Goal: Information Seeking & Learning: Learn about a topic

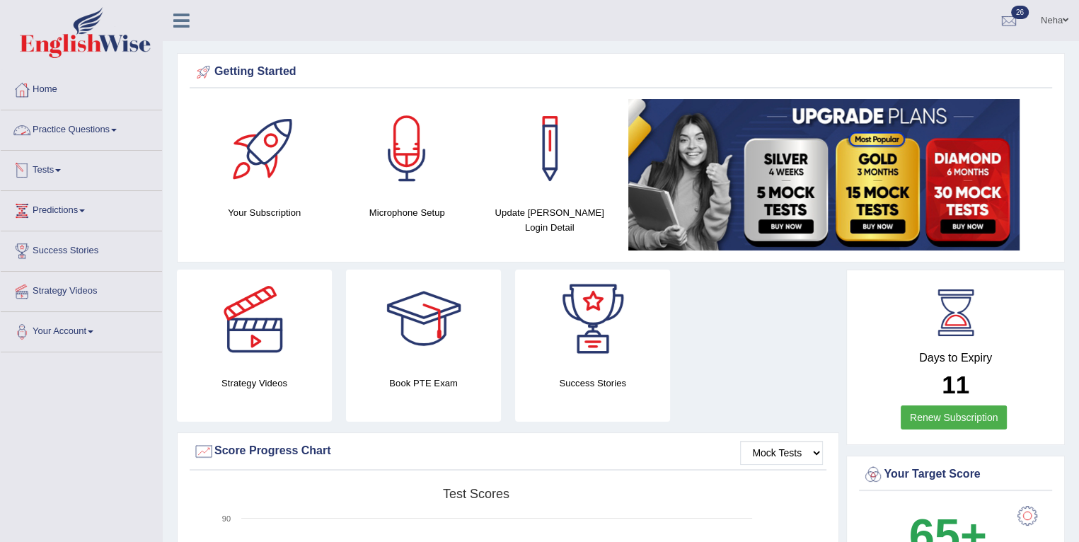
click at [36, 127] on link "Practice Questions" at bounding box center [81, 127] width 161 height 35
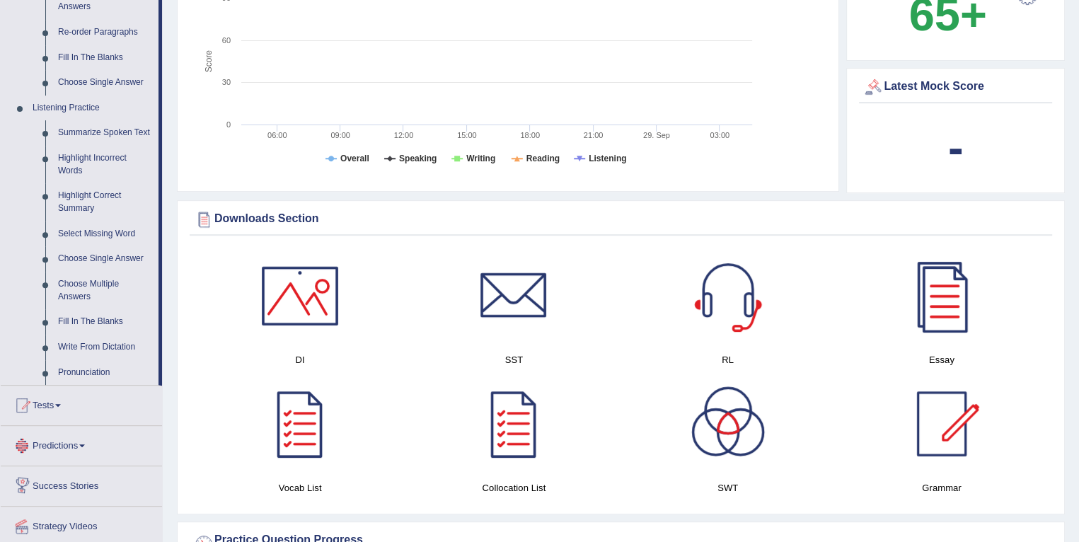
scroll to position [776, 0]
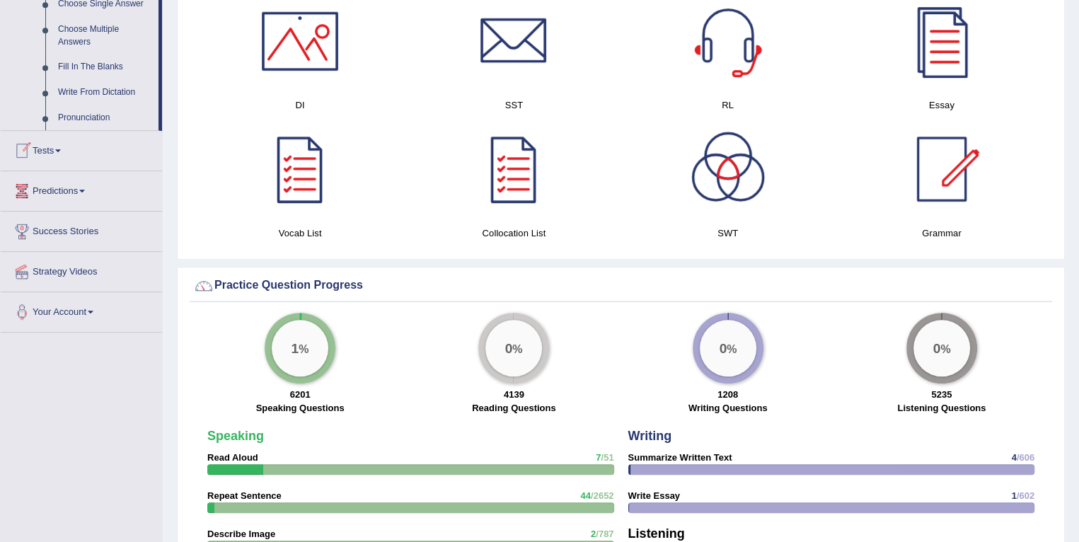
click at [62, 153] on link "Tests" at bounding box center [81, 148] width 161 height 35
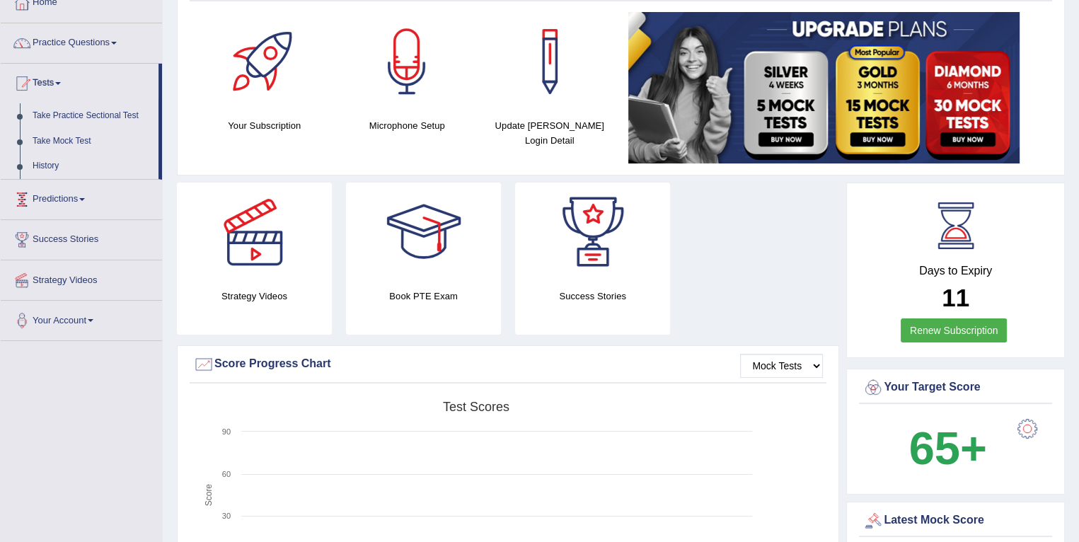
scroll to position [0, 0]
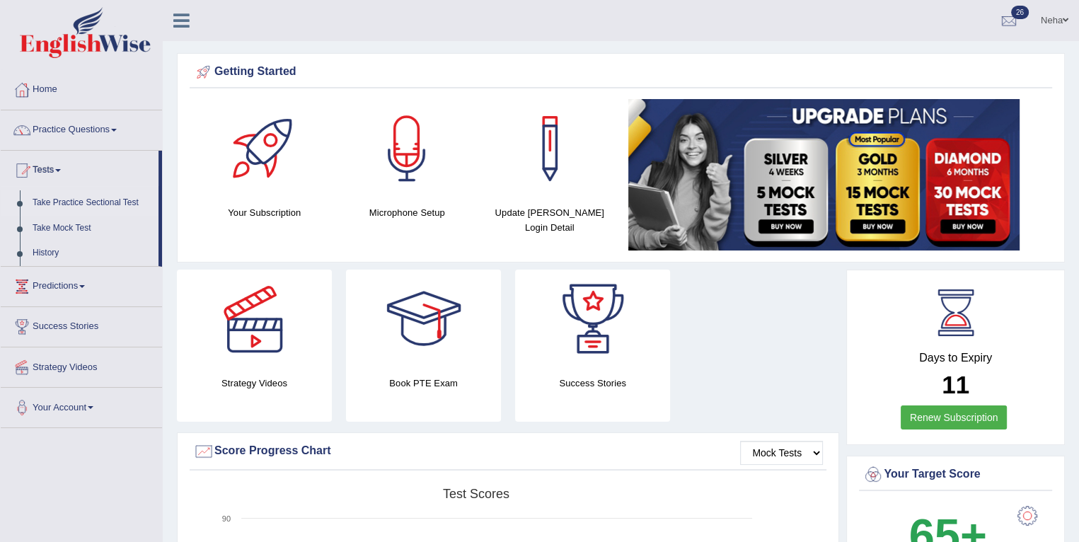
click at [64, 200] on link "Take Practice Sectional Test" at bounding box center [92, 202] width 132 height 25
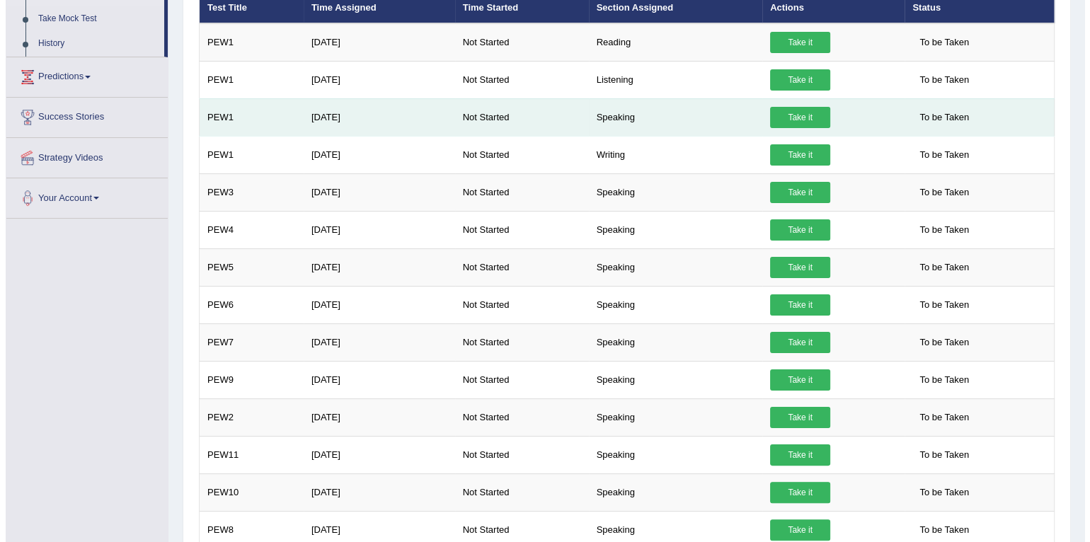
scroll to position [212, 0]
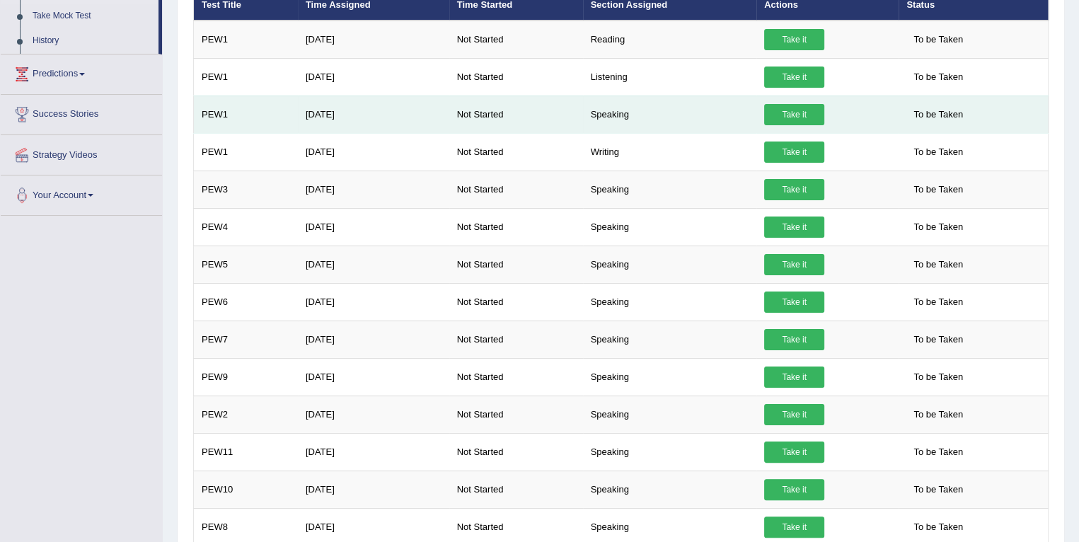
click at [790, 114] on link "Take it" at bounding box center [794, 114] width 60 height 21
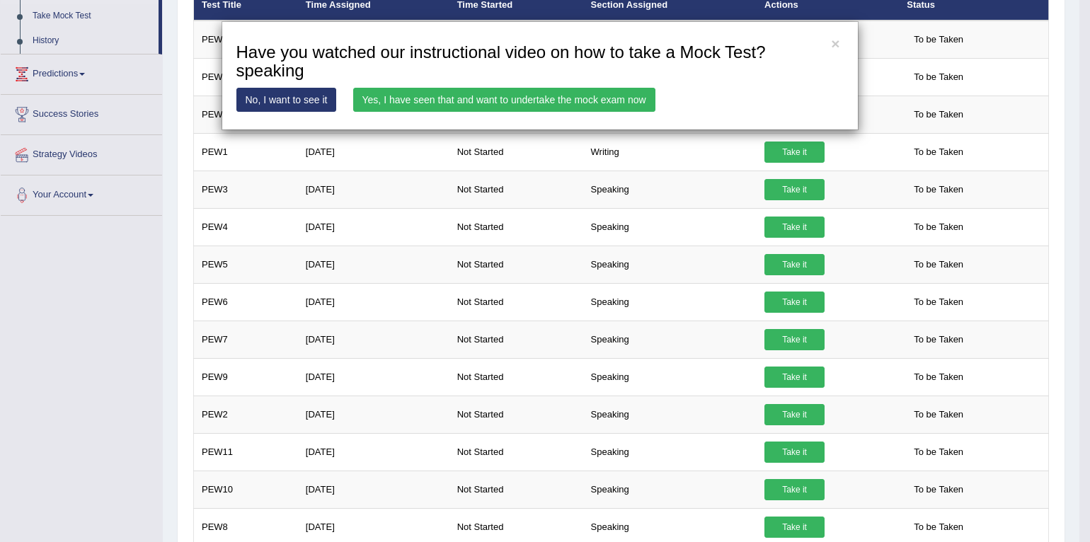
click at [437, 104] on link "Yes, I have seen that and want to undertake the mock exam now" at bounding box center [504, 100] width 302 height 24
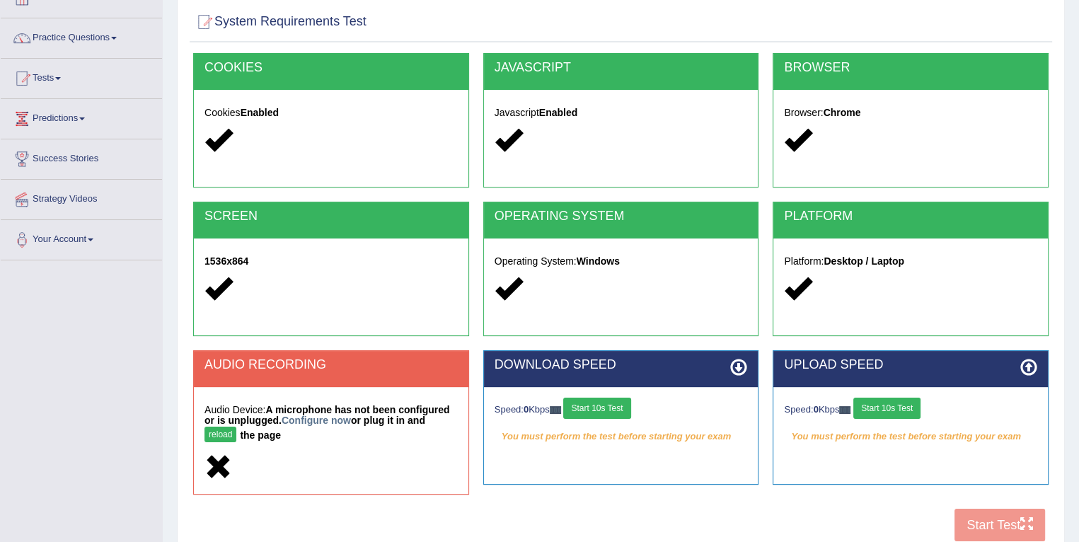
scroll to position [201, 0]
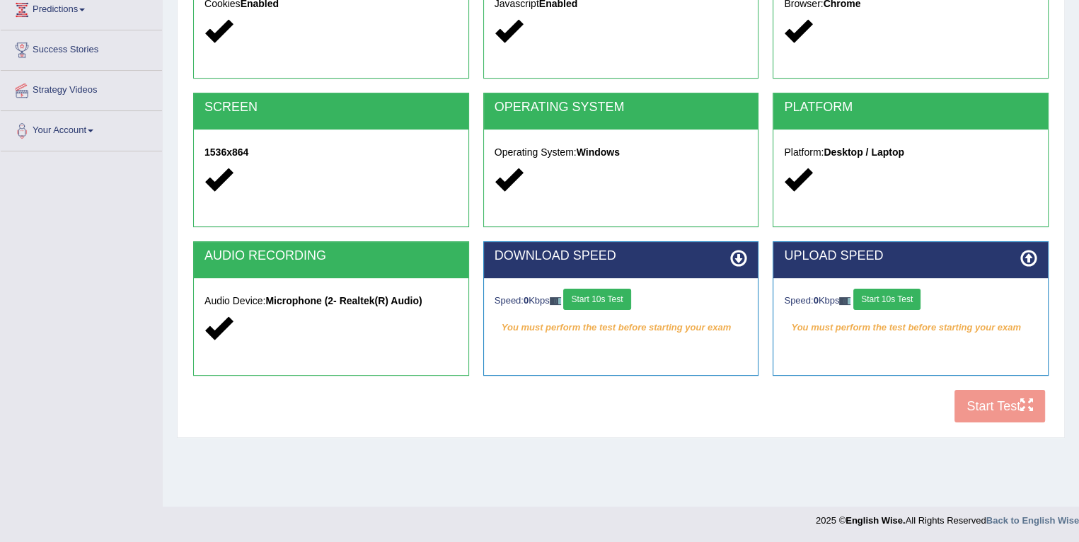
click at [989, 393] on div "COOKIES Cookies Enabled JAVASCRIPT Javascript Enabled BROWSER Browser: Chrome S…" at bounding box center [621, 187] width 863 height 486
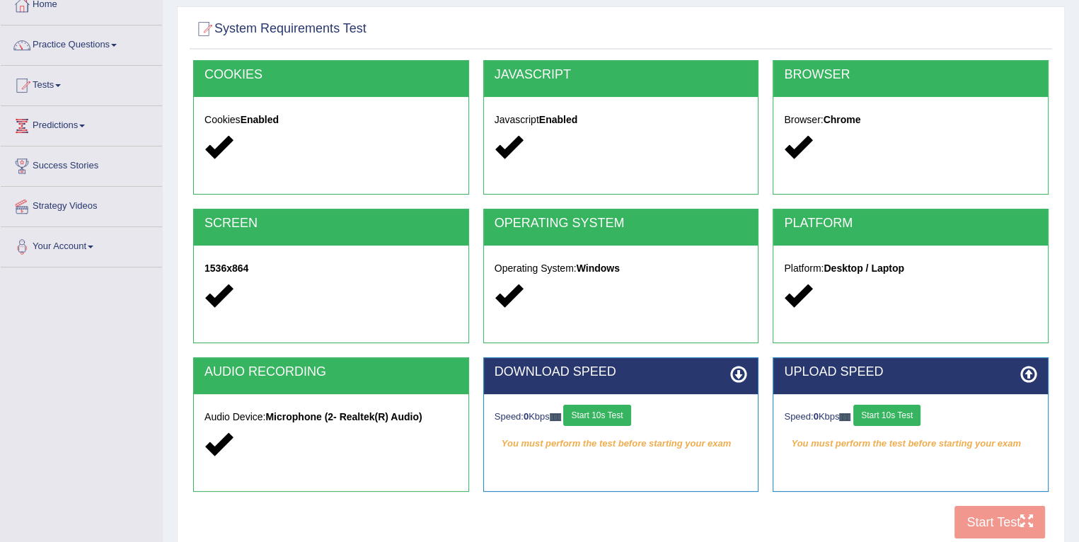
scroll to position [85, 0]
click at [122, 318] on div "Toggle navigation Home Practice Questions Speaking Practice Read Aloud Repeat S…" at bounding box center [539, 283] width 1079 height 736
click at [835, 29] on div at bounding box center [620, 29] width 855 height 29
click at [739, 375] on icon at bounding box center [738, 374] width 17 height 17
click at [989, 366] on h2 "UPLOAD SPEED" at bounding box center [910, 372] width 253 height 14
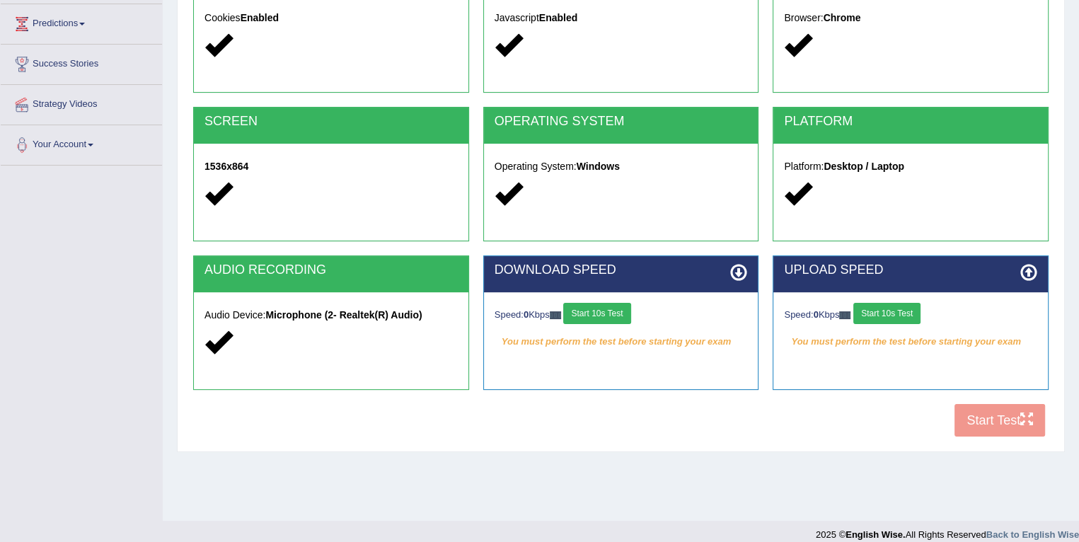
scroll to position [188, 0]
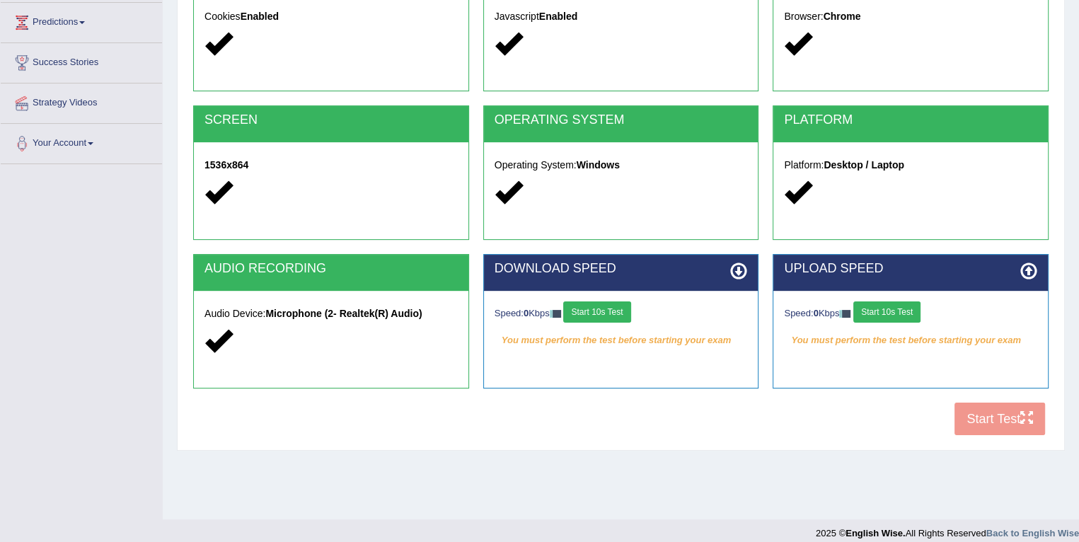
click at [890, 306] on button "Start 10s Test" at bounding box center [886, 311] width 67 height 21
click at [594, 312] on button "Start 10s Test" at bounding box center [596, 311] width 67 height 21
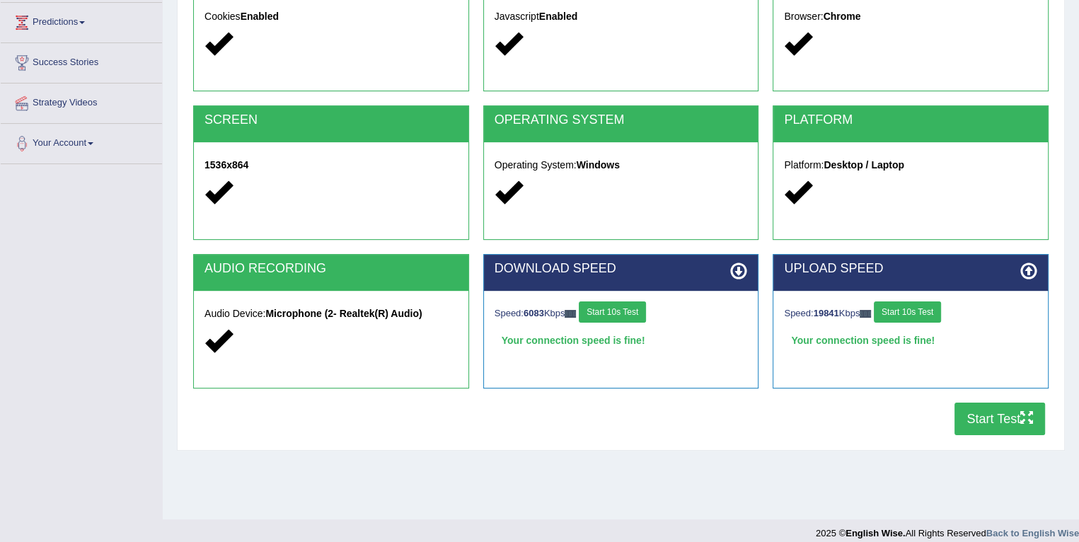
click at [995, 425] on button "Start Test" at bounding box center [1000, 419] width 91 height 33
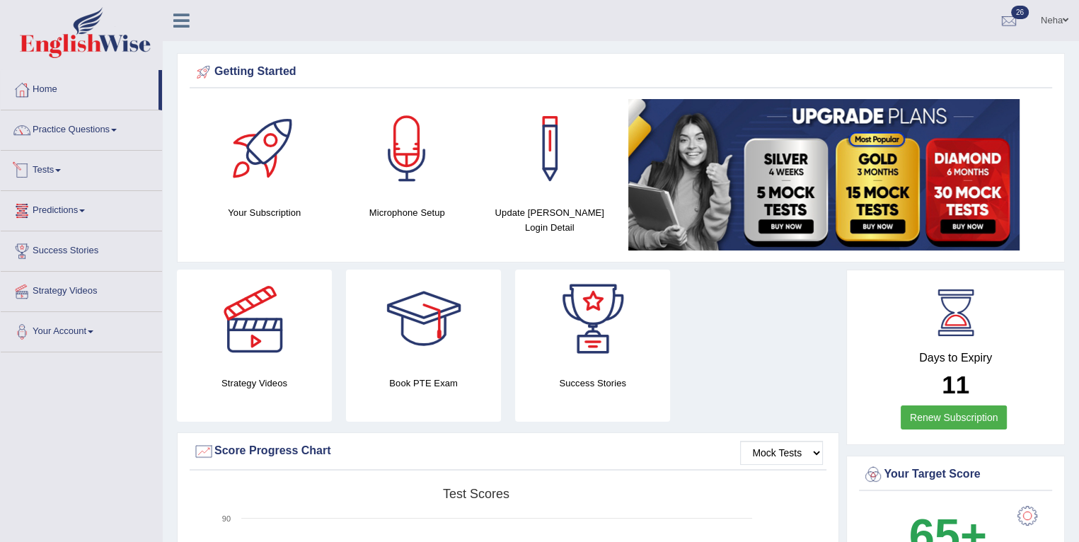
click at [40, 165] on link "Tests" at bounding box center [81, 168] width 161 height 35
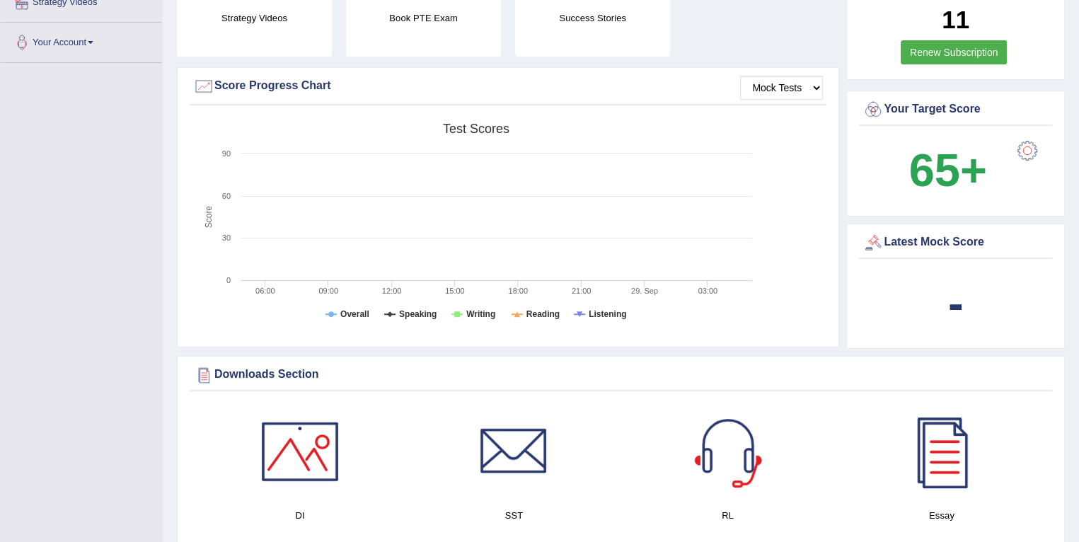
scroll to position [369, 0]
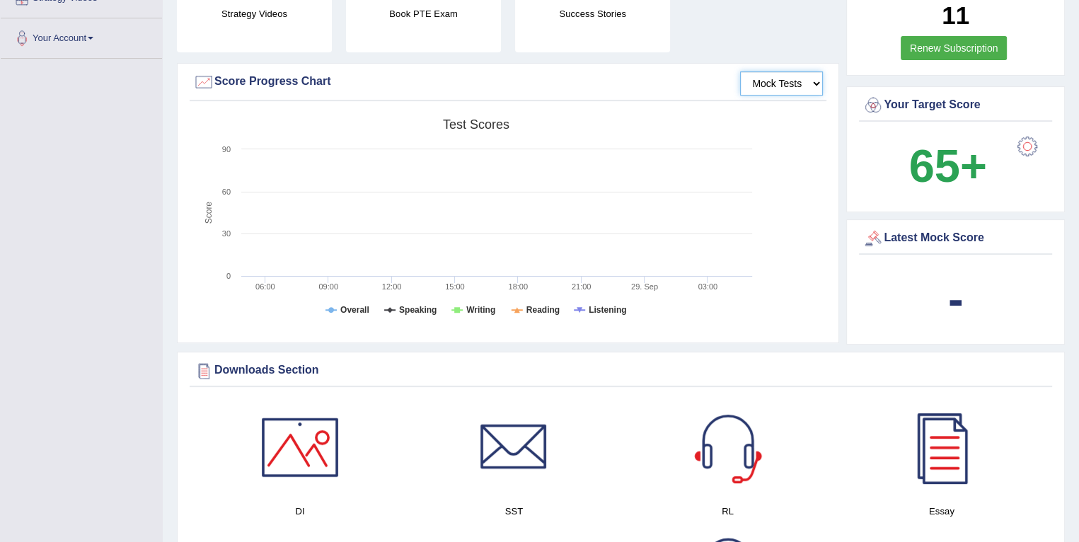
click at [756, 83] on select "Mock Tests" at bounding box center [781, 83] width 83 height 24
click at [741, 71] on select "Mock Tests" at bounding box center [781, 83] width 83 height 24
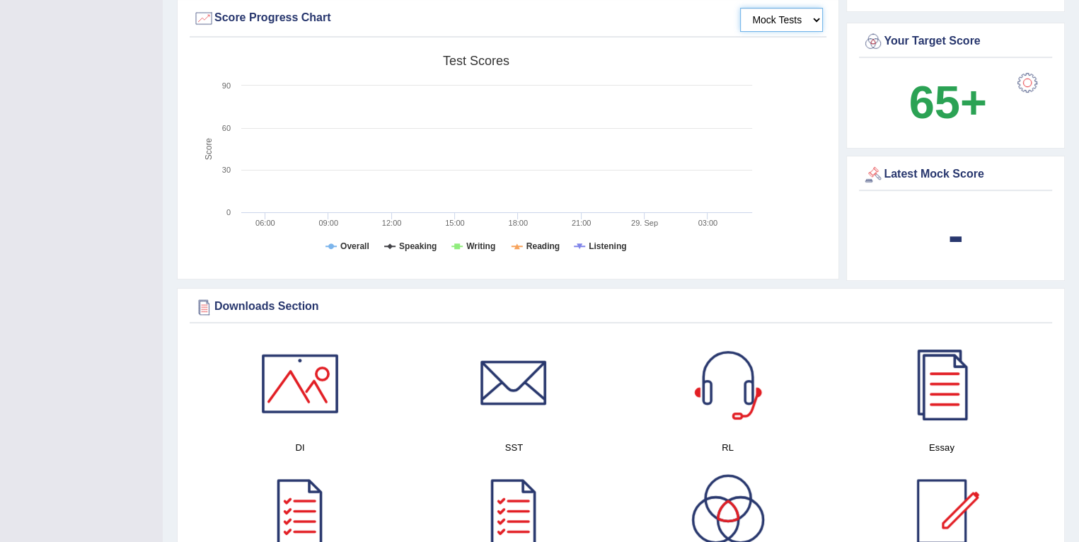
scroll to position [434, 0]
click at [417, 246] on tspan "Speaking" at bounding box center [418, 245] width 38 height 10
click at [422, 247] on tspan "Speaking" at bounding box center [418, 245] width 38 height 10
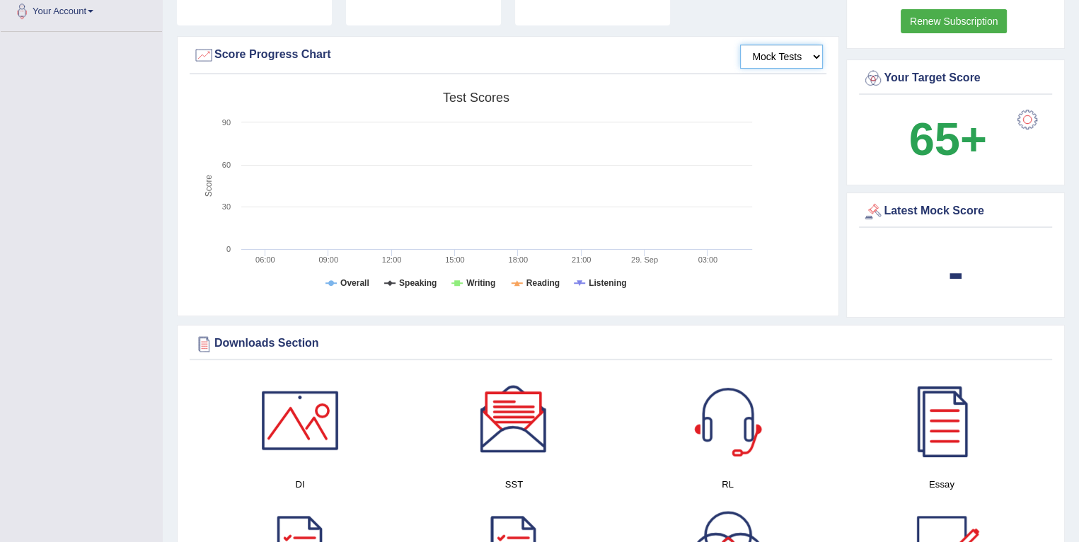
scroll to position [398, 0]
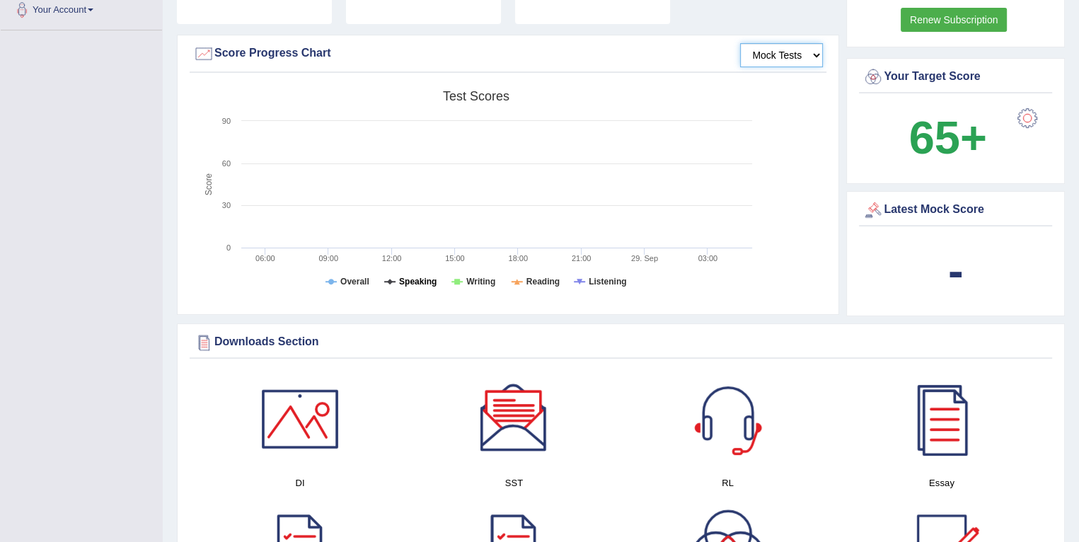
click at [412, 278] on tspan "Speaking" at bounding box center [418, 282] width 38 height 10
click at [356, 281] on tspan "Overall" at bounding box center [354, 282] width 29 height 10
click at [265, 52] on div "Score Progress Chart" at bounding box center [508, 53] width 630 height 21
click at [207, 54] on div at bounding box center [203, 53] width 21 height 21
click at [807, 52] on select "Mock Tests" at bounding box center [781, 55] width 83 height 24
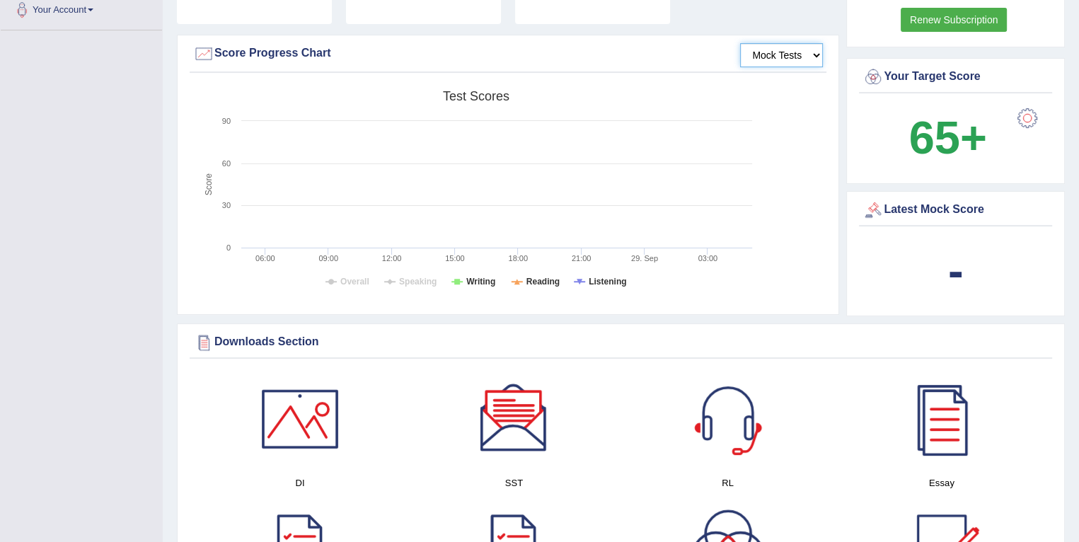
click at [741, 43] on select "Mock Tests" at bounding box center [781, 55] width 83 height 24
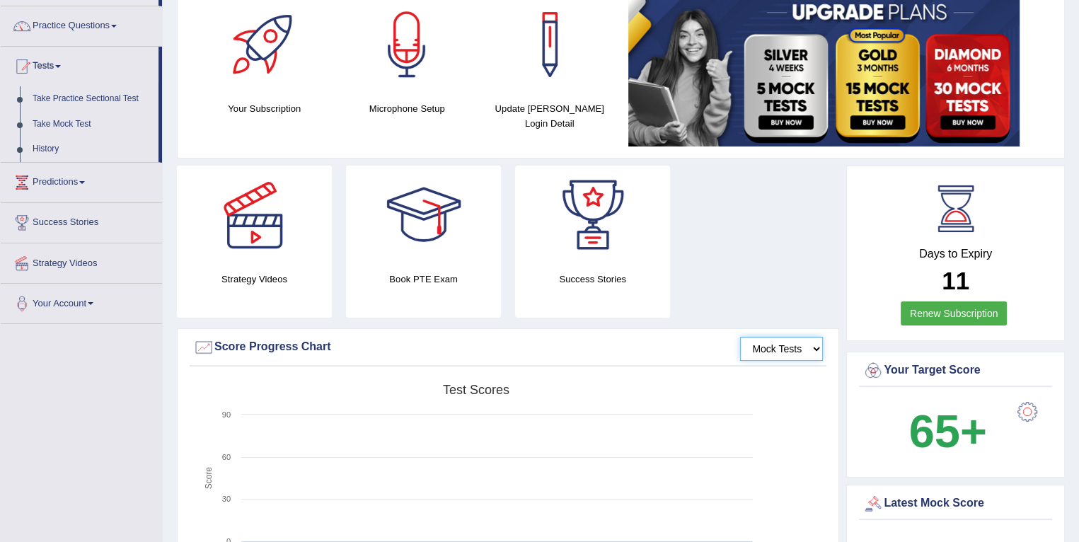
scroll to position [103, 0]
click at [74, 173] on link "Predictions" at bounding box center [81, 180] width 161 height 35
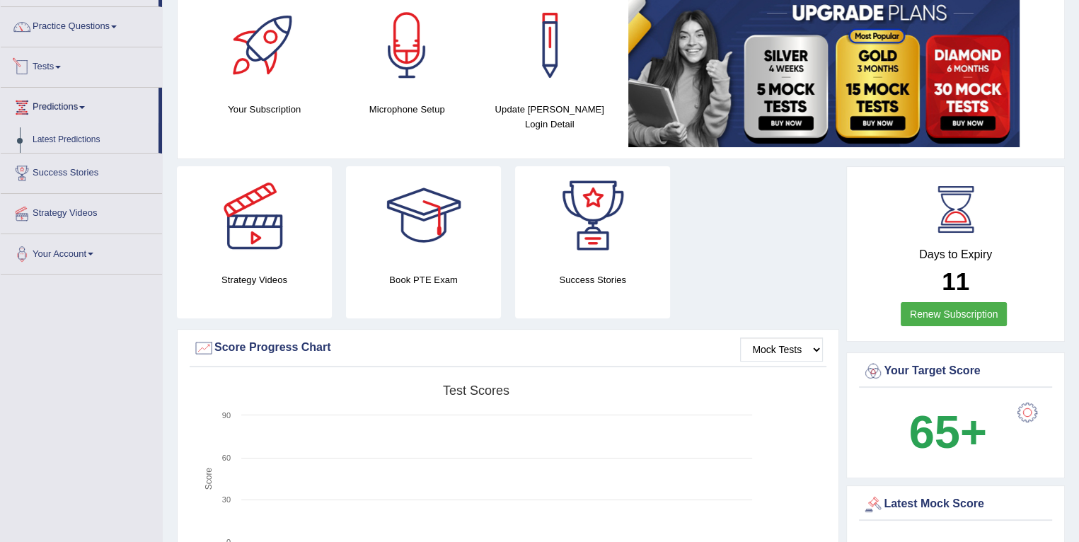
click at [65, 62] on link "Tests" at bounding box center [81, 64] width 161 height 35
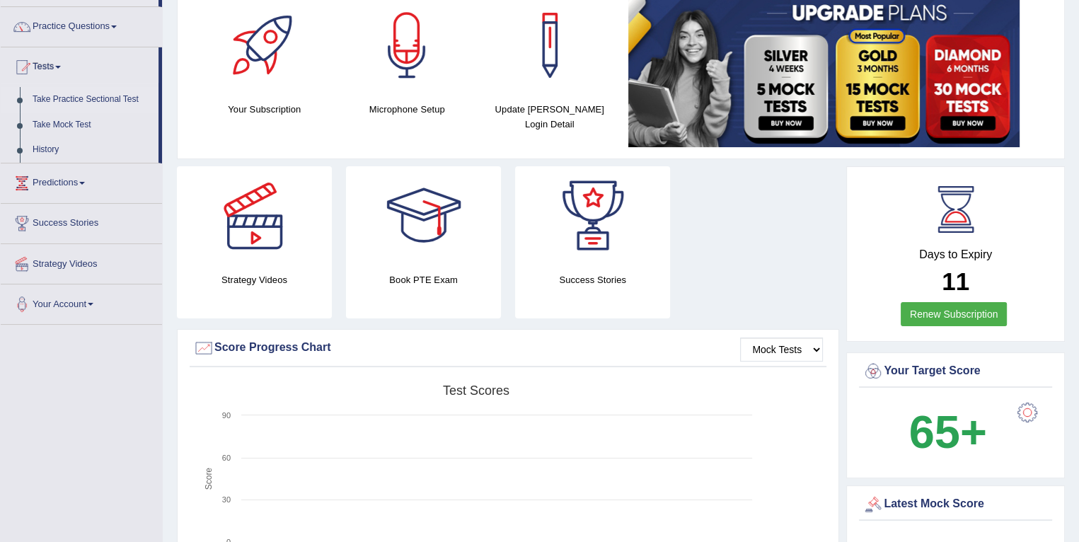
click at [82, 91] on link "Take Practice Sectional Test" at bounding box center [92, 99] width 132 height 25
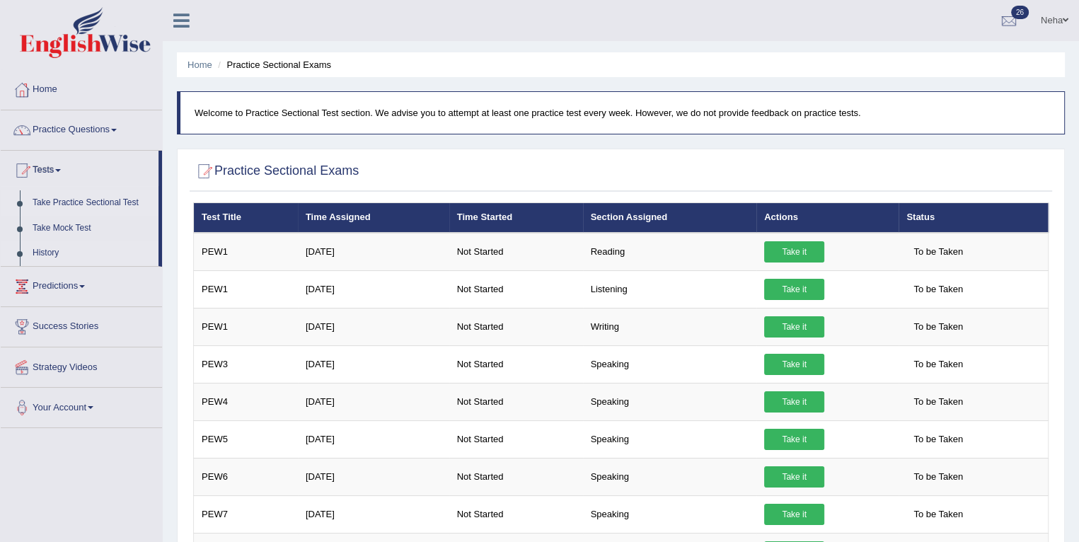
click at [57, 254] on link "History" at bounding box center [92, 253] width 132 height 25
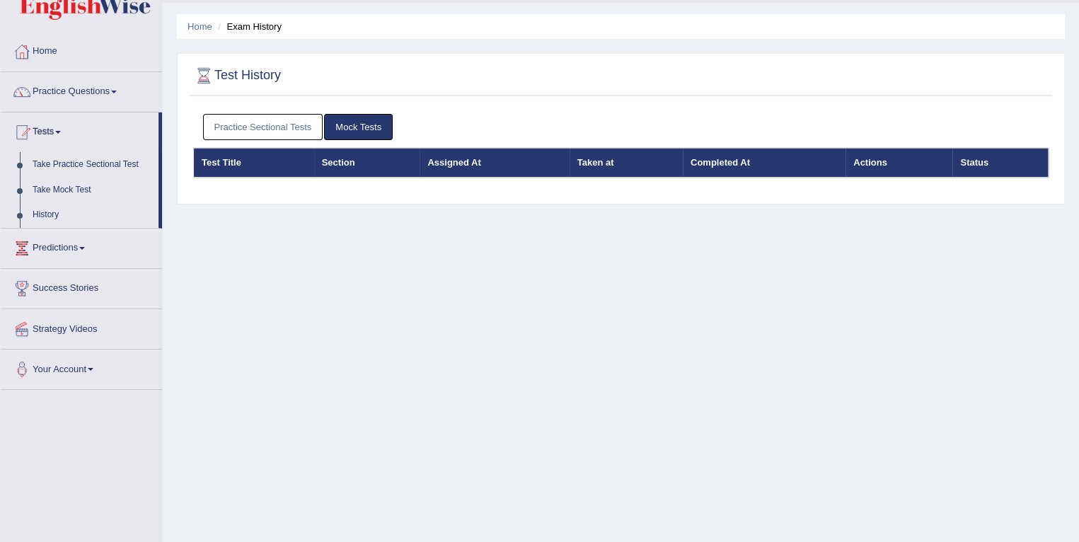
scroll to position [37, 0]
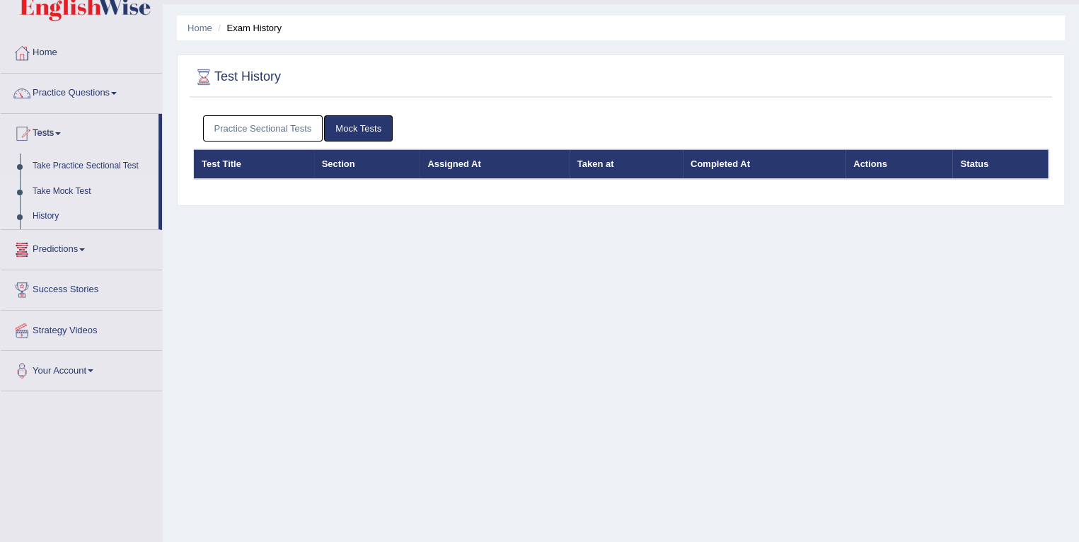
click at [76, 190] on link "Take Mock Test" at bounding box center [92, 191] width 132 height 25
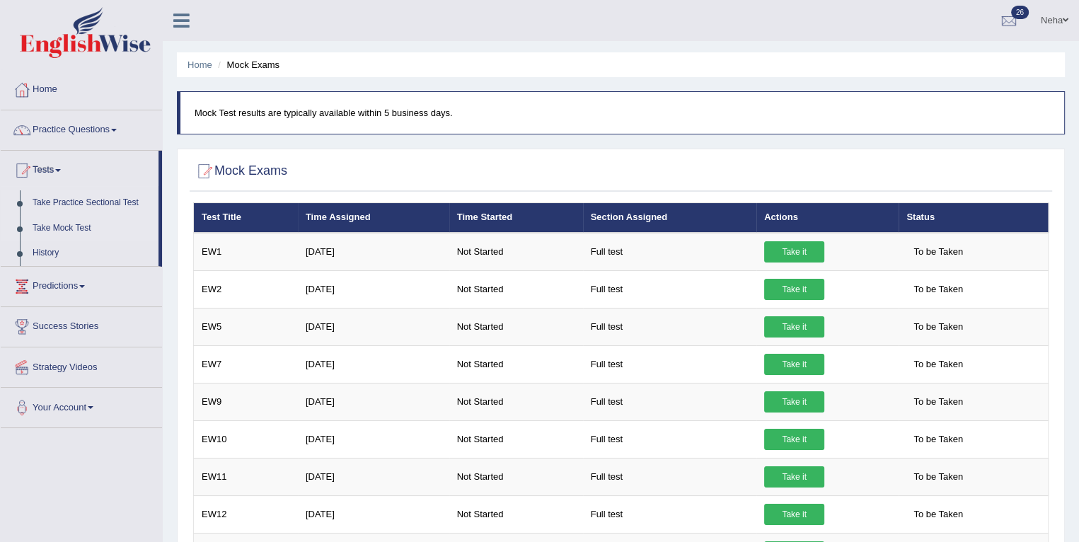
click at [59, 202] on link "Take Practice Sectional Test" at bounding box center [92, 202] width 132 height 25
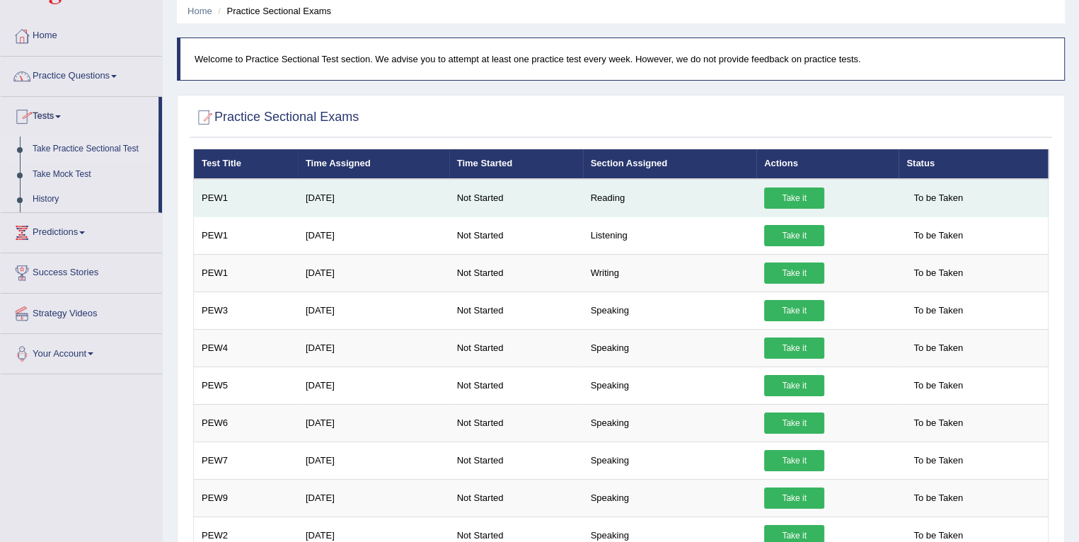
scroll to position [76, 0]
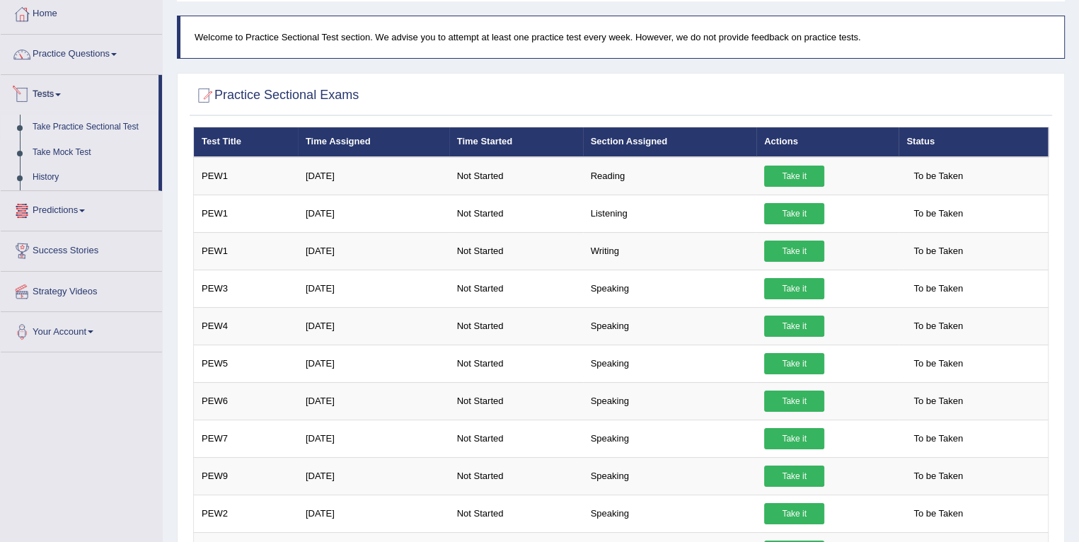
click at [59, 92] on link "Tests" at bounding box center [80, 92] width 158 height 35
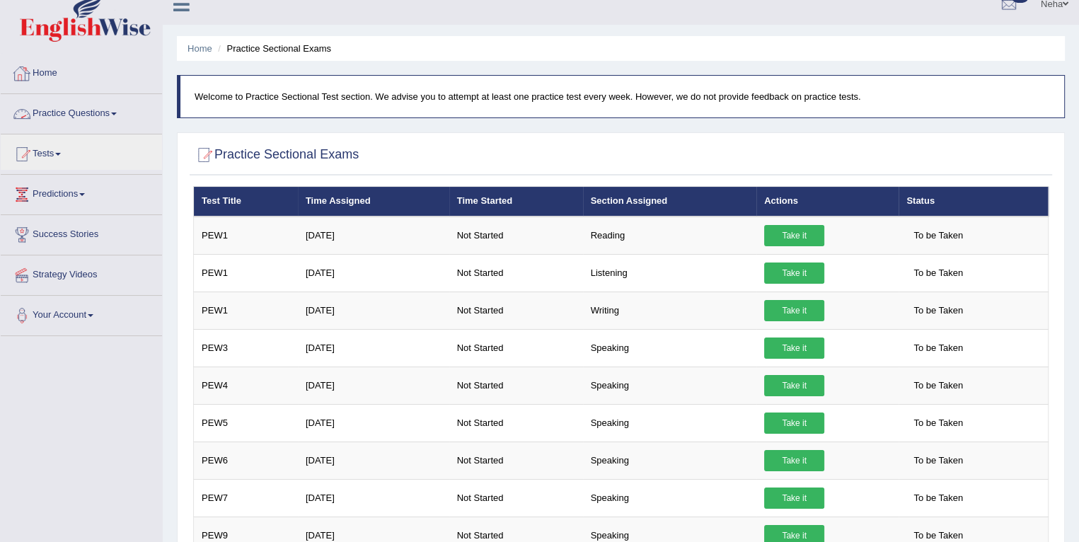
scroll to position [0, 0]
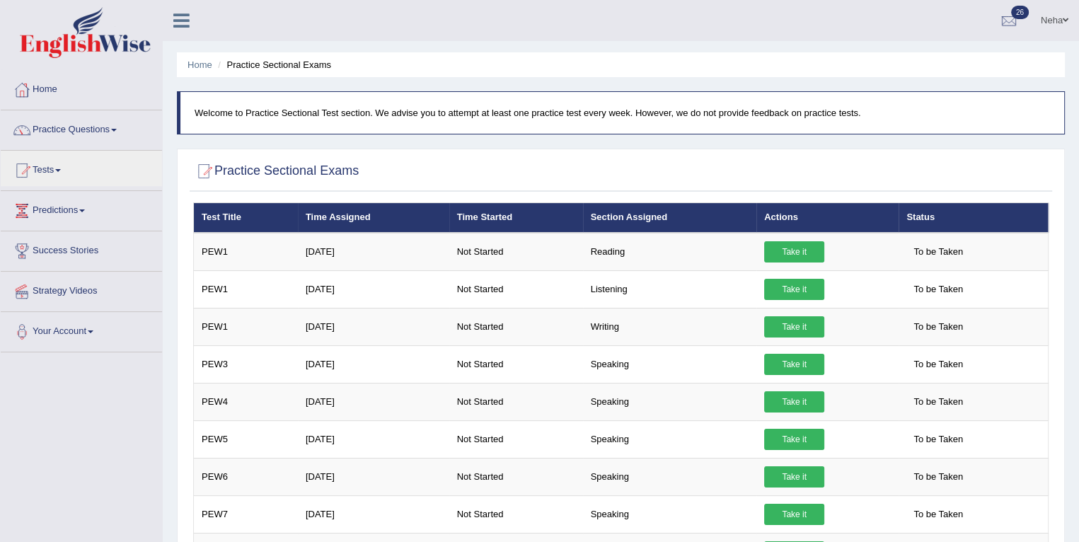
click at [47, 91] on link "Home" at bounding box center [81, 87] width 161 height 35
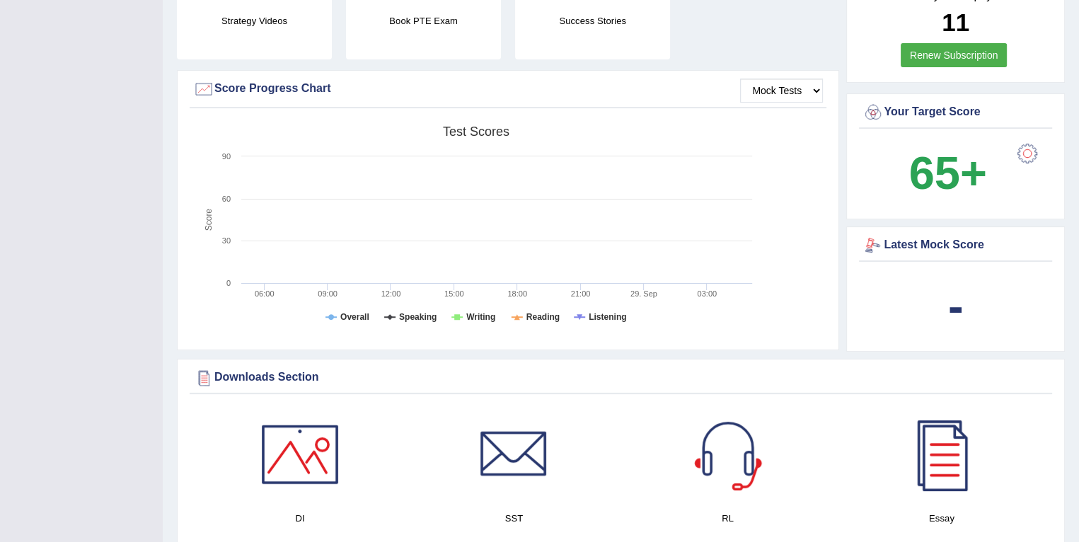
scroll to position [416, 0]
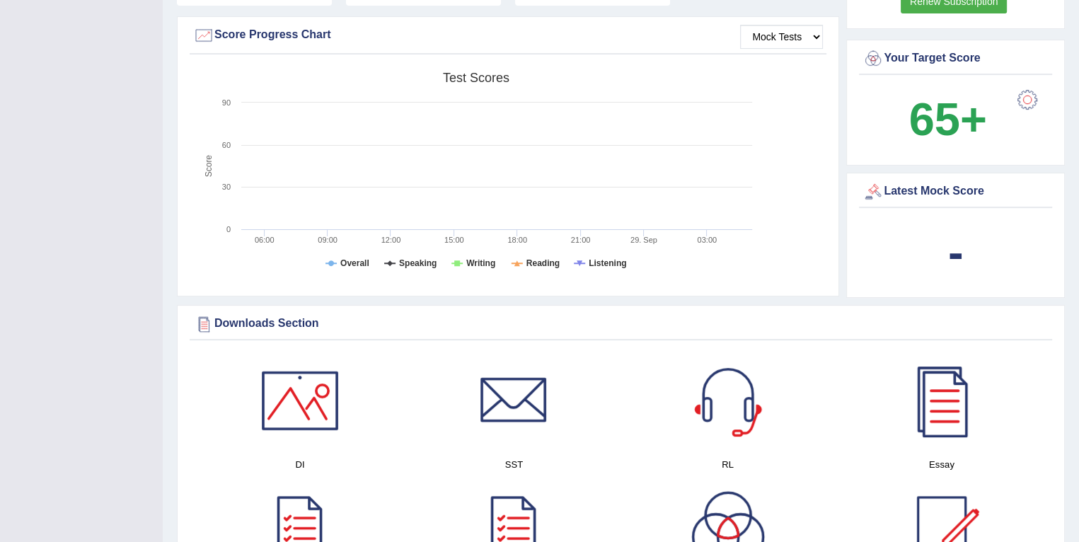
click at [955, 252] on b "-" at bounding box center [956, 252] width 16 height 52
click at [926, 187] on div "Latest Mock Score" at bounding box center [956, 191] width 186 height 21
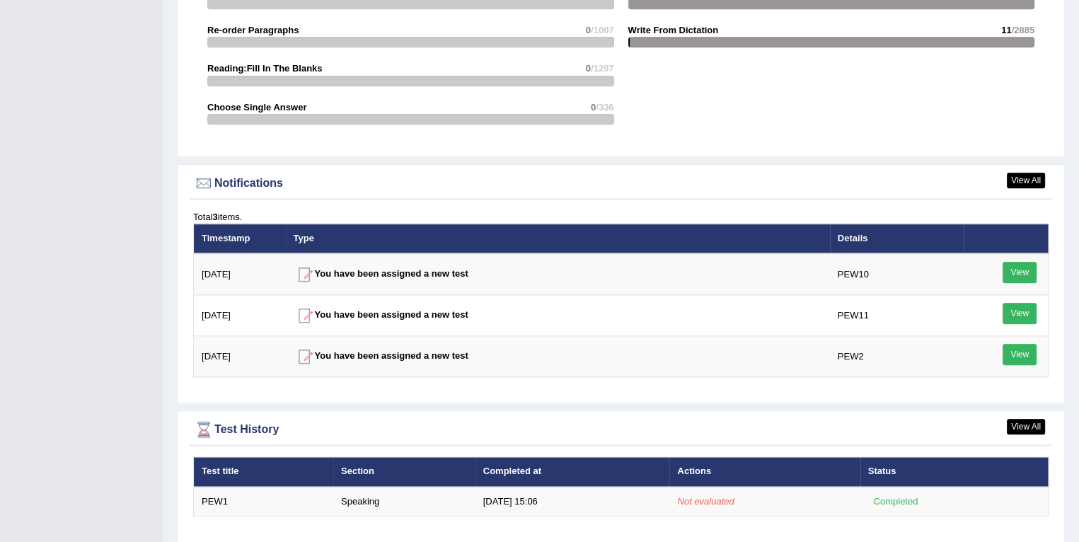
scroll to position [1605, 0]
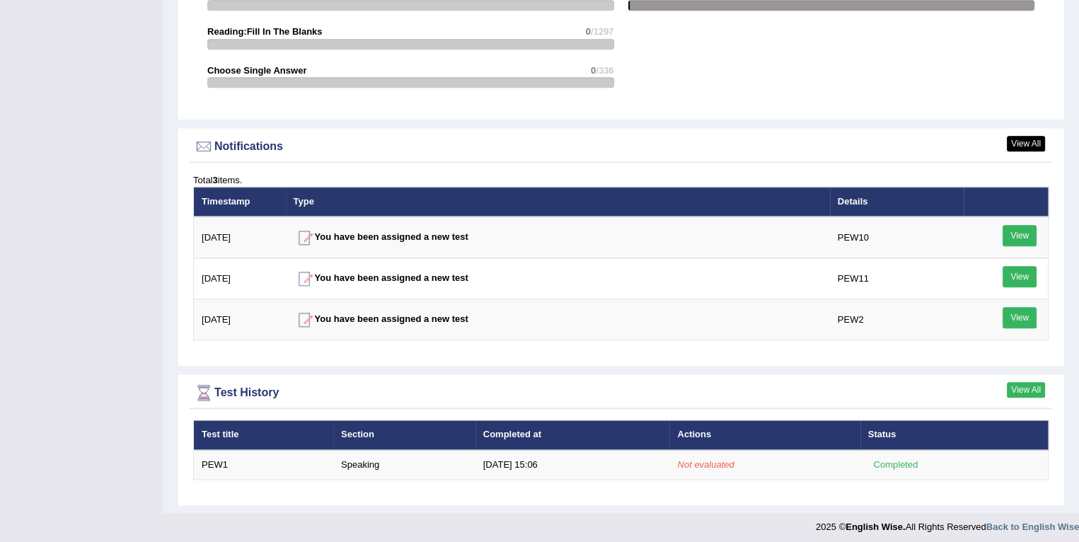
click at [1010, 386] on link "View All" at bounding box center [1026, 390] width 38 height 16
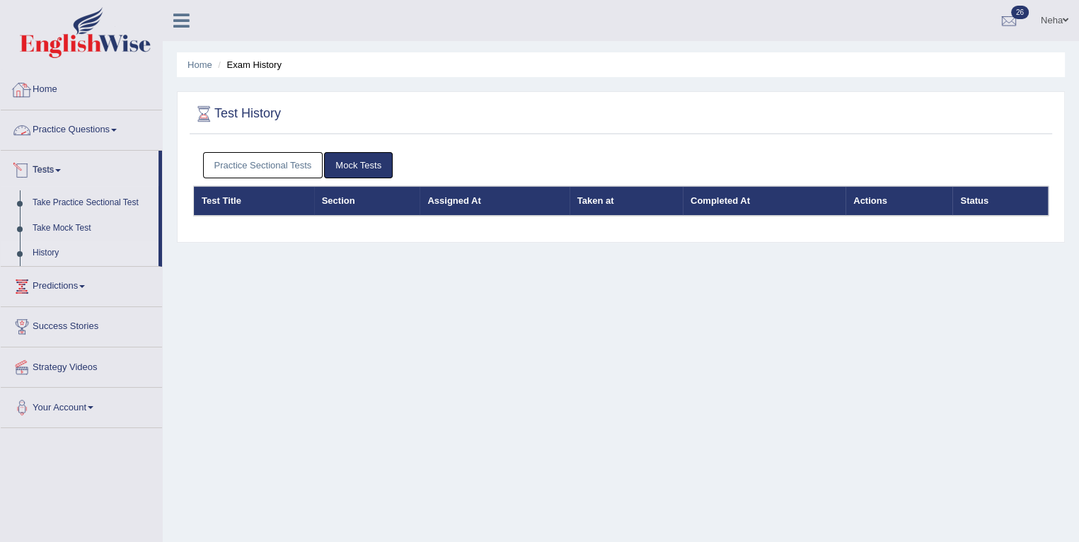
click at [54, 171] on link "Tests" at bounding box center [80, 168] width 158 height 35
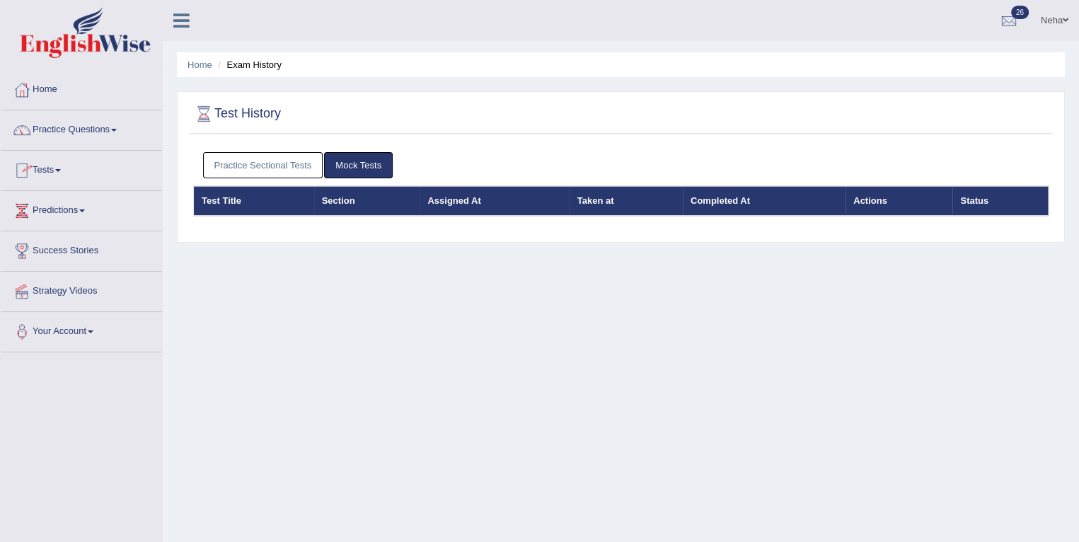
click at [54, 171] on link "Tests" at bounding box center [81, 168] width 161 height 35
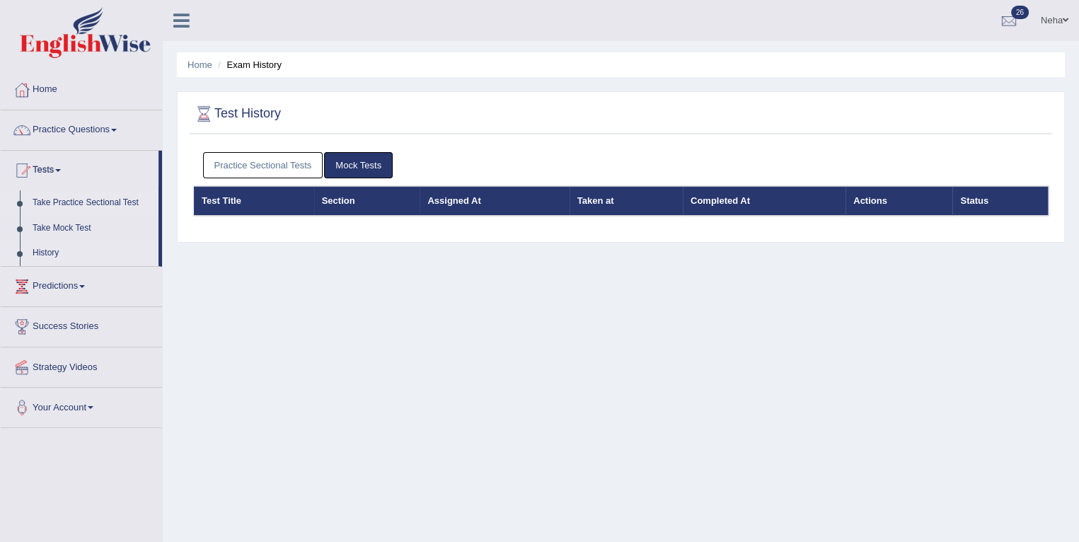
click at [88, 202] on link "Take Practice Sectional Test" at bounding box center [92, 202] width 132 height 25
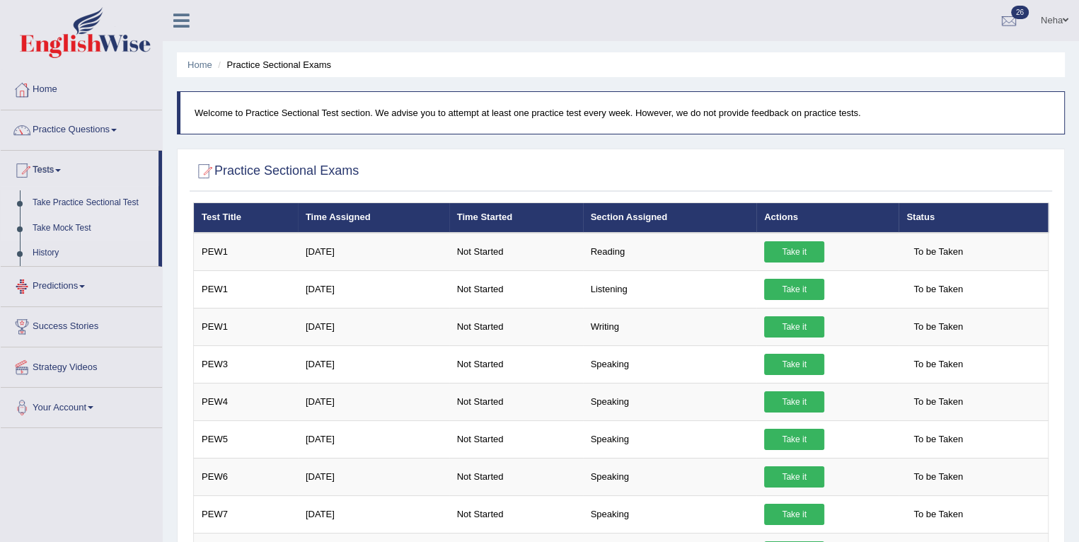
click at [83, 224] on link "Take Mock Test" at bounding box center [92, 228] width 132 height 25
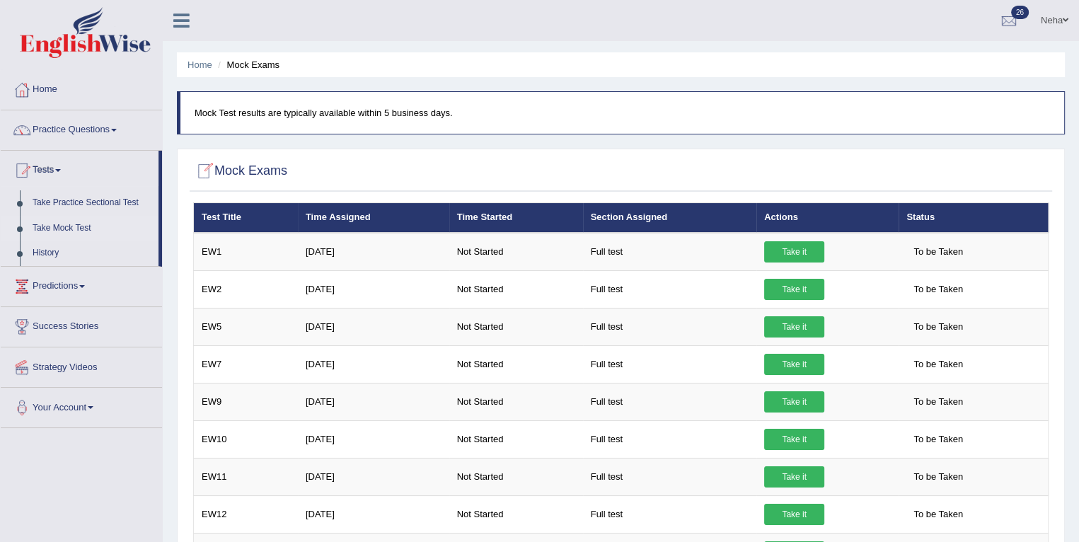
click at [203, 169] on div at bounding box center [203, 171] width 21 height 21
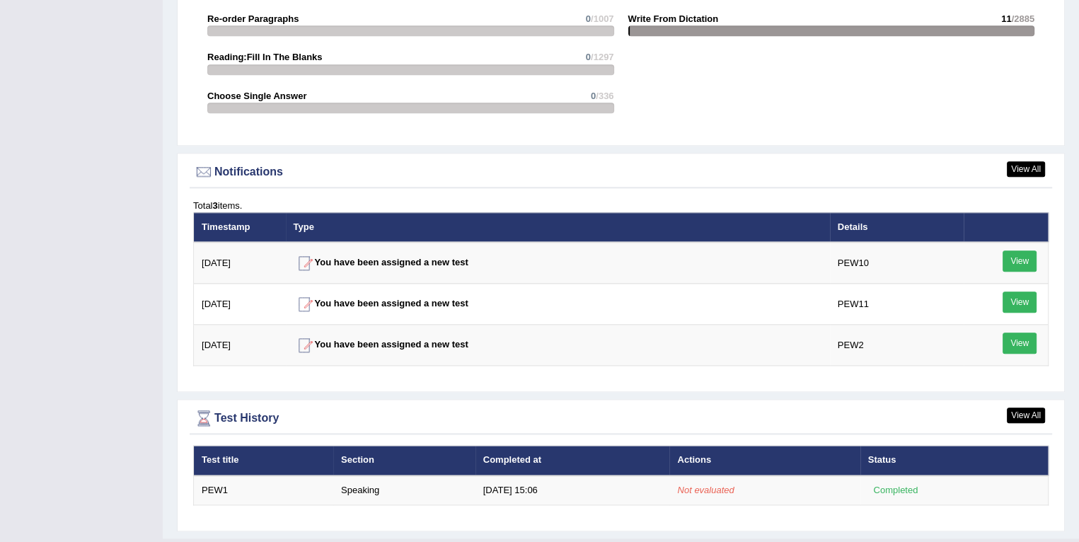
scroll to position [1579, 0]
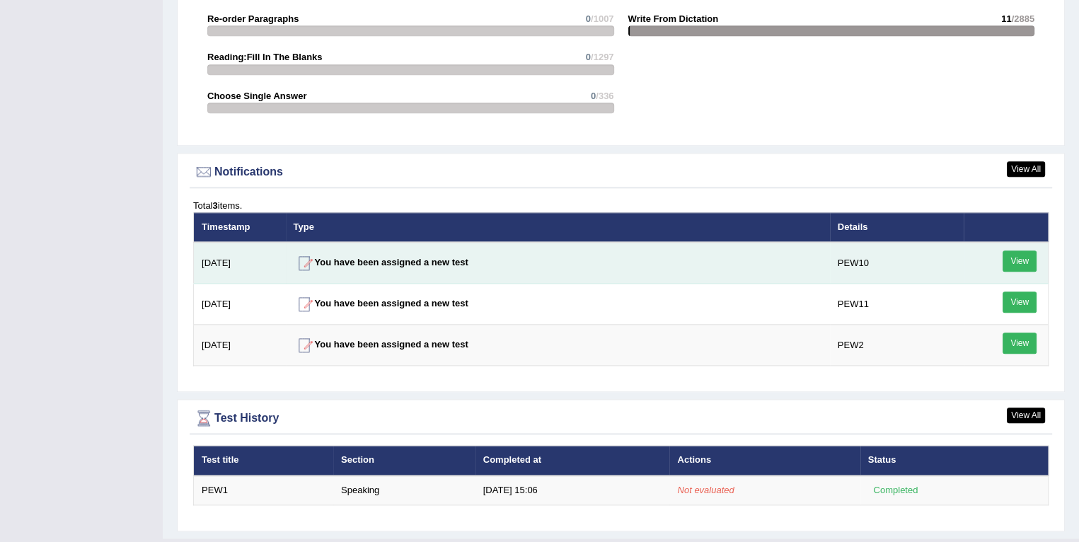
click at [1012, 258] on link "View" at bounding box center [1020, 260] width 34 height 21
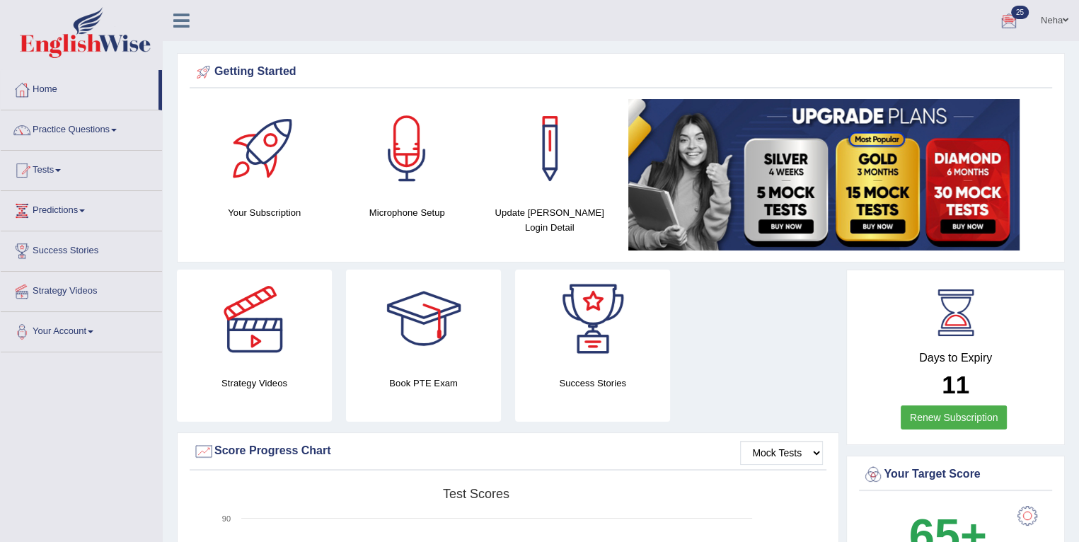
click at [1008, 23] on div at bounding box center [1008, 21] width 21 height 21
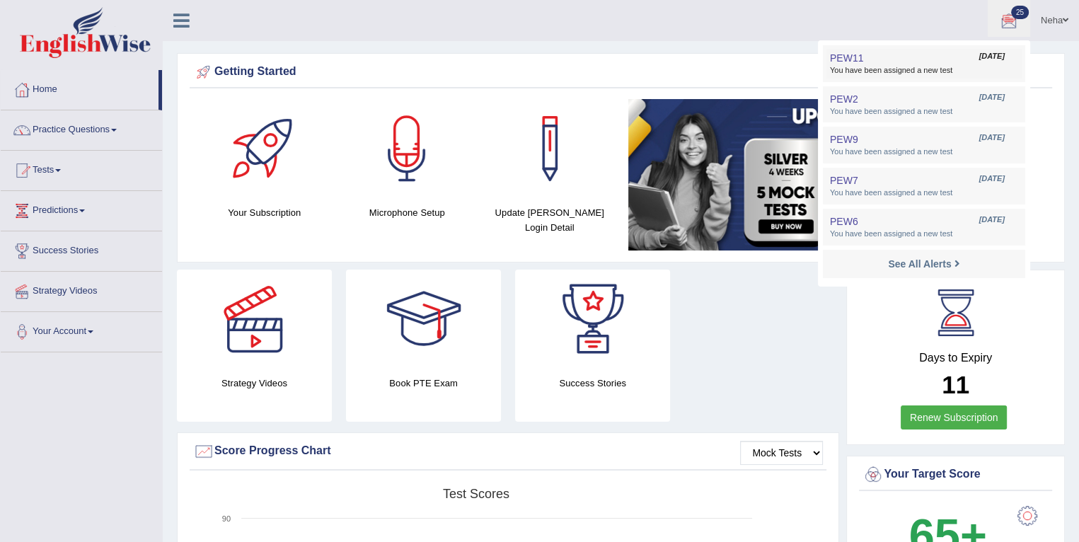
click at [901, 68] on span "You have been assigned a new test" at bounding box center [924, 70] width 188 height 11
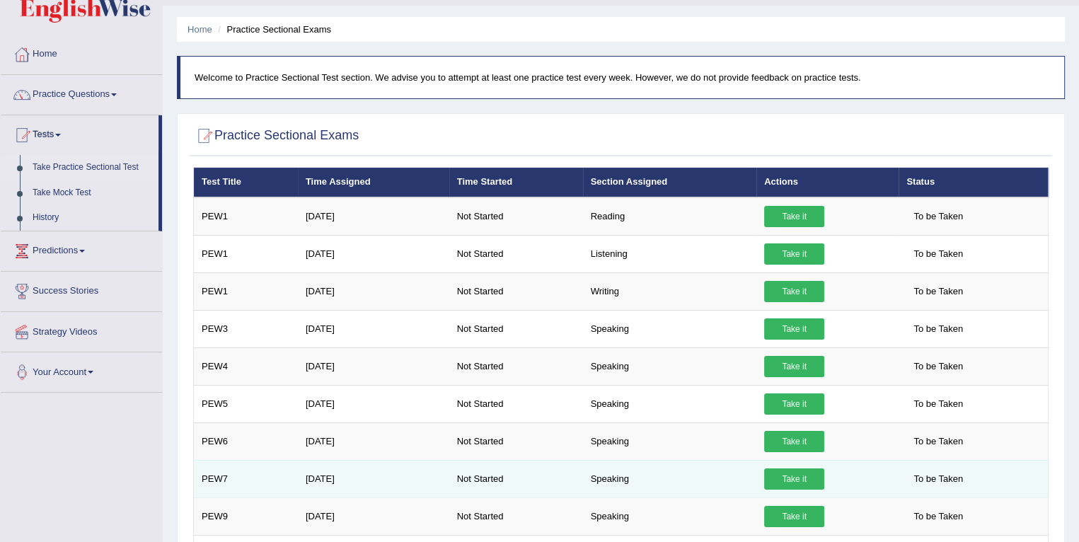
scroll to position [34, 0]
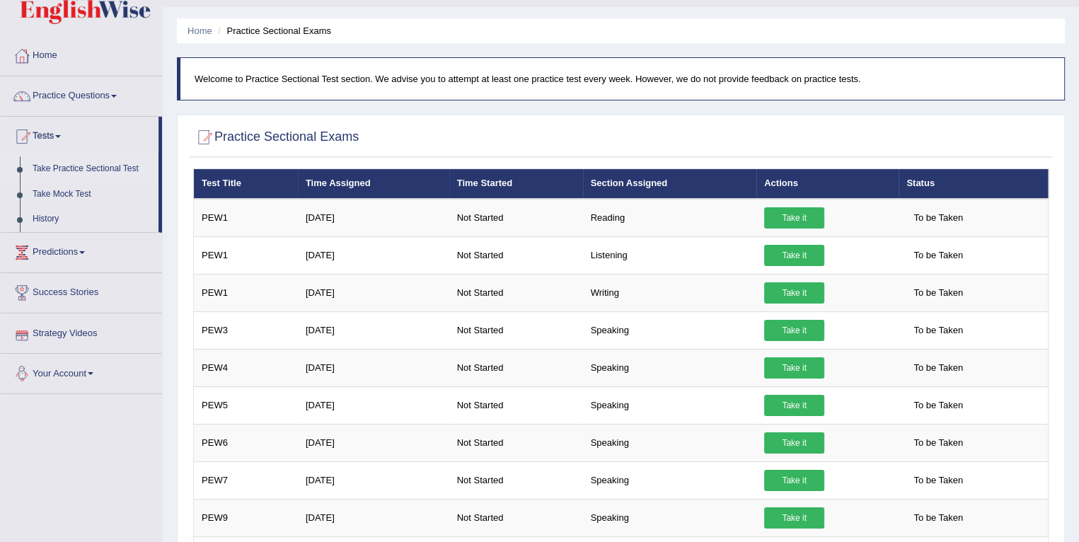
click at [89, 366] on link "Your Account" at bounding box center [81, 371] width 161 height 35
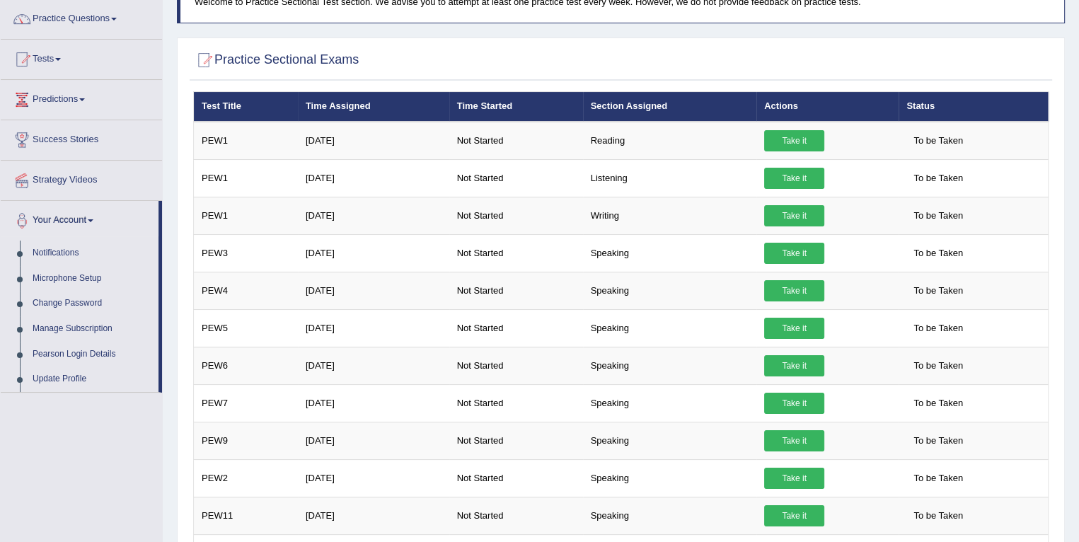
scroll to position [0, 0]
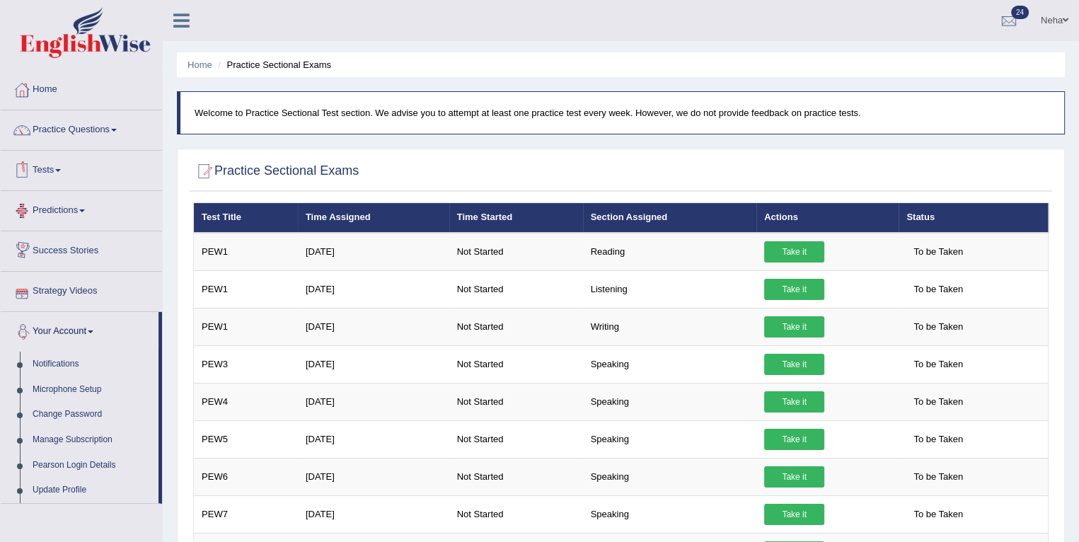
click at [63, 167] on link "Tests" at bounding box center [81, 168] width 161 height 35
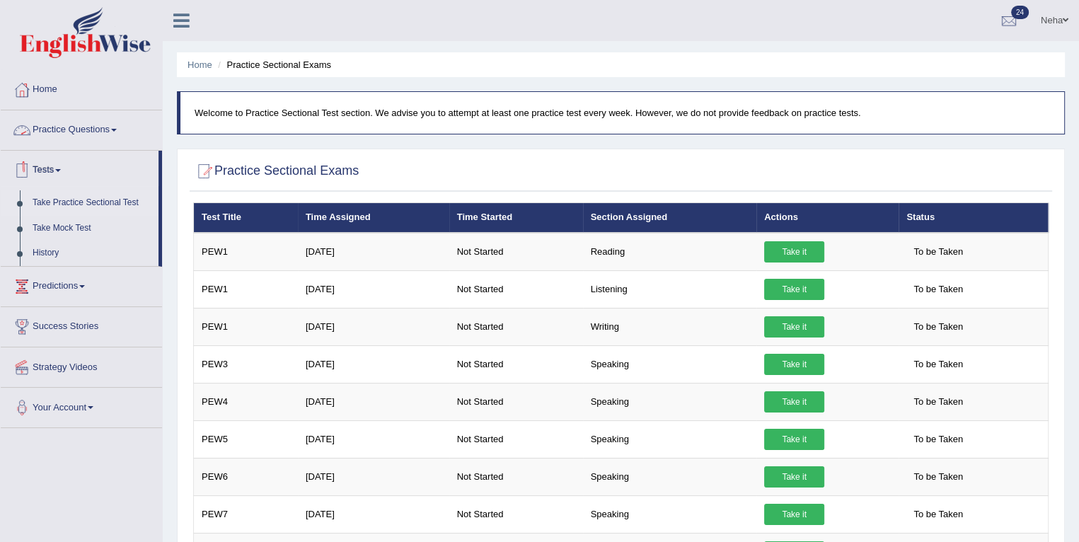
click at [113, 123] on link "Practice Questions" at bounding box center [81, 127] width 161 height 35
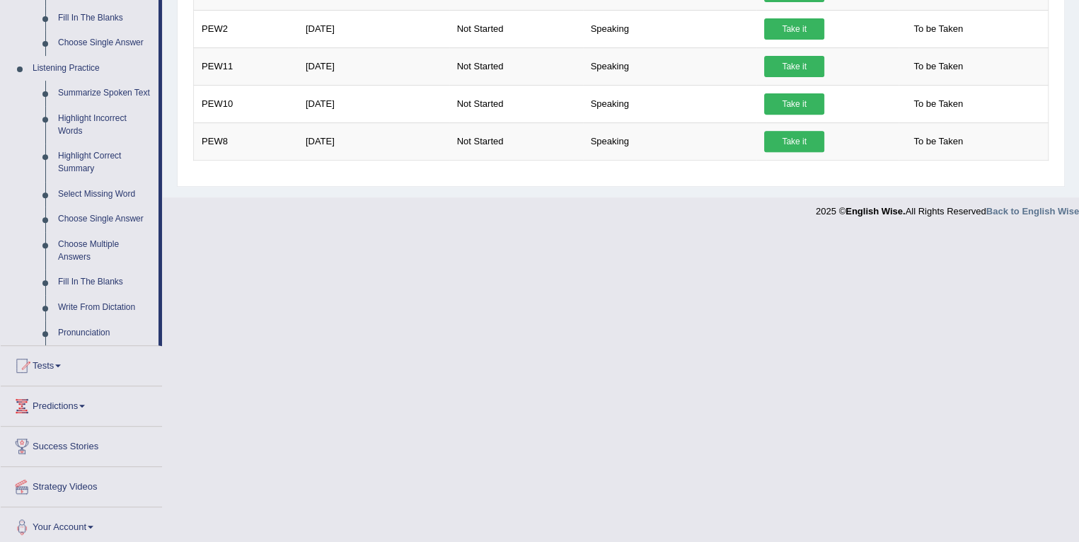
scroll to position [565, 0]
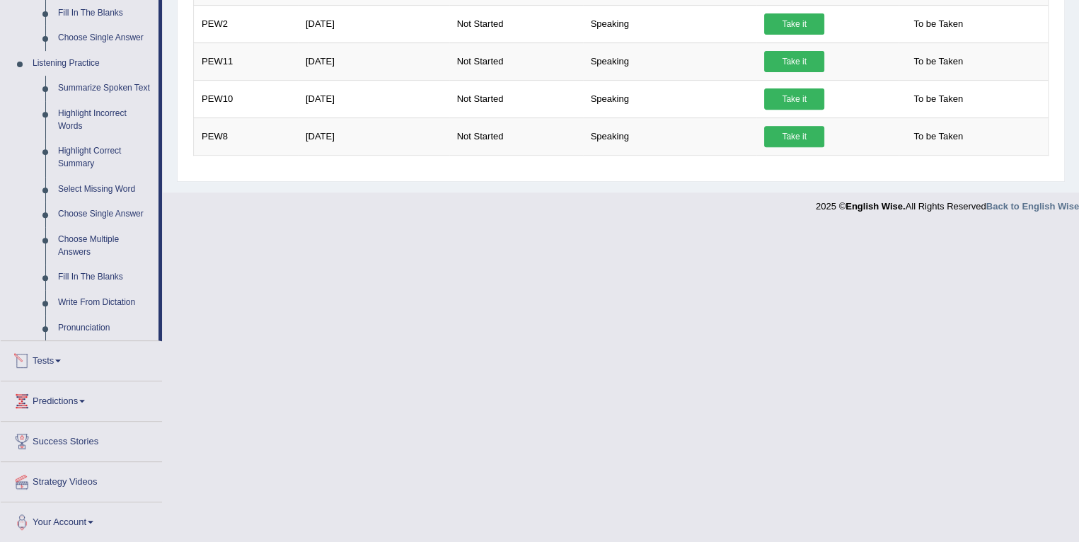
click at [59, 355] on link "Tests" at bounding box center [81, 358] width 161 height 35
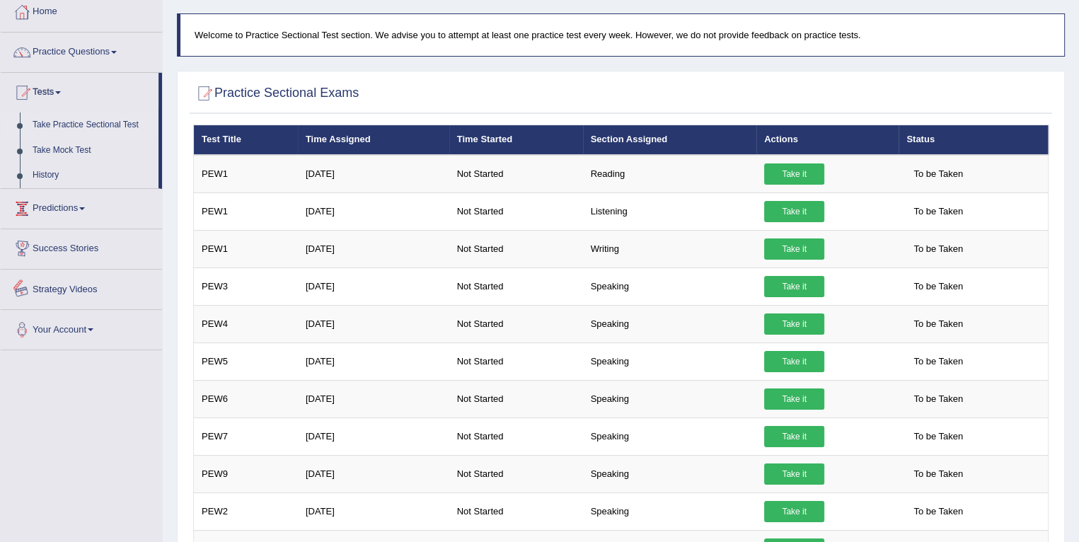
scroll to position [74, 0]
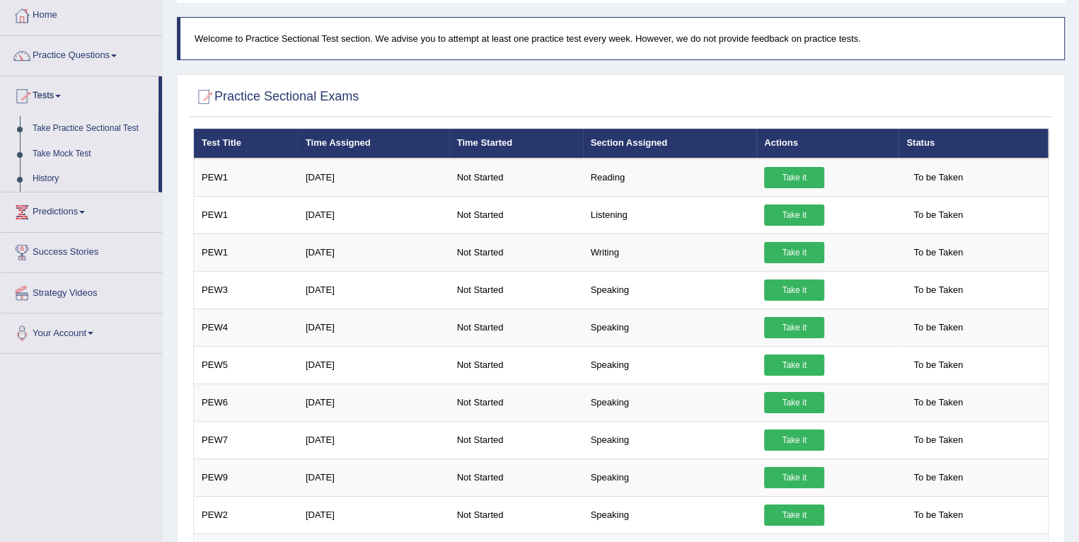
click at [57, 151] on link "Take Mock Test" at bounding box center [92, 154] width 132 height 25
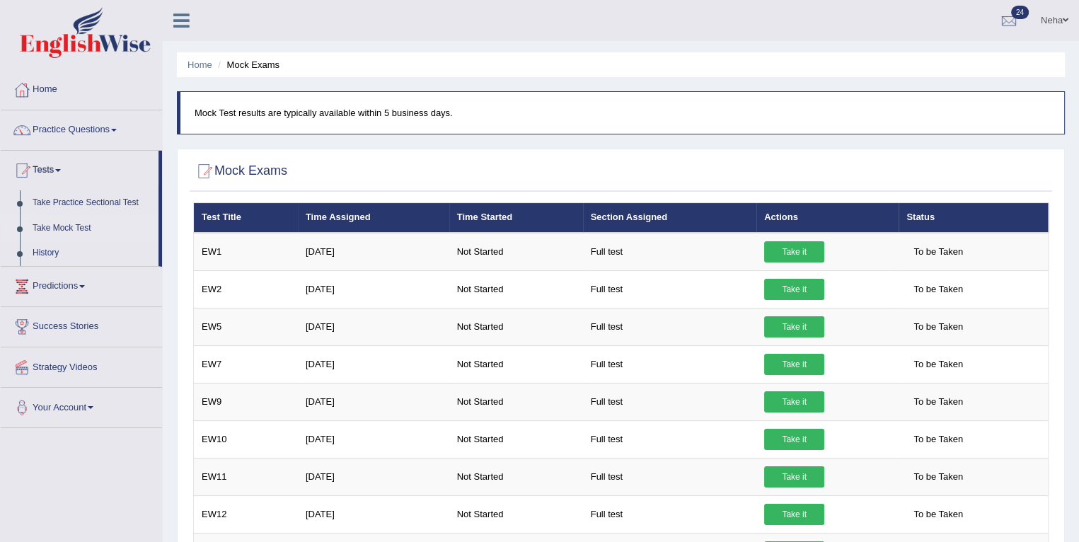
click at [253, 174] on h2 "Mock Exams" at bounding box center [240, 171] width 94 height 21
drag, startPoint x: 248, startPoint y: 60, endPoint x: 188, endPoint y: 65, distance: 60.3
click at [188, 65] on ul "Home Mock Exams" at bounding box center [621, 64] width 888 height 25
click at [188, 65] on link "Home" at bounding box center [200, 64] width 25 height 11
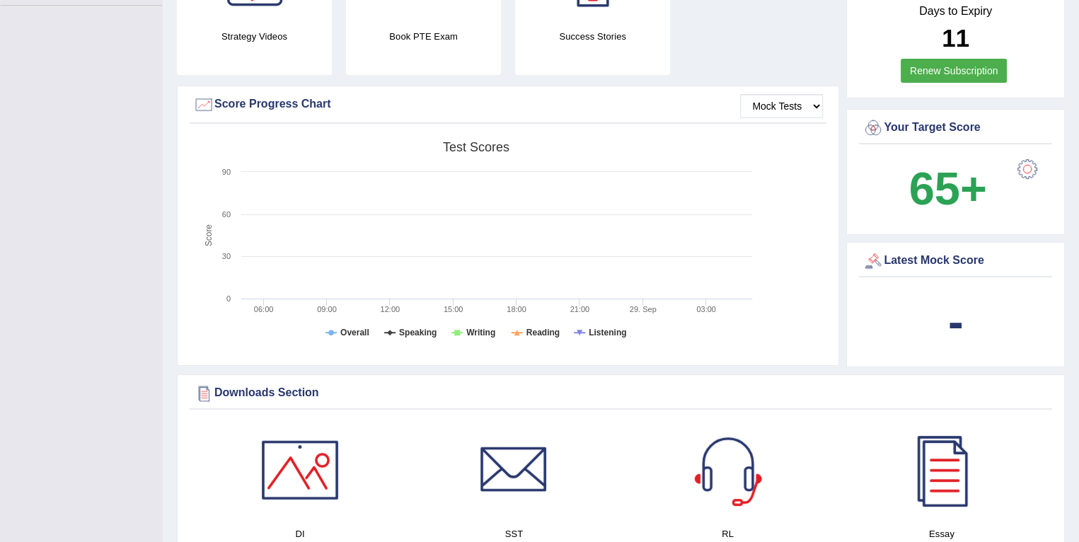
scroll to position [392, 0]
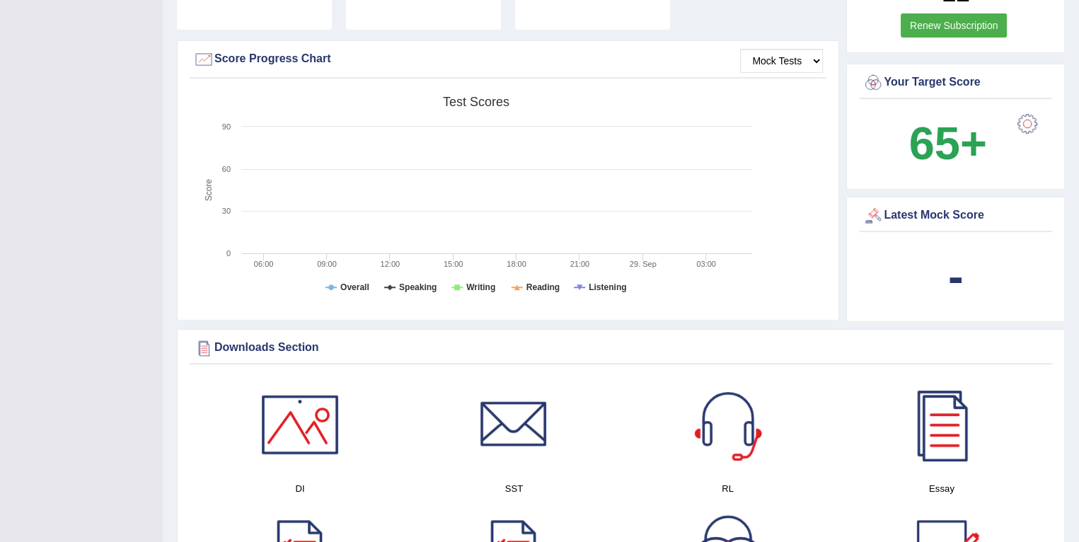
click at [202, 60] on div at bounding box center [203, 59] width 21 height 21
click at [354, 287] on tspan "Overall" at bounding box center [354, 287] width 29 height 10
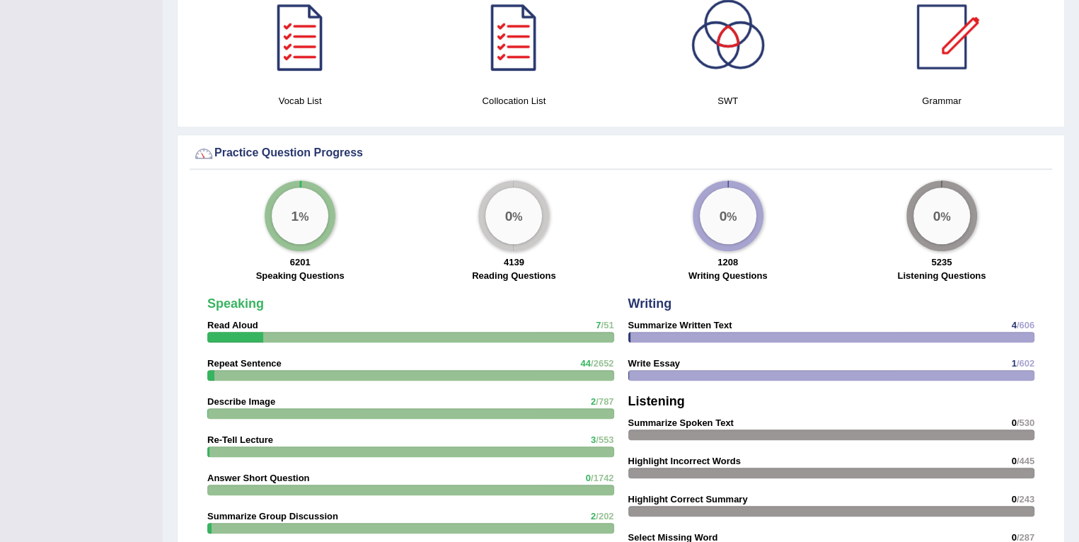
scroll to position [922, 0]
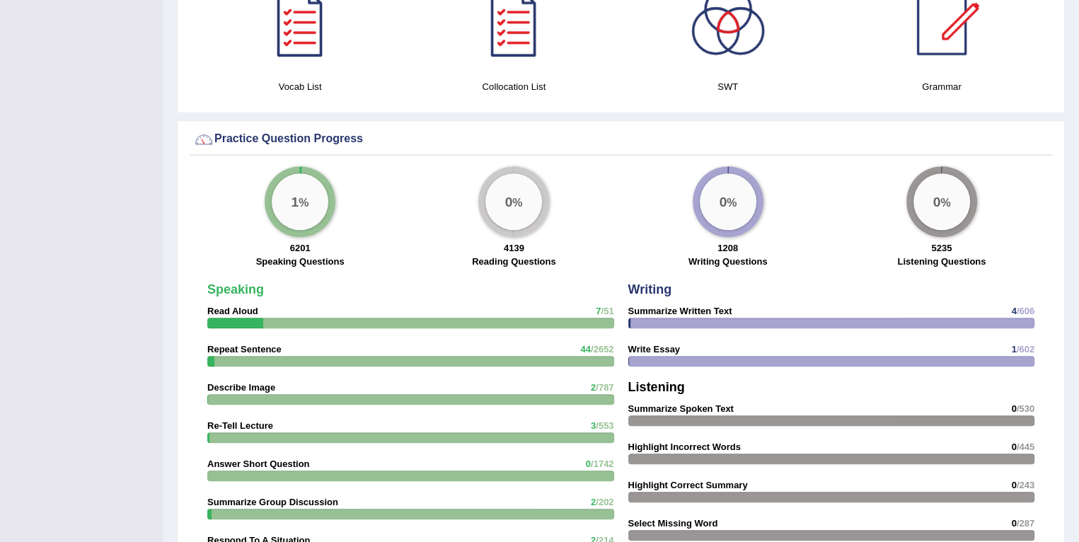
click at [288, 194] on div "1 %" at bounding box center [300, 201] width 57 height 57
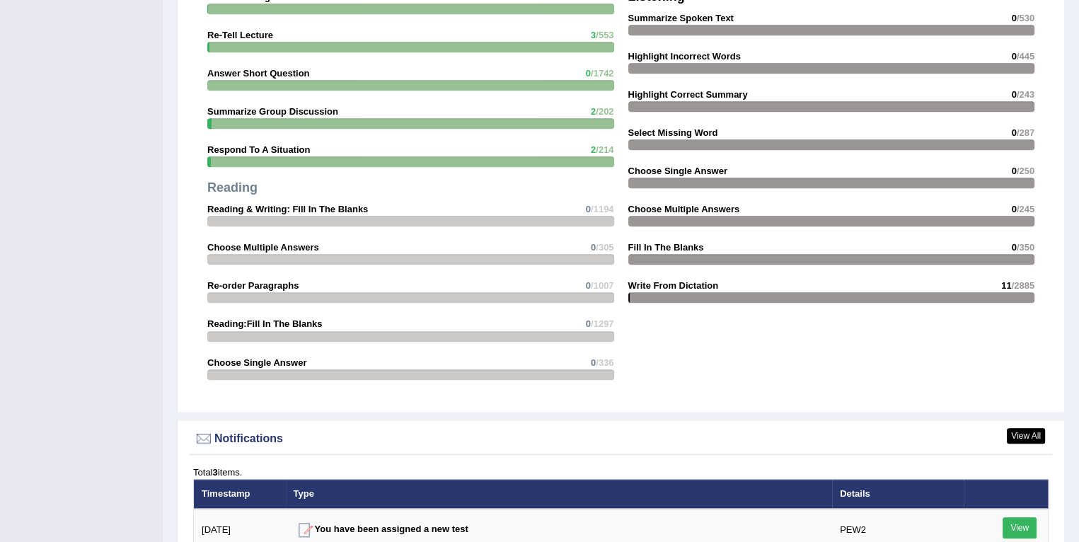
scroll to position [1605, 0]
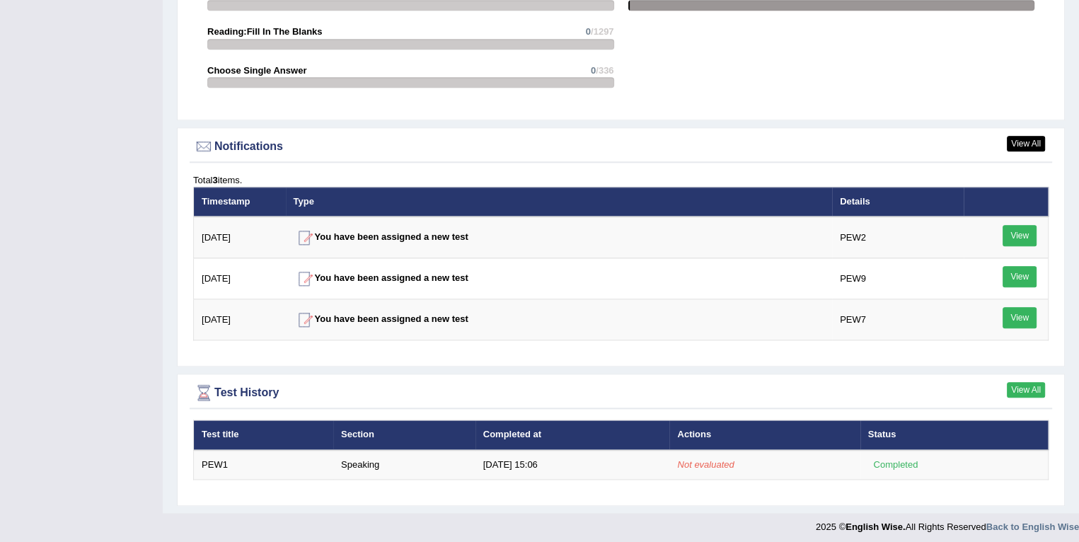
click at [1019, 383] on link "View All" at bounding box center [1026, 390] width 38 height 16
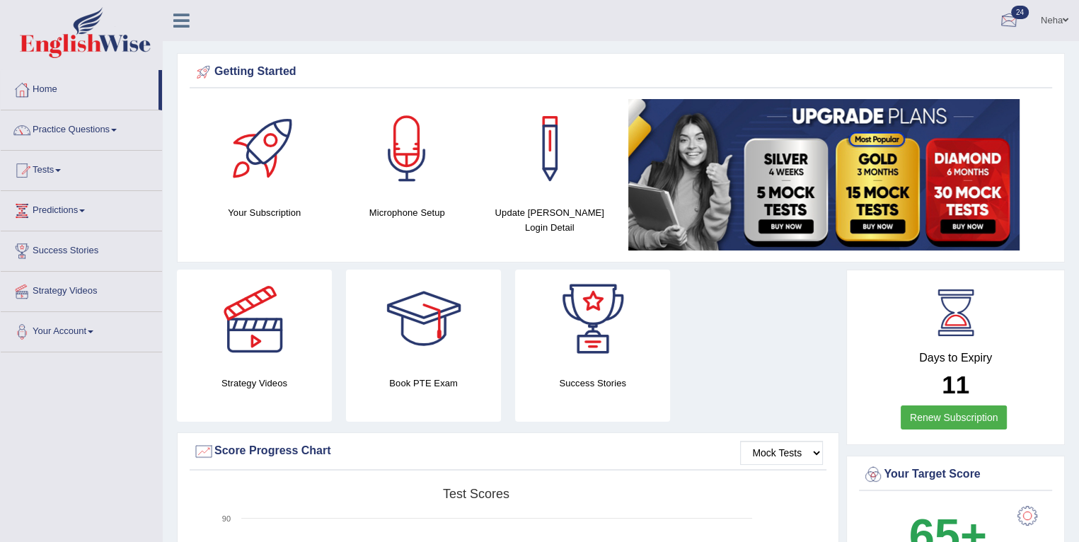
click at [1010, 16] on div at bounding box center [1008, 21] width 21 height 21
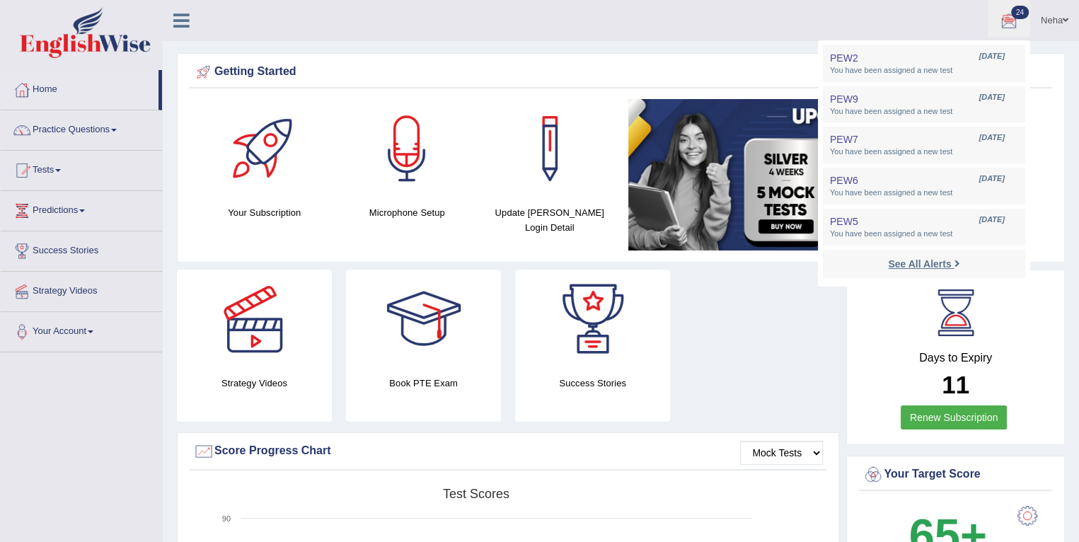
click at [927, 261] on strong "See All Alerts" at bounding box center [919, 263] width 63 height 11
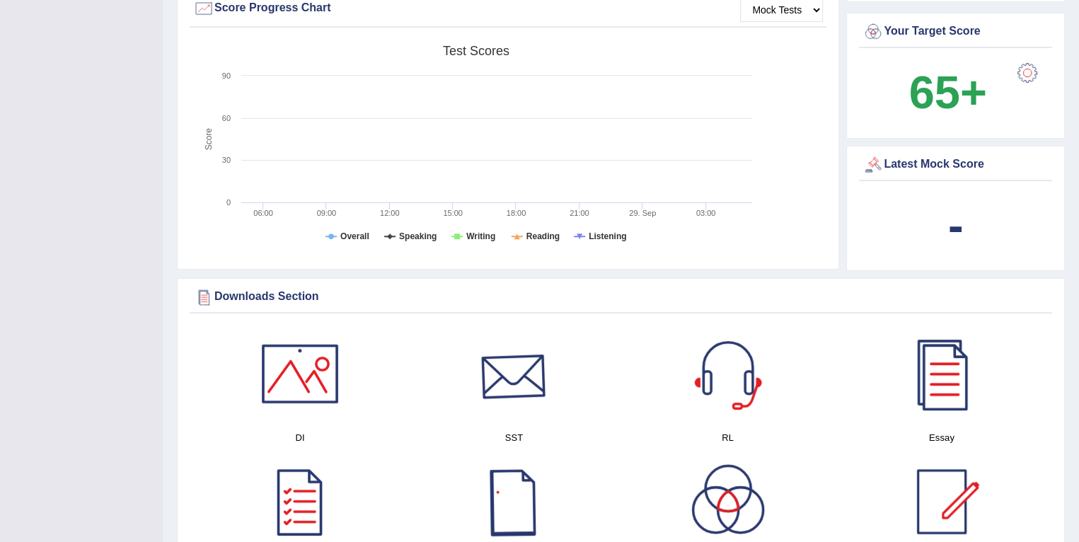
scroll to position [419, 0]
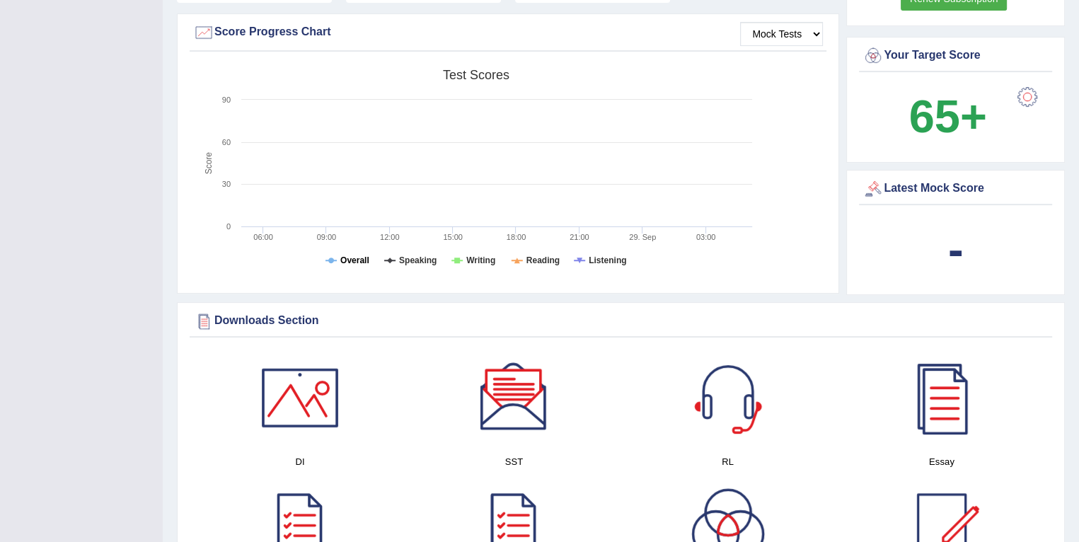
click at [352, 255] on tspan "Overall" at bounding box center [354, 260] width 29 height 10
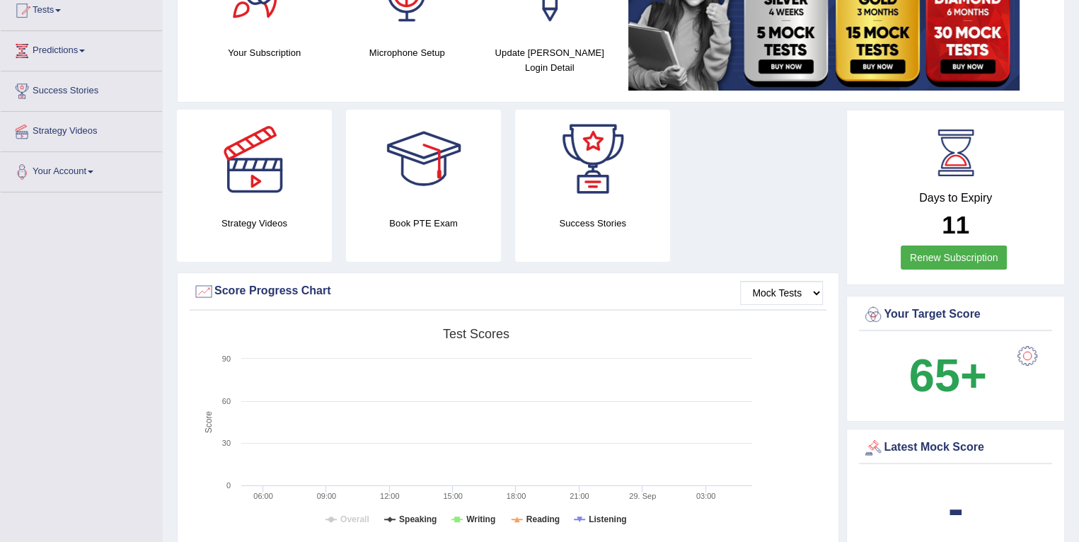
scroll to position [0, 0]
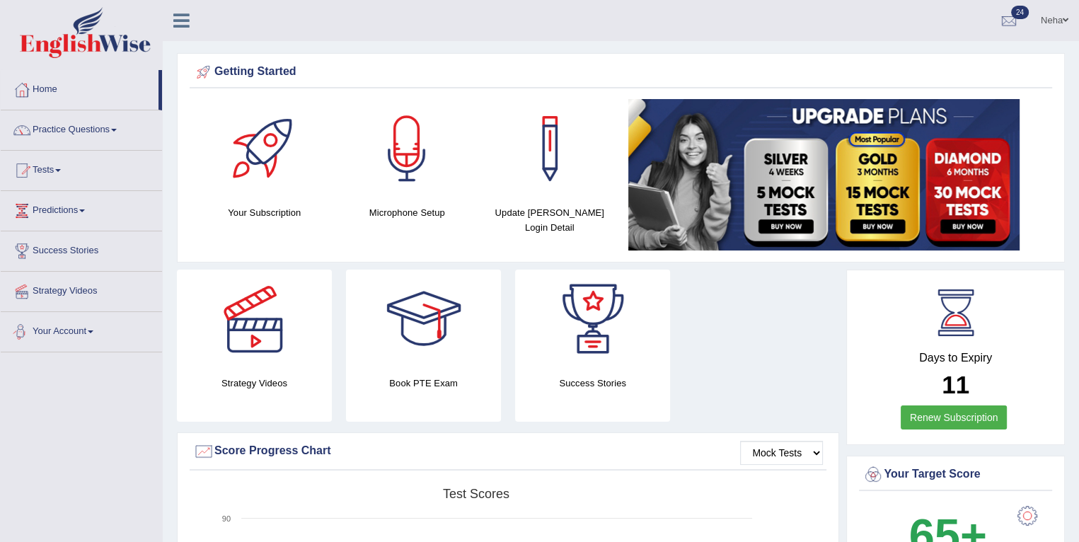
click at [76, 333] on link "Your Account" at bounding box center [81, 329] width 161 height 35
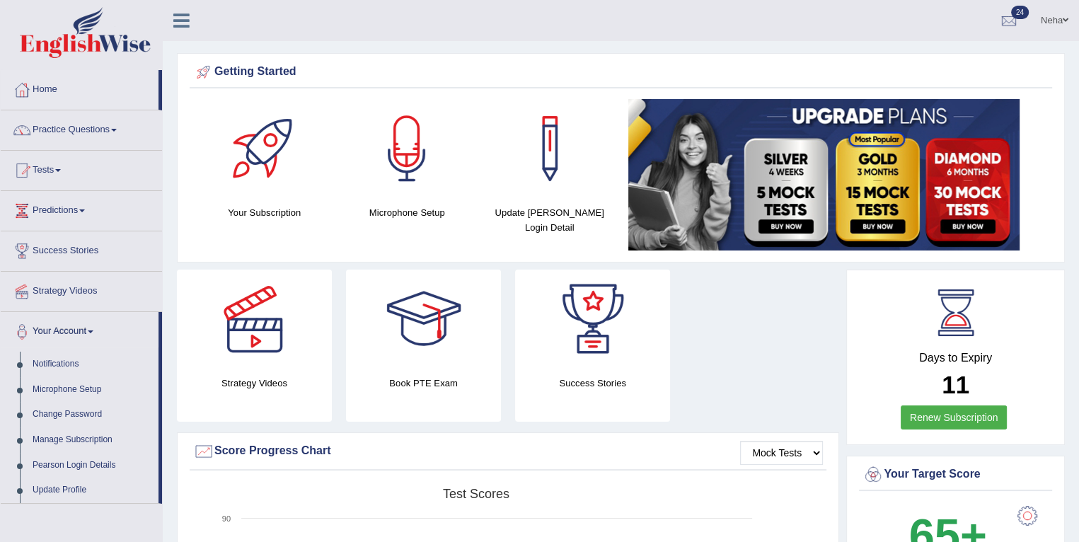
scroll to position [1, 0]
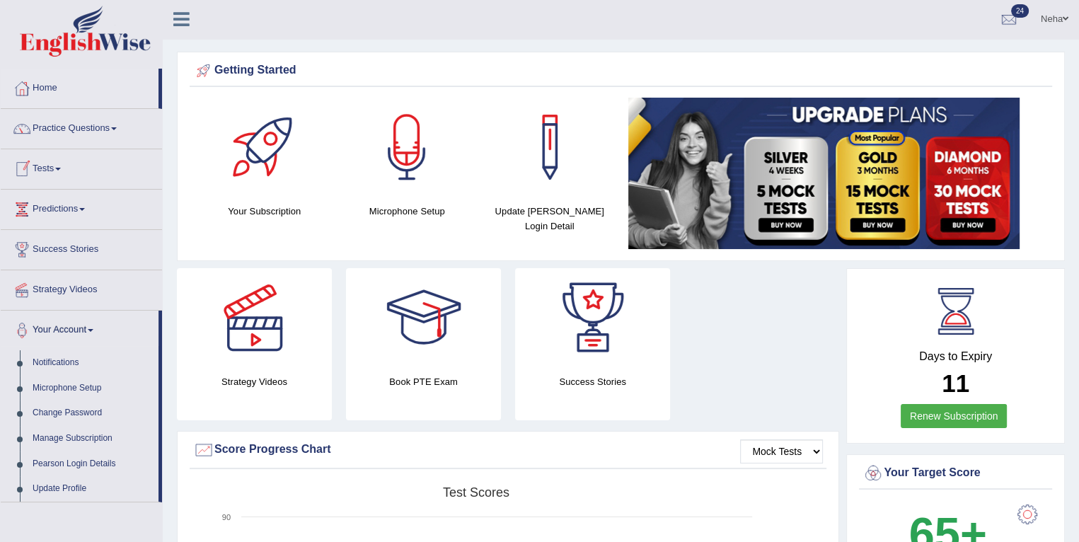
click at [61, 168] on span at bounding box center [58, 169] width 6 height 3
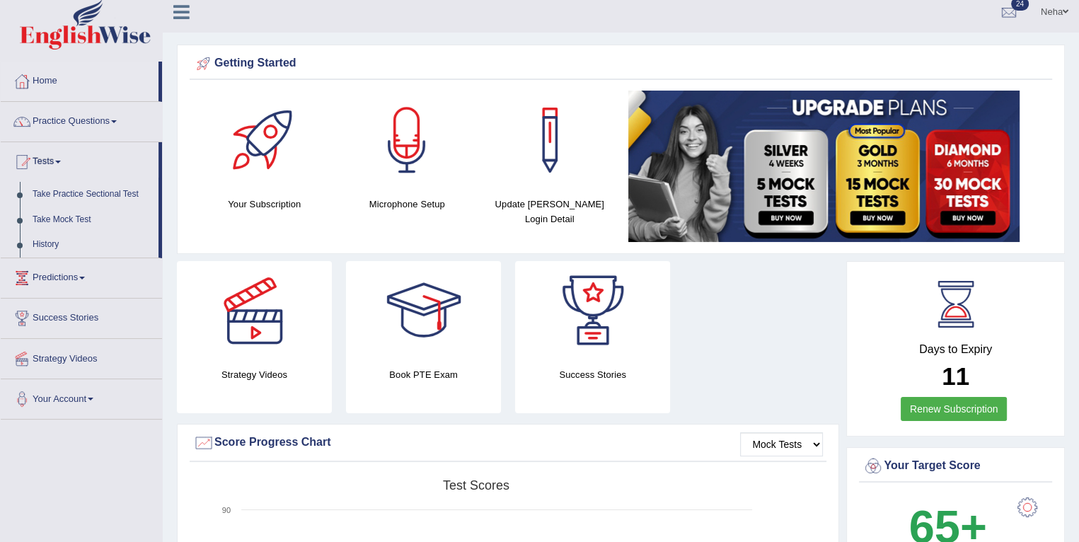
scroll to position [0, 0]
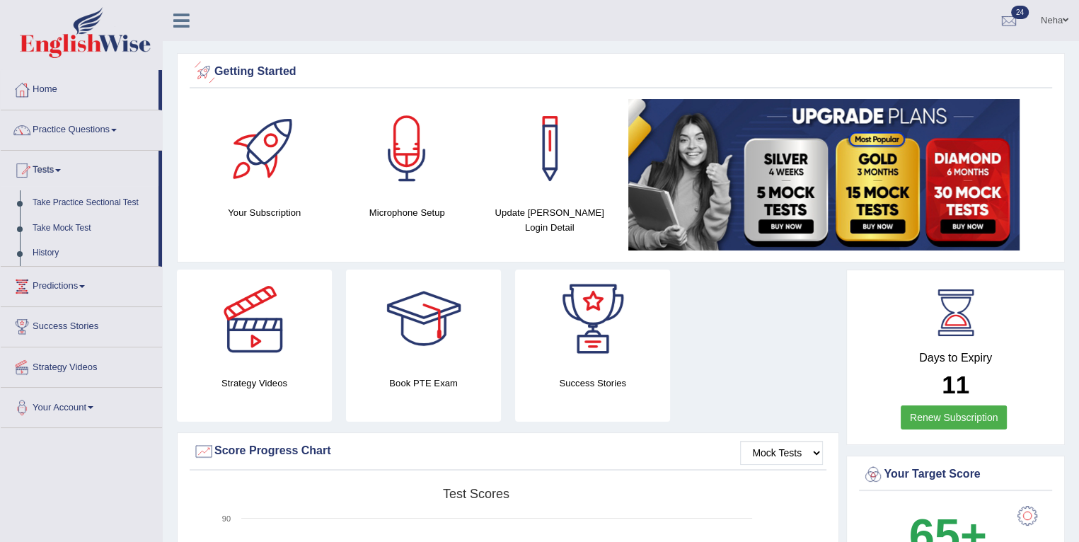
click at [181, 19] on icon at bounding box center [181, 20] width 16 height 18
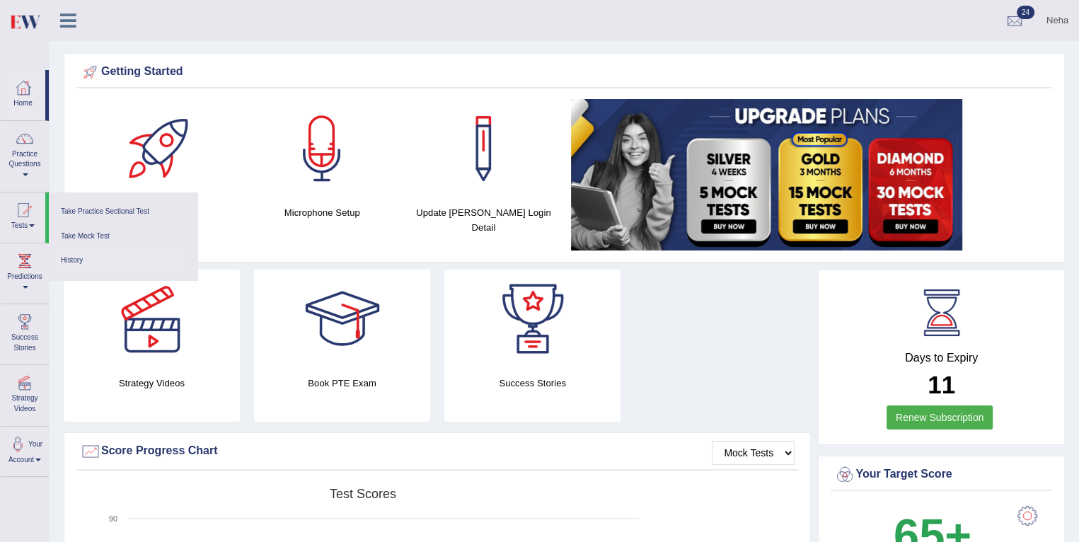
click at [78, 258] on link "History" at bounding box center [123, 260] width 134 height 25
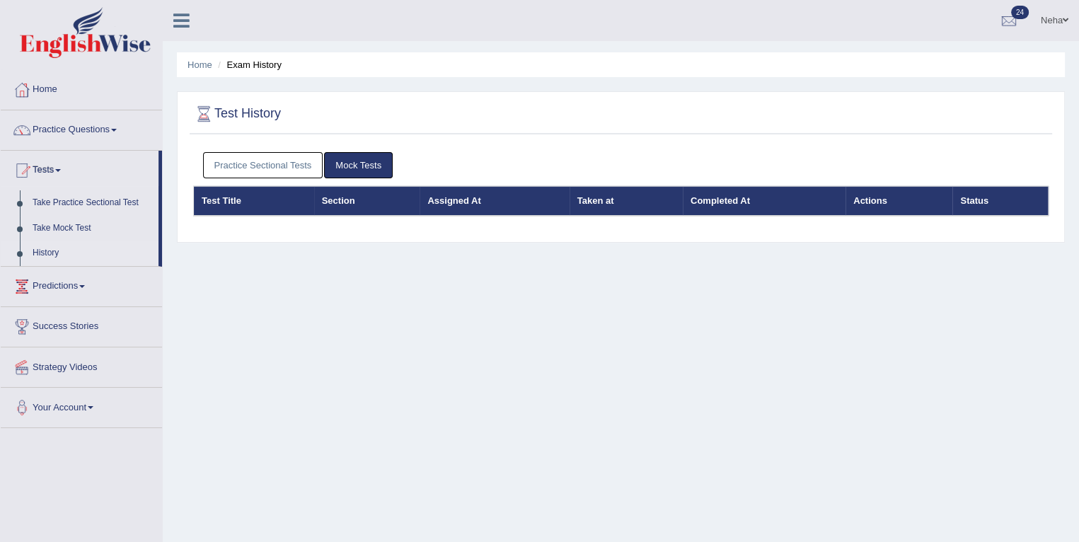
click at [370, 156] on link "Mock Tests" at bounding box center [358, 165] width 69 height 26
click at [238, 69] on li "Exam History" at bounding box center [247, 64] width 67 height 13
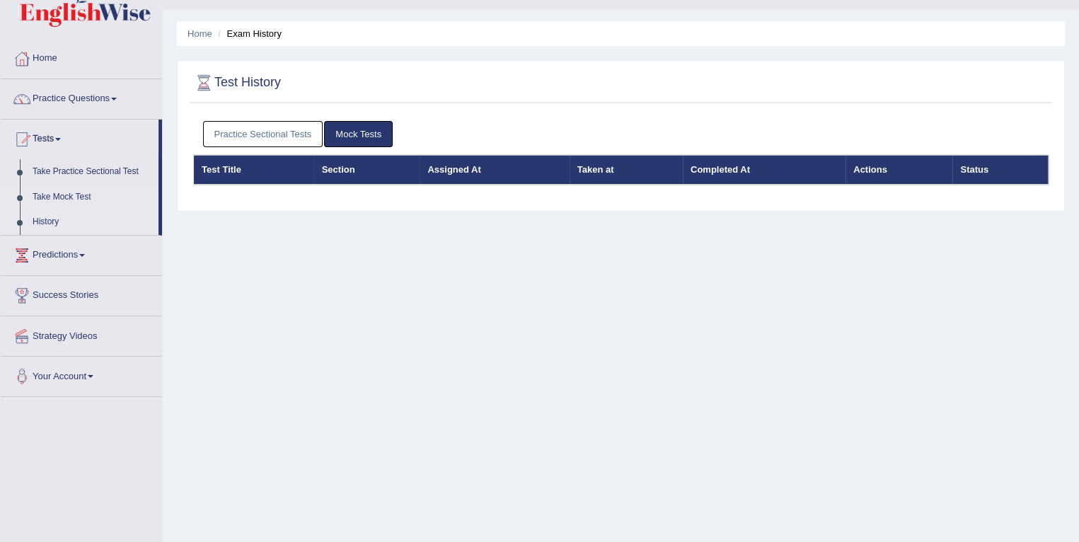
scroll to position [33, 0]
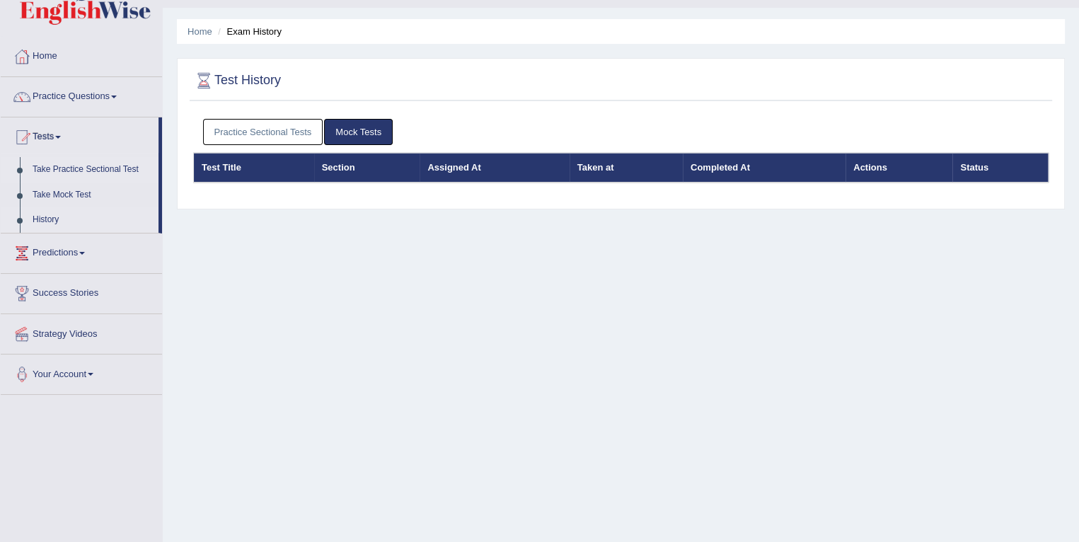
click at [120, 162] on link "Take Practice Sectional Test" at bounding box center [92, 169] width 132 height 25
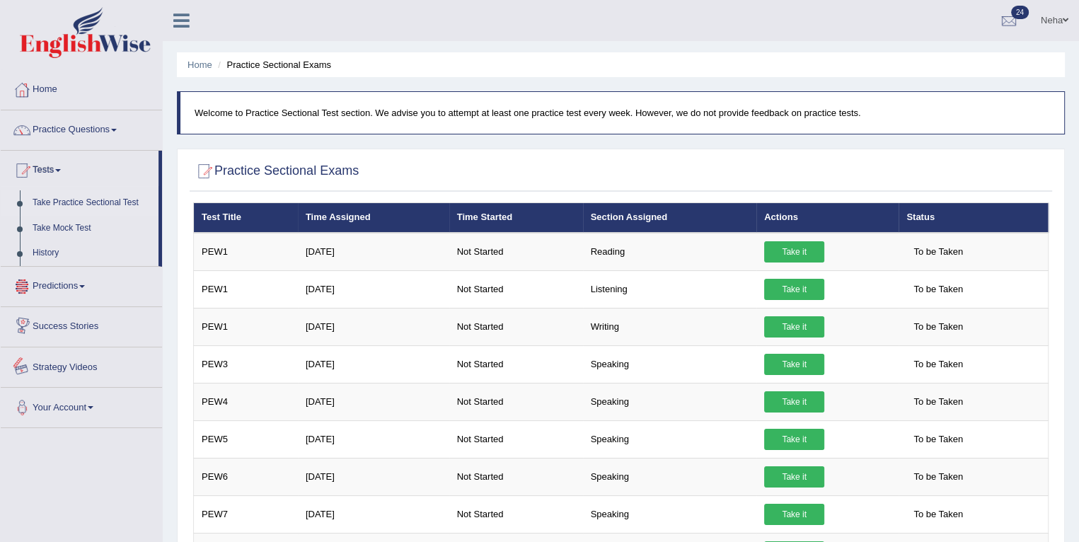
scroll to position [248, 0]
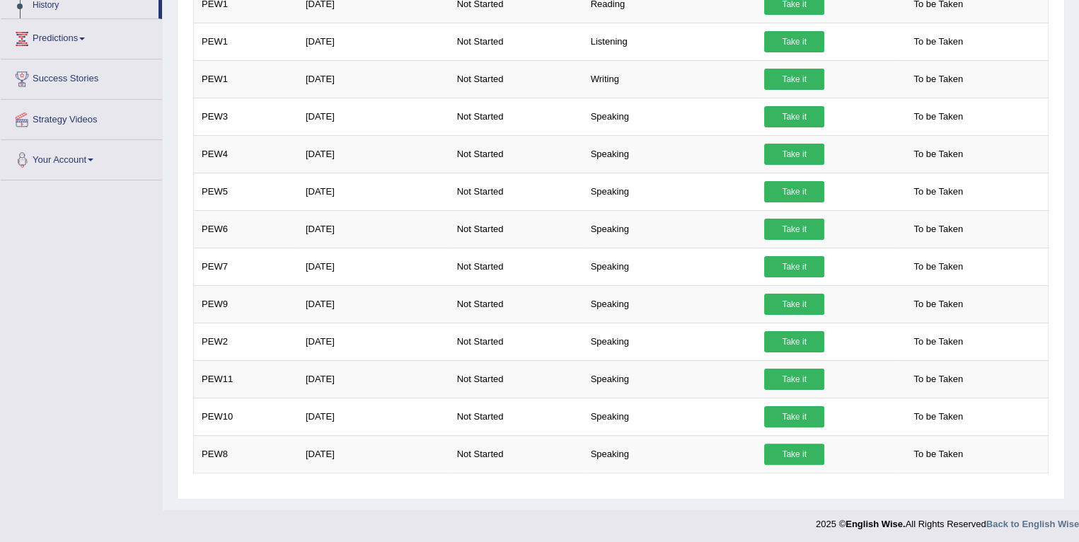
click at [66, 165] on link "Your Account" at bounding box center [81, 157] width 161 height 35
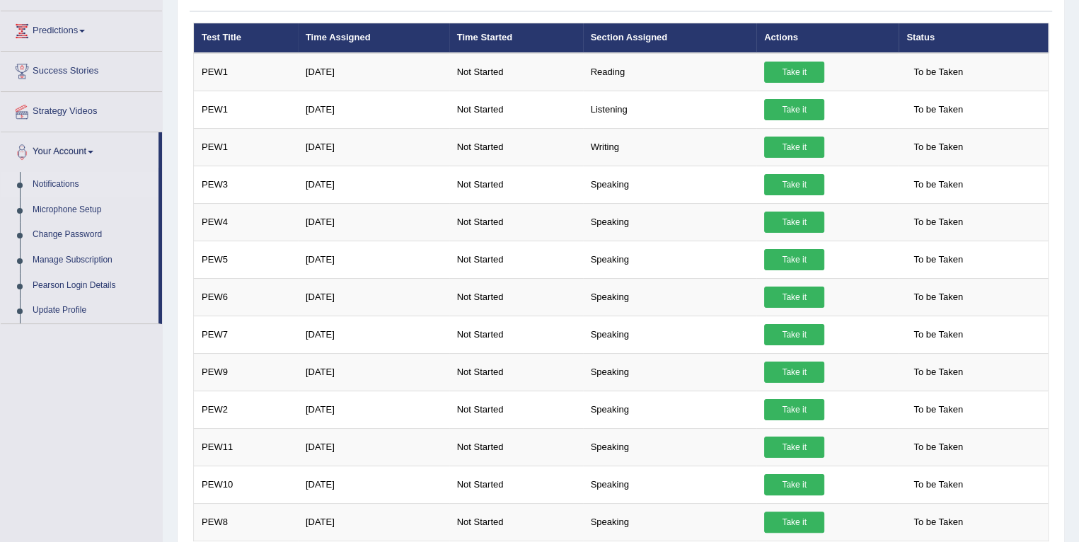
scroll to position [171, 0]
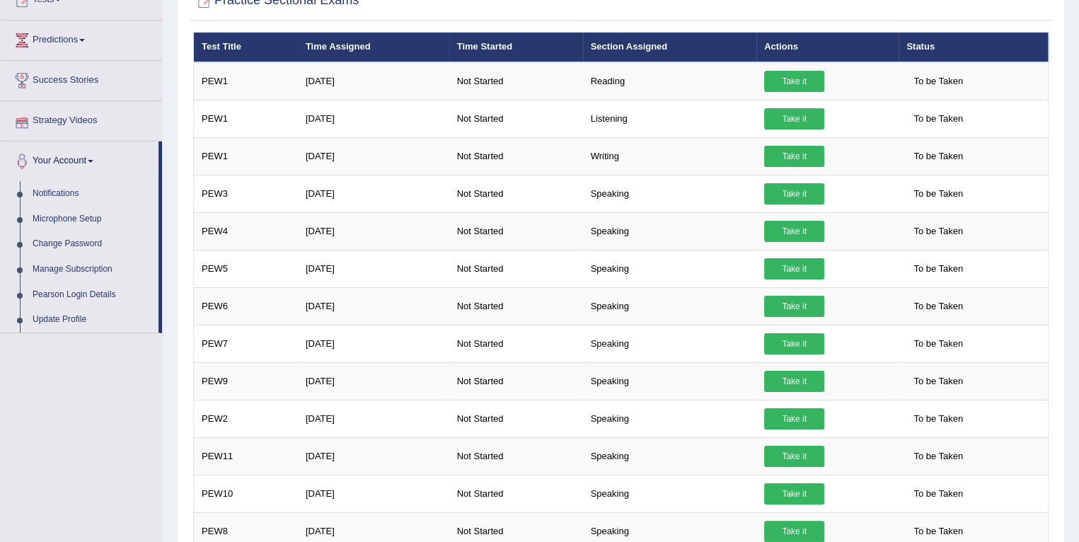
click at [83, 120] on link "Strategy Videos" at bounding box center [81, 118] width 161 height 35
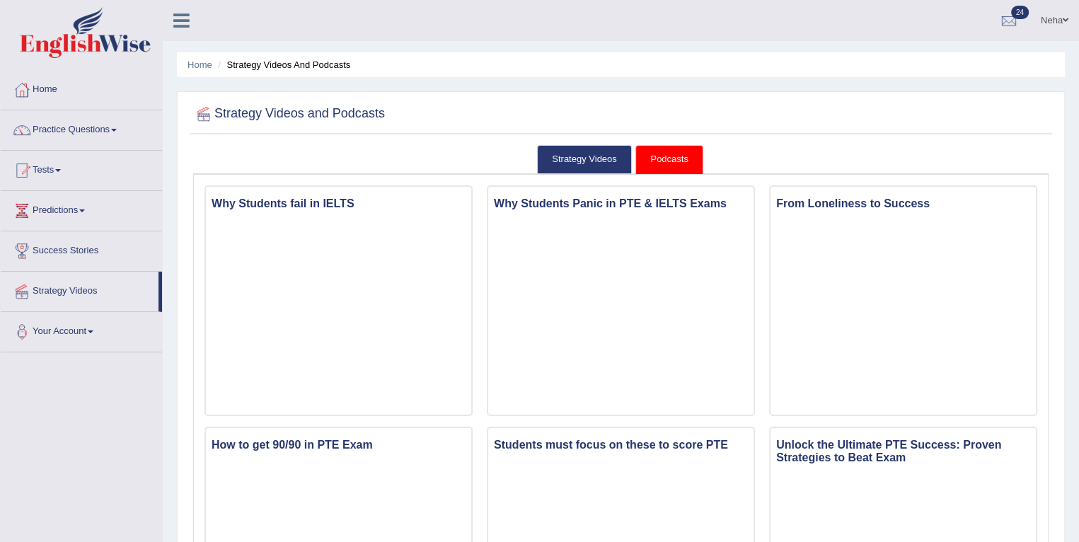
click at [39, 88] on link "Home" at bounding box center [81, 87] width 161 height 35
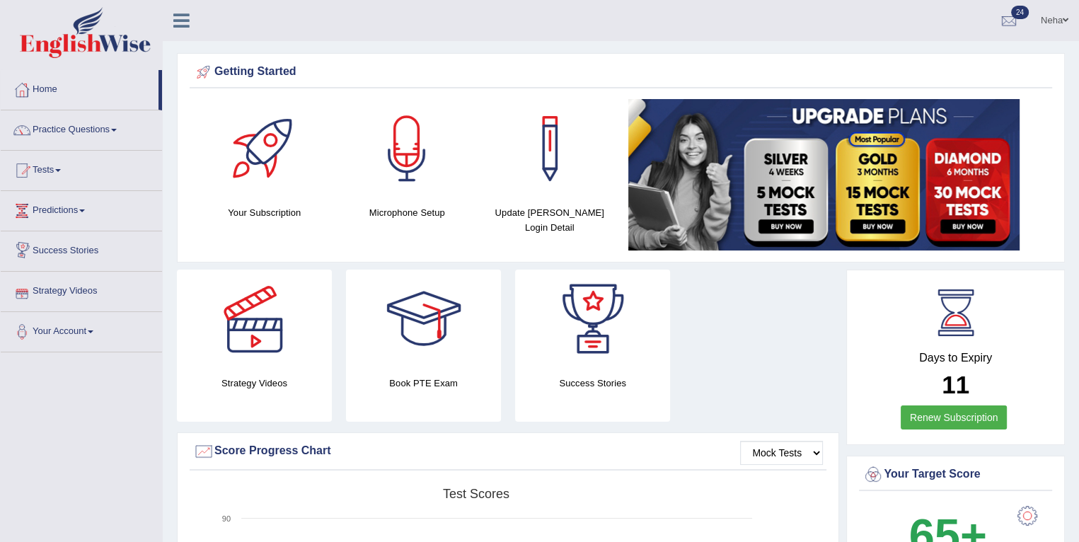
click at [62, 165] on link "Tests" at bounding box center [81, 168] width 161 height 35
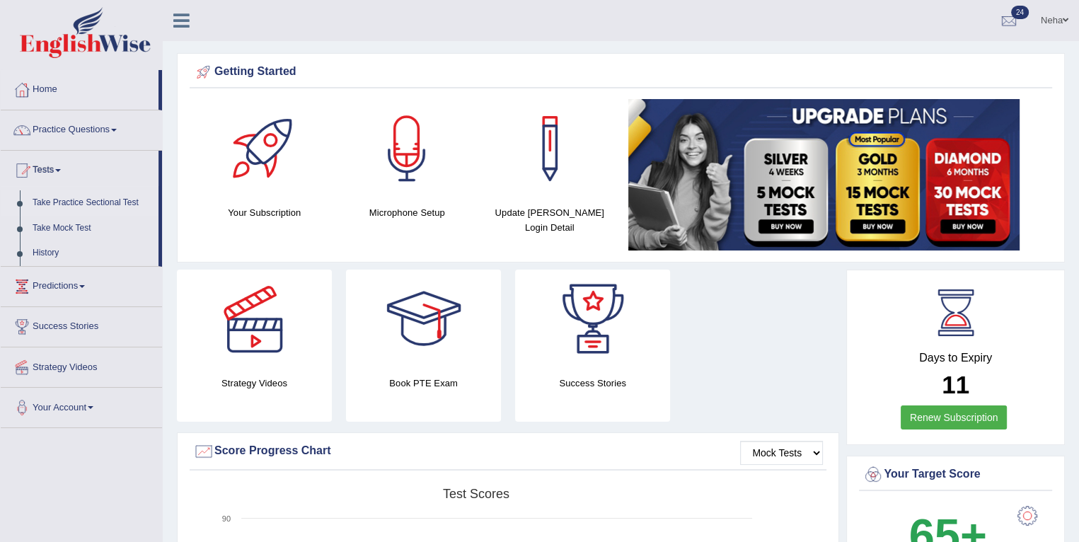
click at [92, 199] on link "Take Practice Sectional Test" at bounding box center [92, 202] width 132 height 25
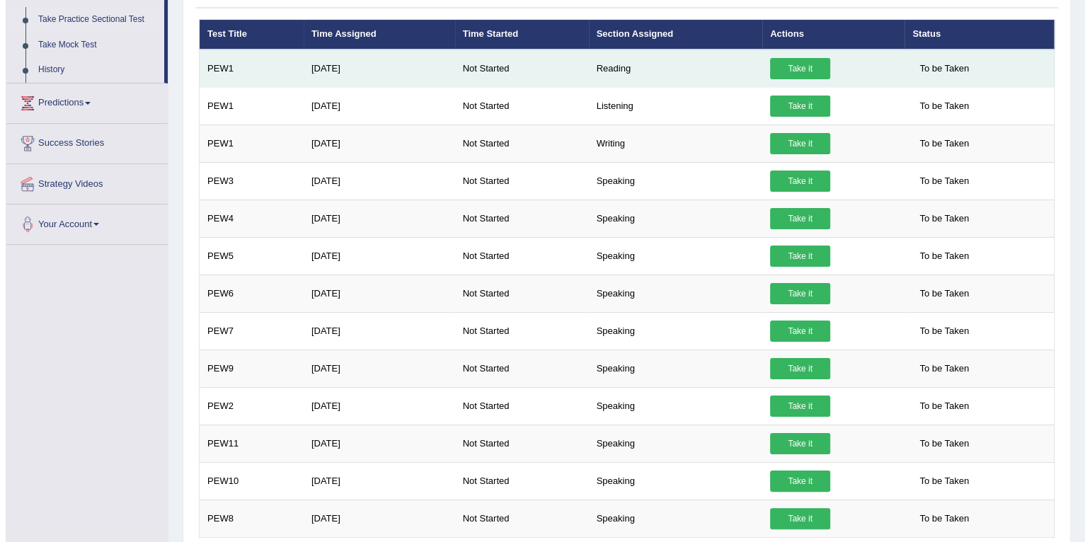
scroll to position [178, 0]
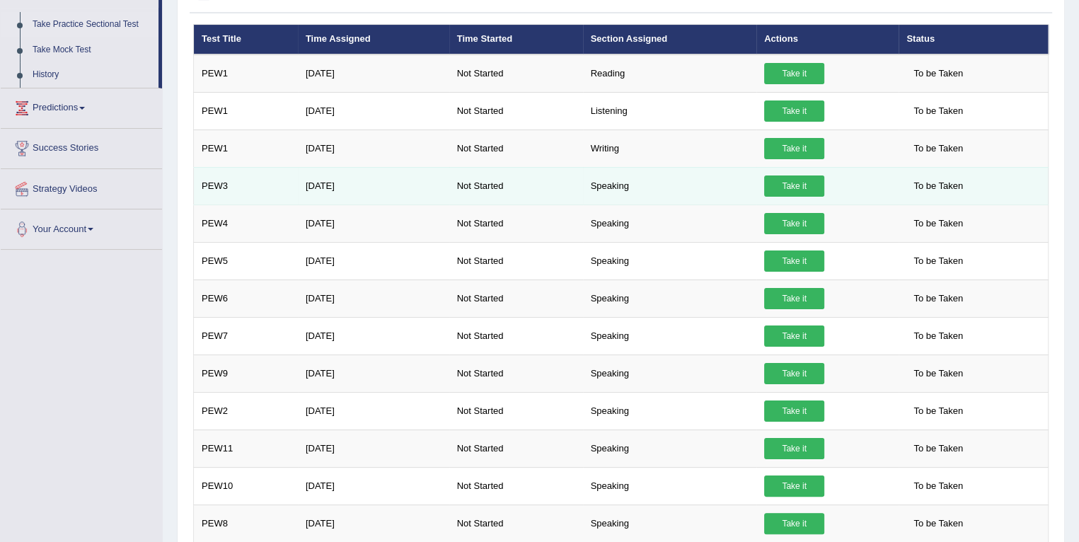
click at [770, 182] on link "Take it" at bounding box center [794, 185] width 60 height 21
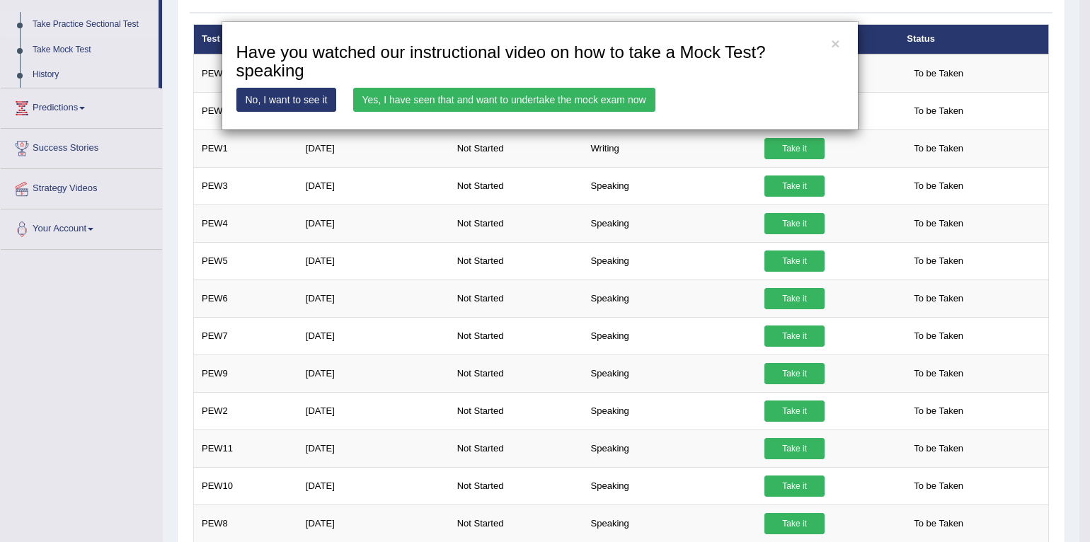
click at [459, 104] on link "Yes, I have seen that and want to undertake the mock exam now" at bounding box center [504, 100] width 302 height 24
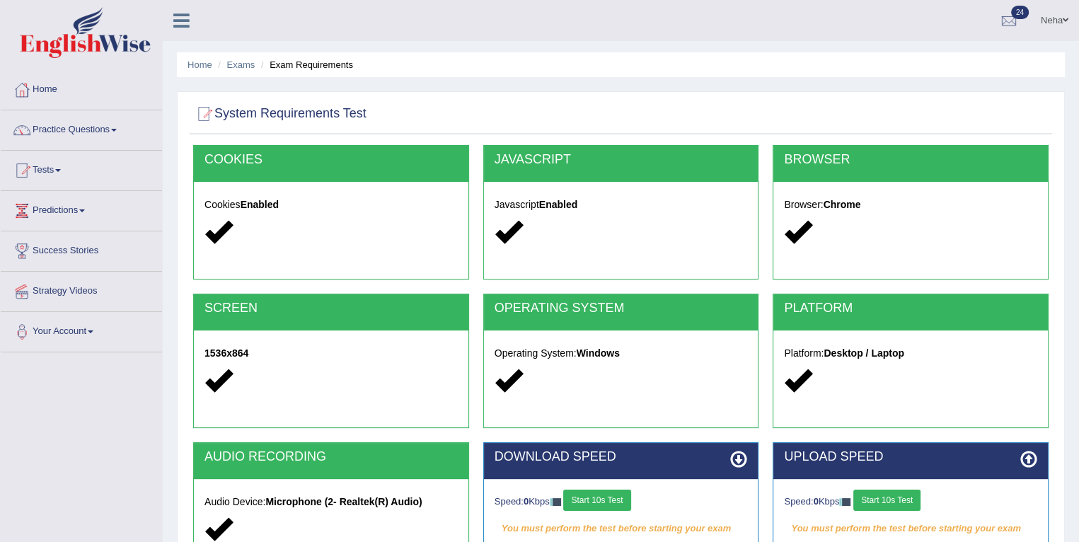
scroll to position [201, 0]
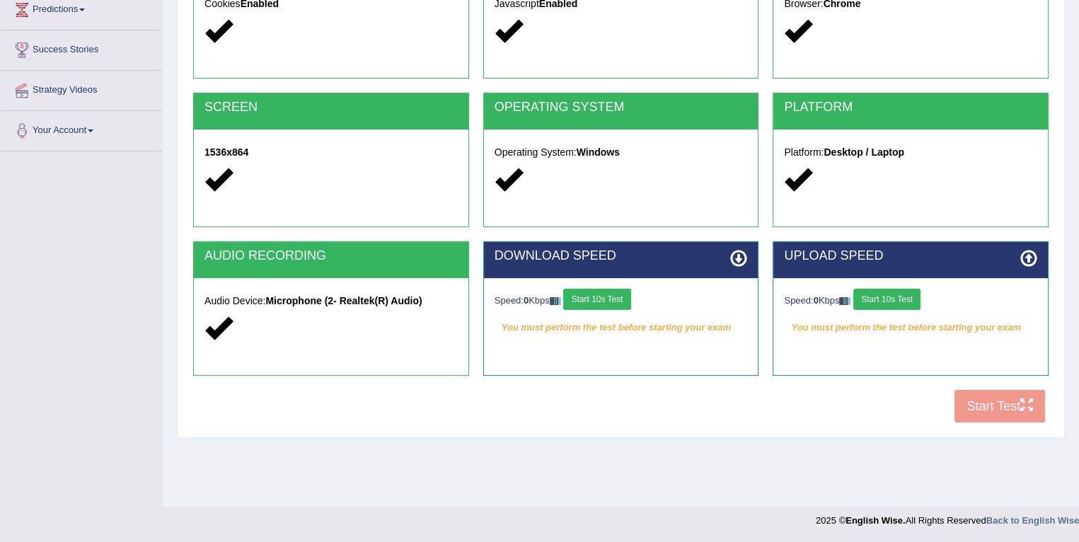
click at [610, 289] on button "Start 10s Test" at bounding box center [596, 299] width 67 height 21
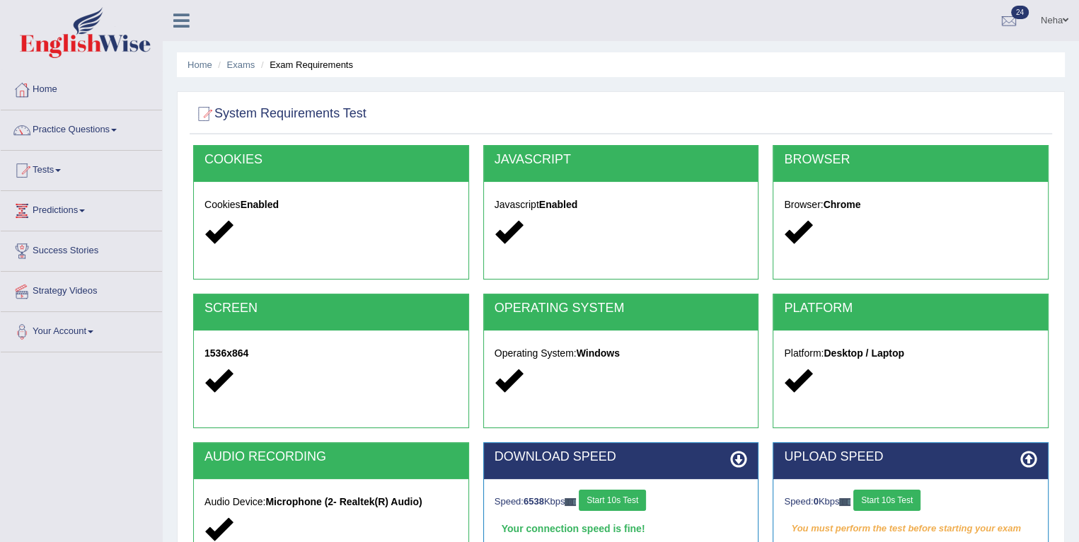
click at [309, 64] on li "Exam Requirements" at bounding box center [306, 64] width 96 height 13
click at [238, 64] on link "Exams" at bounding box center [241, 64] width 28 height 11
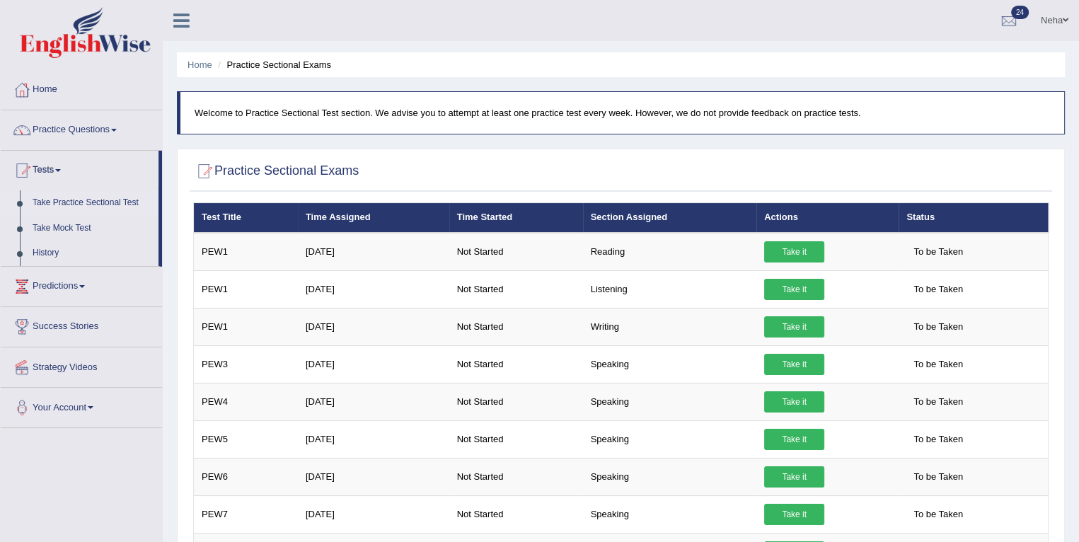
scroll to position [96, 0]
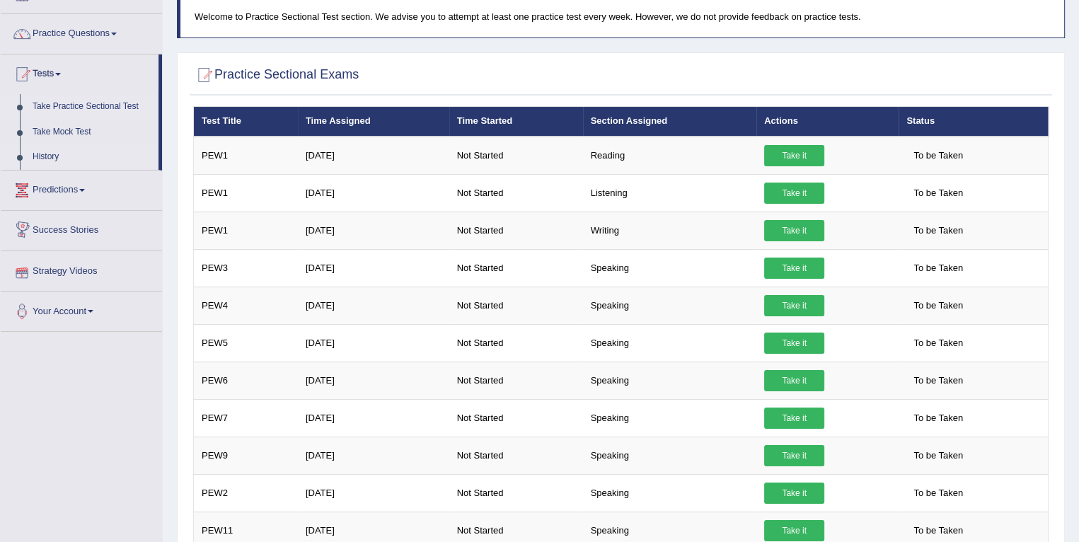
click at [58, 154] on link "History" at bounding box center [92, 156] width 132 height 25
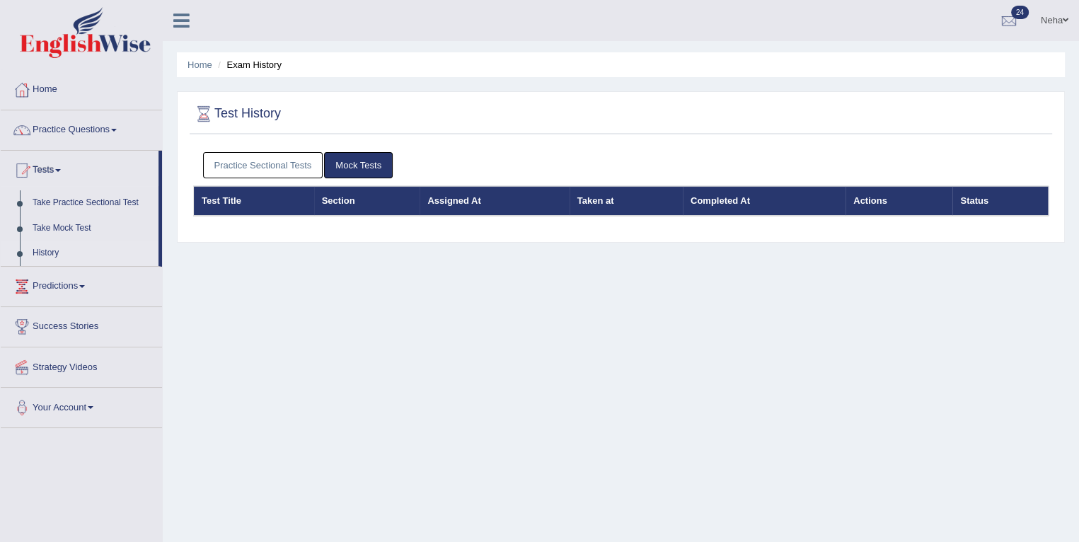
click at [359, 172] on link "Mock Tests" at bounding box center [358, 165] width 69 height 26
click at [1008, 21] on div at bounding box center [1008, 21] width 21 height 21
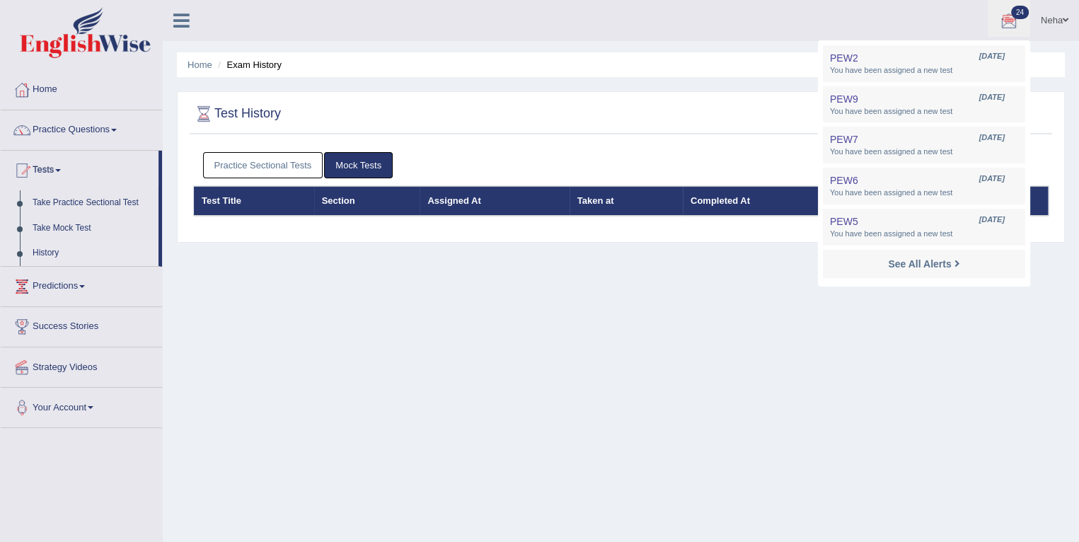
click at [587, 308] on div "Home Exam History Test History Practice Sectional Tests Mock Tests Test Title S…" at bounding box center [621, 354] width 916 height 708
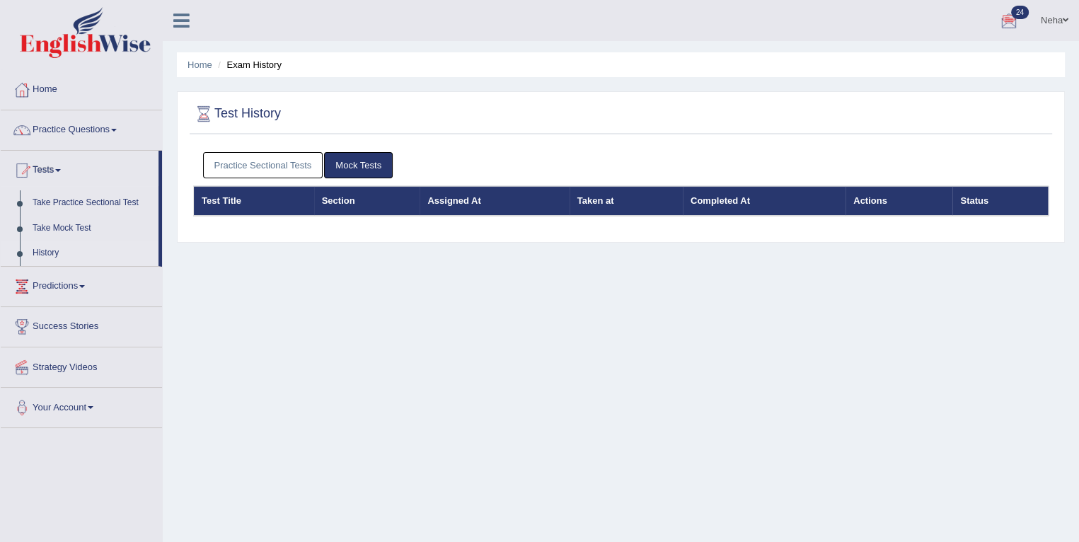
click at [88, 288] on link "Predictions" at bounding box center [81, 284] width 161 height 35
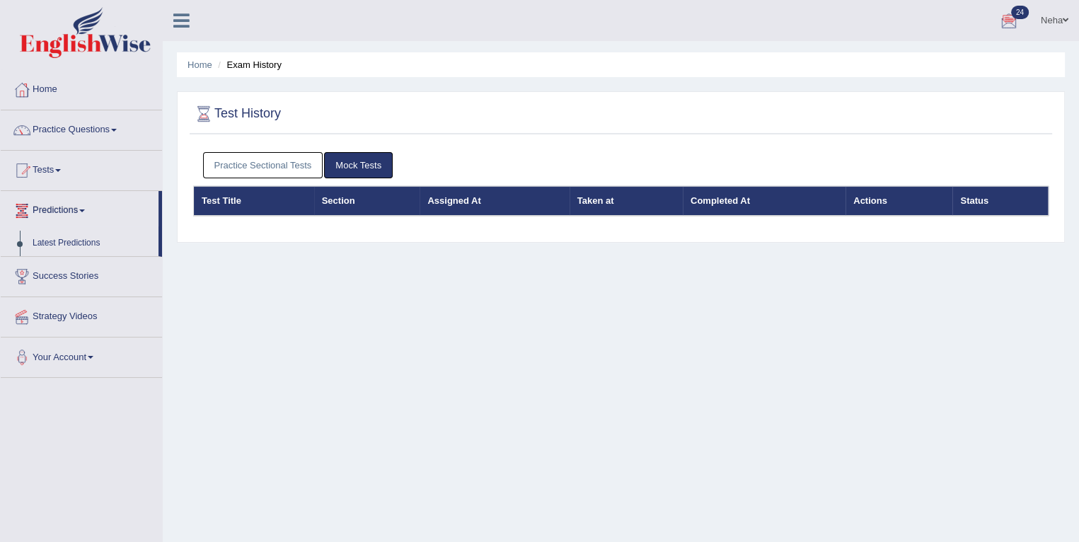
click at [83, 209] on link "Predictions" at bounding box center [80, 208] width 158 height 35
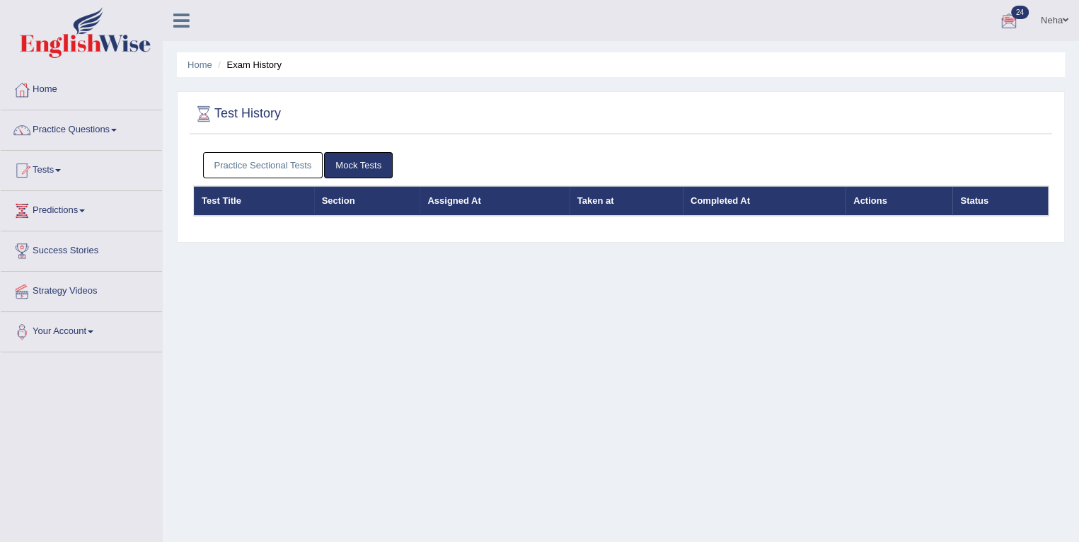
click at [83, 209] on link "Predictions" at bounding box center [81, 208] width 161 height 35
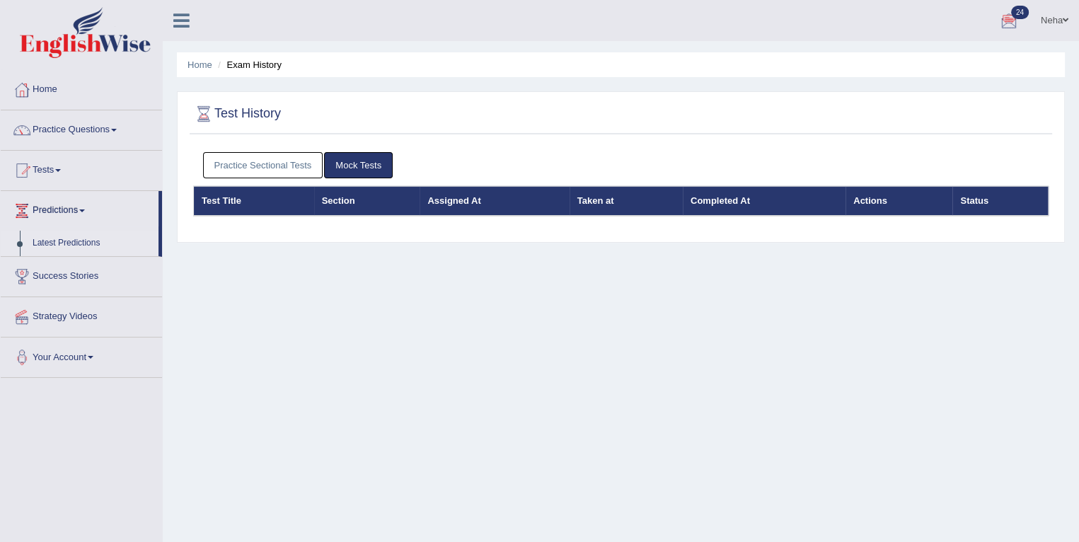
click at [68, 243] on link "Latest Predictions" at bounding box center [92, 243] width 132 height 25
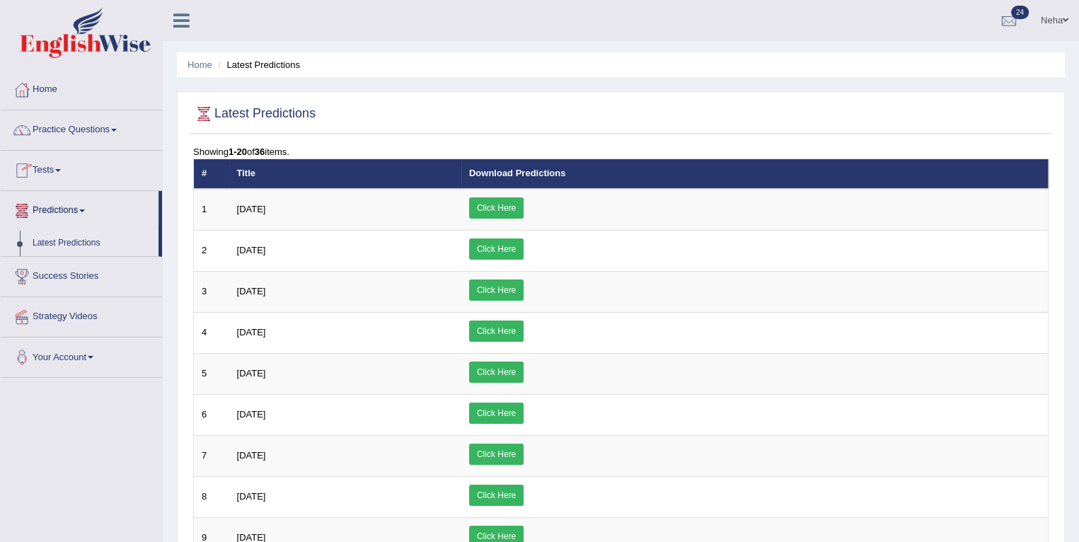
click at [62, 165] on link "Tests" at bounding box center [81, 168] width 161 height 35
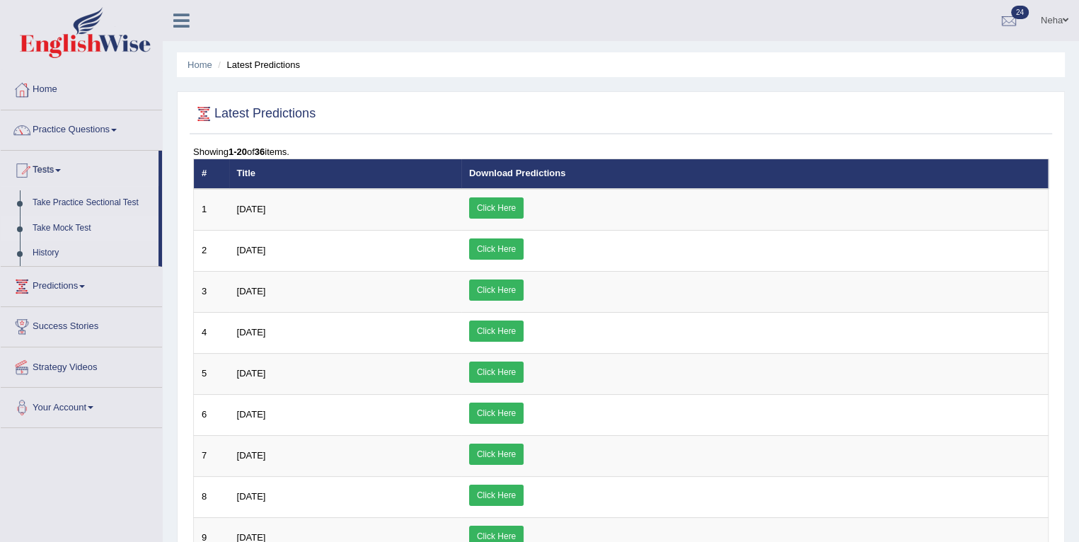
click at [71, 221] on link "Take Mock Test" at bounding box center [92, 228] width 132 height 25
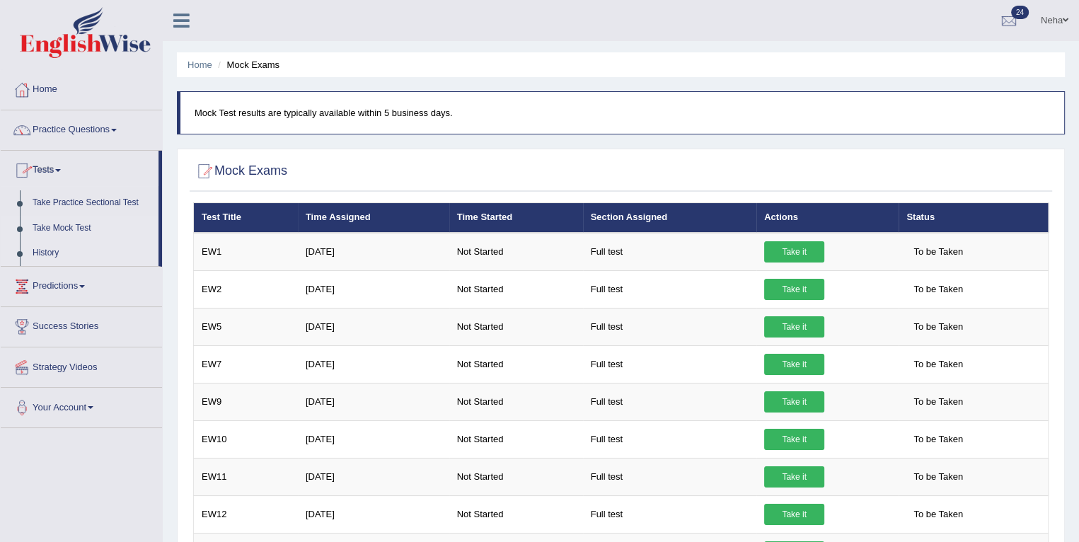
click at [36, 252] on link "History" at bounding box center [92, 253] width 132 height 25
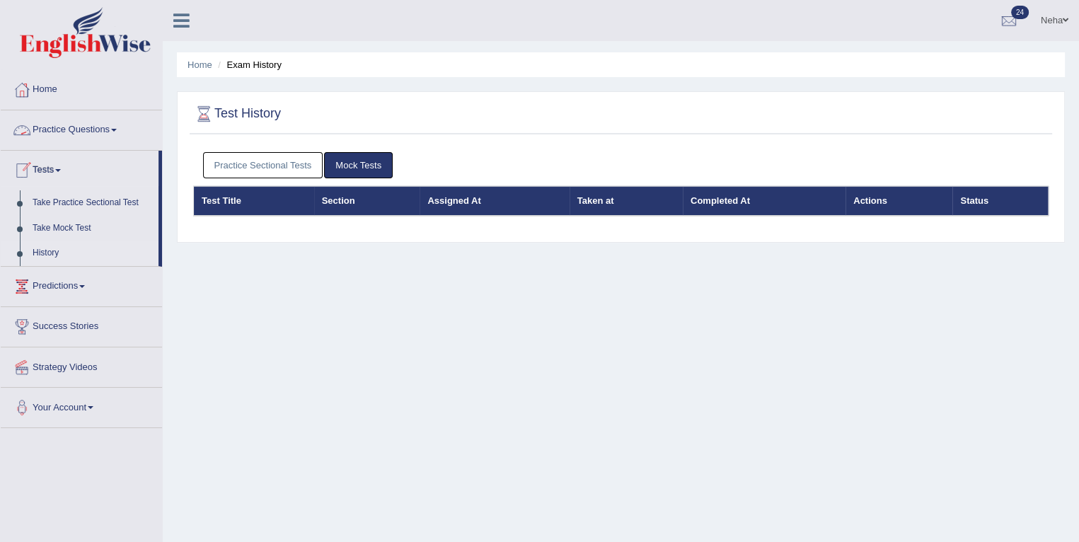
click at [83, 120] on link "Practice Questions" at bounding box center [81, 127] width 161 height 35
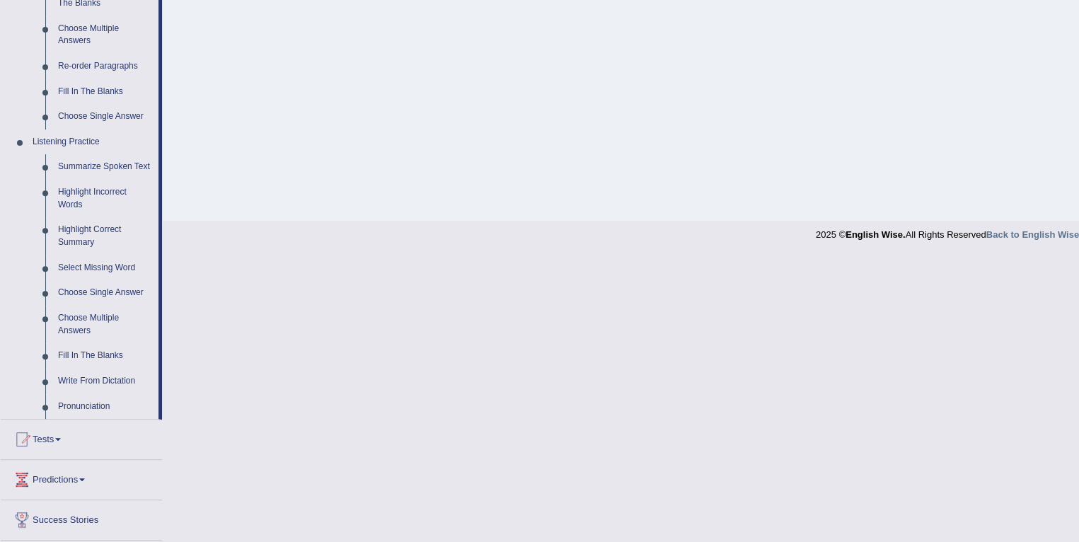
scroll to position [565, 0]
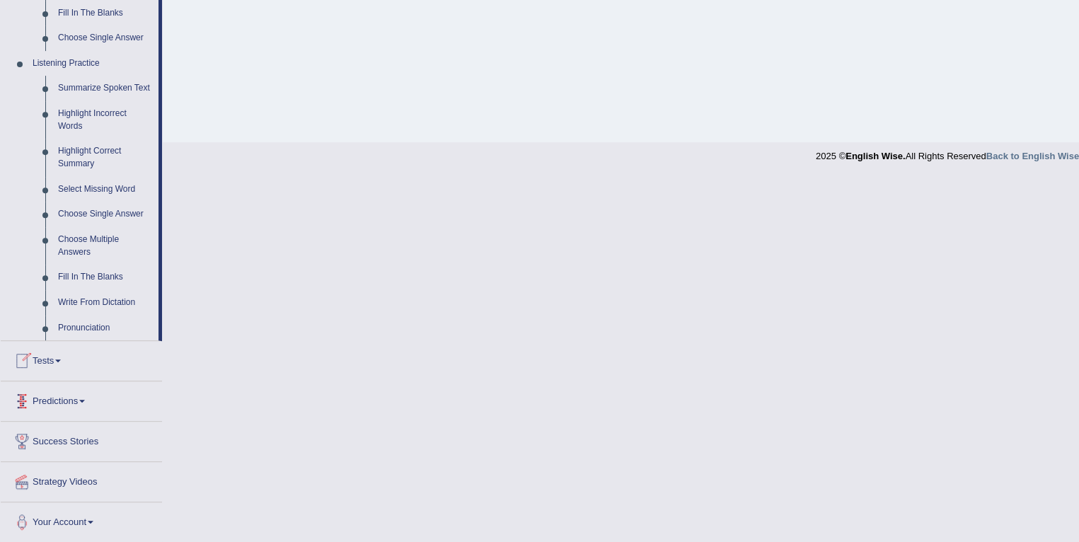
click at [83, 395] on link "Predictions" at bounding box center [81, 398] width 161 height 35
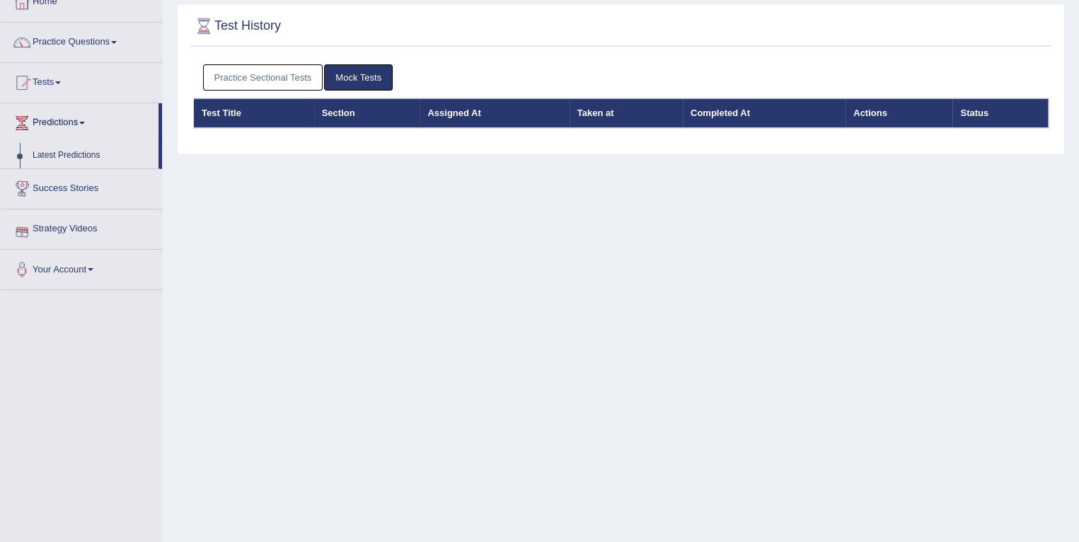
scroll to position [85, 0]
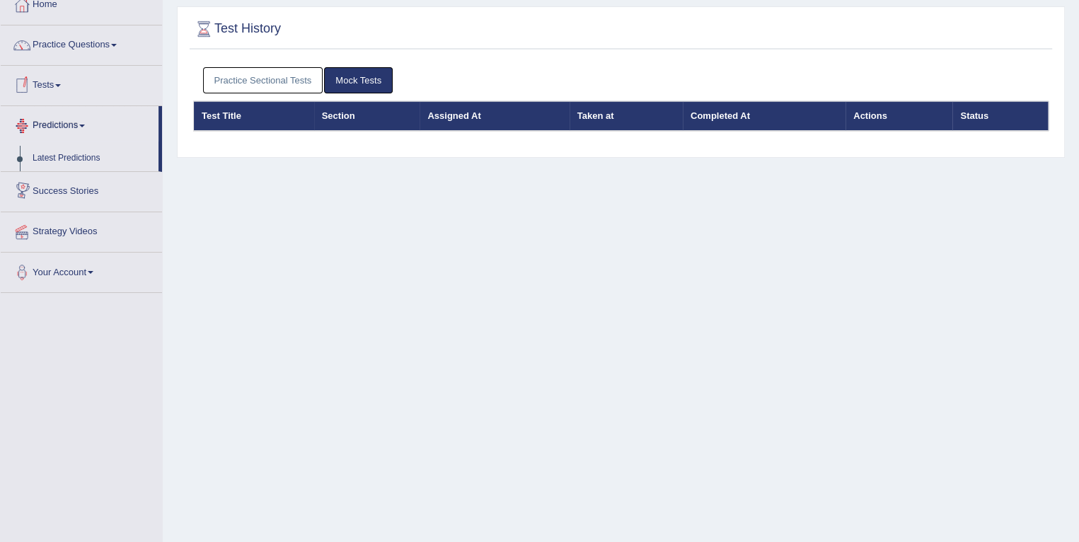
click at [62, 79] on link "Tests" at bounding box center [81, 83] width 161 height 35
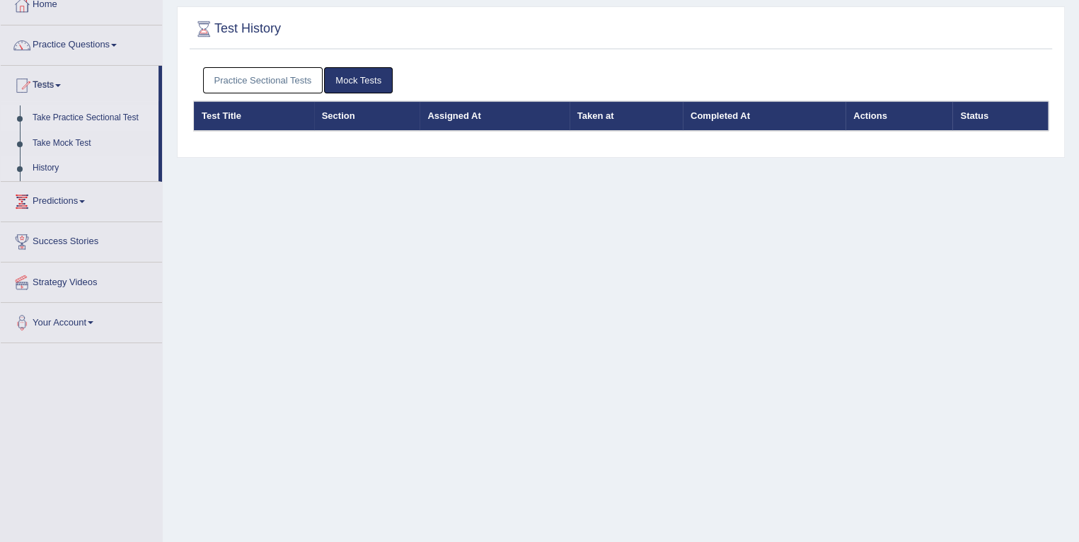
click at [103, 122] on link "Take Practice Sectional Test" at bounding box center [92, 117] width 132 height 25
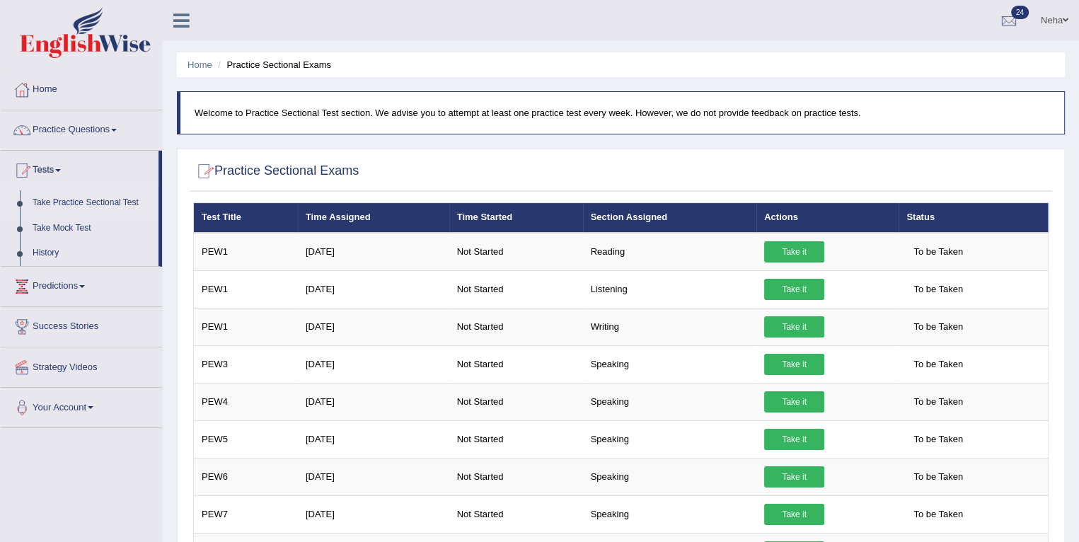
click at [182, 23] on icon at bounding box center [181, 20] width 16 height 18
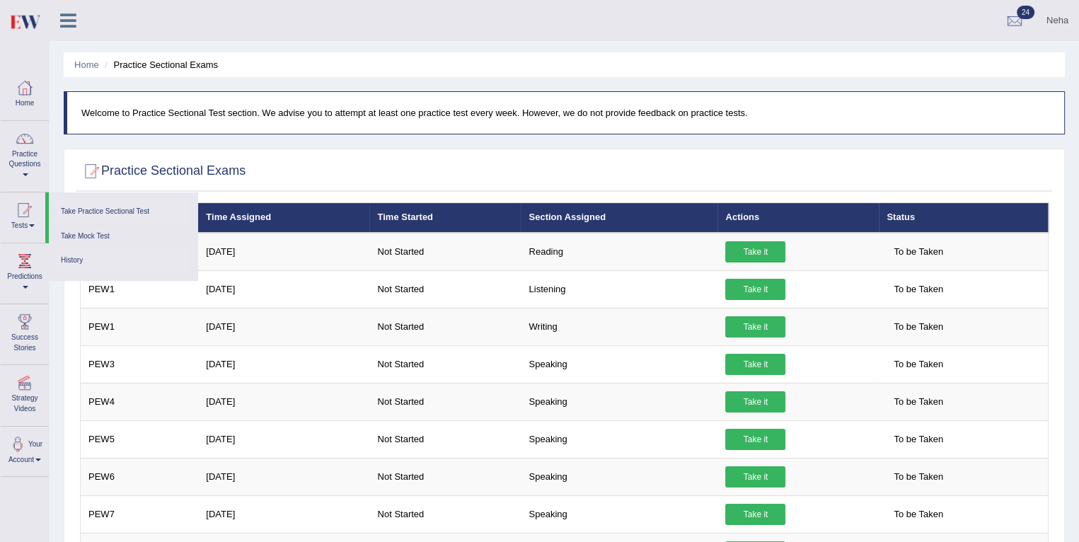
click at [76, 258] on link "History" at bounding box center [123, 260] width 134 height 25
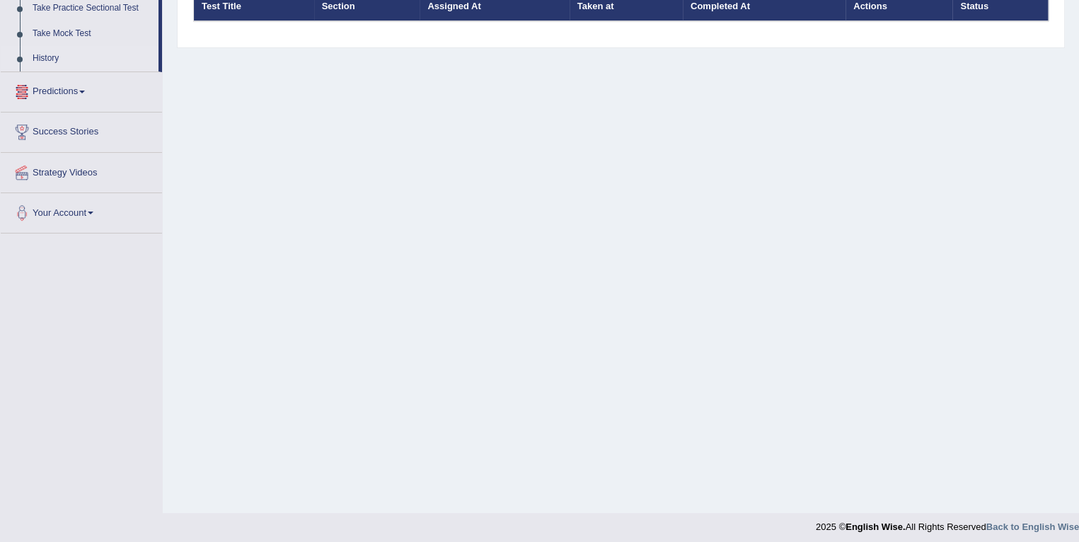
scroll to position [195, 0]
click at [81, 206] on link "Your Account" at bounding box center [81, 209] width 161 height 35
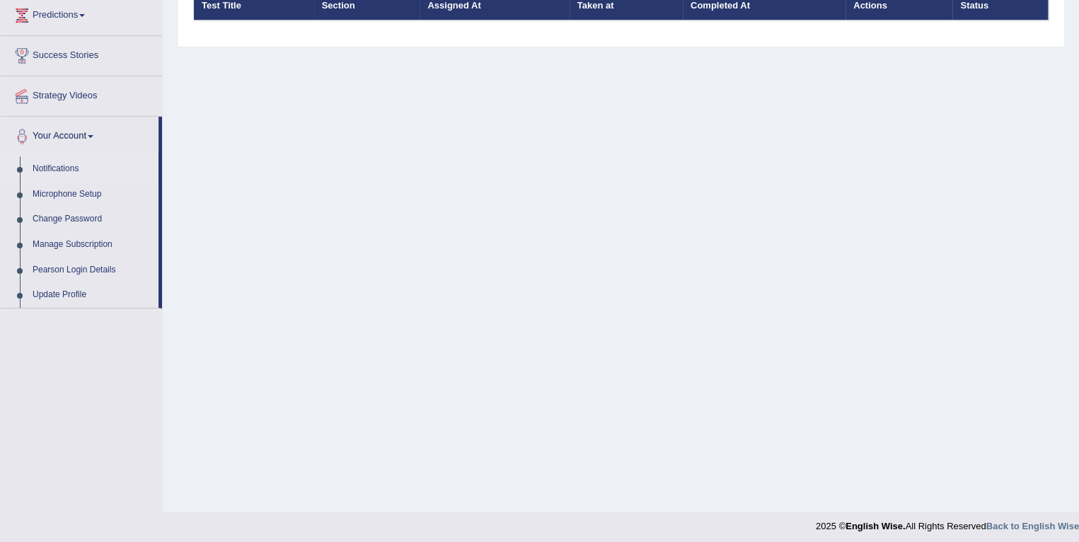
click at [66, 162] on link "Notifications" at bounding box center [92, 168] width 132 height 25
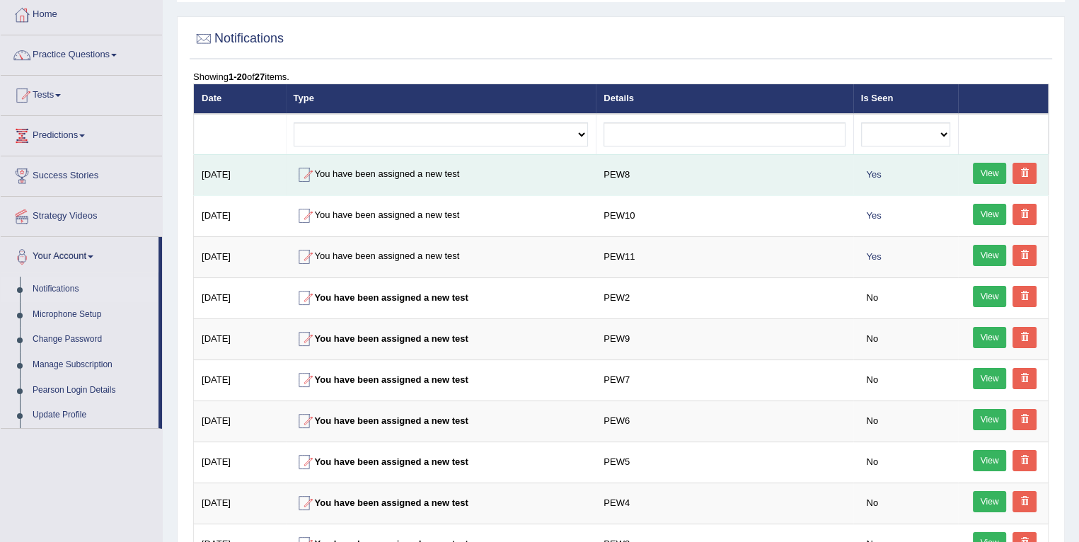
scroll to position [76, 0]
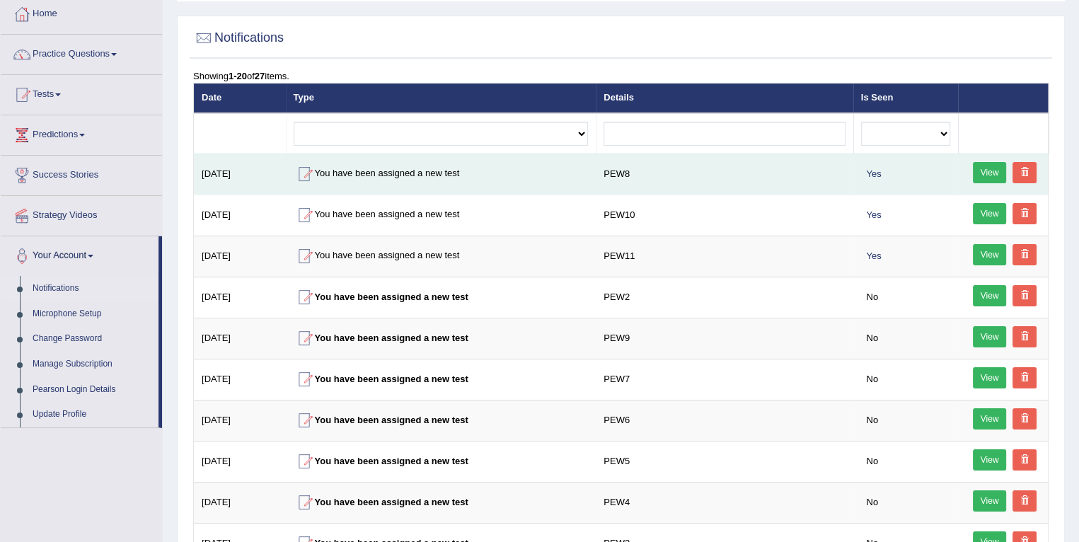
click at [991, 171] on link "View" at bounding box center [990, 172] width 34 height 21
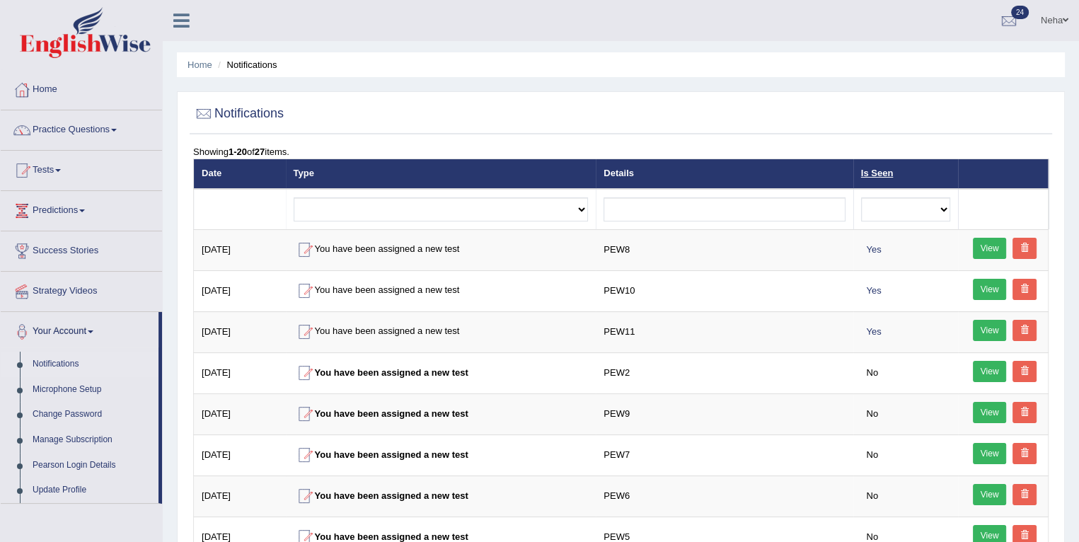
click at [871, 176] on link "Is Seen" at bounding box center [877, 173] width 33 height 11
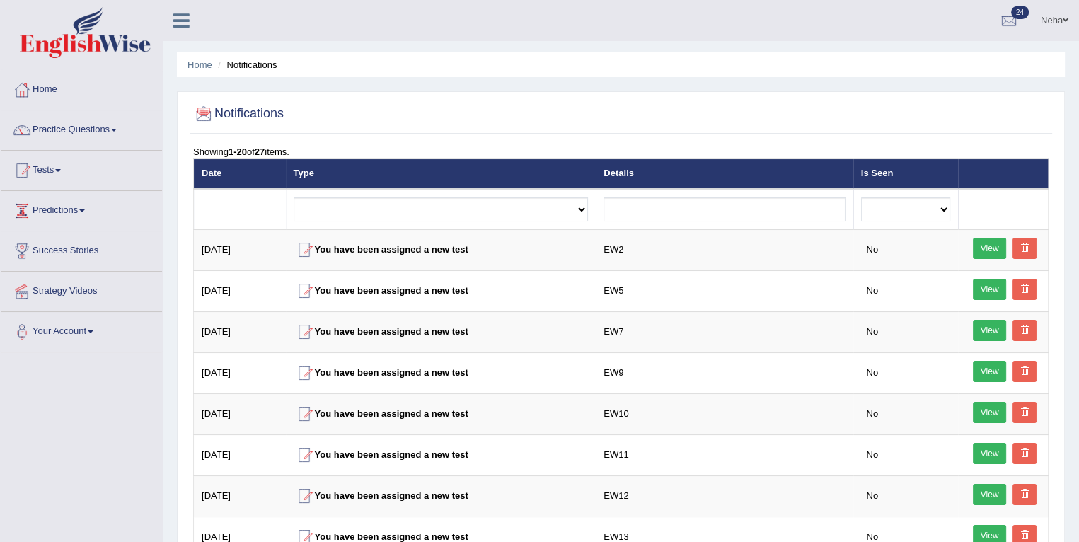
click at [84, 203] on link "Predictions" at bounding box center [81, 208] width 161 height 35
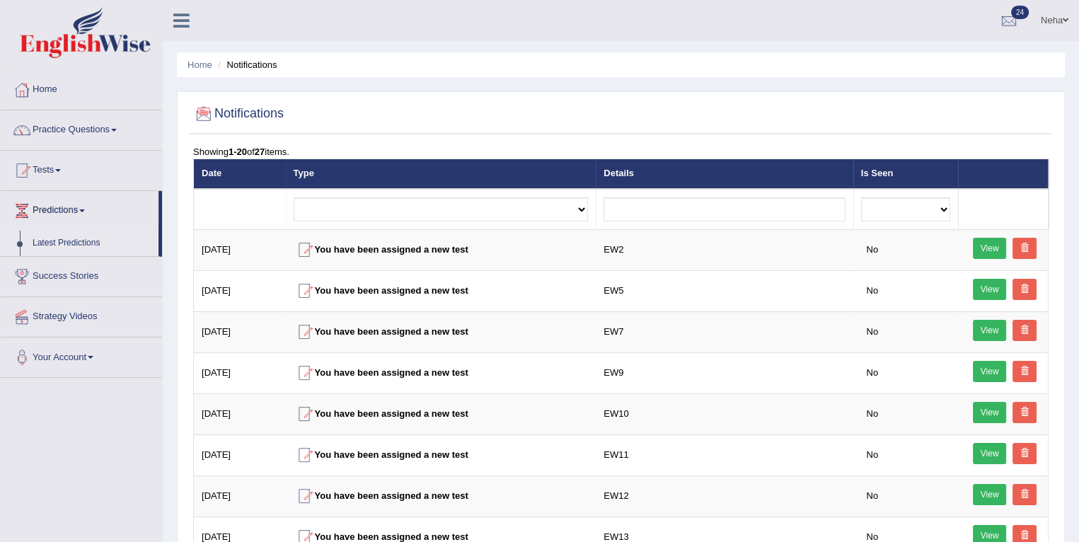
click at [65, 242] on link "Latest Predictions" at bounding box center [92, 243] width 132 height 25
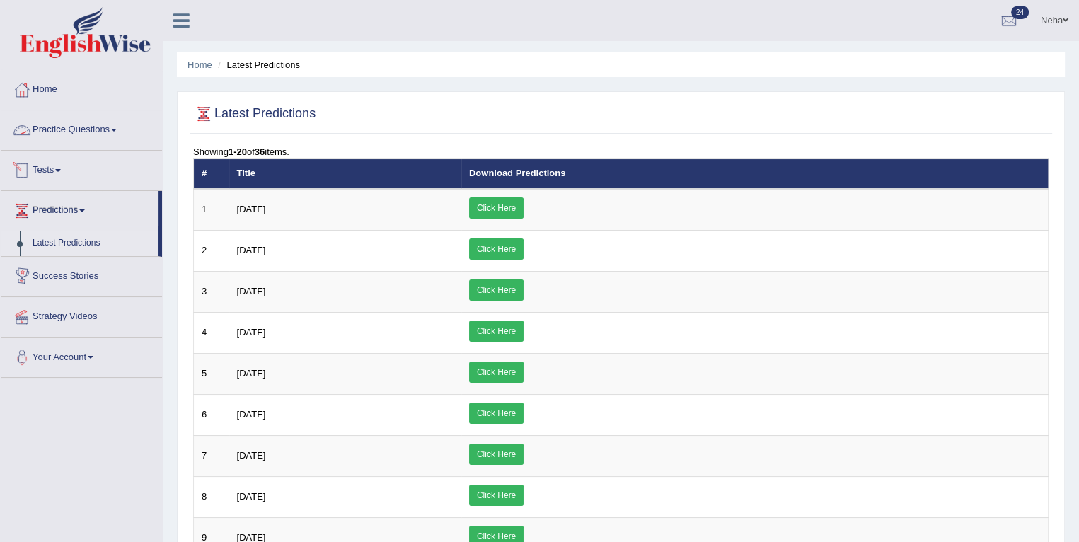
click at [115, 127] on link "Practice Questions" at bounding box center [81, 127] width 161 height 35
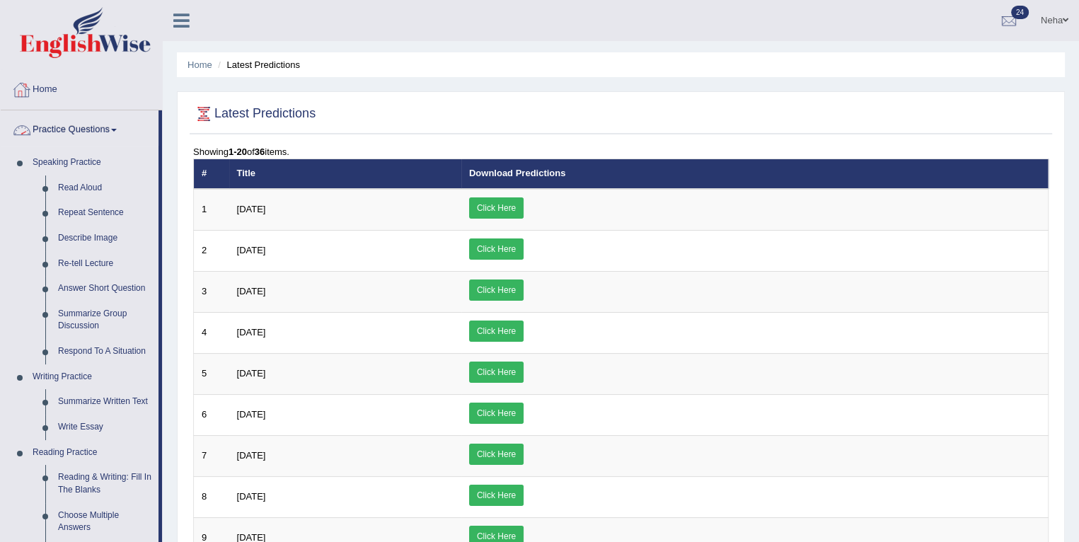
click at [113, 125] on link "Practice Questions" at bounding box center [80, 127] width 158 height 35
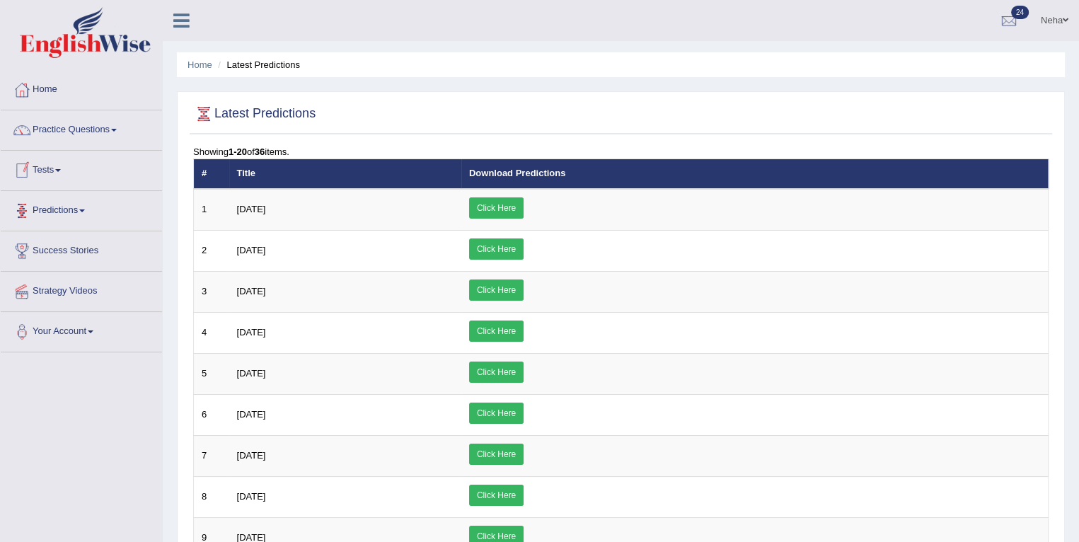
click at [59, 173] on link "Tests" at bounding box center [81, 168] width 161 height 35
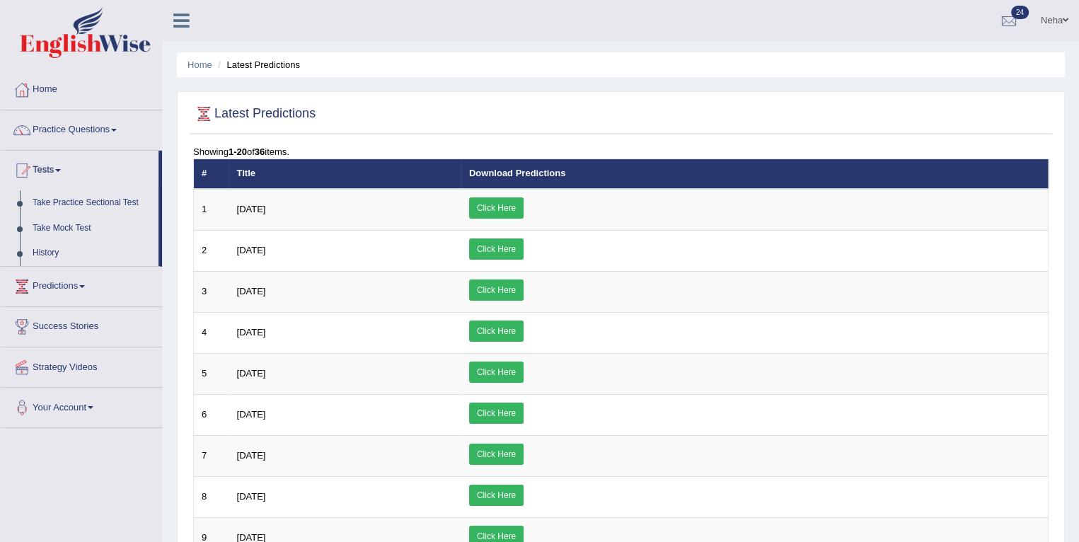
click at [59, 221] on link "Take Mock Test" at bounding box center [92, 228] width 132 height 25
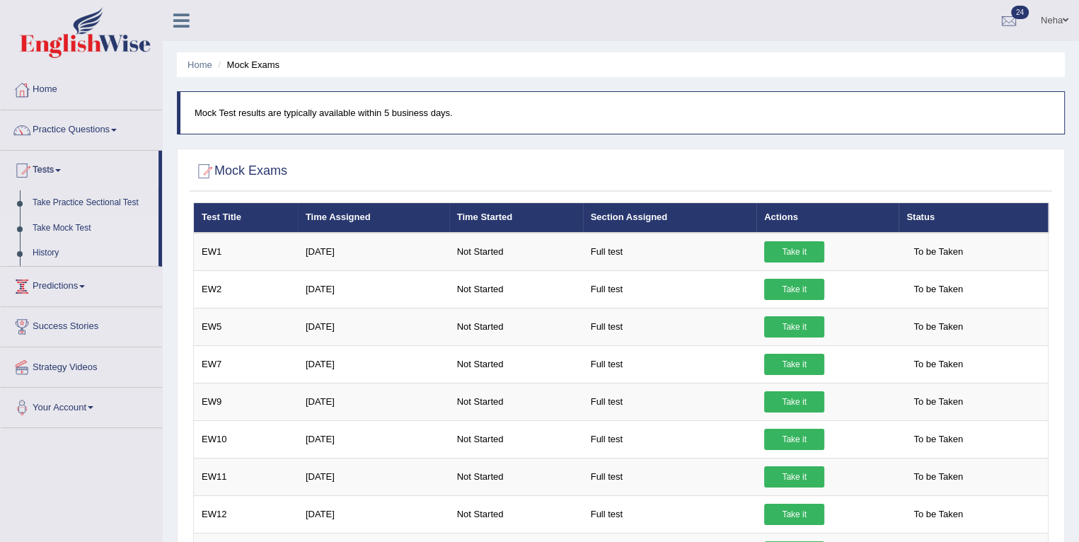
click at [41, 253] on link "History" at bounding box center [92, 253] width 132 height 25
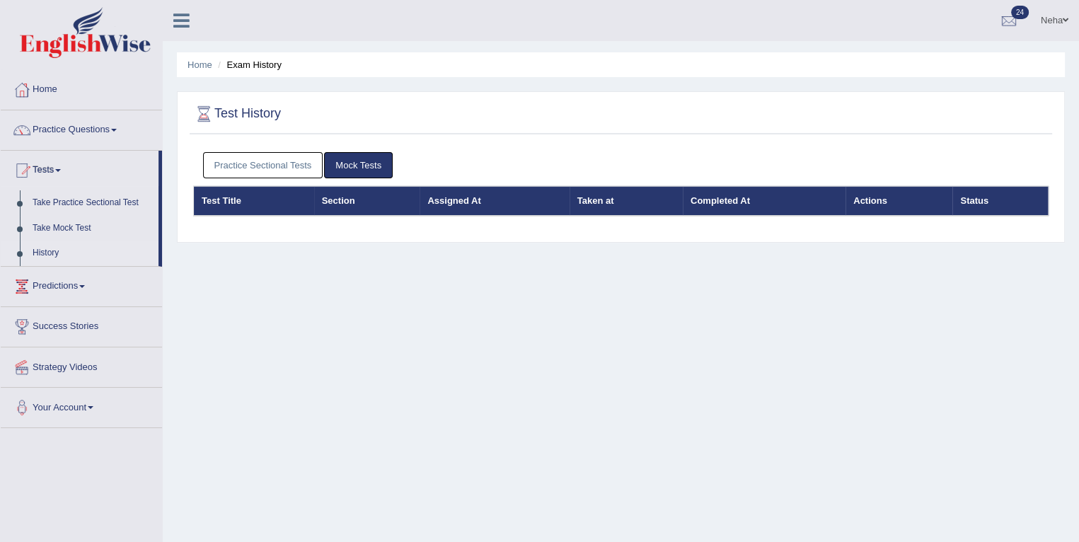
click at [357, 164] on link "Mock Tests" at bounding box center [358, 165] width 69 height 26
click at [1015, 19] on div at bounding box center [1008, 21] width 21 height 21
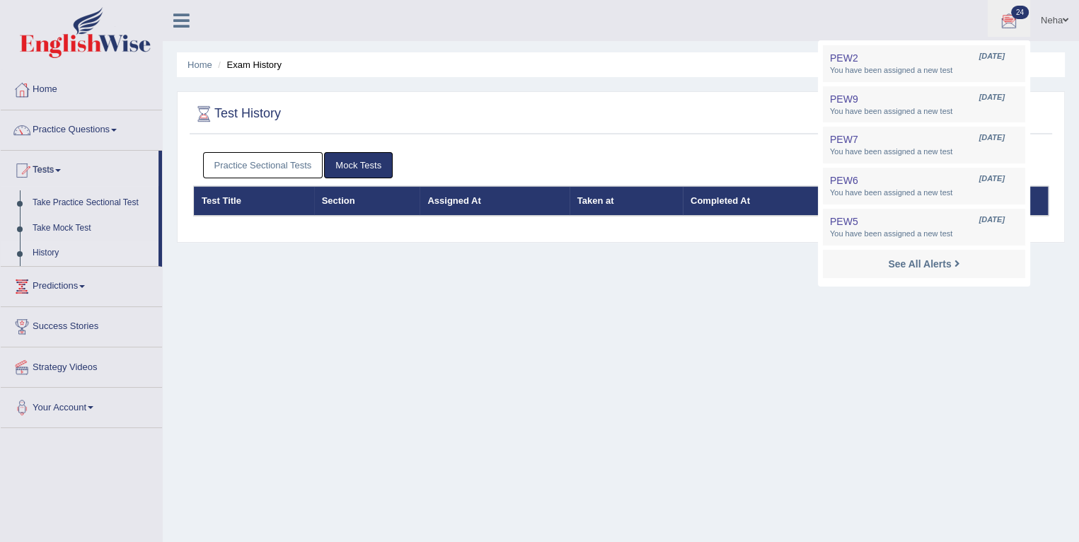
click at [748, 333] on div "Home Exam History Test History Practice Sectional Tests Mock Tests Test Title S…" at bounding box center [621, 354] width 916 height 708
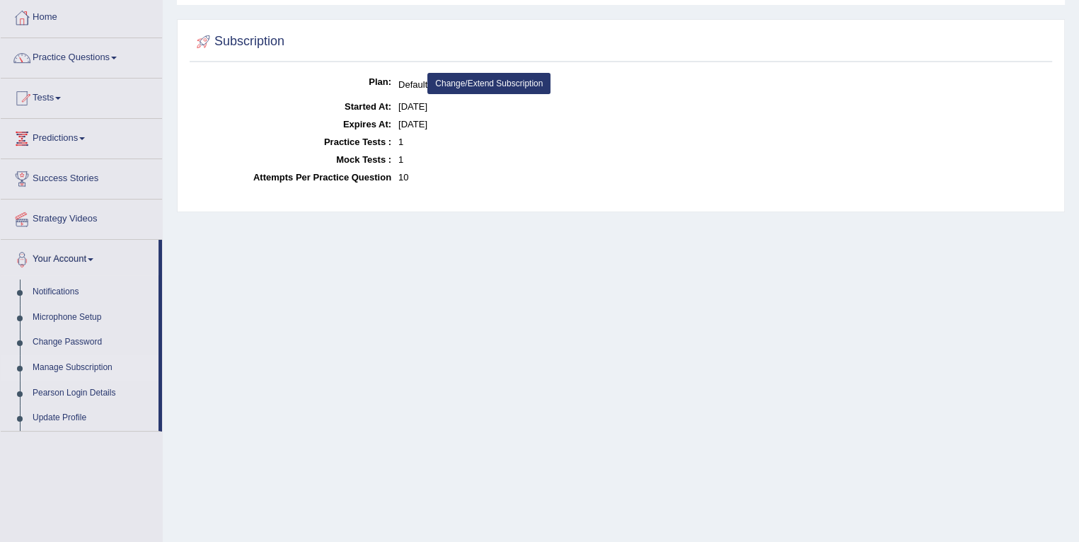
scroll to position [85, 0]
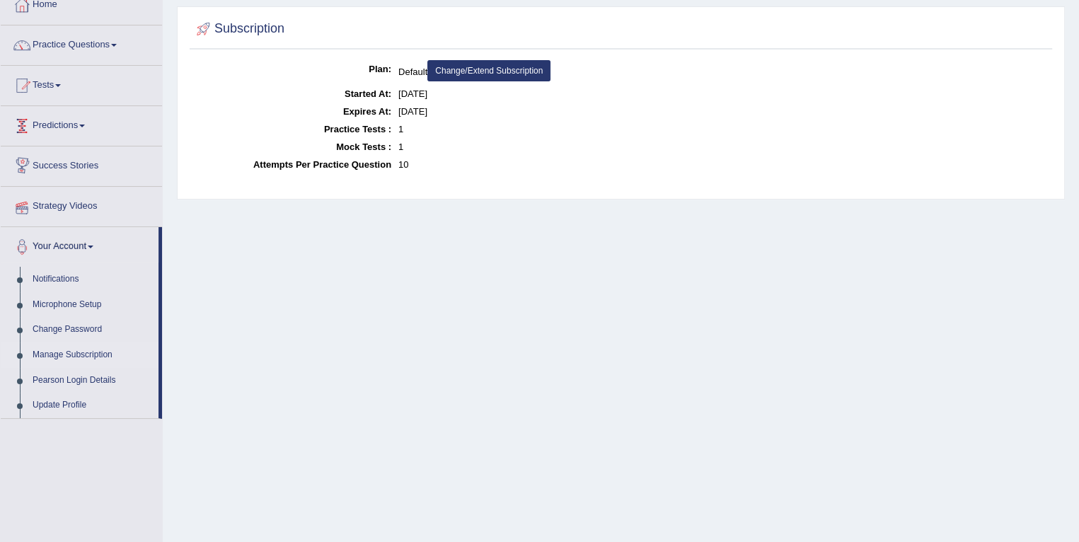
click at [79, 132] on link "Predictions" at bounding box center [81, 123] width 161 height 35
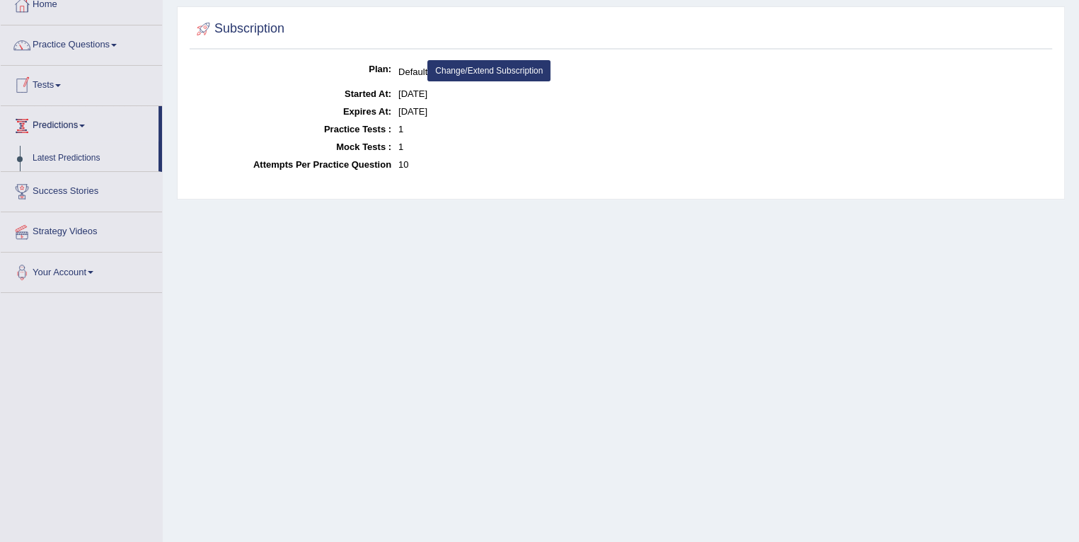
click at [91, 122] on link "Predictions" at bounding box center [80, 123] width 158 height 35
click at [91, 122] on link "Predictions" at bounding box center [81, 123] width 161 height 35
click at [58, 90] on link "Tests" at bounding box center [81, 83] width 161 height 35
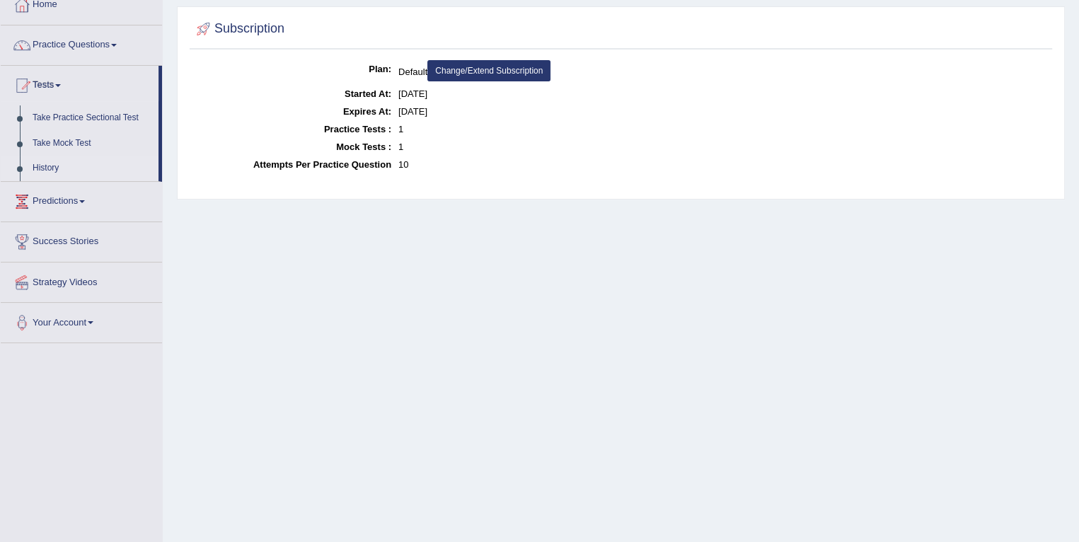
click at [52, 171] on link "History" at bounding box center [92, 168] width 132 height 25
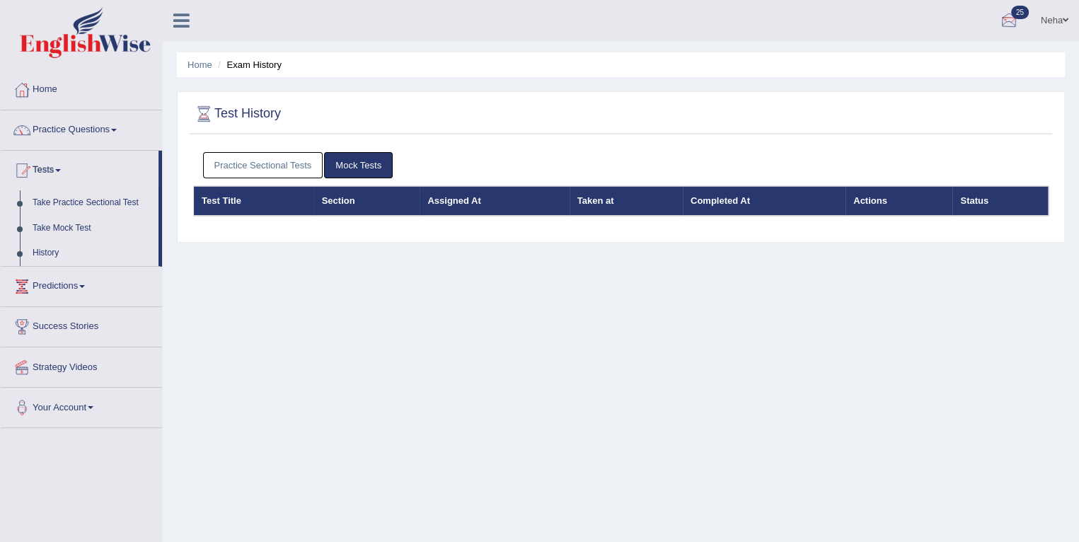
click at [1008, 20] on div at bounding box center [1008, 21] width 21 height 21
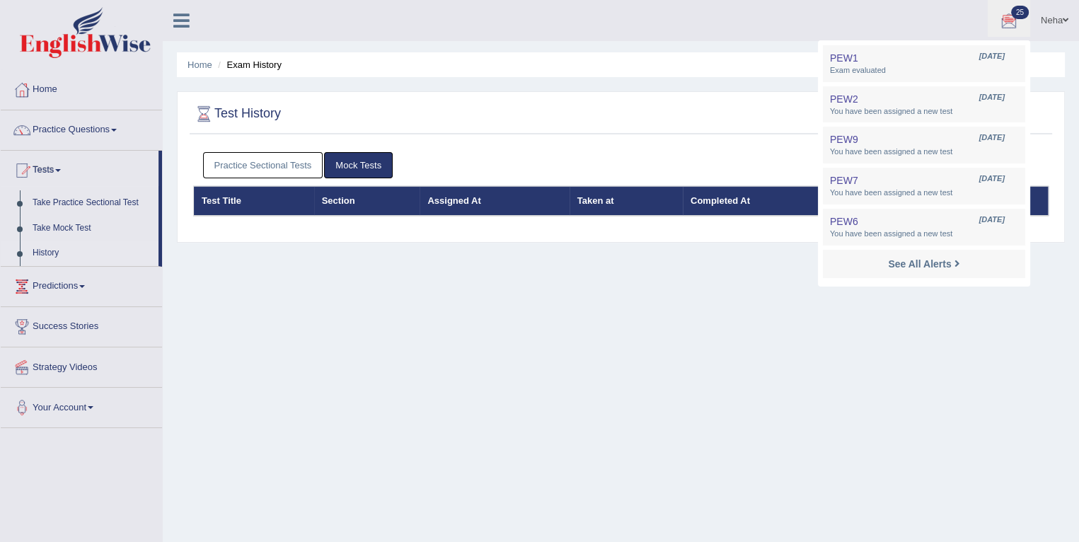
click at [601, 378] on div "Home Exam History Test History Practice Sectional Tests Mock Tests Test Title S…" at bounding box center [621, 354] width 916 height 708
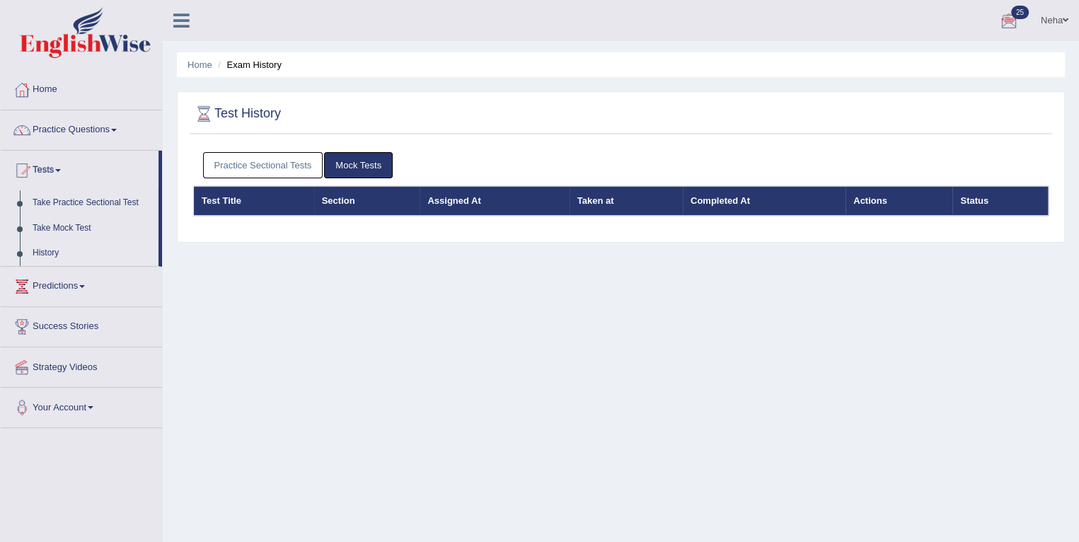
click at [1008, 26] on div at bounding box center [1008, 21] width 21 height 21
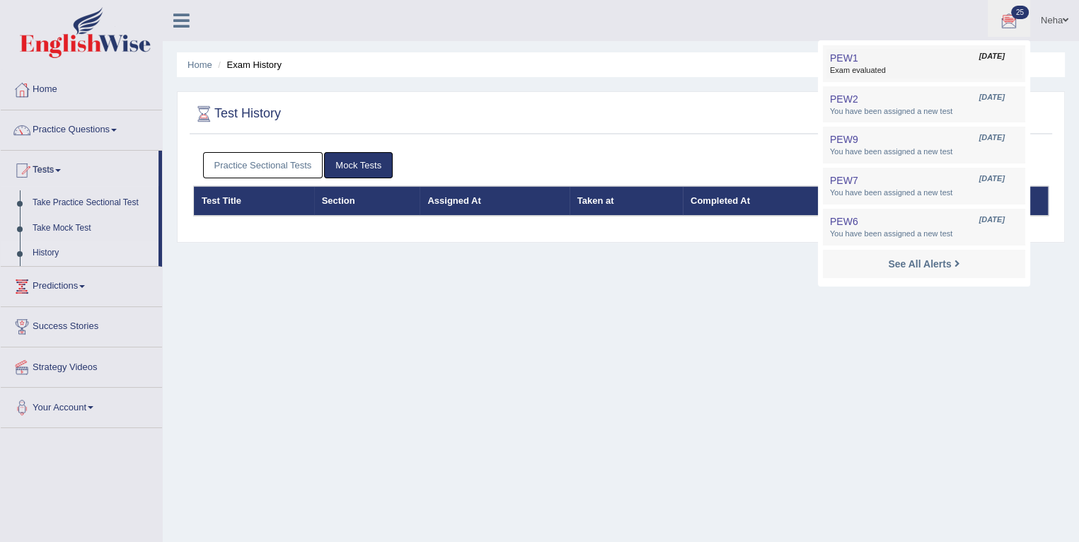
click at [869, 69] on span "Exam evaluated" at bounding box center [924, 70] width 188 height 11
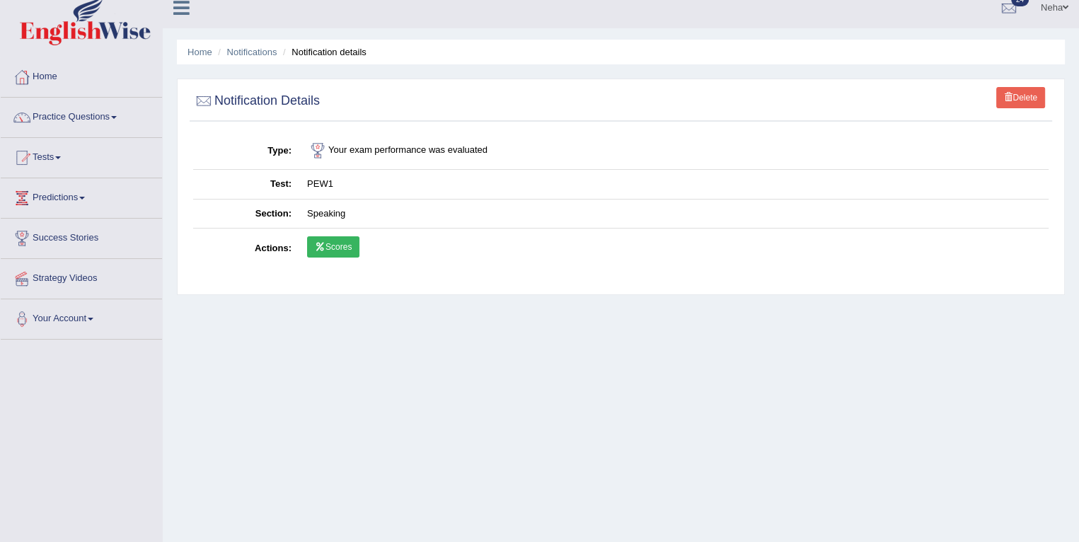
scroll to position [14, 0]
click at [327, 238] on link "Scores" at bounding box center [333, 245] width 52 height 21
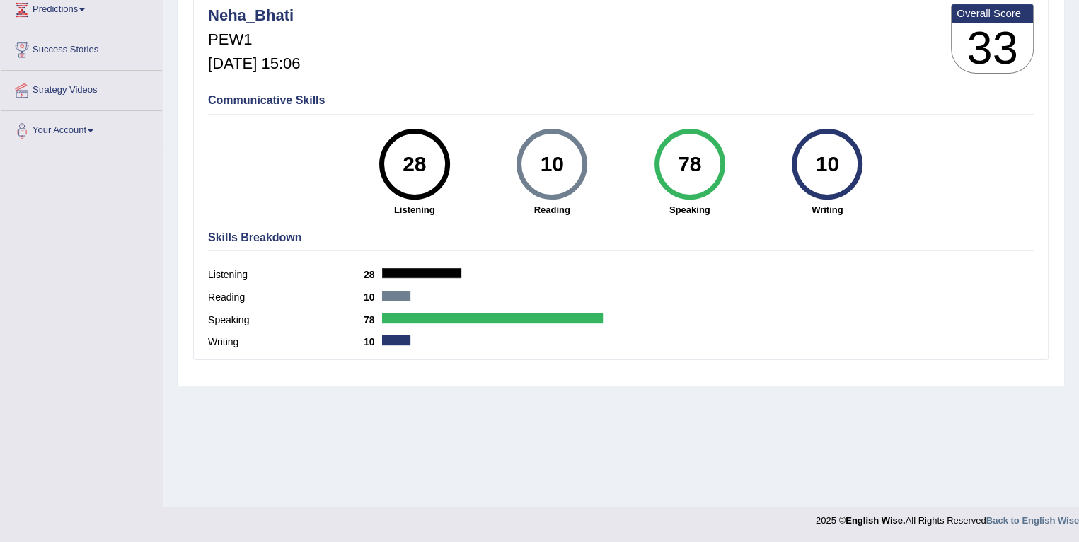
scroll to position [200, 0]
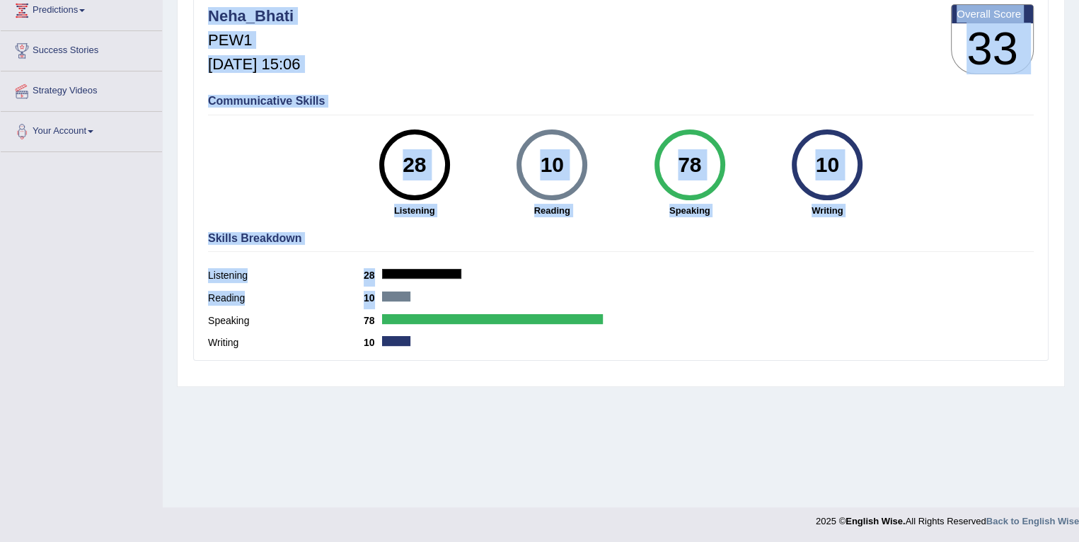
drag, startPoint x: 635, startPoint y: 380, endPoint x: 650, endPoint y: 303, distance: 78.4
click at [650, 303] on div "Scores on PEW1 » speaking English Wise | PEW1 | SCORE REPORT Neha_Bhati PEW1 [D…" at bounding box center [621, 139] width 888 height 496
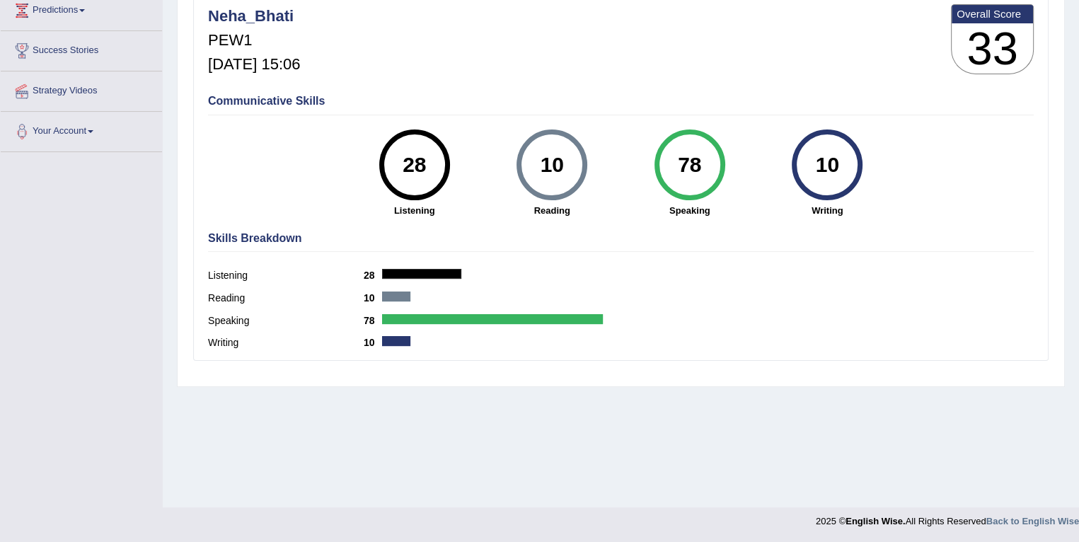
click at [655, 357] on div "Skills Breakdown Listening 28 Reading 10 Speaking 78 Writing 10" at bounding box center [620, 292] width 833 height 135
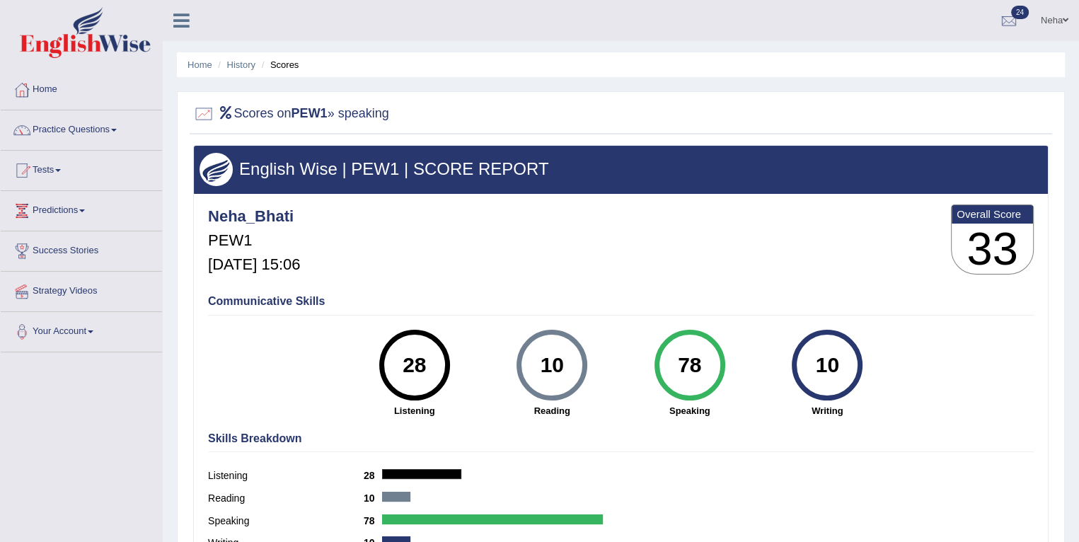
click at [91, 127] on link "Practice Questions" at bounding box center [81, 127] width 161 height 35
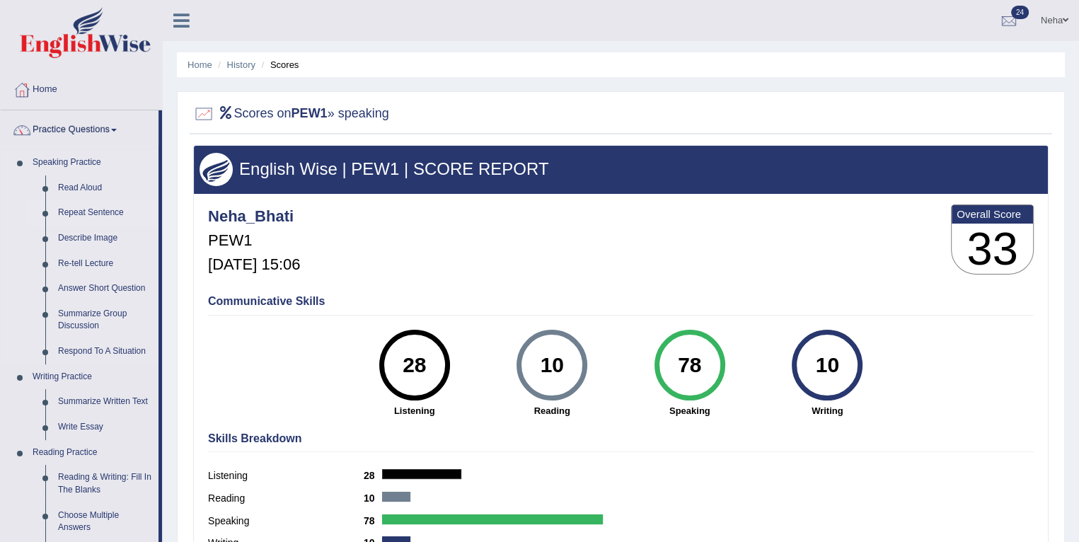
click at [91, 211] on link "Repeat Sentence" at bounding box center [105, 212] width 107 height 25
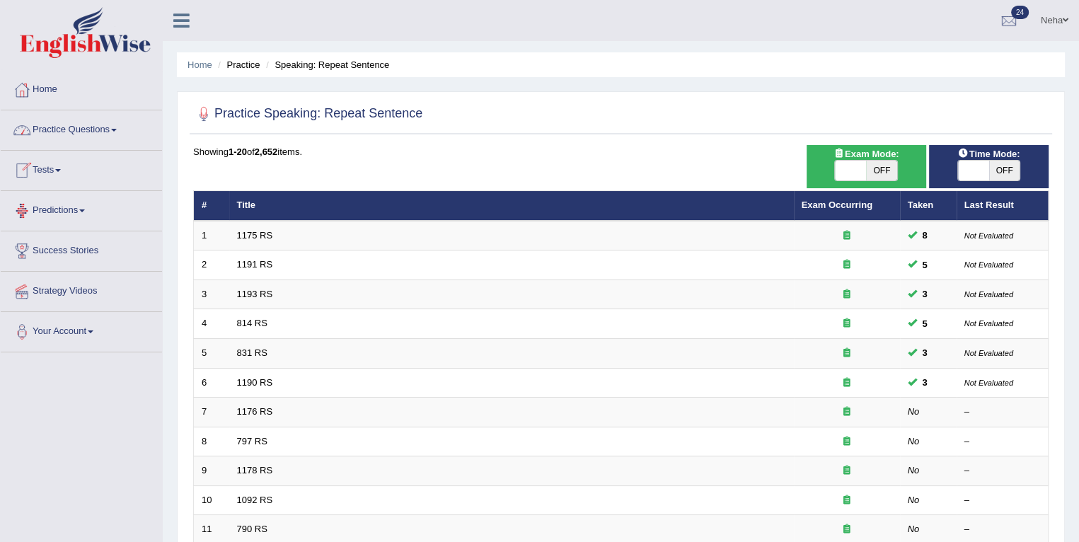
click at [83, 205] on link "Predictions" at bounding box center [81, 208] width 161 height 35
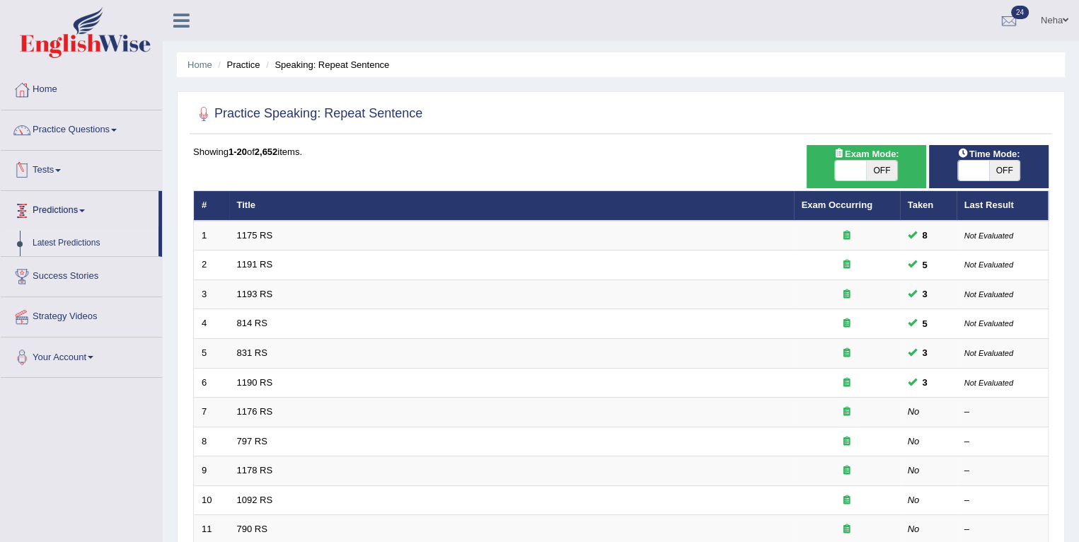
click at [75, 243] on link "Latest Predictions" at bounding box center [92, 243] width 132 height 25
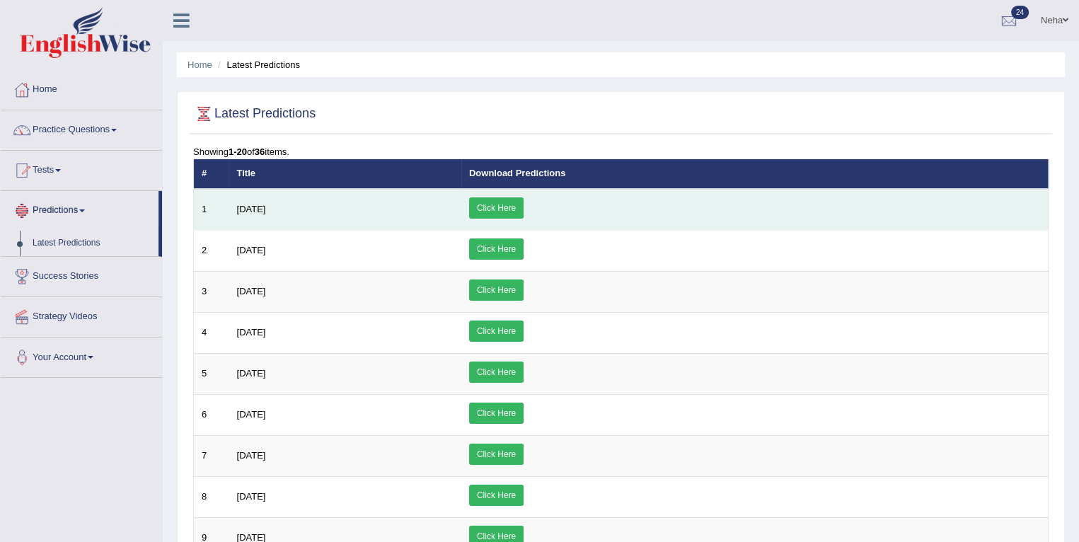
scroll to position [57, 0]
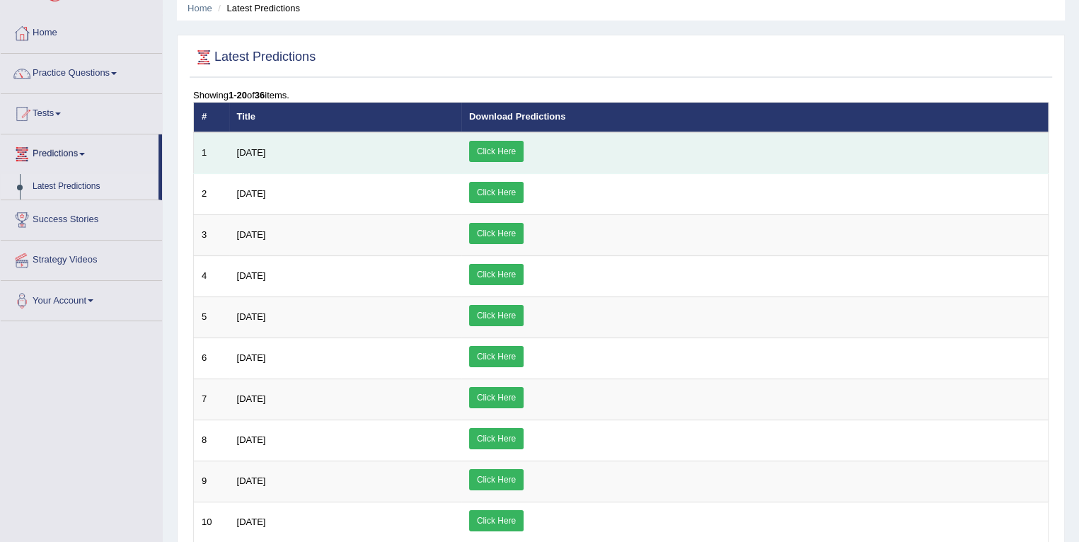
click at [524, 148] on link "Click Here" at bounding box center [496, 151] width 54 height 21
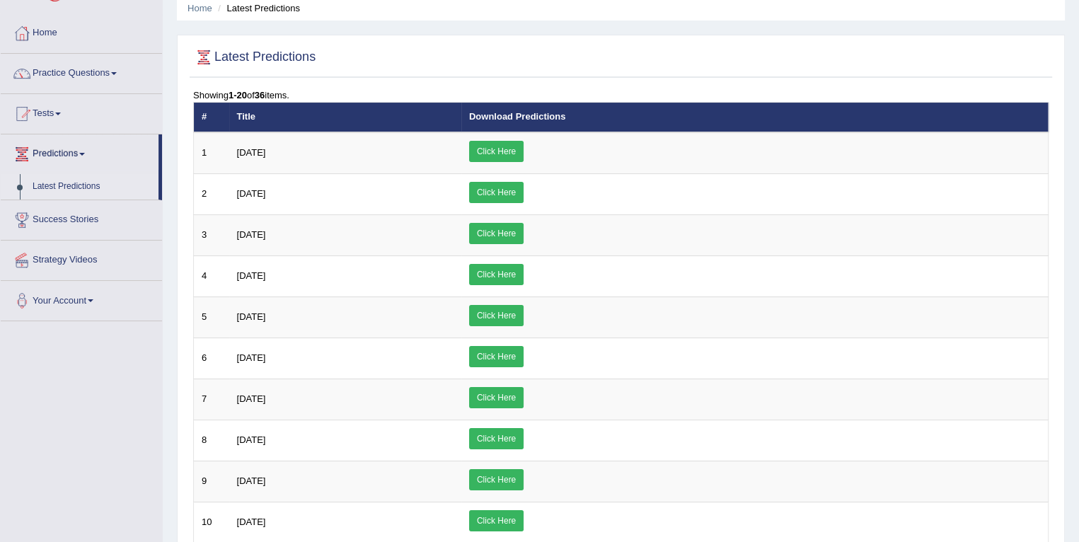
click at [67, 148] on link "Predictions" at bounding box center [80, 151] width 158 height 35
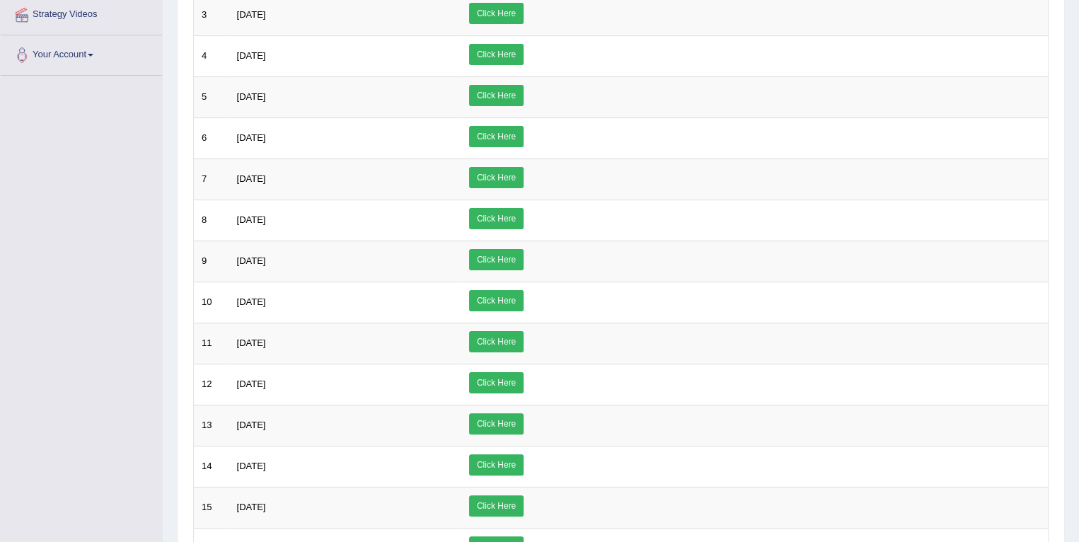
scroll to position [0, 0]
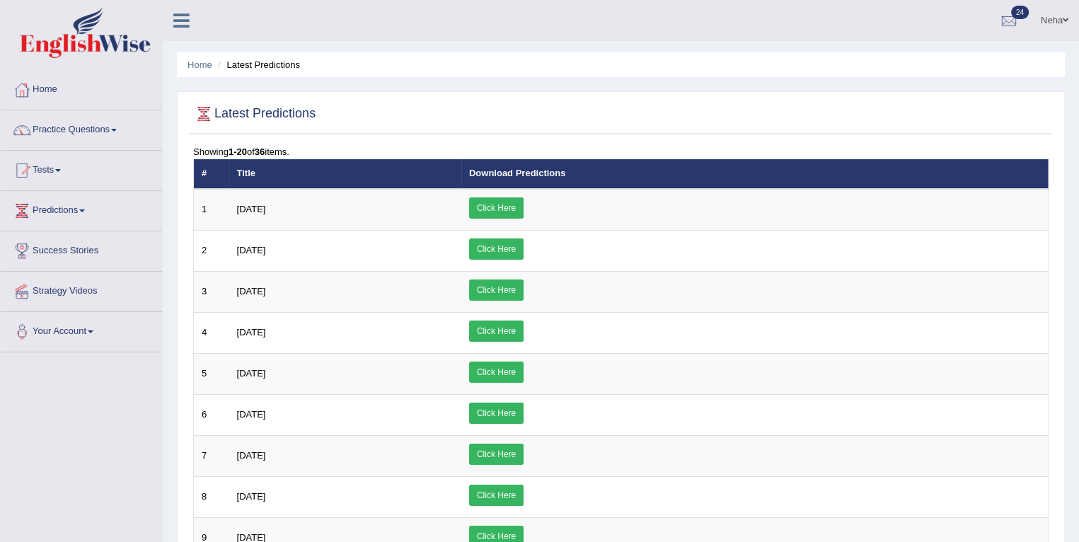
click at [91, 202] on link "Predictions" at bounding box center [81, 208] width 161 height 35
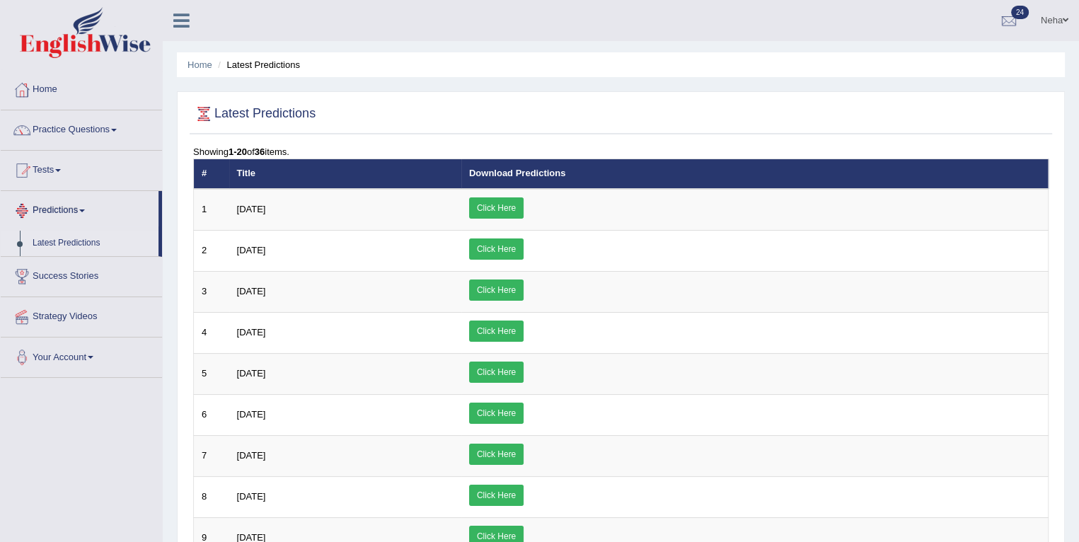
click at [78, 243] on link "Latest Predictions" at bounding box center [92, 243] width 132 height 25
click at [48, 91] on link "Home" at bounding box center [81, 87] width 161 height 35
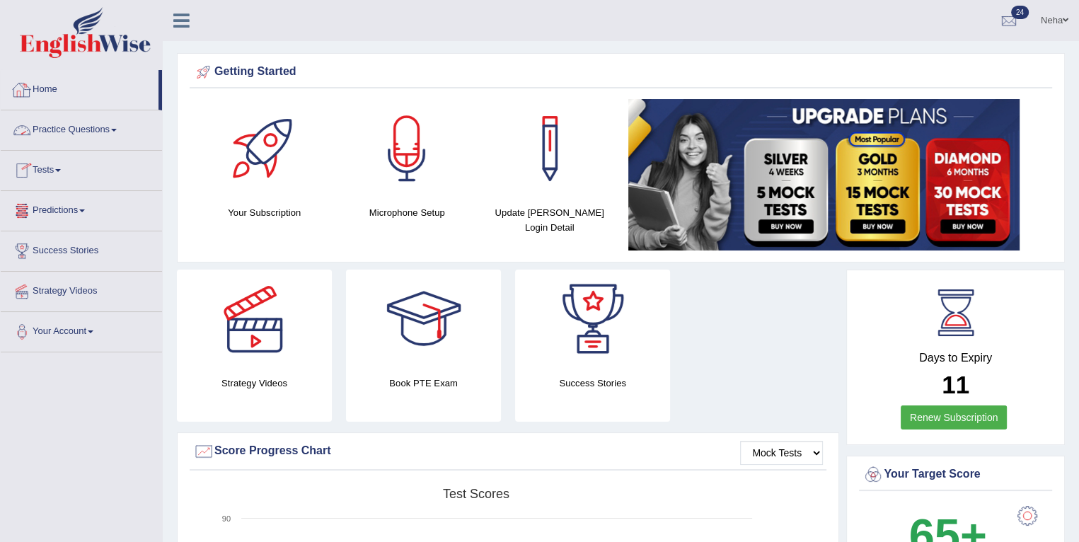
click at [45, 92] on link "Home" at bounding box center [80, 87] width 158 height 35
click at [122, 124] on link "Practice Questions" at bounding box center [81, 127] width 161 height 35
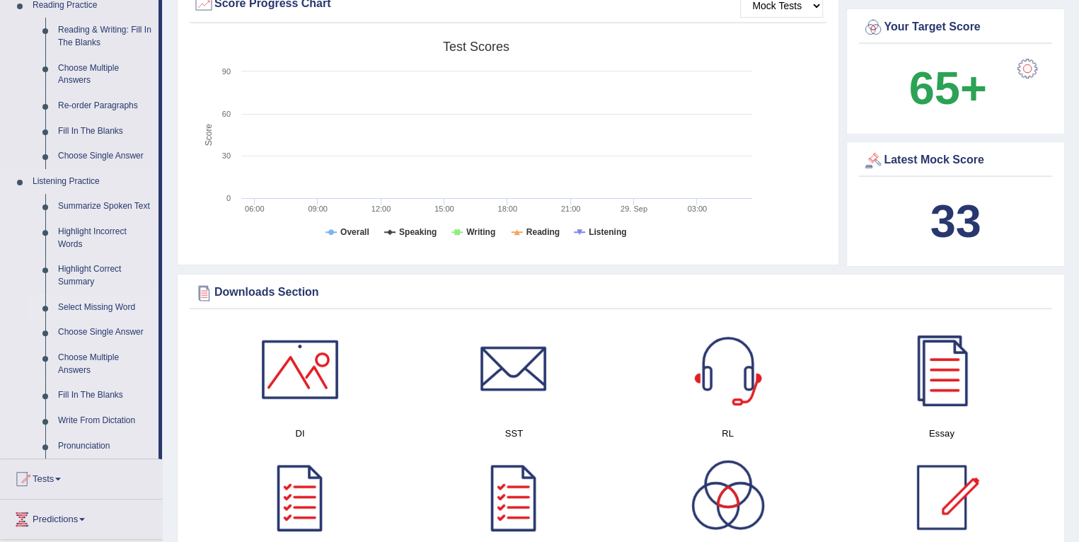
scroll to position [602, 0]
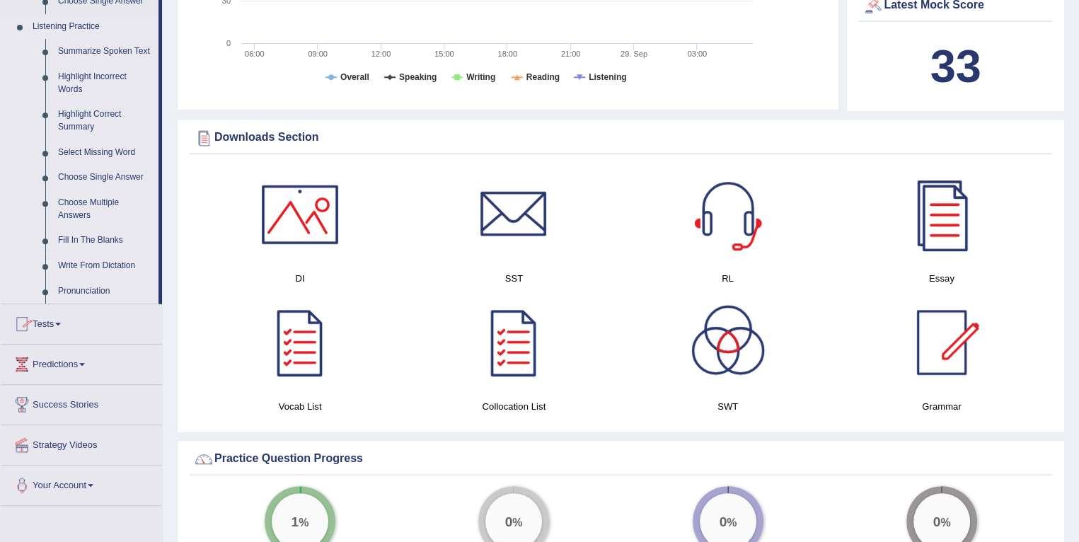
click at [85, 263] on link "Write From Dictation" at bounding box center [105, 265] width 107 height 25
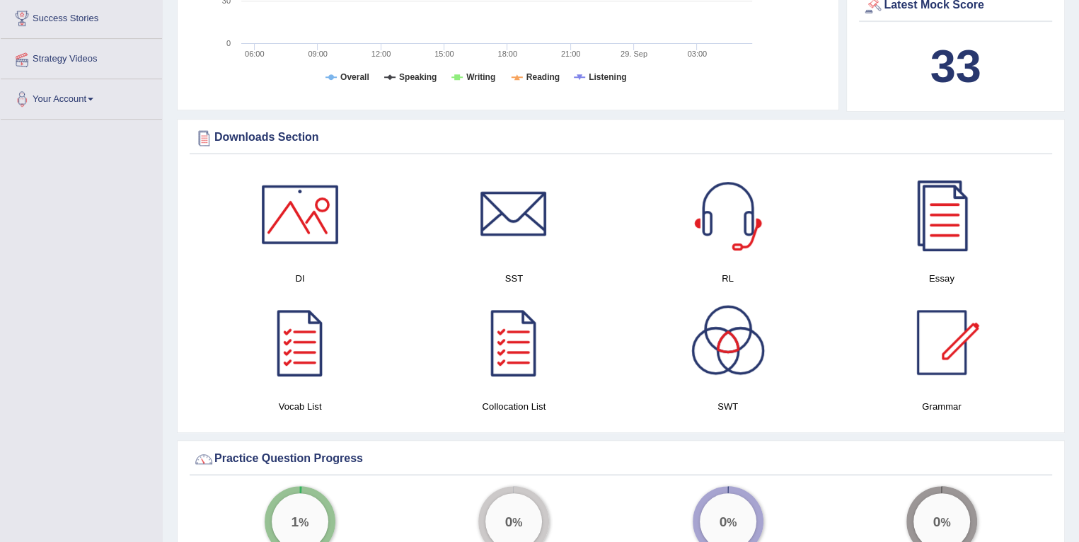
scroll to position [345, 0]
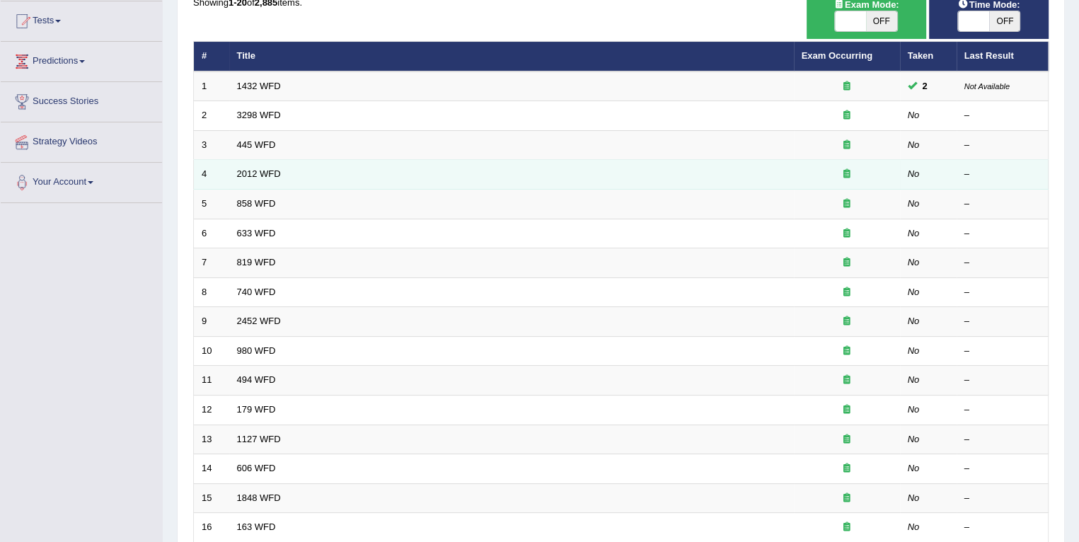
scroll to position [150, 0]
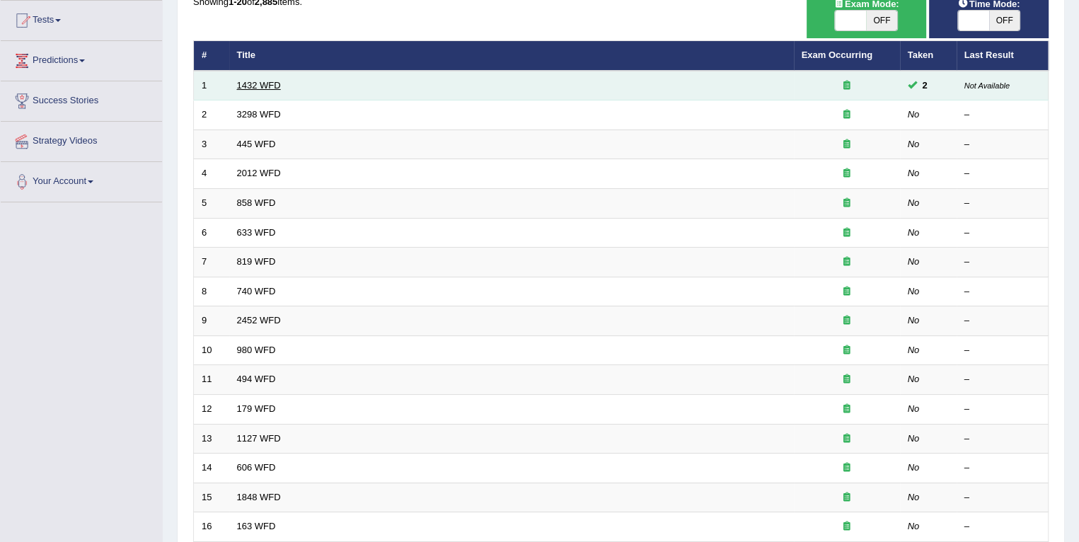
click at [258, 87] on link "1432 WFD" at bounding box center [259, 85] width 44 height 11
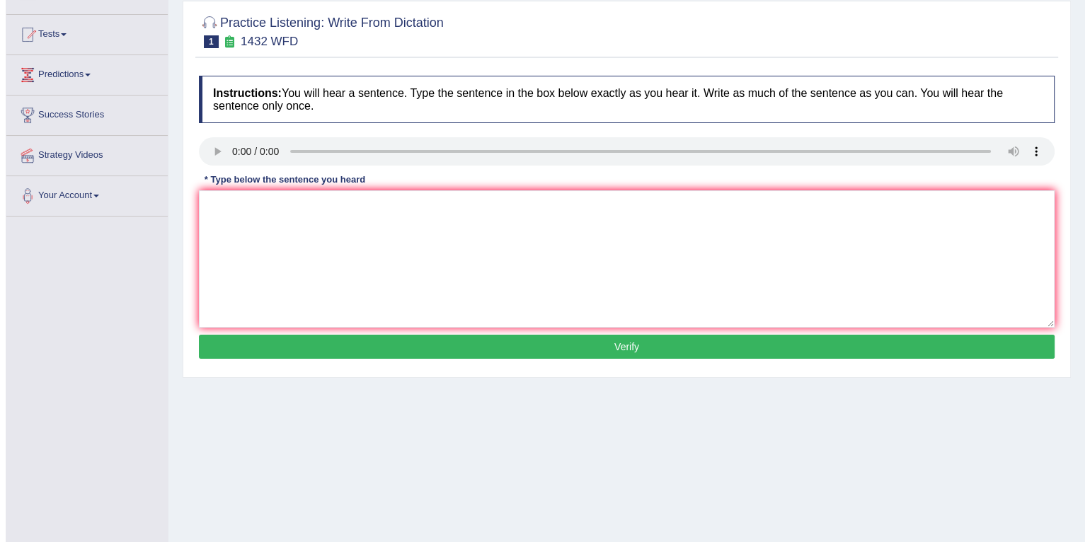
scroll to position [136, 0]
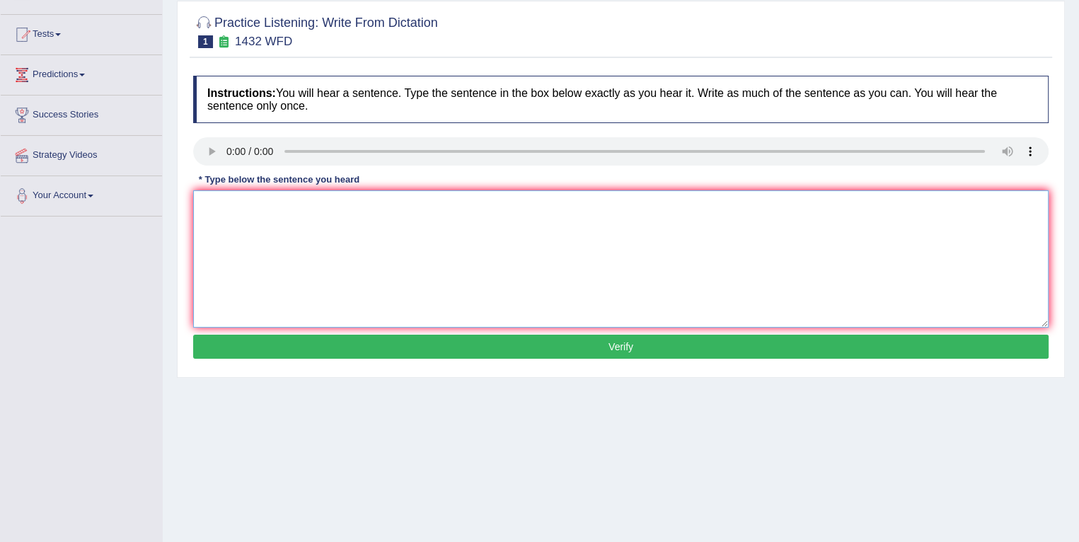
click at [543, 209] on textarea at bounding box center [620, 258] width 855 height 137
click at [439, 257] on textarea at bounding box center [620, 258] width 855 height 137
type textarea "More physical activity is babaficial for your health."
click at [435, 347] on button "Verify" at bounding box center [620, 347] width 855 height 24
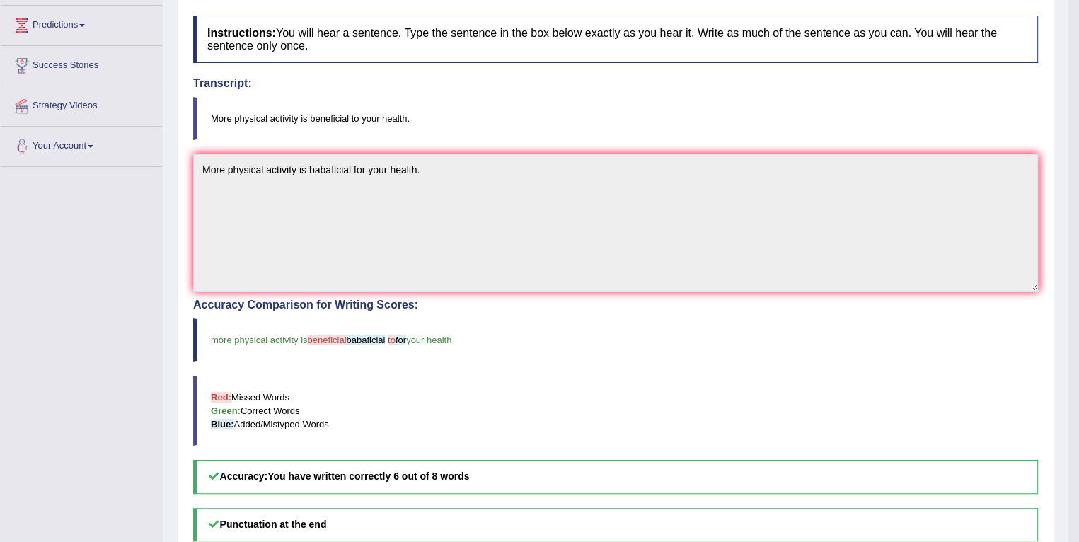
scroll to position [16, 0]
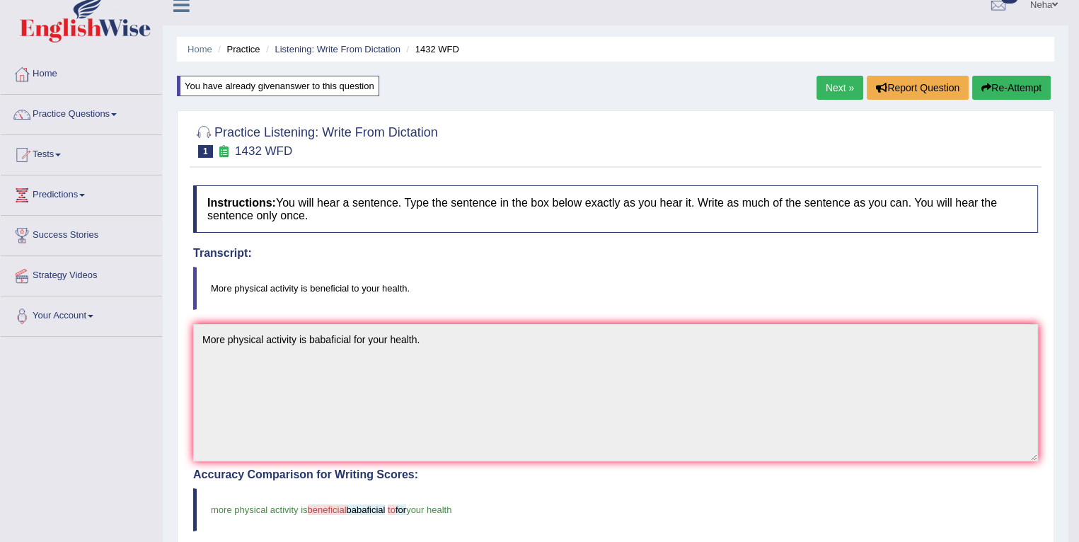
click at [990, 88] on button "Re-Attempt" at bounding box center [1011, 88] width 79 height 24
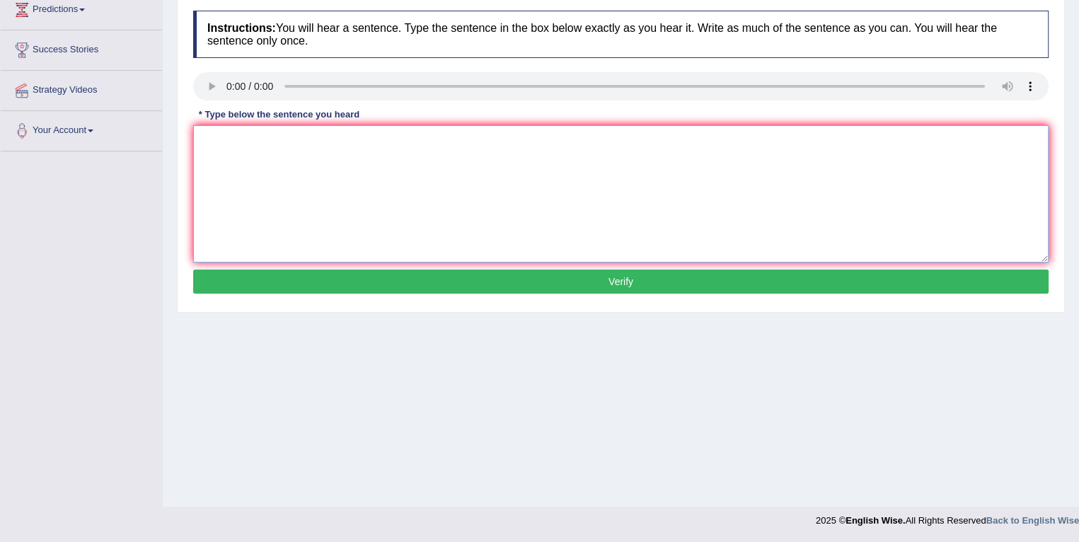
click at [547, 255] on textarea at bounding box center [620, 193] width 855 height 137
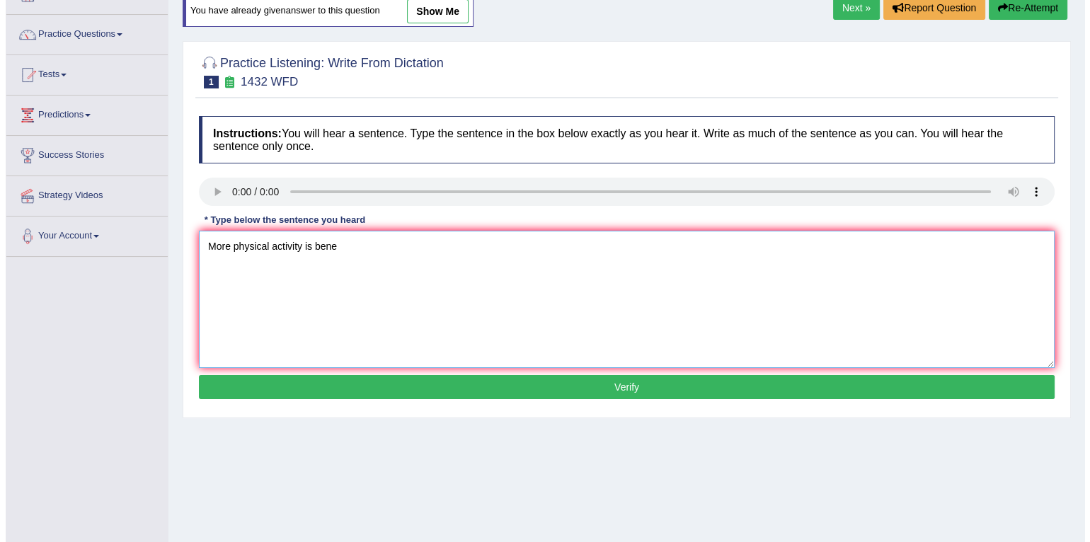
scroll to position [93, 0]
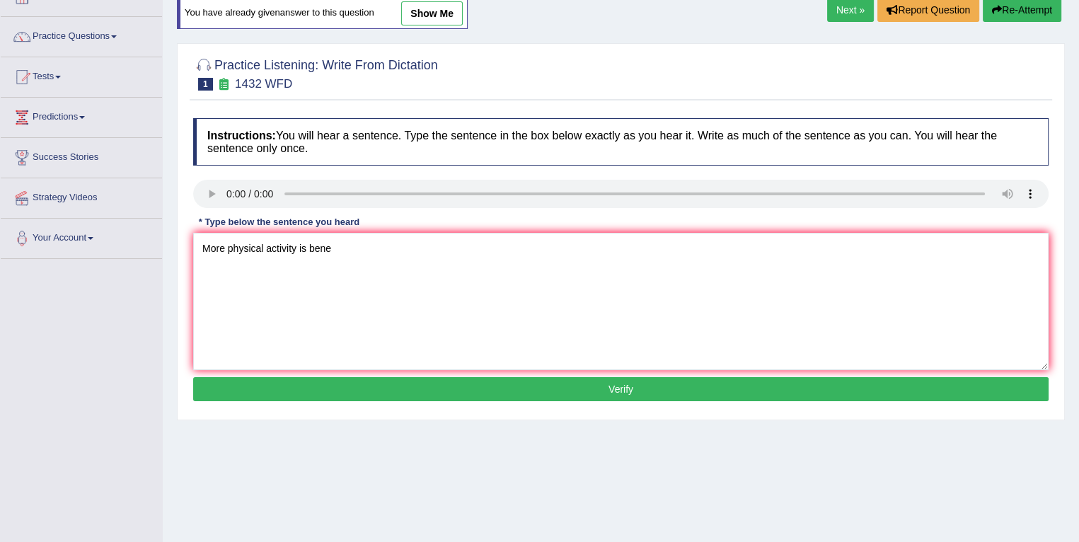
drag, startPoint x: 386, startPoint y: 217, endPoint x: 357, endPoint y: 277, distance: 67.1
click at [357, 277] on div "Instructions: You will hear a sentence. Type the sentence in the box below exac…" at bounding box center [621, 261] width 863 height 301
click at [357, 277] on textarea "More physical activity is bene" at bounding box center [620, 301] width 855 height 137
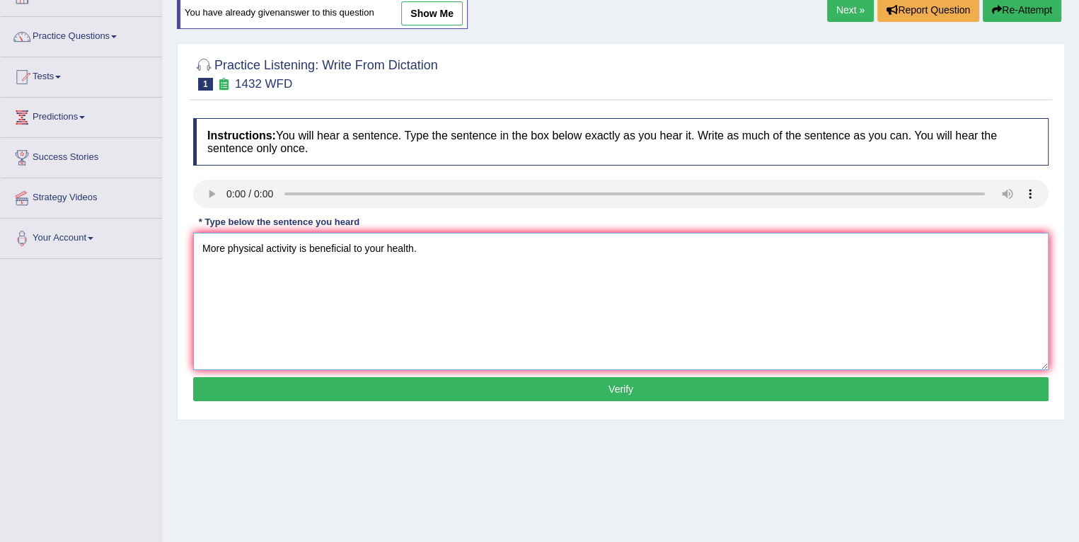
type textarea "More physical activity is beneficial to your health."
click at [414, 386] on button "Verify" at bounding box center [620, 389] width 855 height 24
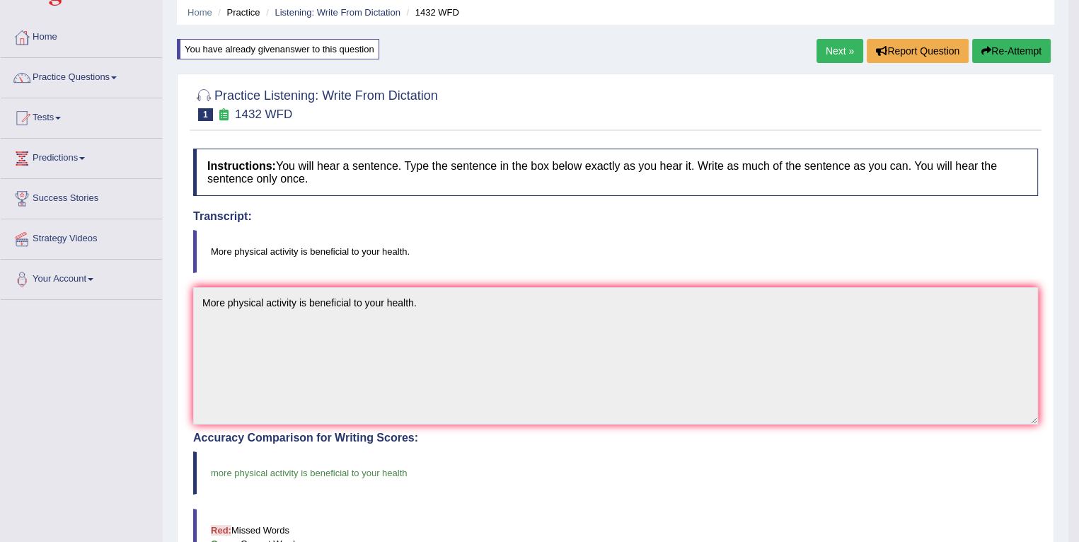
scroll to position [47, 0]
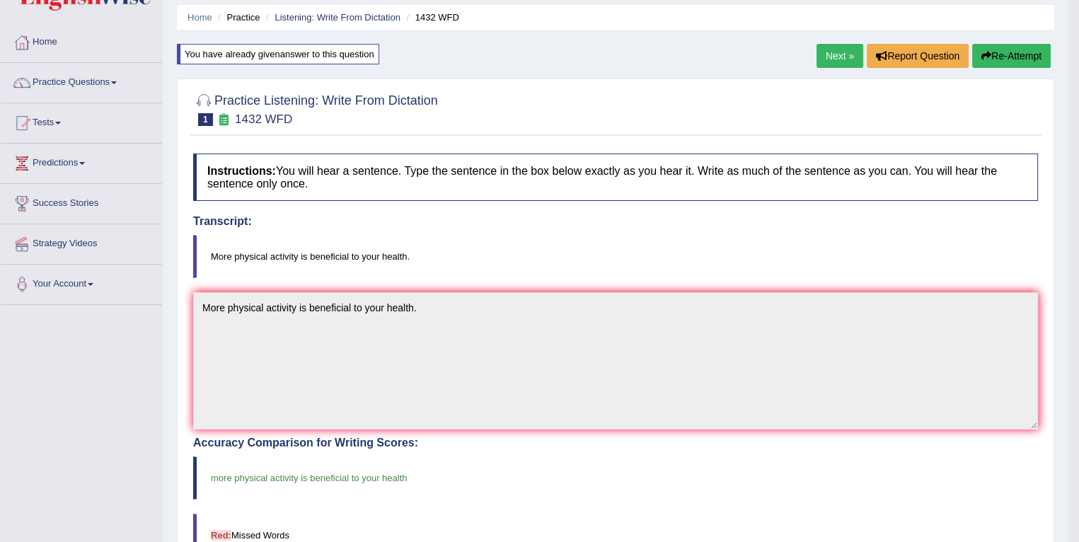
click at [835, 57] on link "Next »" at bounding box center [840, 56] width 47 height 24
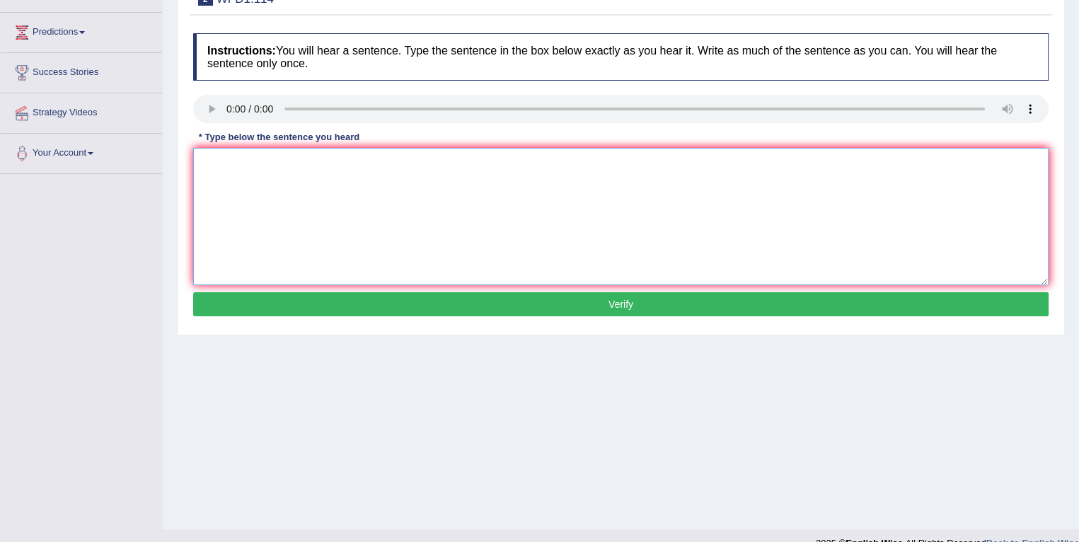
click at [513, 234] on textarea at bounding box center [620, 216] width 855 height 137
click at [277, 197] on textarea at bounding box center [620, 216] width 855 height 137
click at [405, 180] on textarea "The author's early works work are more" at bounding box center [620, 216] width 855 height 137
type textarea "The author's early works work are more less philisophical and less experimental."
click at [438, 298] on button "Verify" at bounding box center [620, 304] width 855 height 24
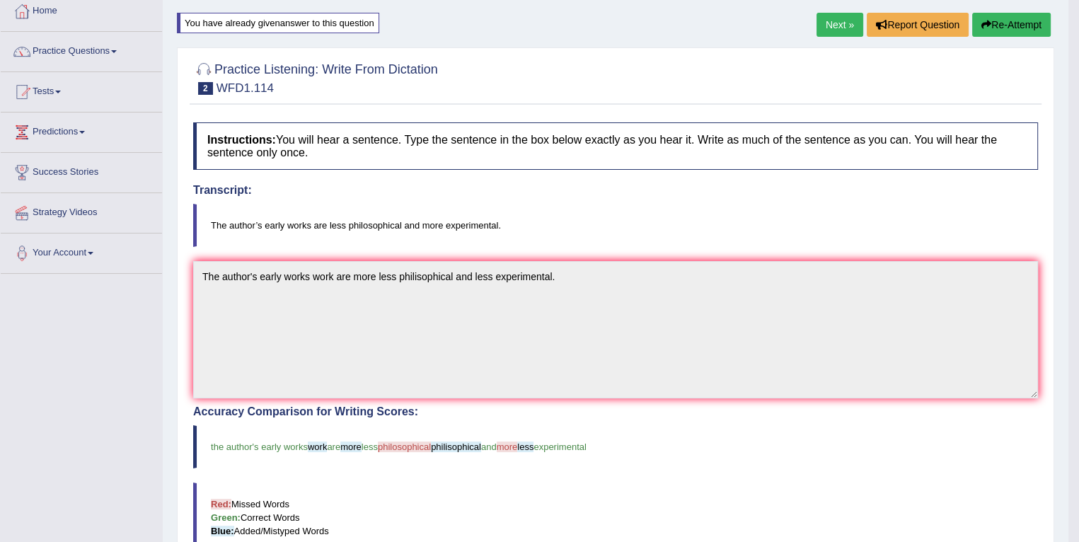
scroll to position [70, 0]
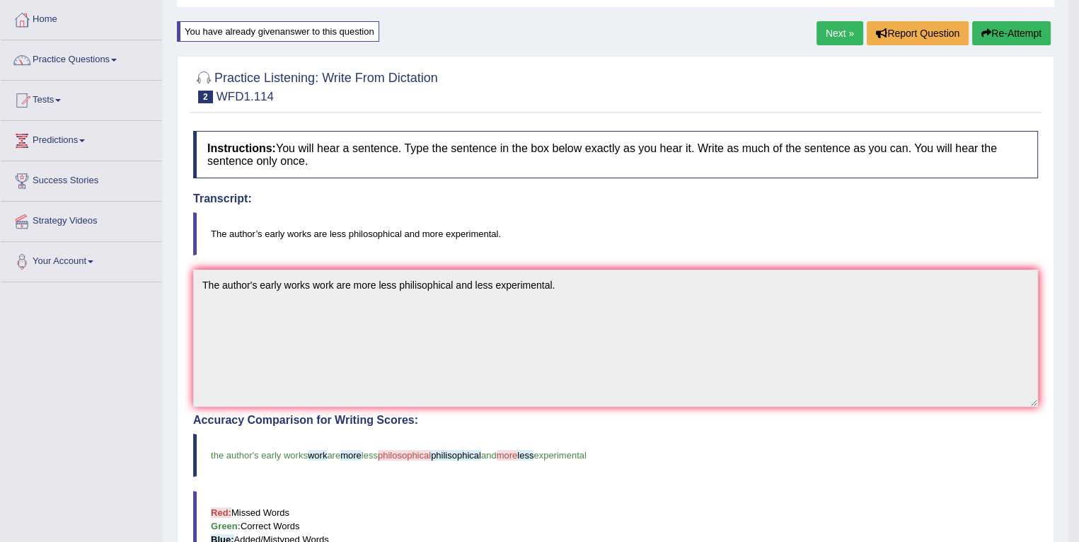
click at [991, 32] on button "Re-Attempt" at bounding box center [1011, 33] width 79 height 24
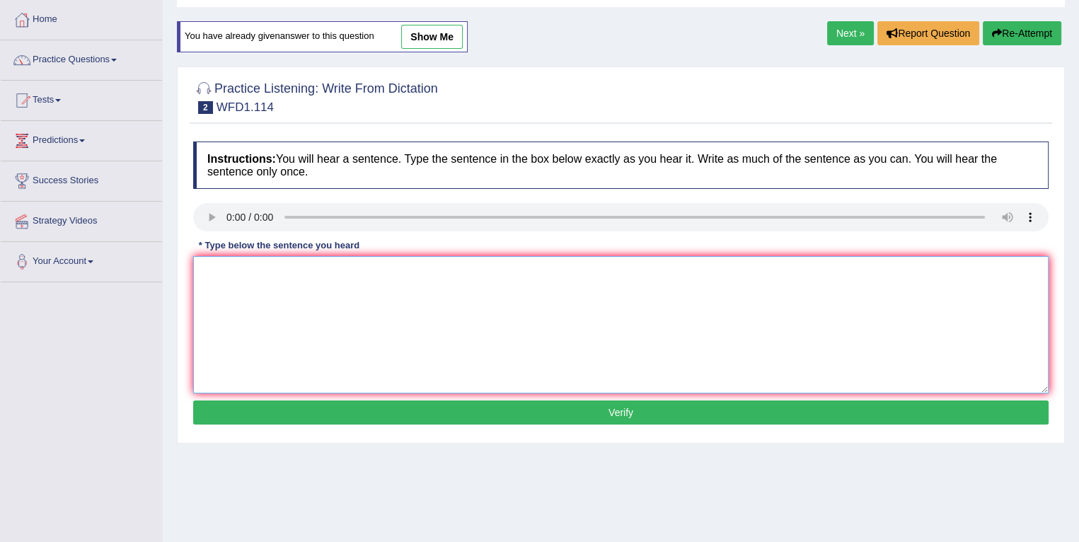
click at [422, 280] on textarea at bounding box center [620, 324] width 855 height 137
click at [278, 271] on textarea "The author's" at bounding box center [620, 324] width 855 height 137
type textarea "The author's early works are more philosophical and less experimental."
click at [417, 407] on button "Verify" at bounding box center [620, 412] width 855 height 24
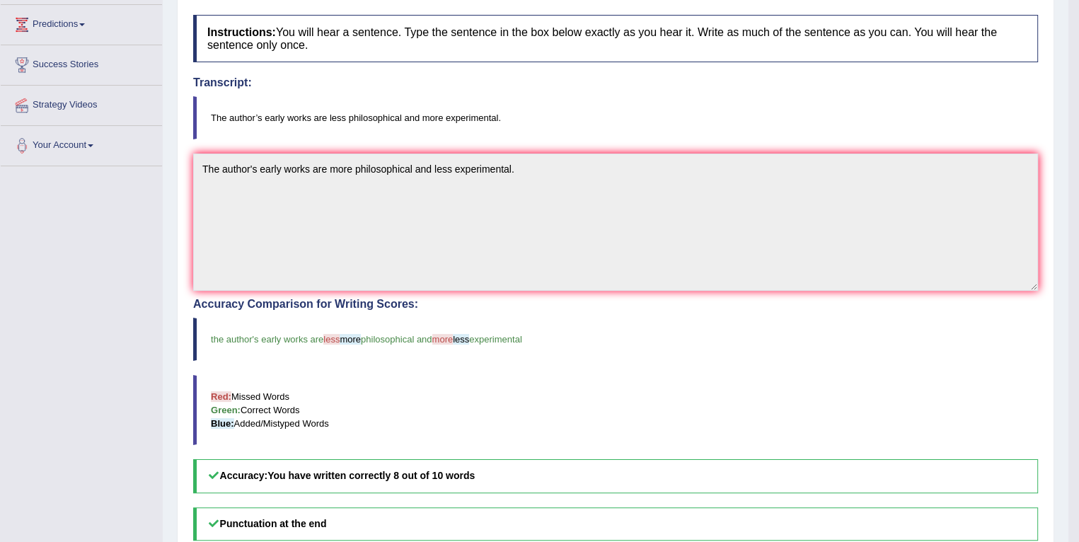
scroll to position [83, 0]
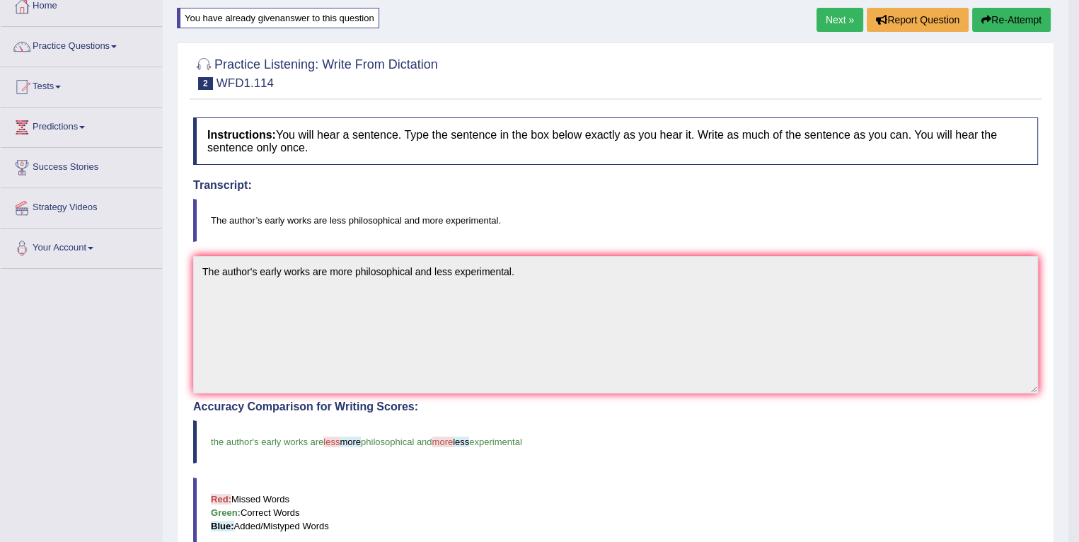
click at [1013, 18] on button "Re-Attempt" at bounding box center [1011, 20] width 79 height 24
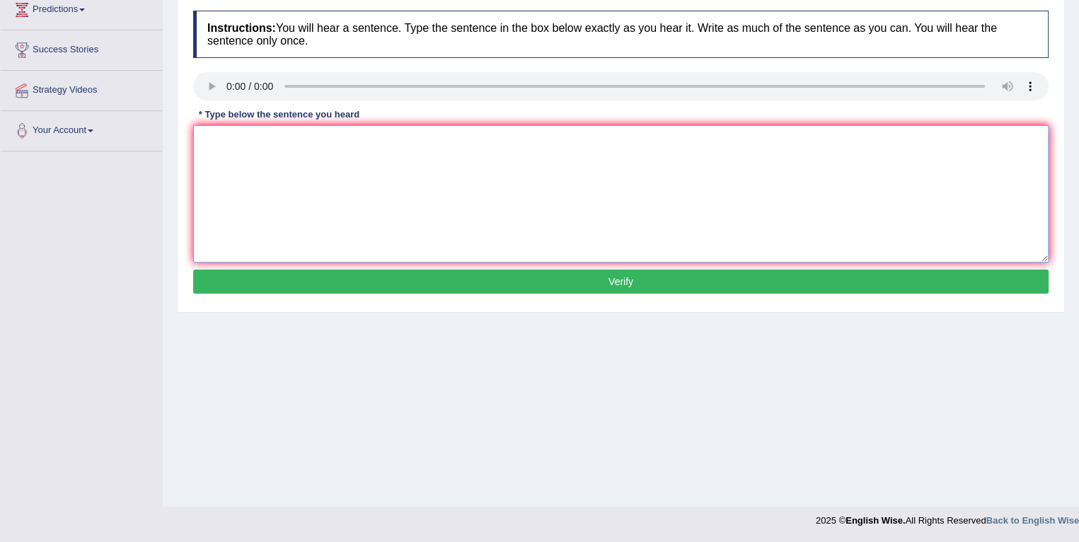
click at [248, 155] on textarea at bounding box center [620, 193] width 855 height 137
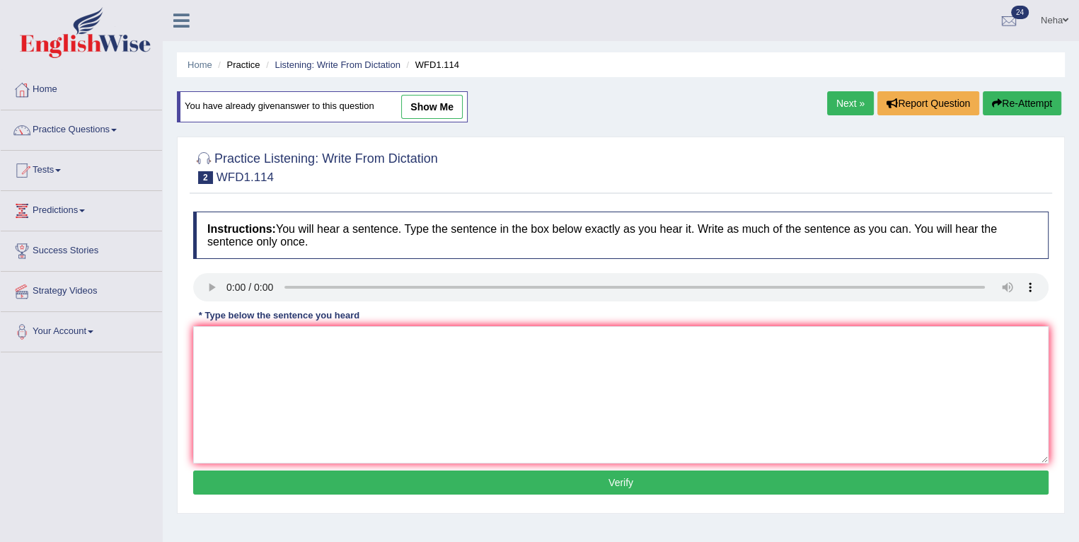
click at [857, 103] on link "Next »" at bounding box center [850, 103] width 47 height 24
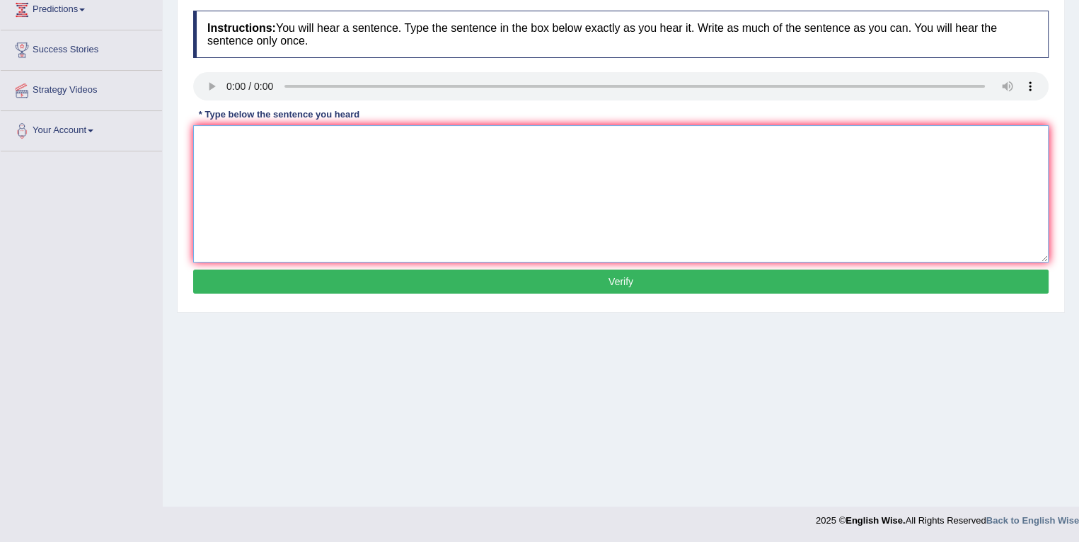
click at [560, 233] on textarea at bounding box center [620, 193] width 855 height 137
click at [504, 210] on textarea at bounding box center [620, 193] width 855 height 137
click at [265, 168] on textarea at bounding box center [620, 193] width 855 height 137
click at [248, 145] on textarea "Communoications skils are" at bounding box center [620, 193] width 855 height 137
type textarea "Communications skils are"
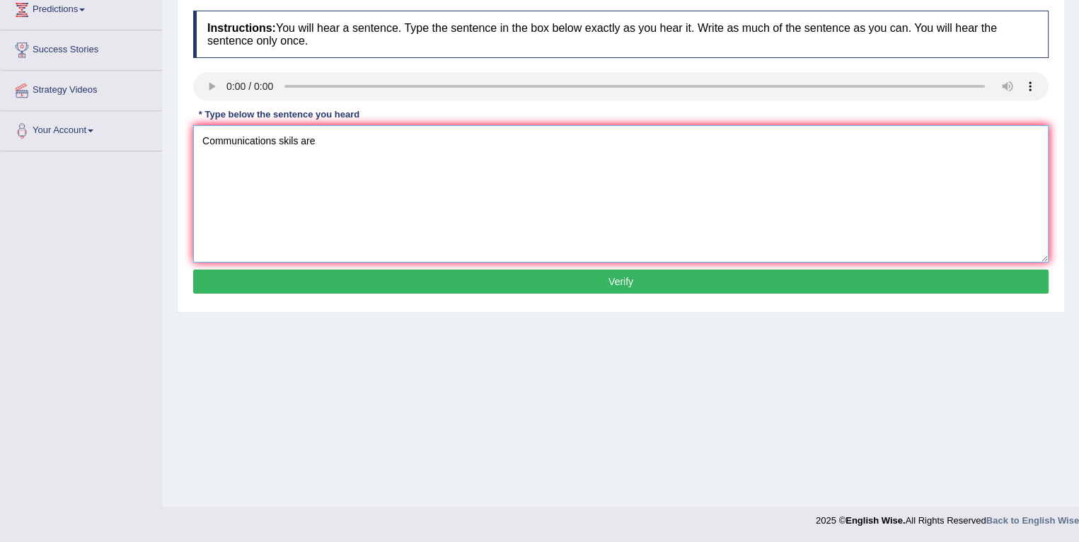
click at [277, 142] on textarea "Communications skils are" at bounding box center [620, 193] width 855 height 137
click at [348, 140] on textarea "Communication skils are" at bounding box center [620, 193] width 855 height 137
click at [386, 158] on textarea "Communication skils are become" at bounding box center [620, 193] width 855 height 137
type textarea "Communication skils are become very important in recent years."
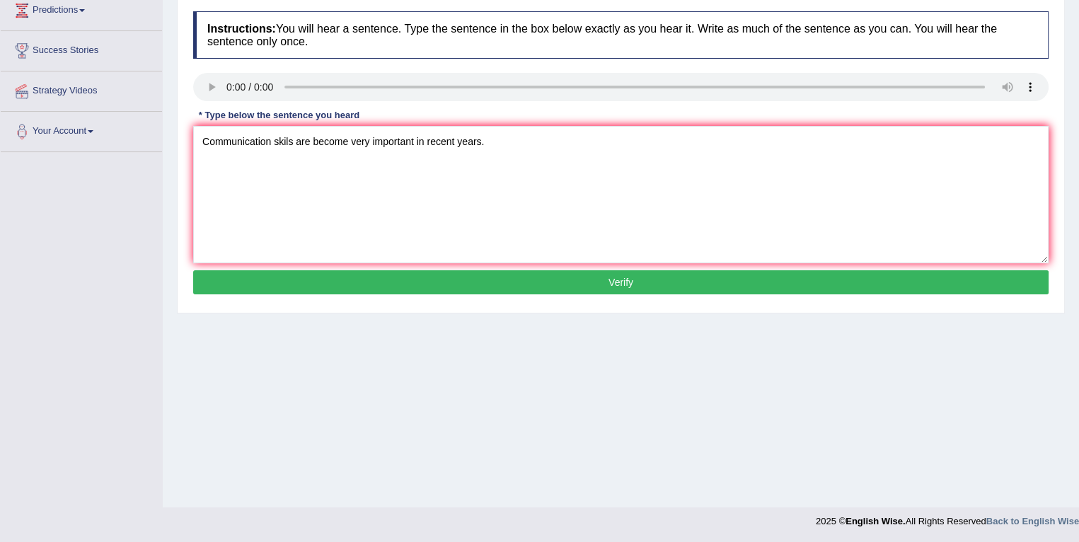
click at [400, 284] on button "Verify" at bounding box center [620, 282] width 855 height 24
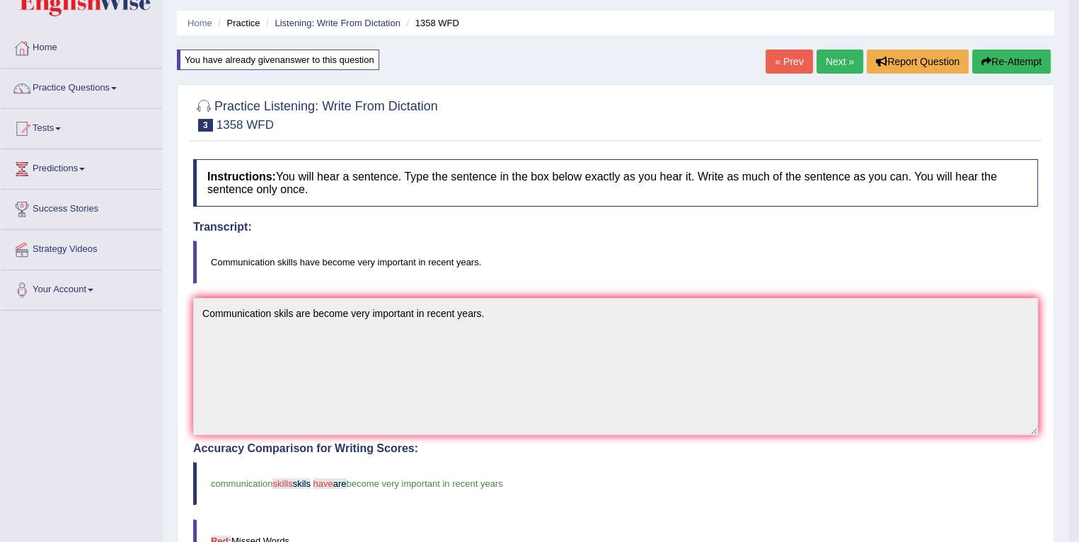
scroll to position [39, 0]
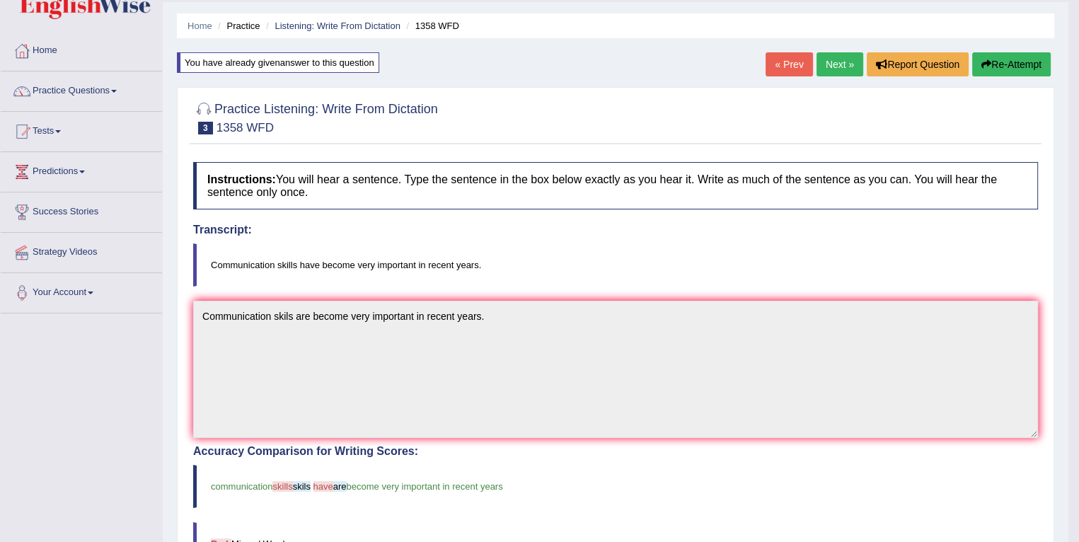
click at [995, 60] on button "Re-Attempt" at bounding box center [1011, 64] width 79 height 24
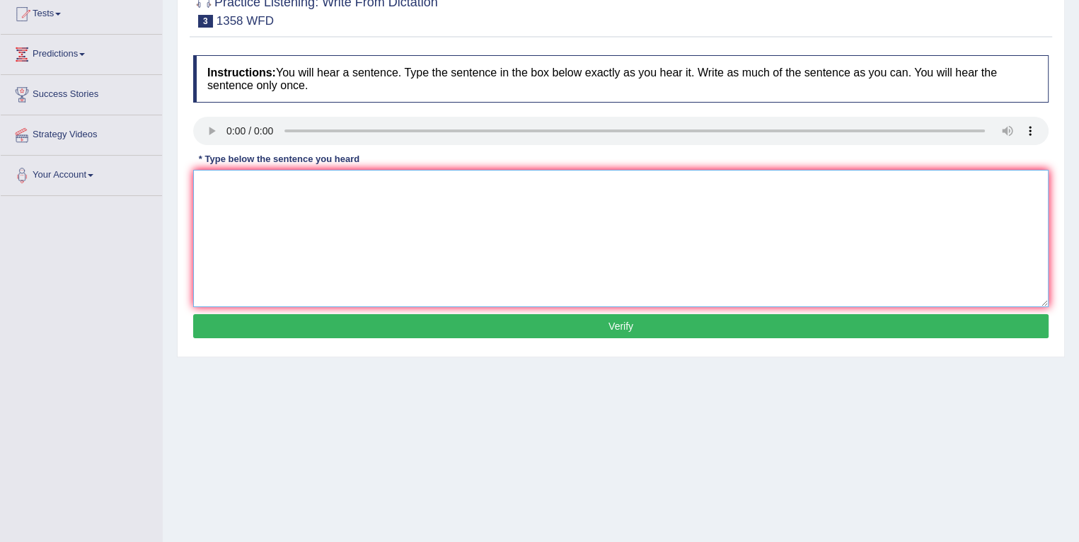
click at [624, 243] on textarea at bounding box center [620, 238] width 855 height 137
click at [292, 190] on textarea "Communication" at bounding box center [620, 238] width 855 height 137
type textarea "Communications skills have become very importnat in recent years."
click at [328, 320] on button "Verify" at bounding box center [620, 326] width 855 height 24
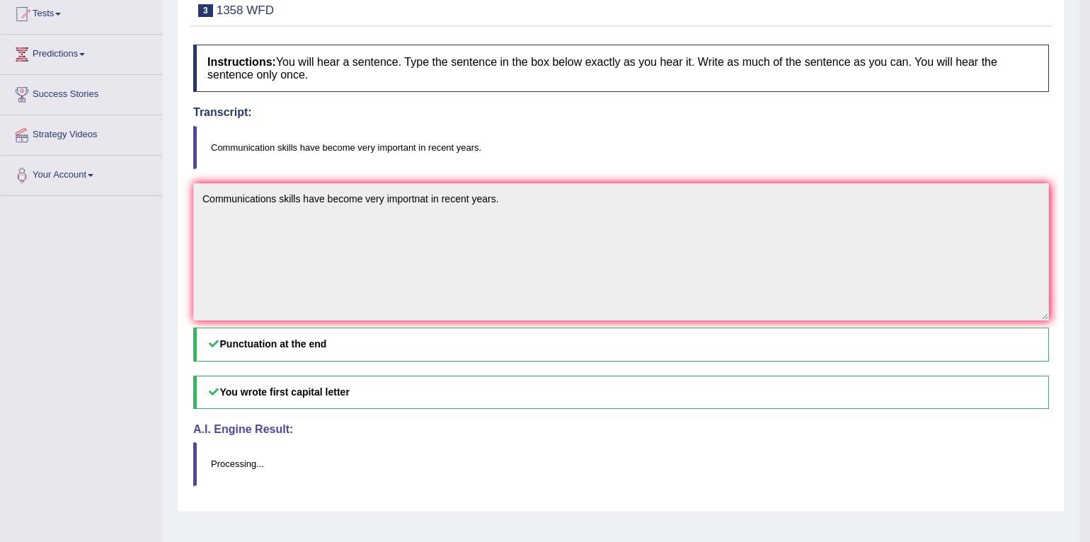
click at [0, 0] on div "Comparing text to answer..." at bounding box center [0, 0] width 0 height 0
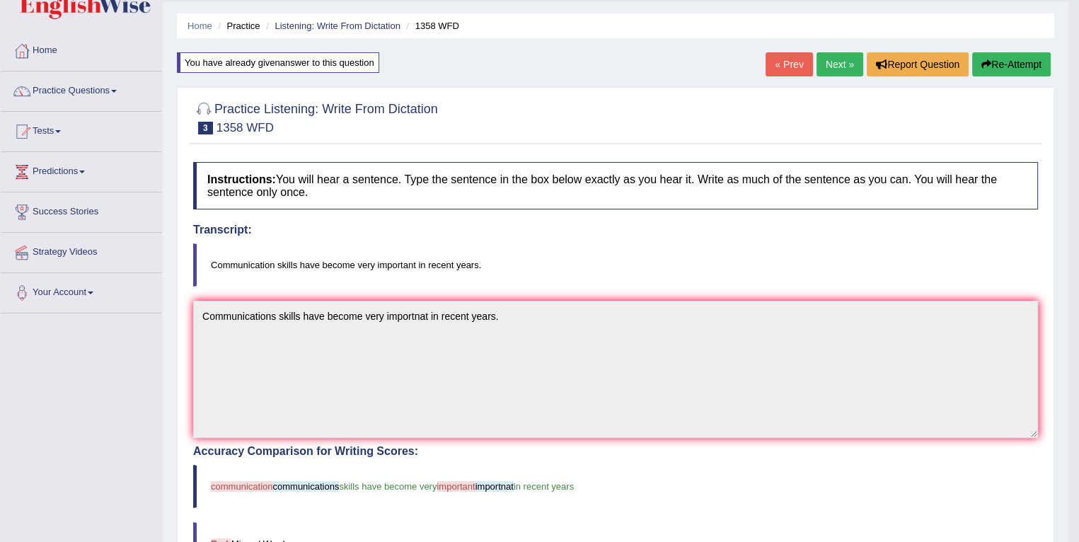
scroll to position [37, 0]
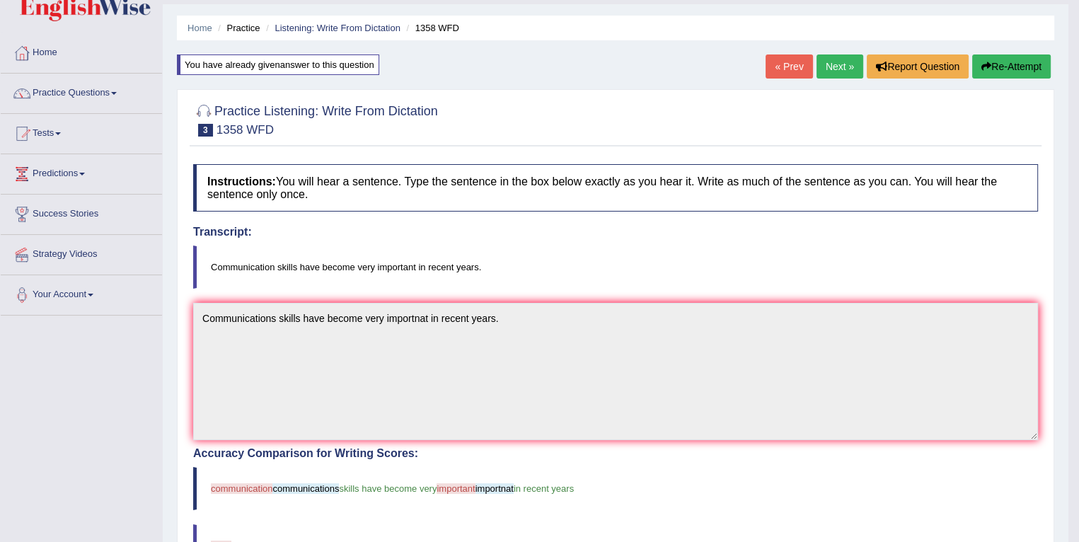
click at [998, 60] on button "Re-Attempt" at bounding box center [1011, 66] width 79 height 24
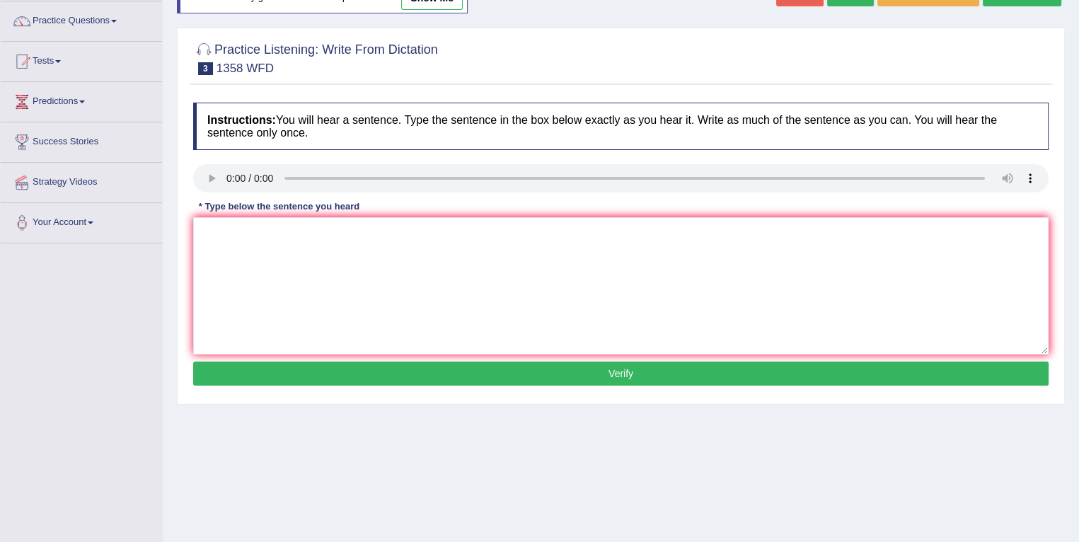
scroll to position [121, 0]
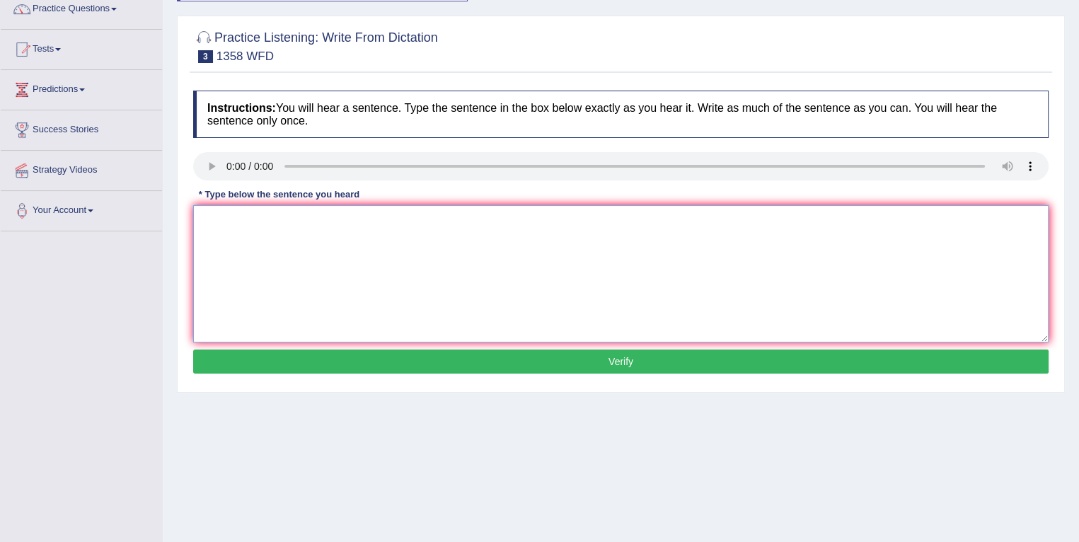
click at [487, 289] on textarea at bounding box center [620, 273] width 855 height 137
click at [325, 221] on textarea "Commucation" at bounding box center [620, 273] width 855 height 137
type textarea "Commucation skills have become very important in recent years."
click at [353, 360] on button "Verify" at bounding box center [620, 362] width 855 height 24
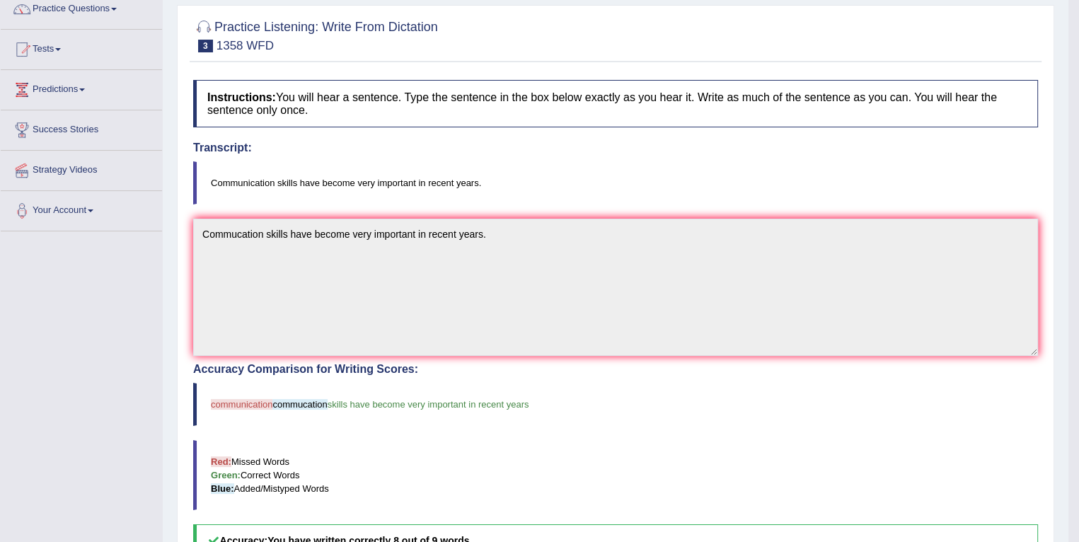
scroll to position [252, 0]
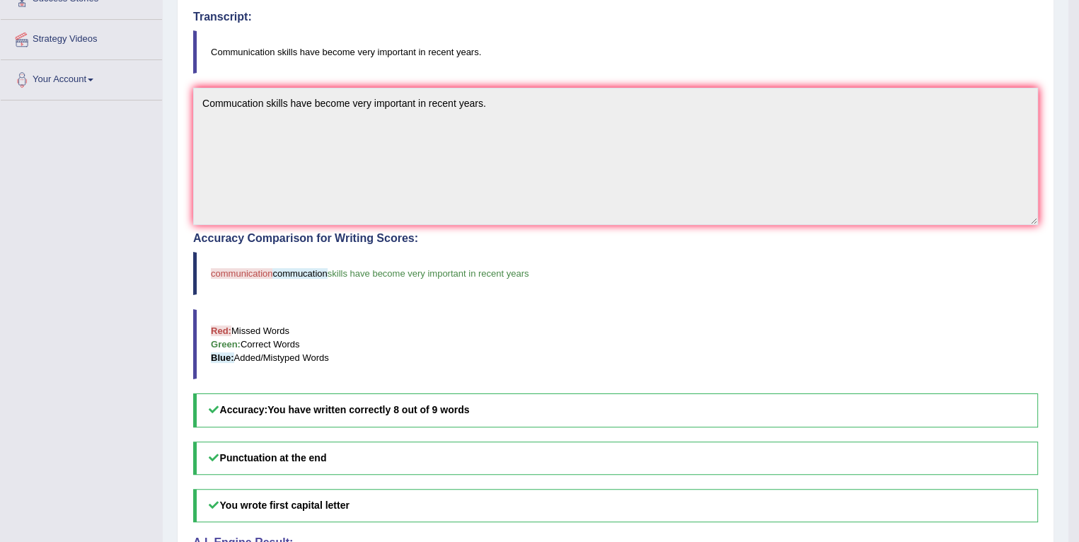
click at [391, 350] on blockquote "Red: Missed Words Green: Correct Words Blue: Added/Mistyped Words" at bounding box center [615, 344] width 845 height 70
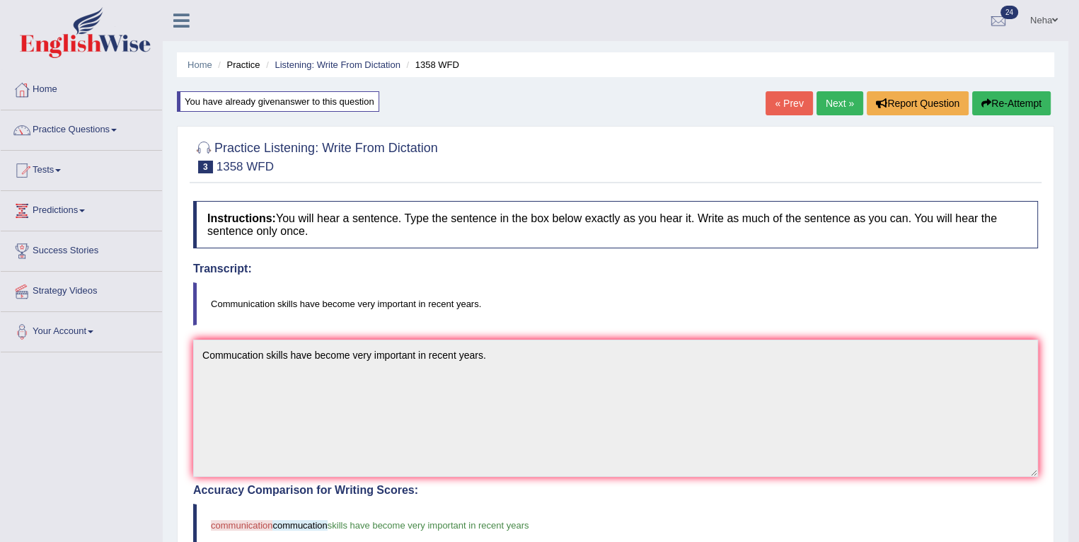
click at [993, 102] on button "Re-Attempt" at bounding box center [1011, 103] width 79 height 24
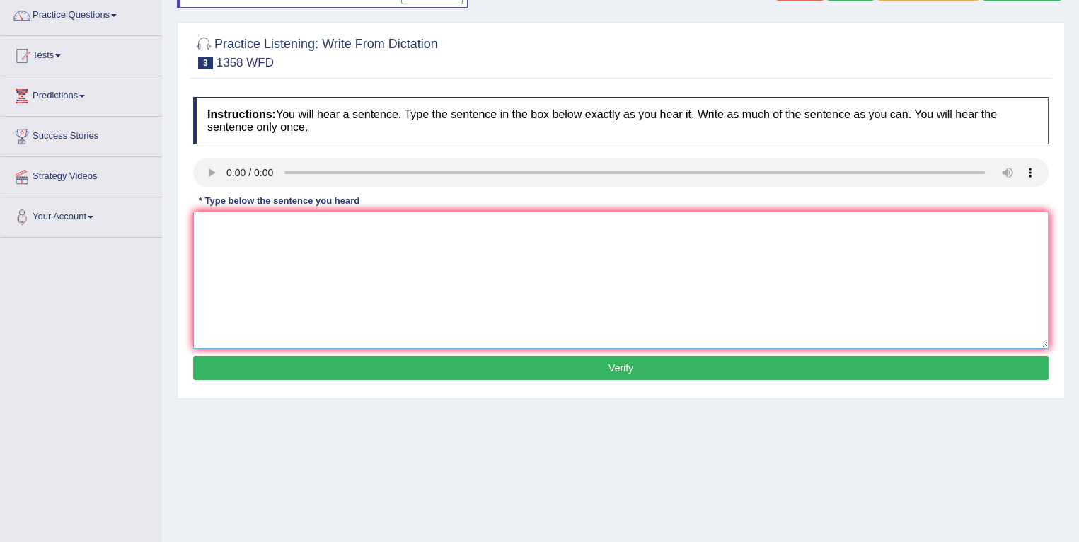
click at [490, 281] on textarea at bounding box center [620, 280] width 855 height 137
click at [271, 228] on textarea "Communi" at bounding box center [620, 280] width 855 height 137
type textarea "Communication skills have become very important in recent years."
click at [333, 367] on button "Verify" at bounding box center [620, 368] width 855 height 24
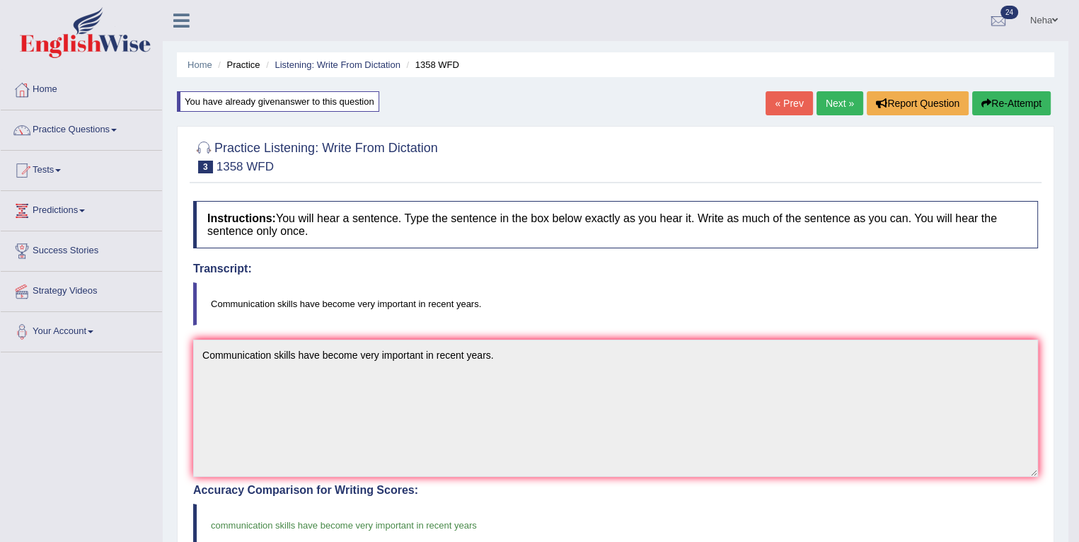
click at [831, 100] on link "Next »" at bounding box center [840, 103] width 47 height 24
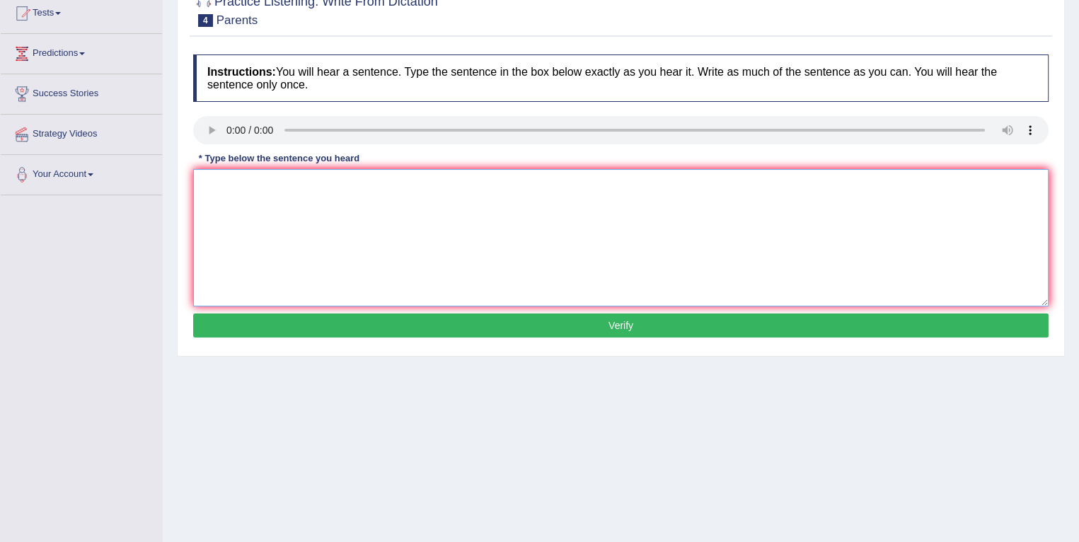
click at [490, 267] on textarea at bounding box center [620, 237] width 855 height 137
click at [235, 198] on textarea at bounding box center [620, 237] width 855 height 137
click at [255, 197] on textarea at bounding box center [620, 237] width 855 height 137
click at [369, 205] on textarea "Parents today are involved in" at bounding box center [620, 237] width 855 height 137
click at [383, 188] on textarea "Parents today are involved in" at bounding box center [620, 237] width 855 height 137
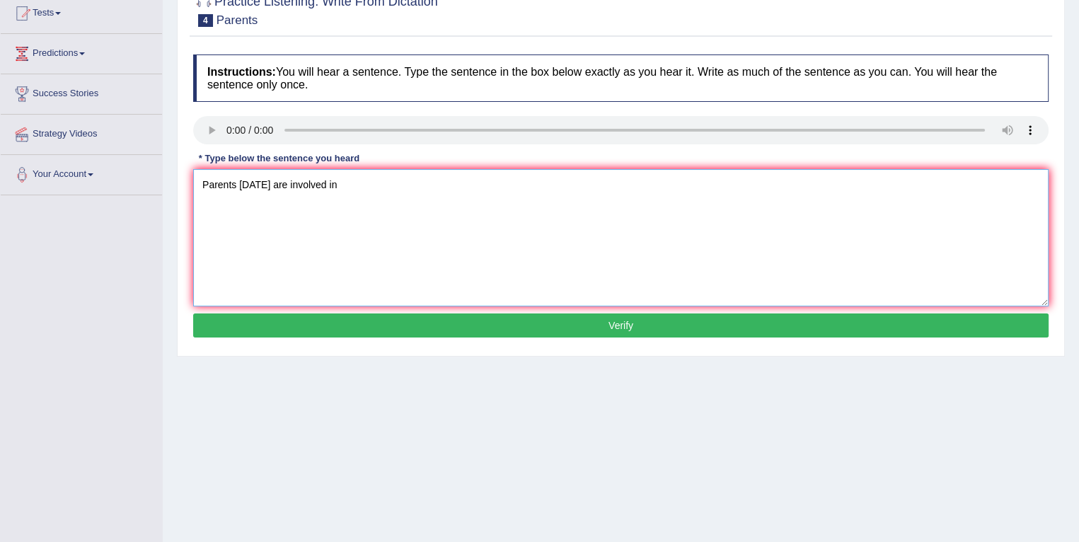
click at [383, 201] on textarea "Parents today are involved in" at bounding box center [620, 237] width 855 height 137
type textarea "Parents today are involved in the ediucation of their children."
click at [379, 330] on button "Verify" at bounding box center [620, 325] width 855 height 24
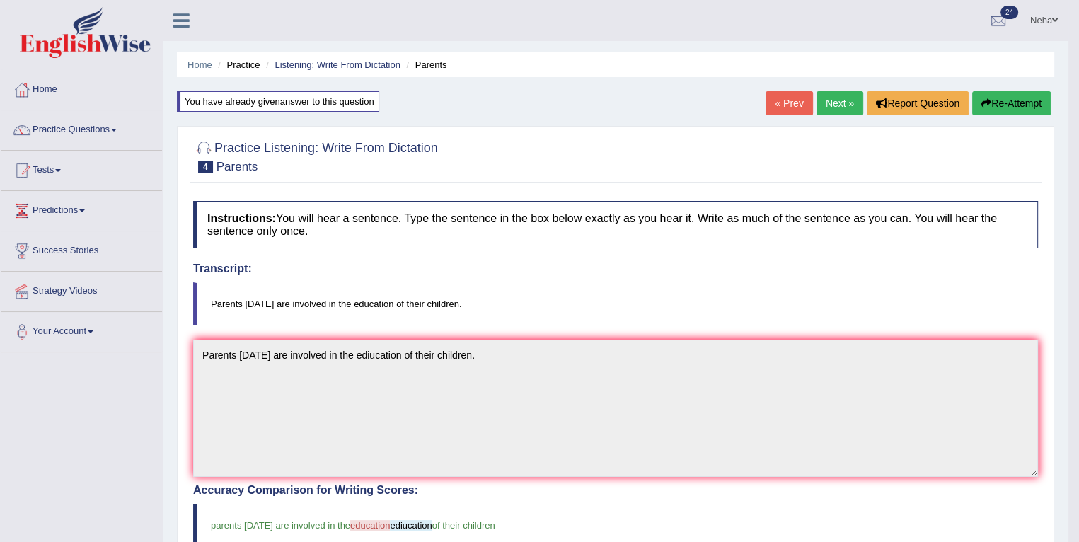
click at [989, 105] on button "Re-Attempt" at bounding box center [1011, 103] width 79 height 24
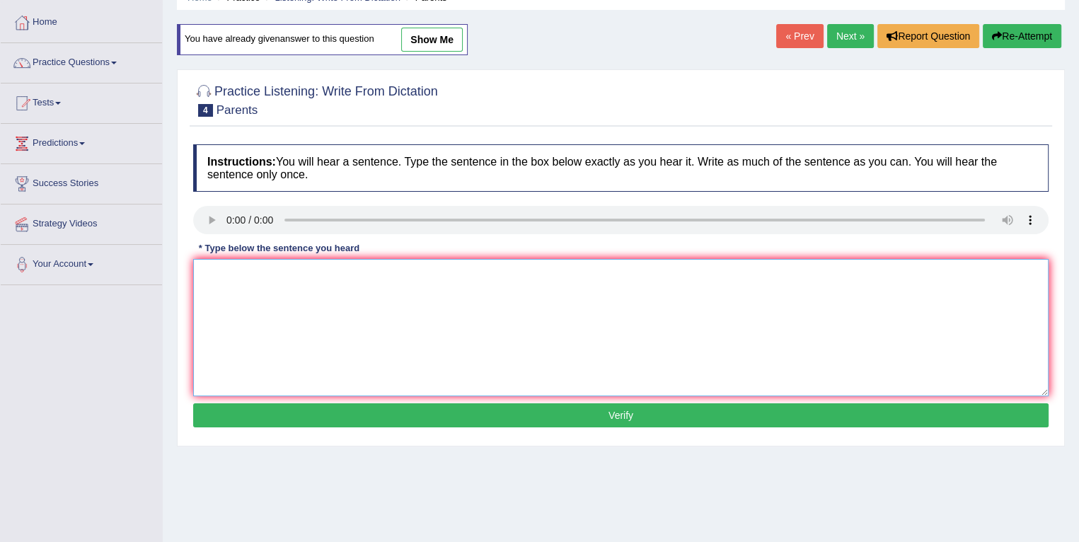
click at [492, 315] on textarea at bounding box center [620, 327] width 855 height 137
click at [285, 281] on textarea "Parents" at bounding box center [620, 327] width 855 height 137
type textarea "Parents [DATE] are invloved in the education to of their children."
click at [243, 411] on button "Verify" at bounding box center [620, 415] width 855 height 24
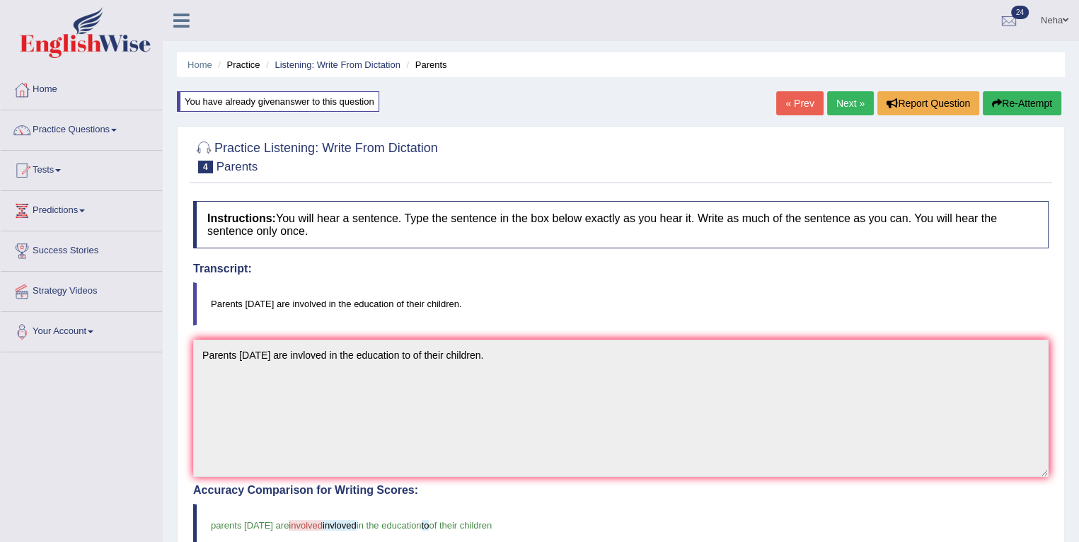
click at [1010, 100] on button "Re-Attempt" at bounding box center [1022, 103] width 79 height 24
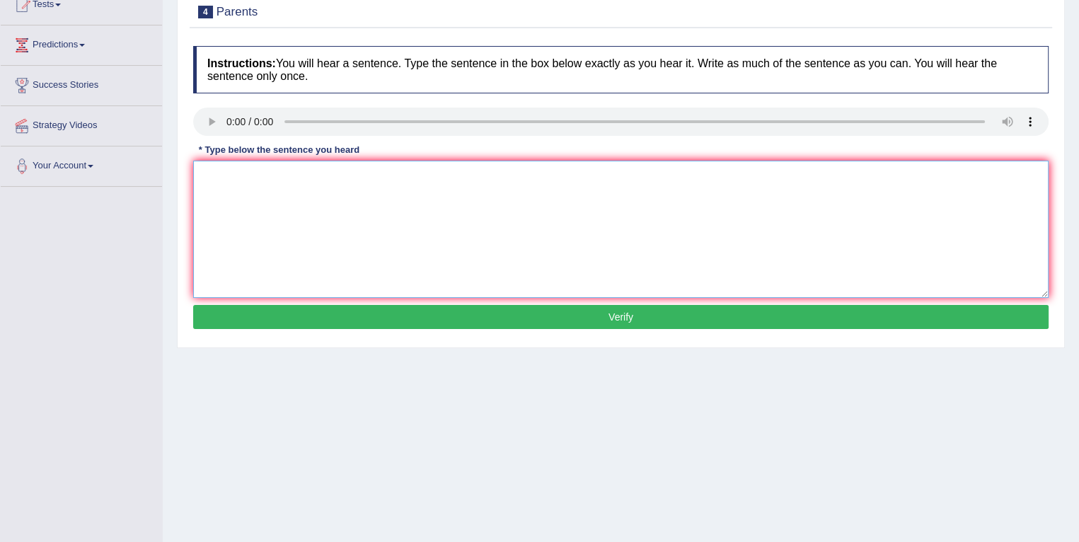
click at [529, 230] on textarea at bounding box center [620, 229] width 855 height 137
click at [304, 172] on textarea "Parents [DATE] are i" at bounding box center [620, 229] width 855 height 137
type textarea "Parents [DATE] are involved in the education of their children."
click at [313, 318] on button "Verify" at bounding box center [620, 317] width 855 height 24
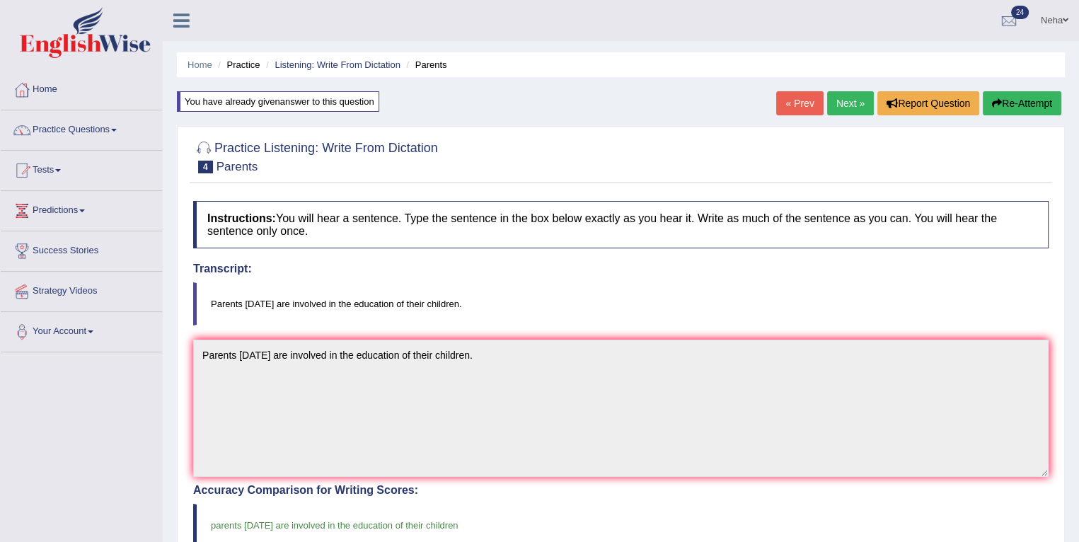
click at [999, 99] on button "Re-Attempt" at bounding box center [1022, 103] width 79 height 24
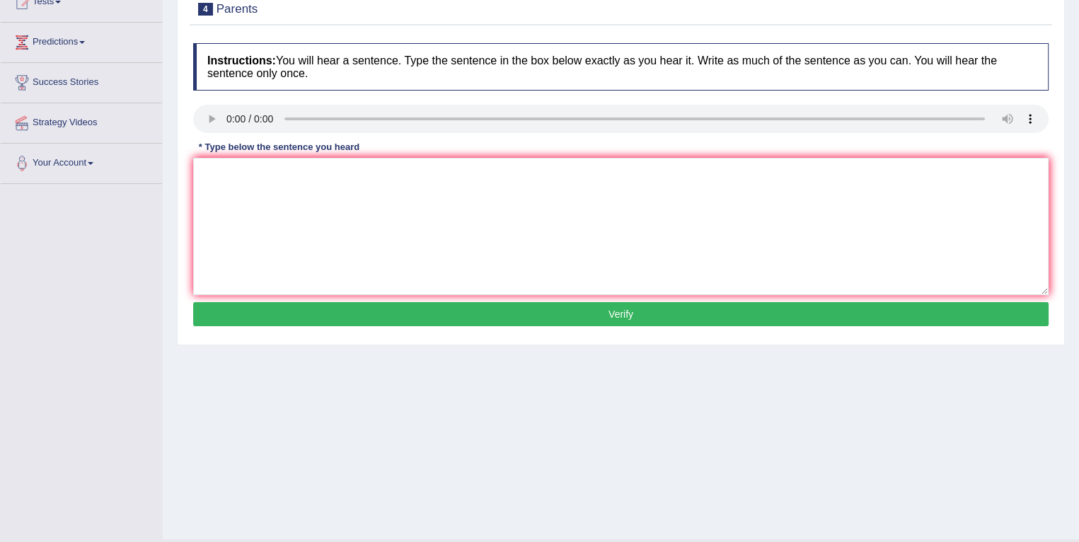
scroll to position [173, 0]
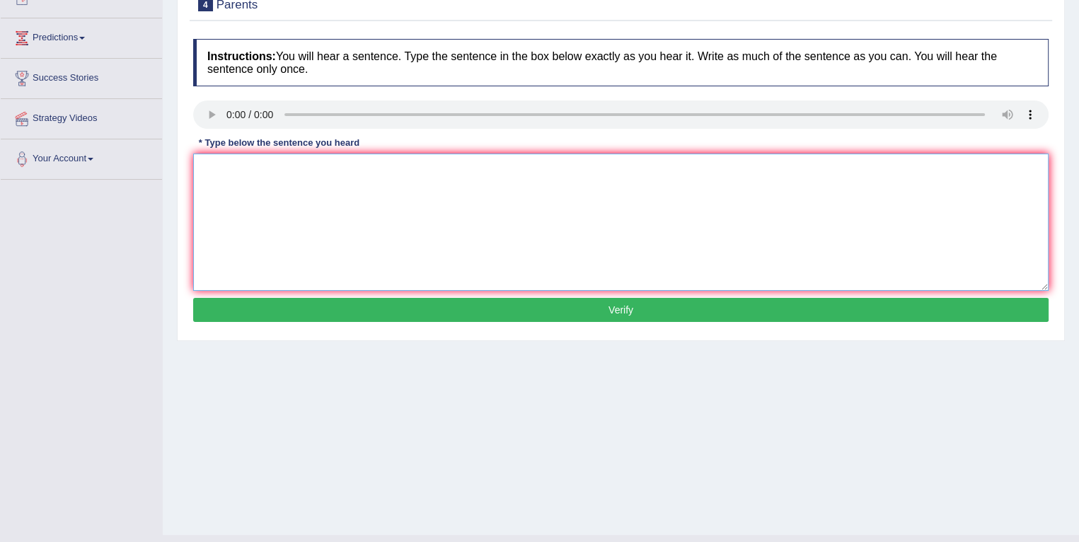
click at [565, 278] on textarea at bounding box center [620, 222] width 855 height 137
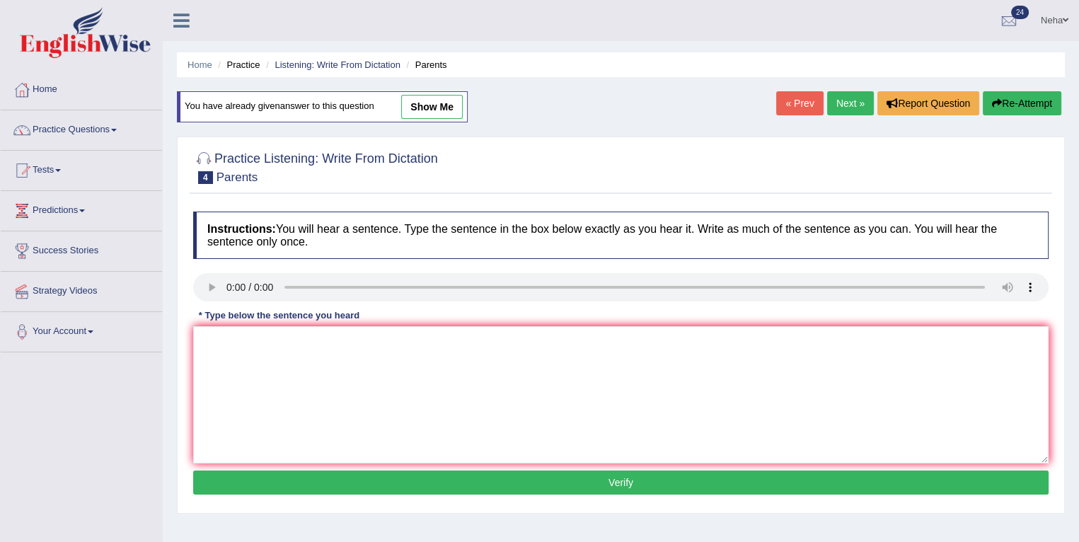
click at [993, 101] on icon "button" at bounding box center [997, 103] width 10 height 10
drag, startPoint x: 0, startPoint y: 0, endPoint x: 852, endPoint y: 102, distance: 858.0
click at [852, 102] on link "Next »" at bounding box center [850, 103] width 47 height 24
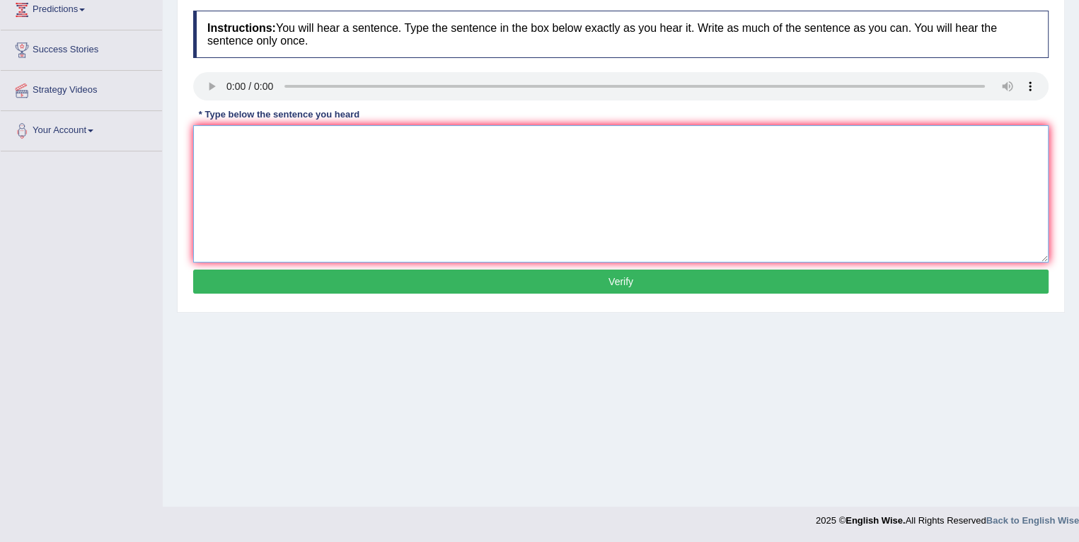
click at [433, 208] on textarea at bounding box center [620, 193] width 855 height 137
click at [257, 143] on textarea at bounding box center [620, 193] width 855 height 137
click at [303, 142] on textarea "Observers" at bounding box center [620, 193] width 855 height 137
click at [458, 159] on textarea "Observers waited nurvously amd" at bounding box center [620, 193] width 855 height 137
click at [504, 145] on textarea "Observers waited nurvously and waited their breth for their" at bounding box center [620, 193] width 855 height 137
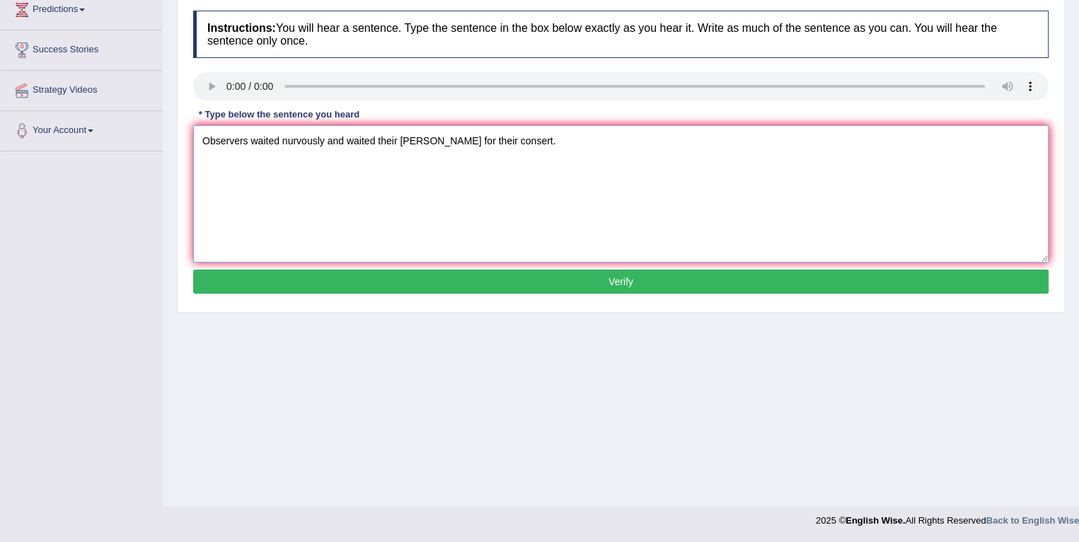
click at [249, 137] on textarea "Observers waited nurvously and waited their breth for their consert." at bounding box center [620, 193] width 855 height 137
type textarea "Observers ovservers waited nurvously and waited their breth for their consert."
click at [296, 278] on button "Verify" at bounding box center [620, 282] width 855 height 24
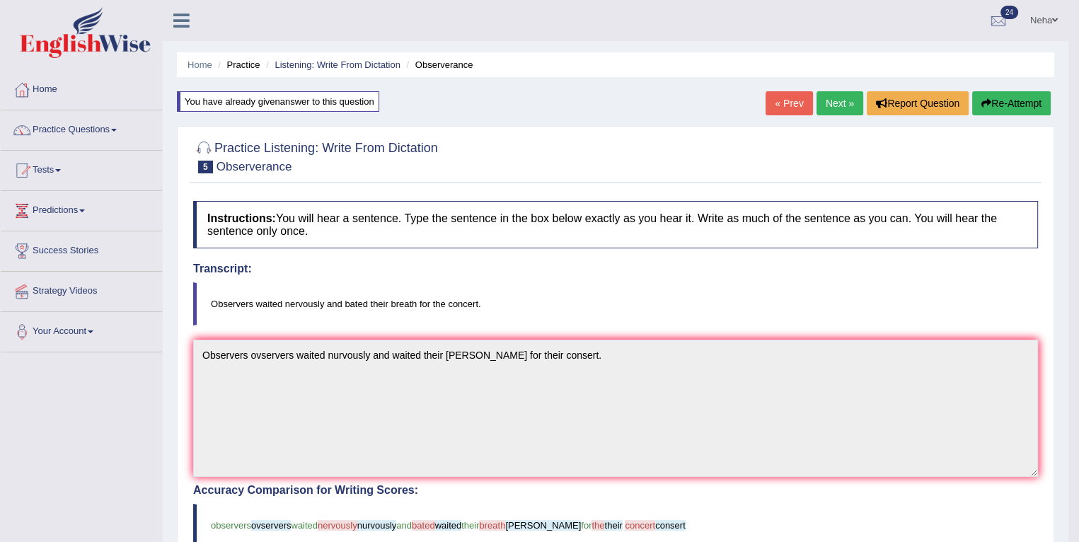
click at [1002, 99] on button "Re-Attempt" at bounding box center [1011, 103] width 79 height 24
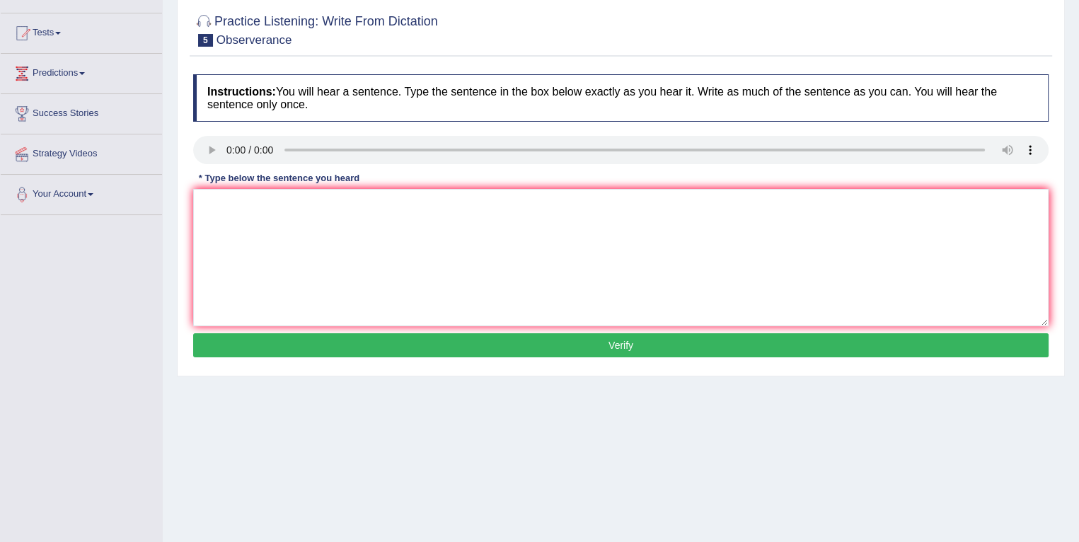
click at [582, 277] on textarea at bounding box center [620, 257] width 855 height 137
click at [300, 215] on textarea "Observers" at bounding box center [620, 257] width 855 height 137
click at [340, 217] on textarea "Observers waited nervously" at bounding box center [620, 257] width 855 height 137
click at [496, 217] on textarea "Observers waited nervously and bated to their breath" at bounding box center [620, 257] width 855 height 137
type textarea "Observers waited nervously and bated to their breath for the concert."
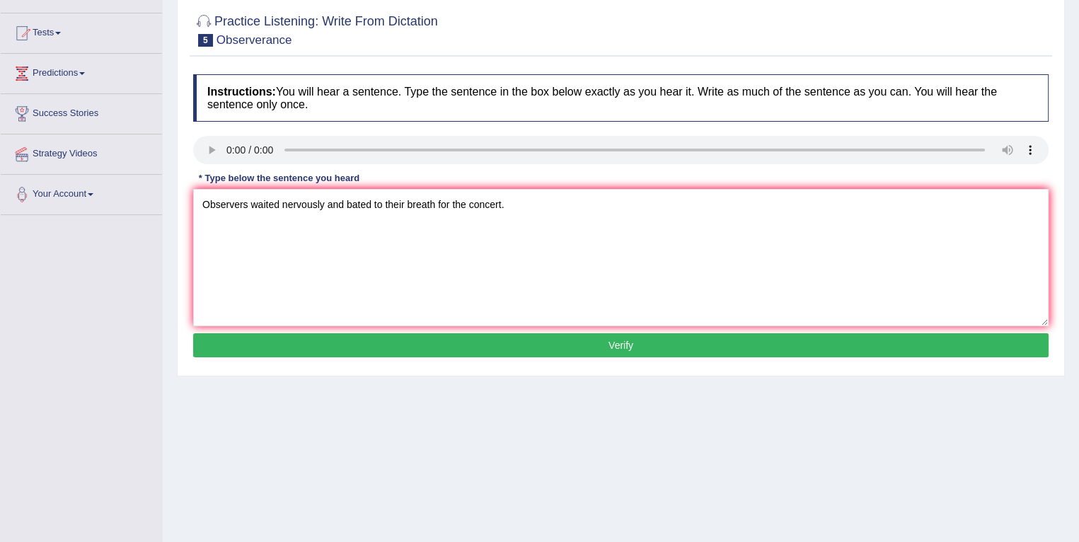
click at [449, 341] on button "Verify" at bounding box center [620, 345] width 855 height 24
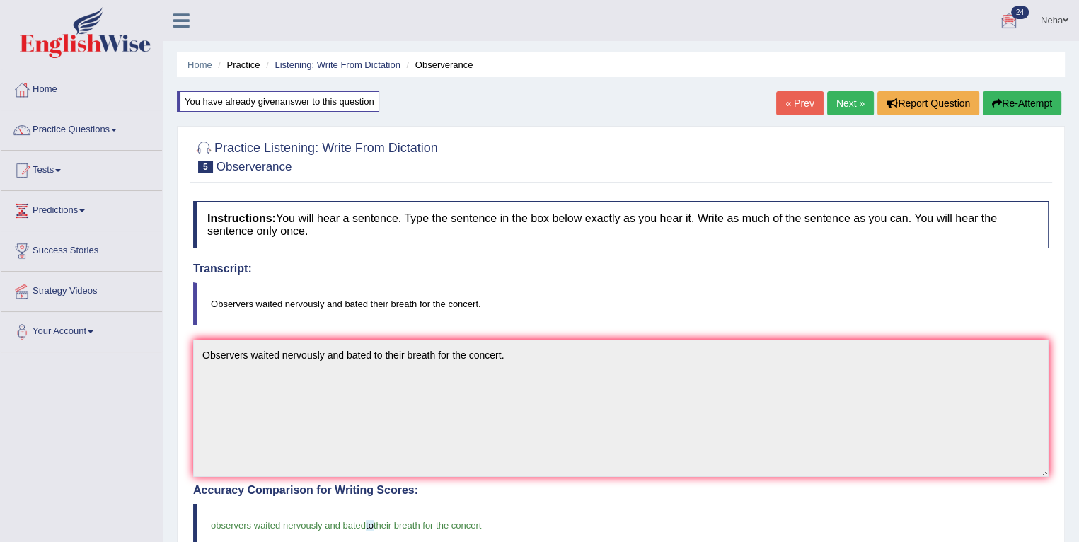
click at [848, 102] on link "Next »" at bounding box center [850, 103] width 47 height 24
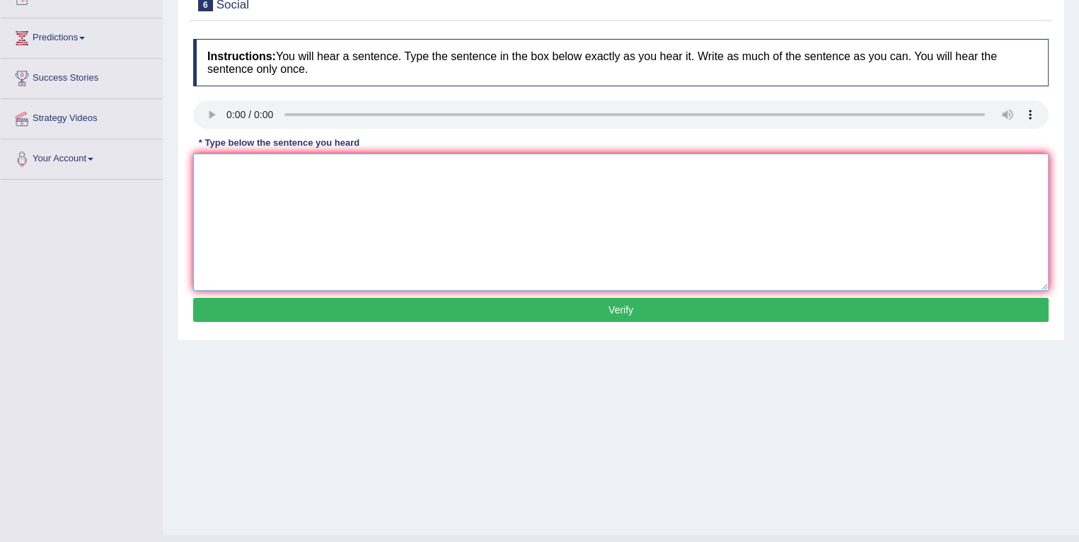
click at [541, 241] on textarea at bounding box center [620, 222] width 855 height 137
click at [254, 175] on textarea at bounding box center [620, 222] width 855 height 137
click at [289, 168] on textarea "Social policy" at bounding box center [620, 222] width 855 height 137
type textarea "Social policy is policies is describe the ways"
click at [439, 180] on textarea "Social policy is policies is describe the ways" at bounding box center [620, 222] width 855 height 137
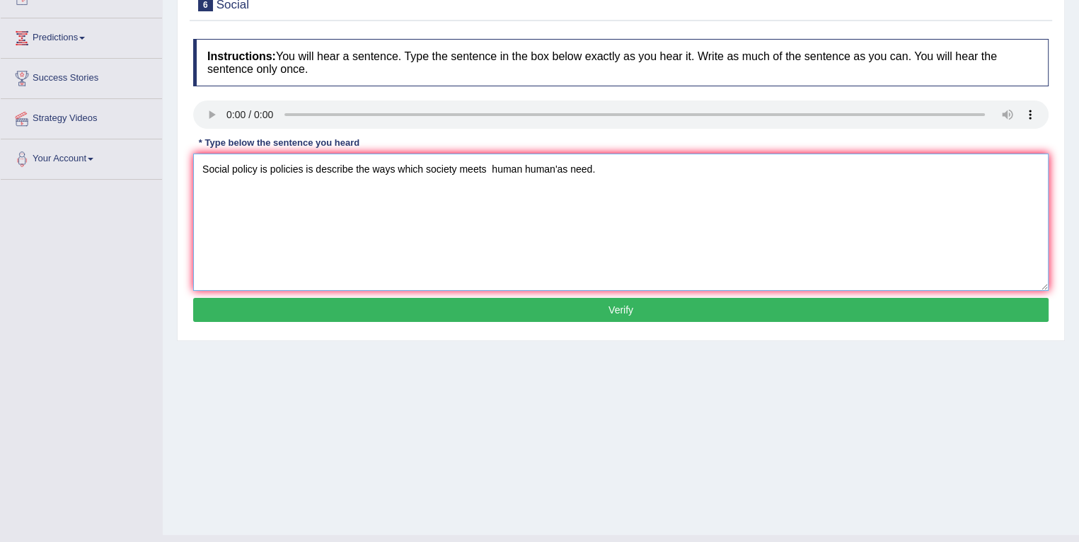
click at [563, 171] on textarea "Social policy is policies is describe the ways which society meets human human'…" at bounding box center [620, 222] width 855 height 137
type textarea "Social policy is policies is describe the ways which society meets human human'…"
click at [502, 311] on button "Verify" at bounding box center [620, 310] width 855 height 24
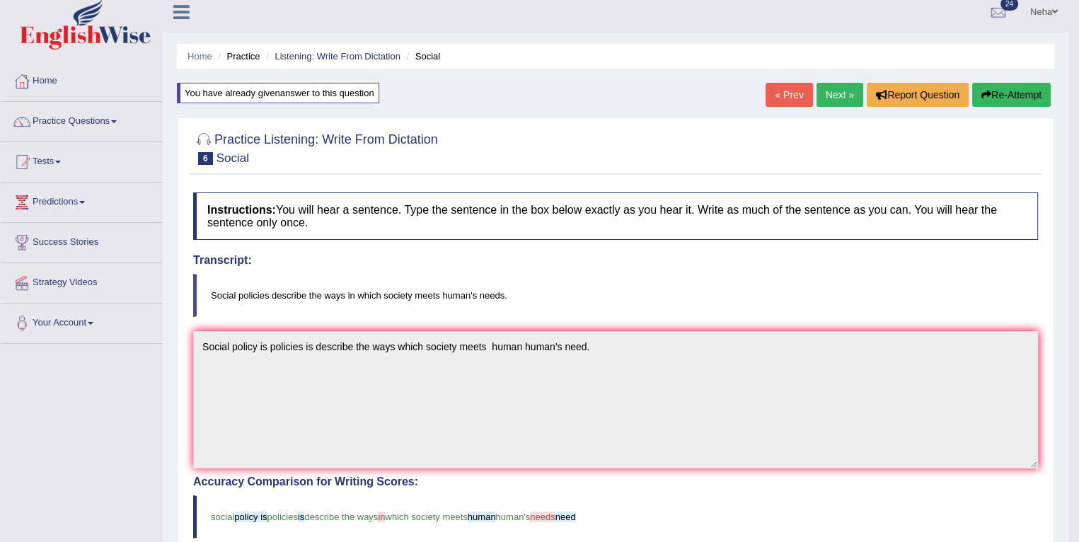
scroll to position [7, 0]
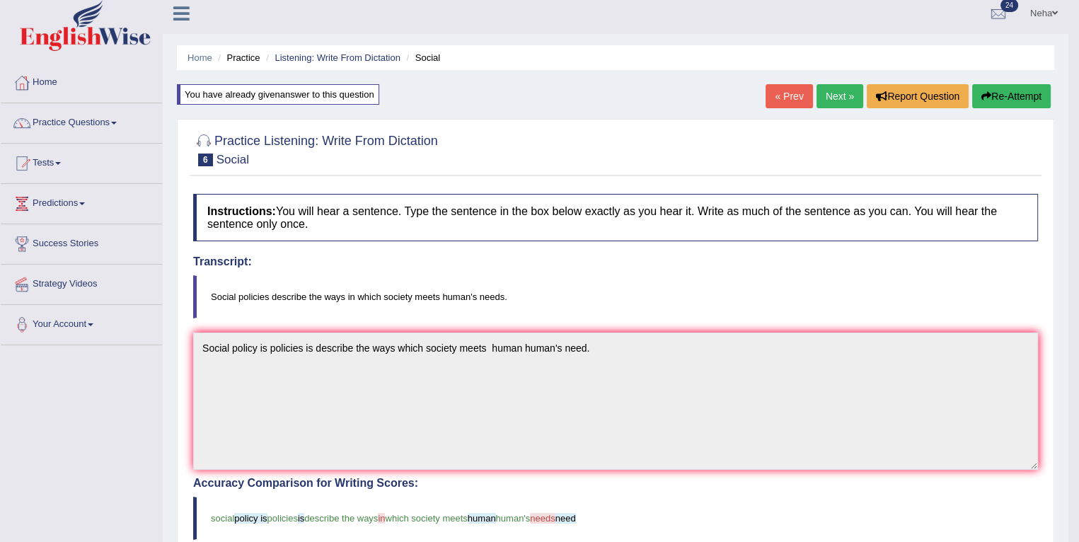
click at [1018, 97] on button "Re-Attempt" at bounding box center [1011, 96] width 79 height 24
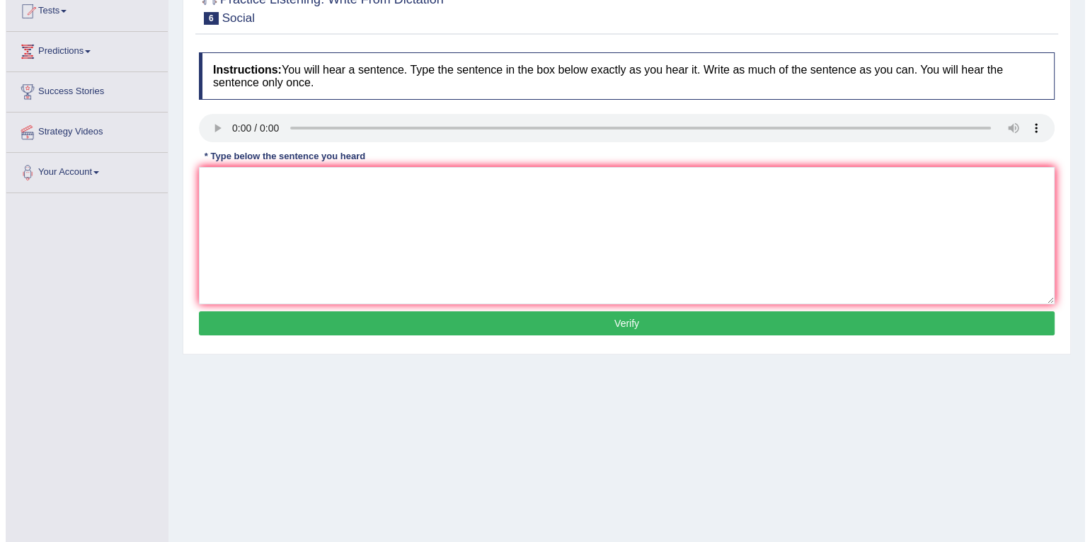
scroll to position [163, 0]
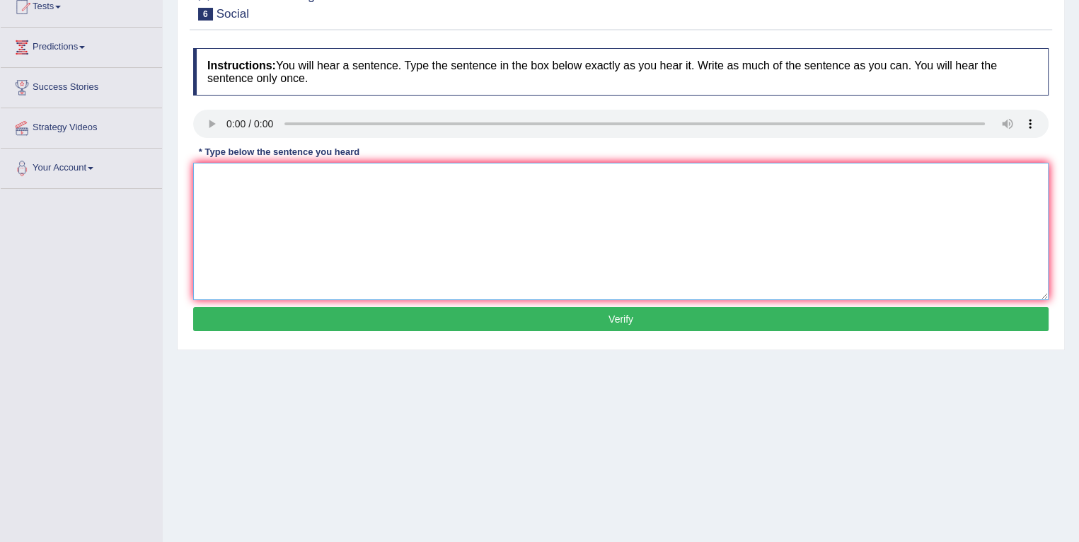
click at [596, 219] on textarea at bounding box center [620, 231] width 855 height 137
click at [359, 188] on textarea "Social policies" at bounding box center [620, 231] width 855 height 137
type textarea "Social policies describe the ways which society need meet human needs."
click at [352, 312] on button "Verify" at bounding box center [620, 319] width 855 height 24
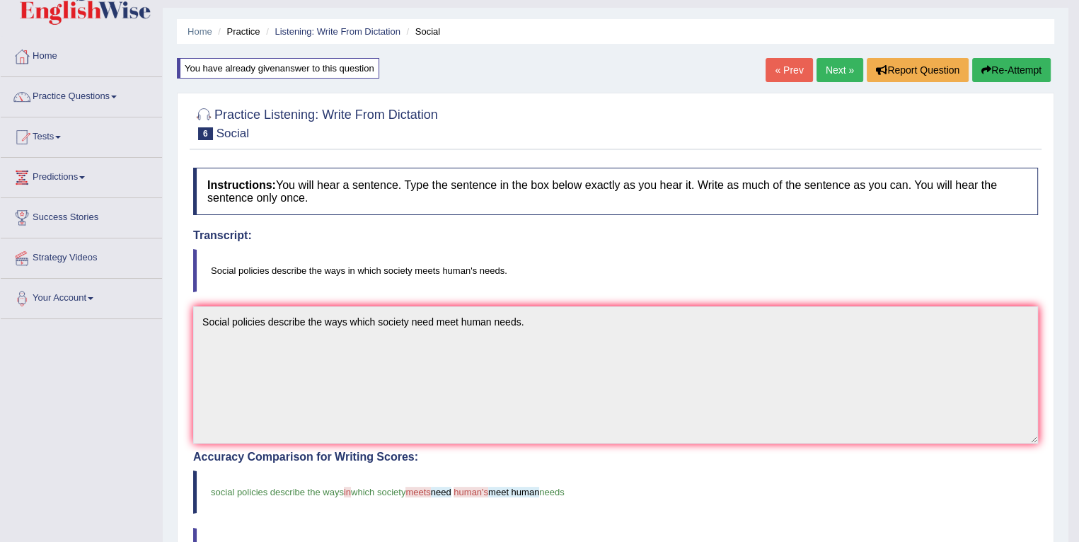
scroll to position [33, 0]
click at [1001, 74] on button "Re-Attempt" at bounding box center [1011, 71] width 79 height 24
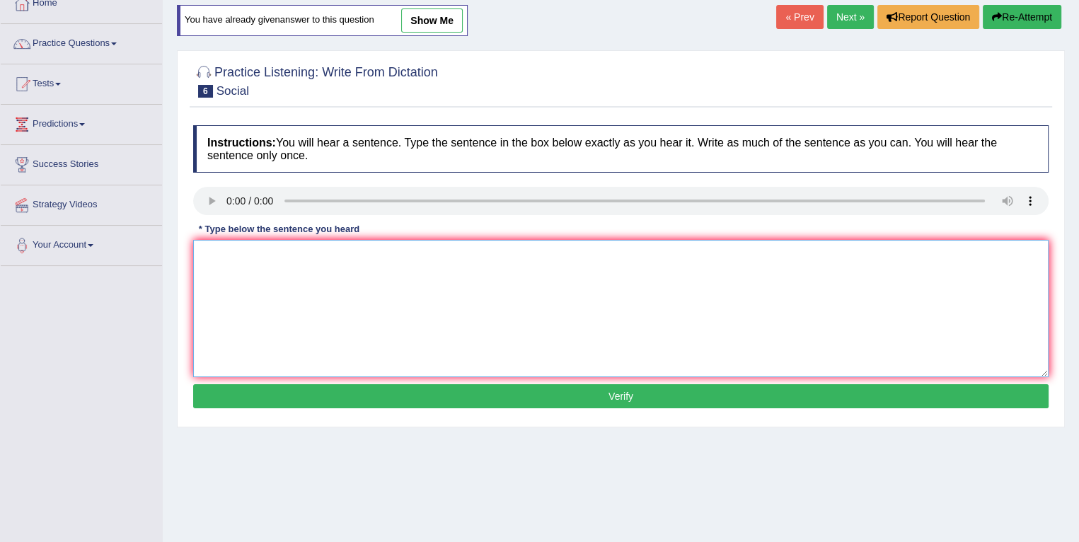
click at [442, 295] on textarea at bounding box center [620, 308] width 855 height 137
click at [193, 179] on div "Instructions: You will hear a sentence. Type the sentence in the box below exac…" at bounding box center [621, 268] width 863 height 301
click at [339, 277] on textarea "Social policies" at bounding box center [620, 308] width 855 height 137
click at [421, 274] on textarea "Social policies describe the ways in which" at bounding box center [620, 308] width 855 height 137
type textarea "Social policies describe the ways in which society meets human's need."
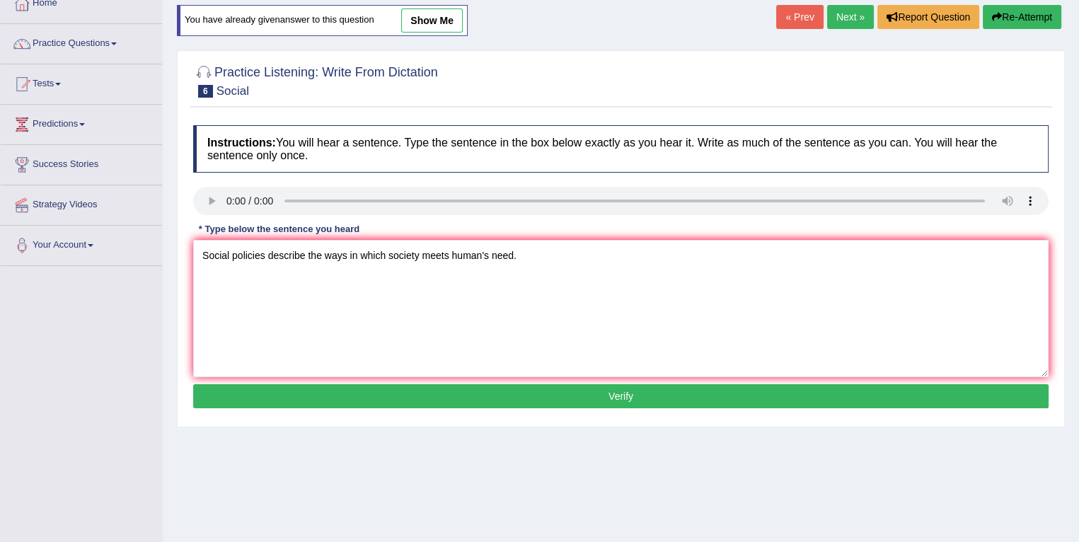
click at [433, 400] on button "Verify" at bounding box center [620, 396] width 855 height 24
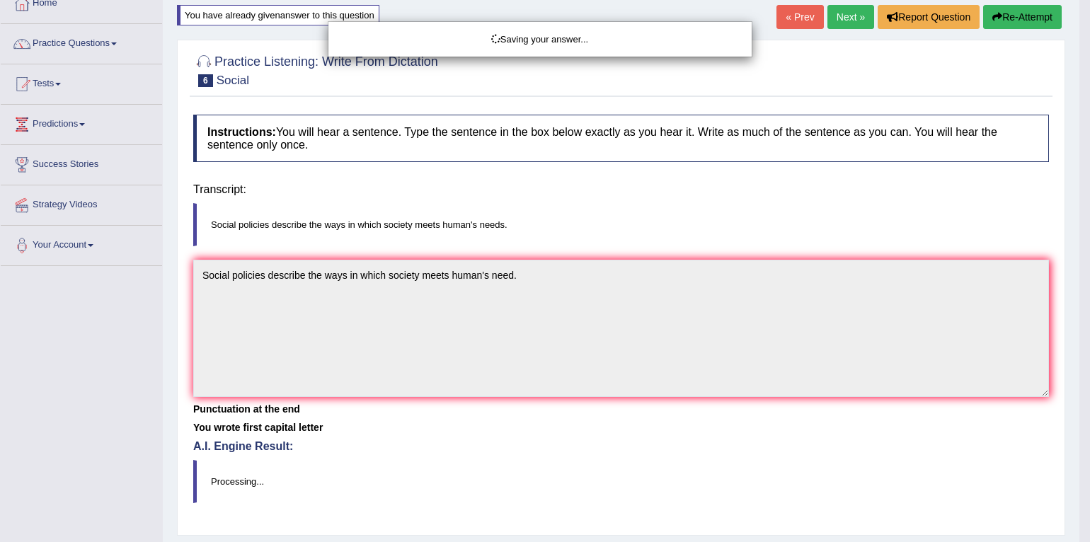
click at [433, 400] on body "Toggle navigation Home Practice Questions Speaking Practice Read Aloud Repeat S…" at bounding box center [545, 185] width 1090 height 542
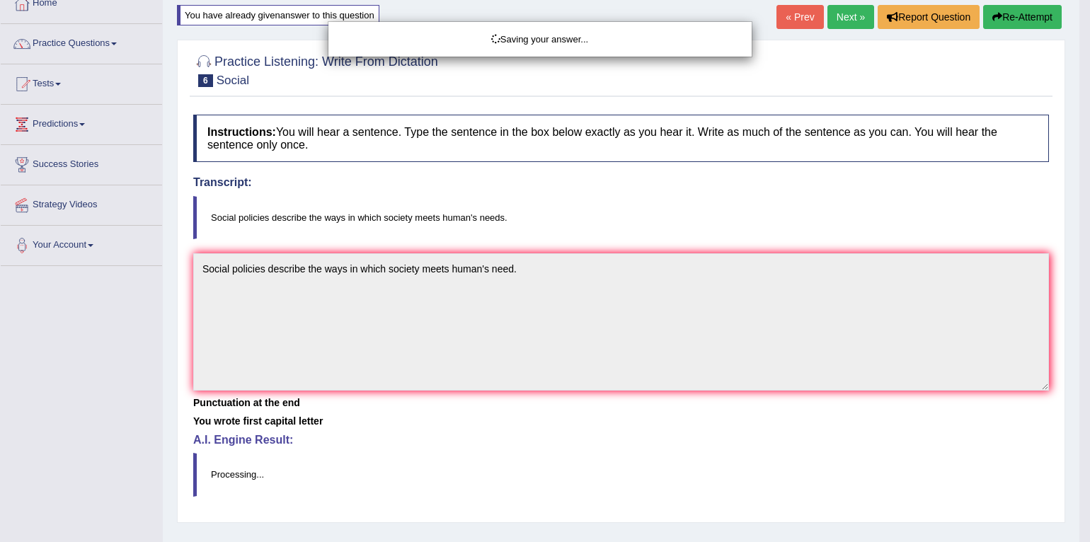
click at [433, 400] on body "Toggle navigation Home Practice Questions Speaking Practice Read Aloud Repeat S…" at bounding box center [545, 185] width 1090 height 542
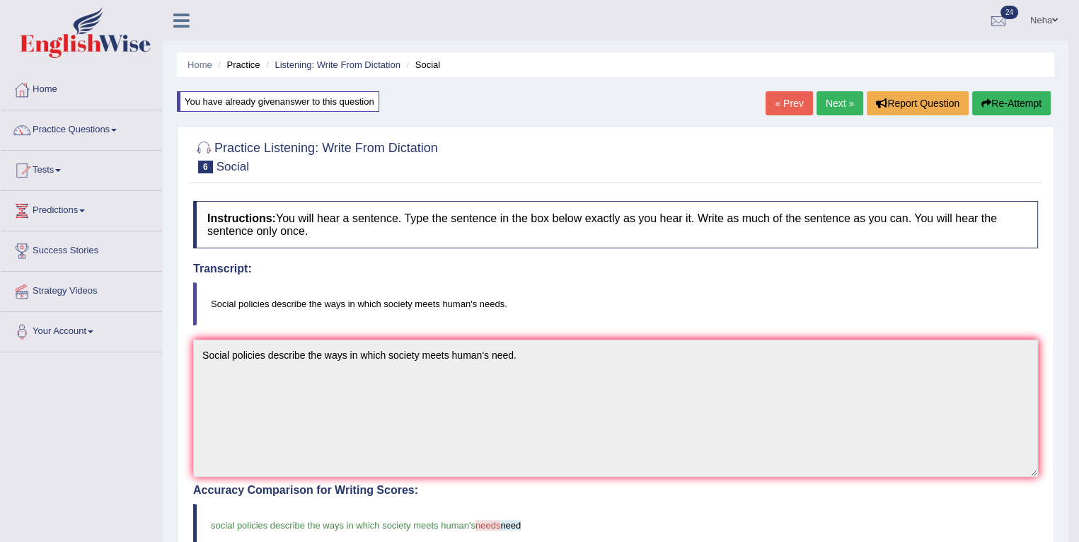
click at [837, 106] on link "Next »" at bounding box center [840, 103] width 47 height 24
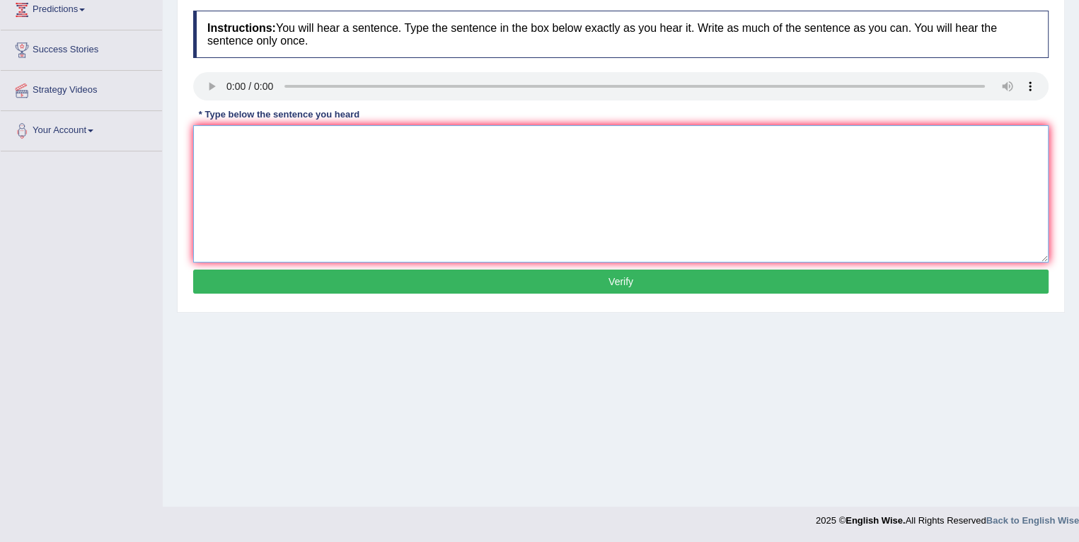
click at [254, 147] on textarea at bounding box center [620, 193] width 855 height 137
type textarea "t"
type textarea "The skills of great stage actor's actors cannot be taught [PERSON_NAME]."
click at [323, 277] on button "Verify" at bounding box center [620, 282] width 855 height 24
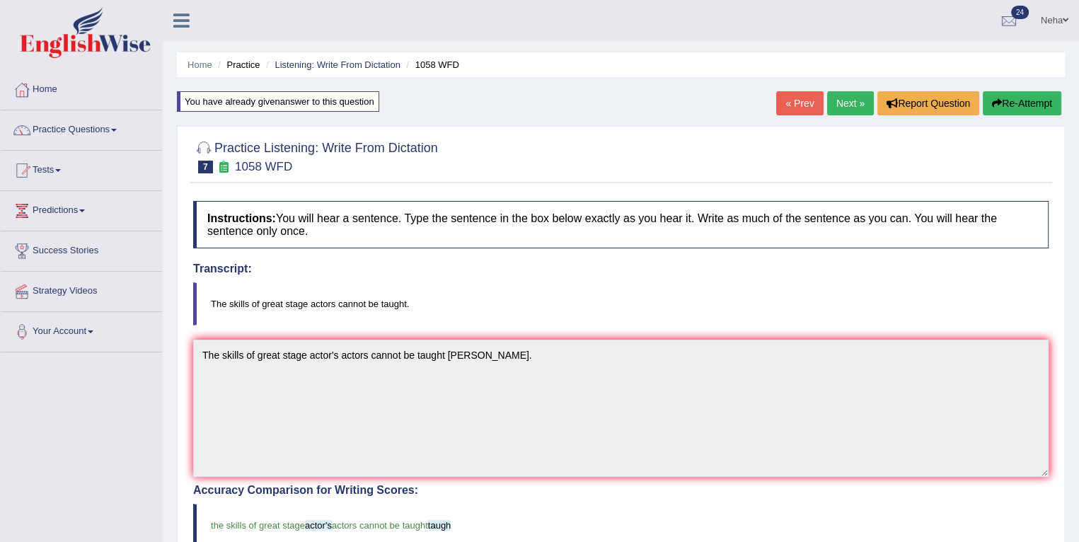
click at [852, 105] on link "Next »" at bounding box center [850, 103] width 47 height 24
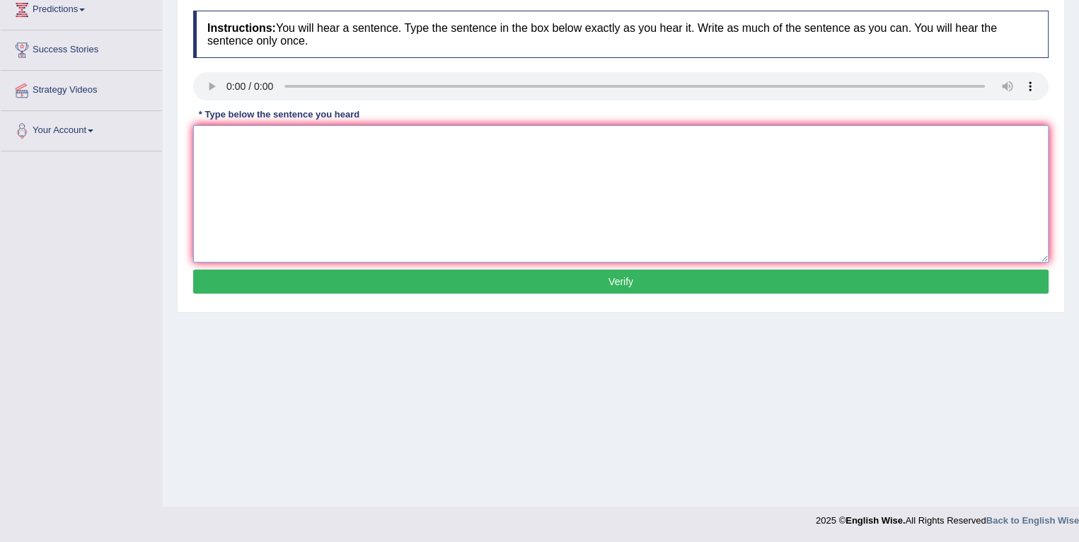
click at [490, 205] on textarea at bounding box center [620, 193] width 855 height 137
click at [289, 193] on textarea at bounding box center [620, 193] width 855 height 137
click at [348, 135] on textarea "Extracurricular activity can" at bounding box center [620, 193] width 855 height 137
type textarea "Extracurricular activities can help students to develop more talents."
click at [444, 287] on button "Verify" at bounding box center [620, 282] width 855 height 24
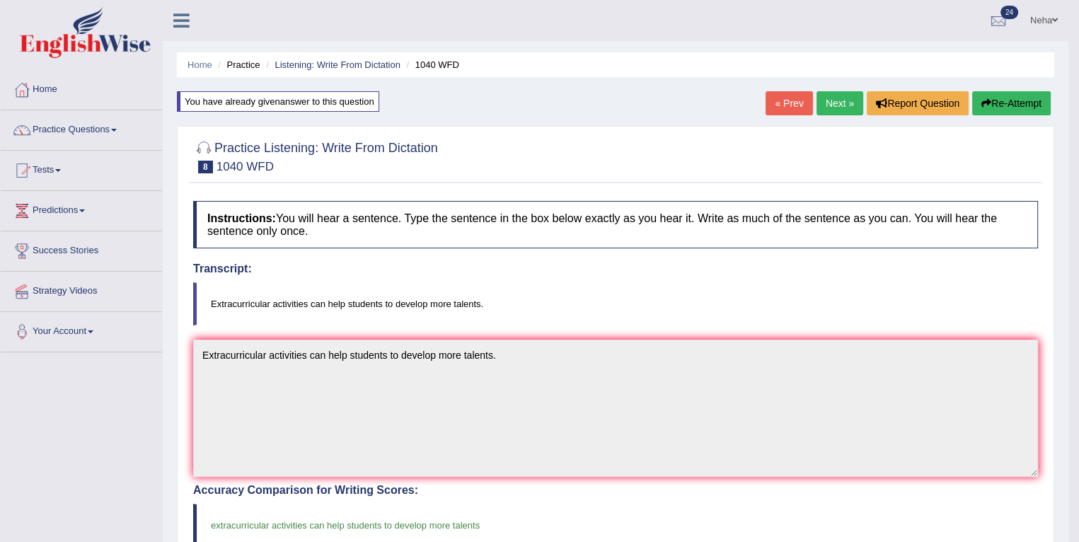
click at [835, 98] on link "Next »" at bounding box center [840, 103] width 47 height 24
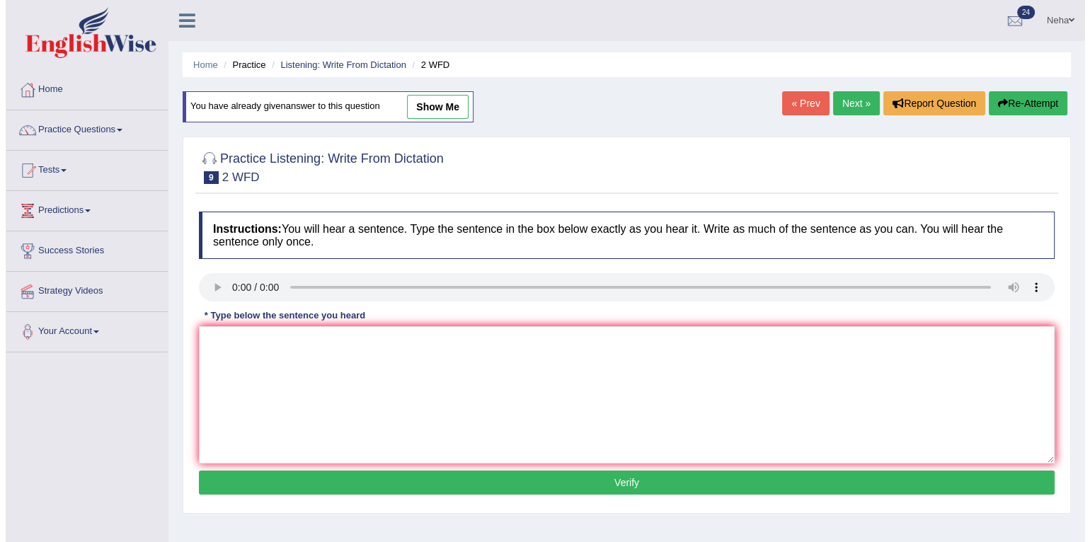
scroll to position [201, 0]
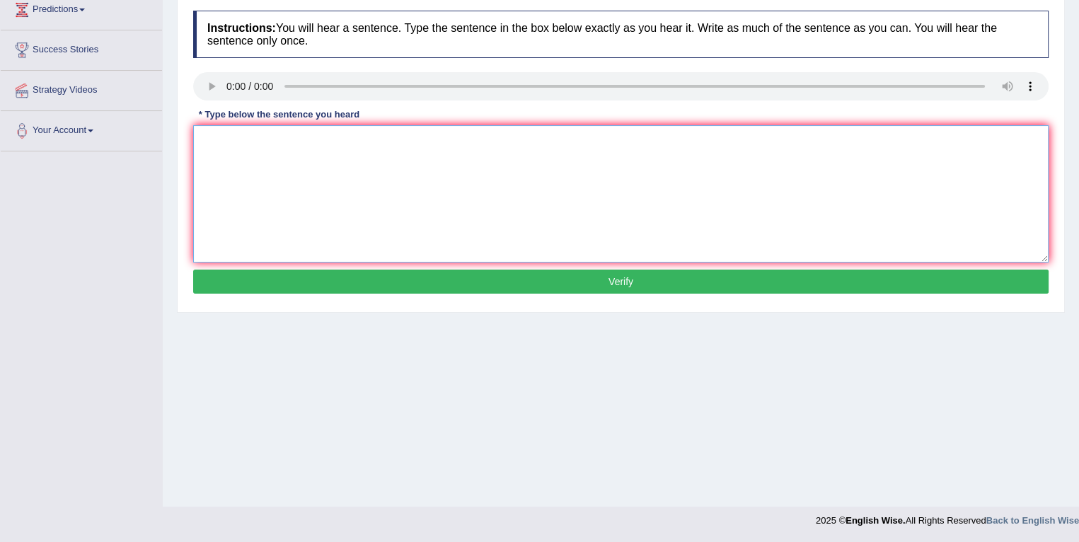
click at [278, 169] on textarea at bounding box center [620, 193] width 855 height 137
type textarea "Please confirm comform that you have recieved the textbook."
click at [374, 282] on button "Verify" at bounding box center [620, 282] width 855 height 24
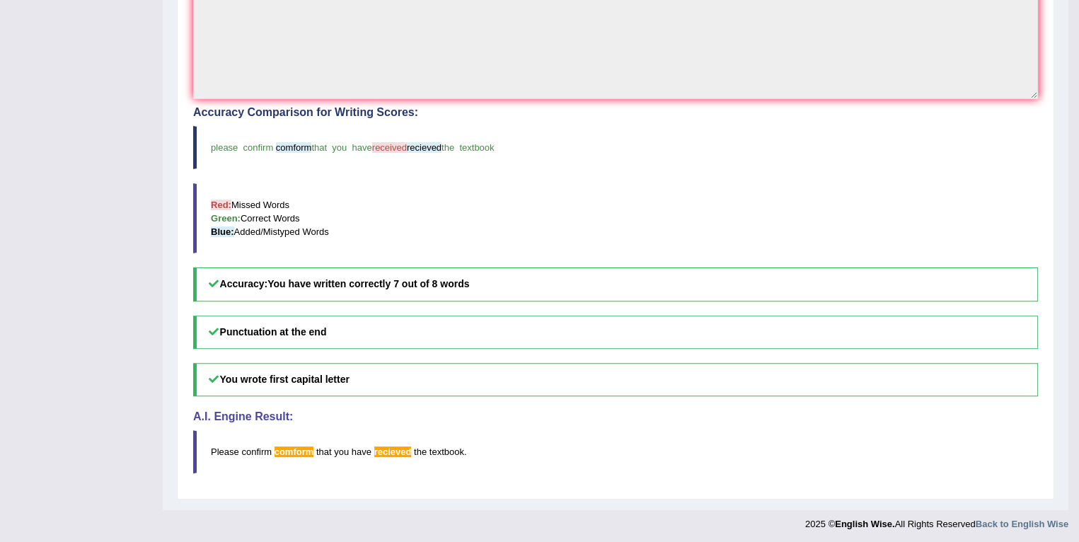
scroll to position [0, 0]
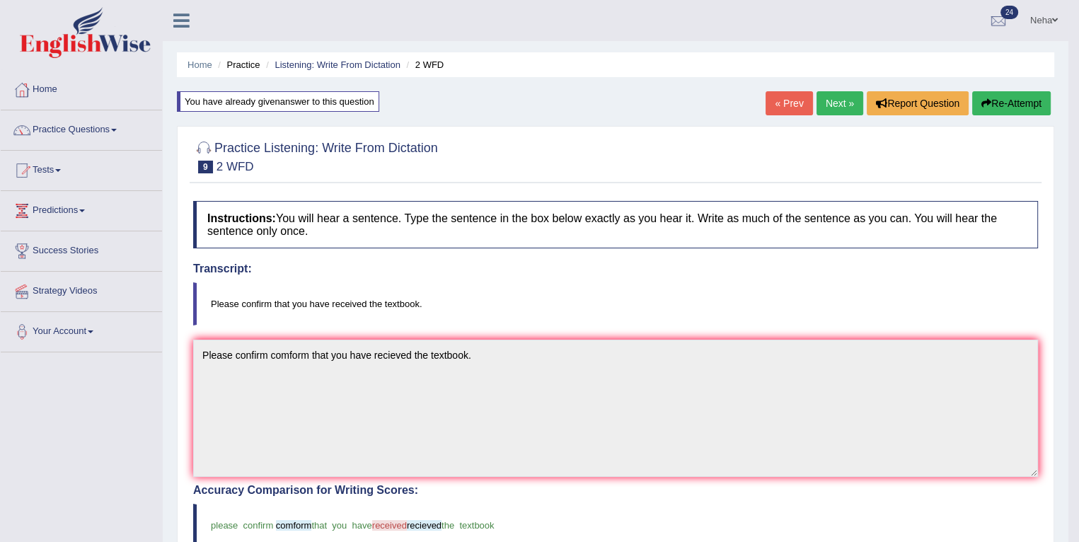
click at [990, 98] on button "Re-Attempt" at bounding box center [1011, 103] width 79 height 24
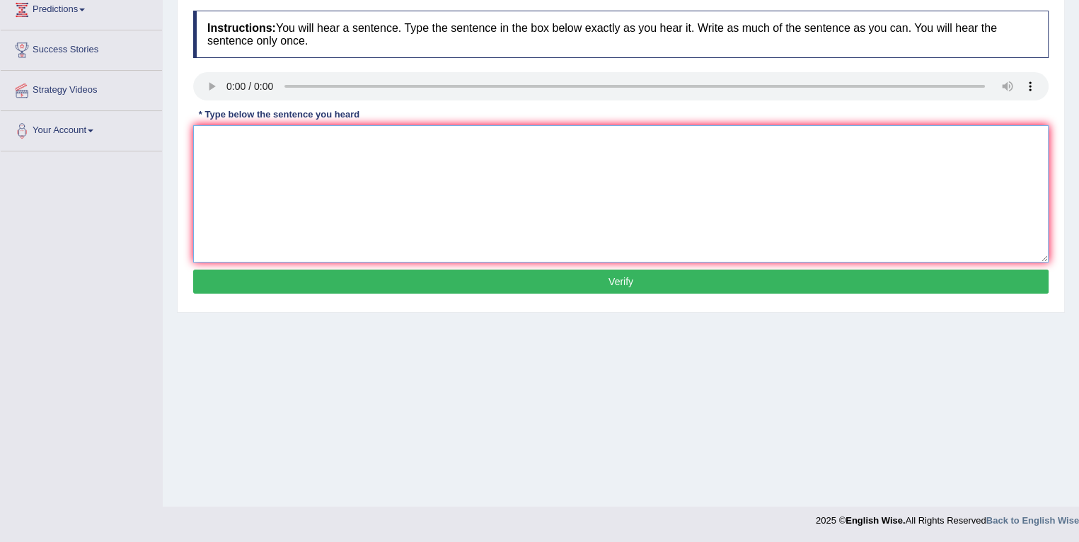
click at [448, 219] on textarea at bounding box center [620, 193] width 855 height 137
click at [279, 138] on textarea "Please" at bounding box center [620, 193] width 855 height 137
type textarea "Please confirm that you have received the textbook."
click at [262, 282] on button "Verify" at bounding box center [620, 282] width 855 height 24
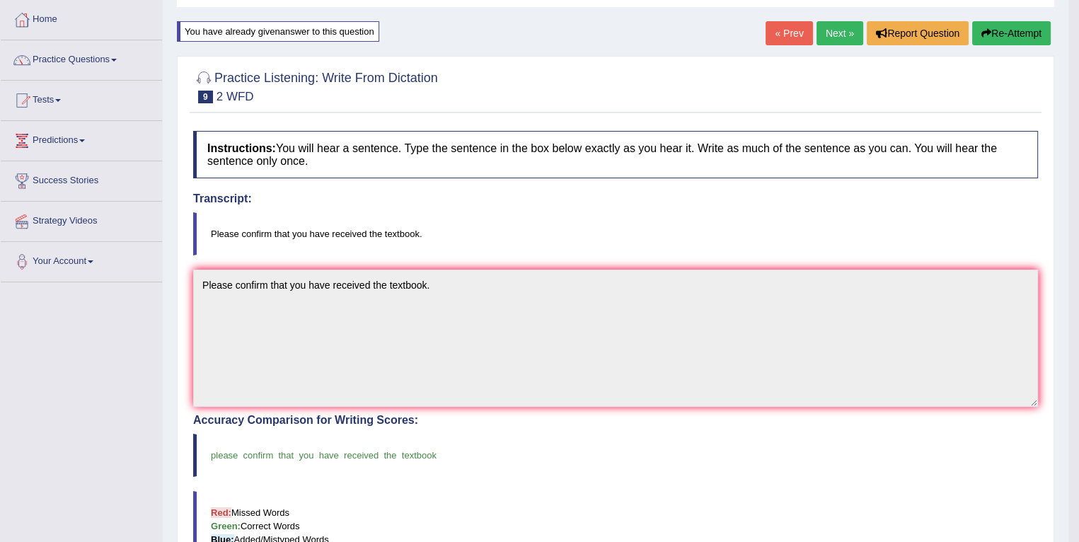
scroll to position [40, 0]
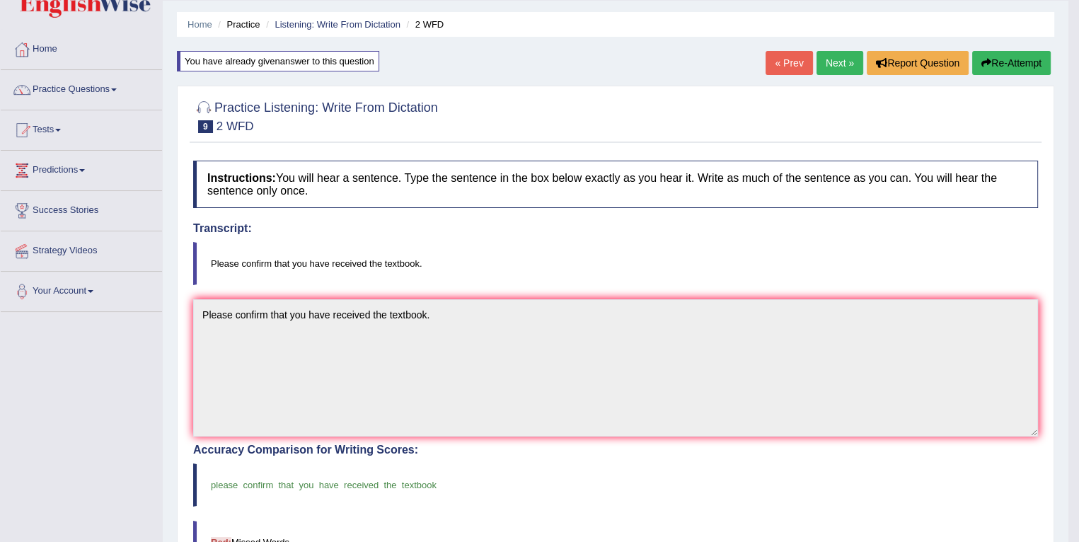
click at [839, 52] on link "Next »" at bounding box center [840, 63] width 47 height 24
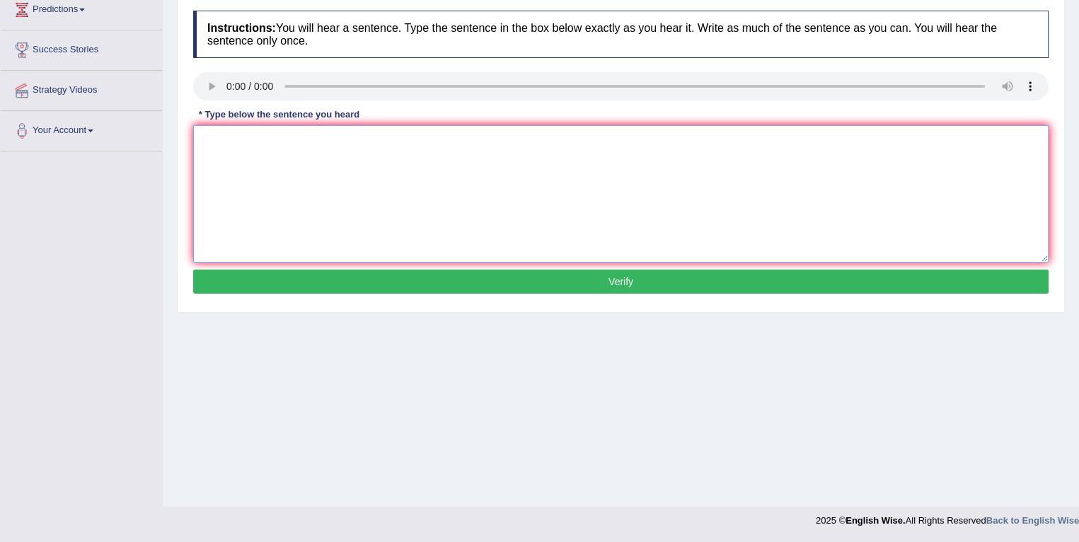
click at [278, 192] on textarea at bounding box center [620, 193] width 855 height 137
click at [400, 162] on textarea "A celebrated theory is" at bounding box center [620, 193] width 855 height 137
click at [361, 142] on textarea "A celebrated theory is" at bounding box center [620, 193] width 855 height 137
type textarea "A celebrated theory is still the source of controvercy."
click at [319, 285] on button "Verify" at bounding box center [620, 282] width 855 height 24
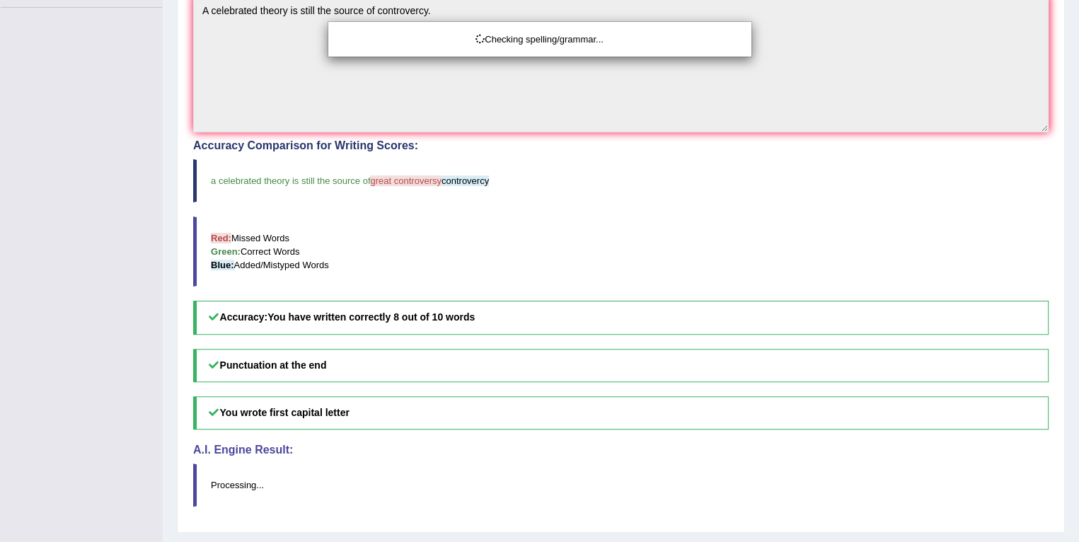
scroll to position [378, 0]
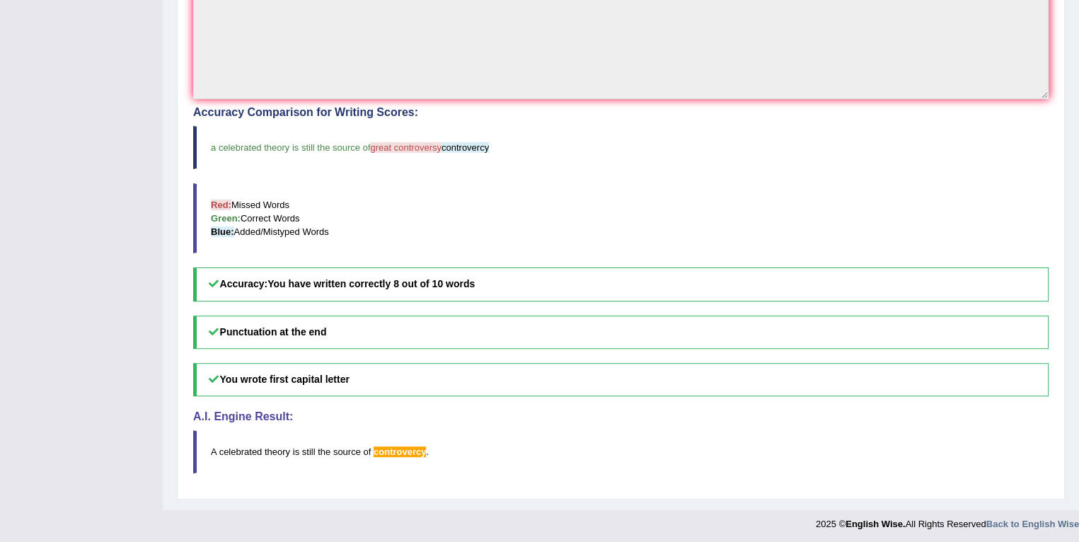
click at [486, 371] on h5 "You wrote first capital letter" at bounding box center [620, 379] width 855 height 33
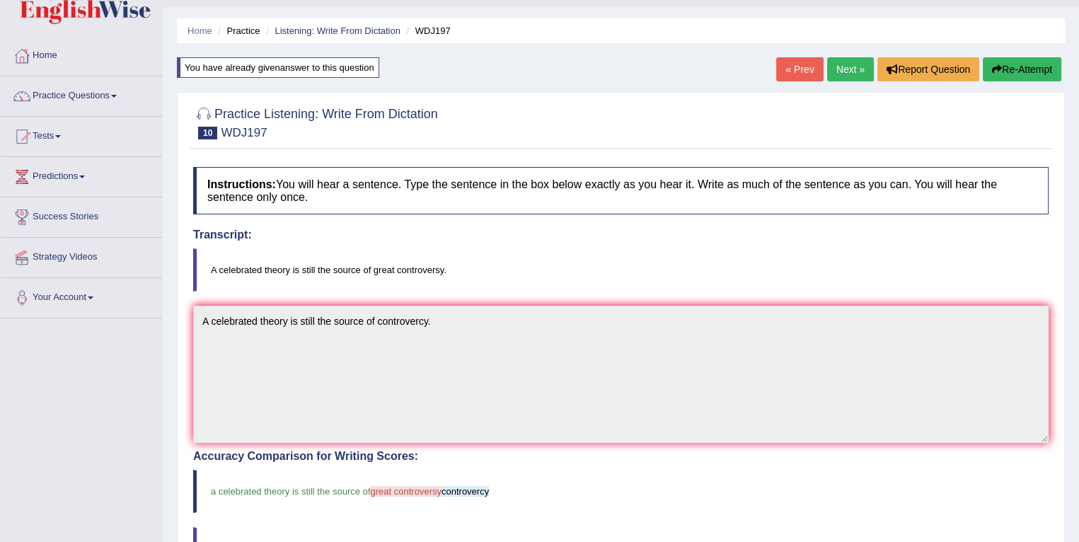
scroll to position [32, 0]
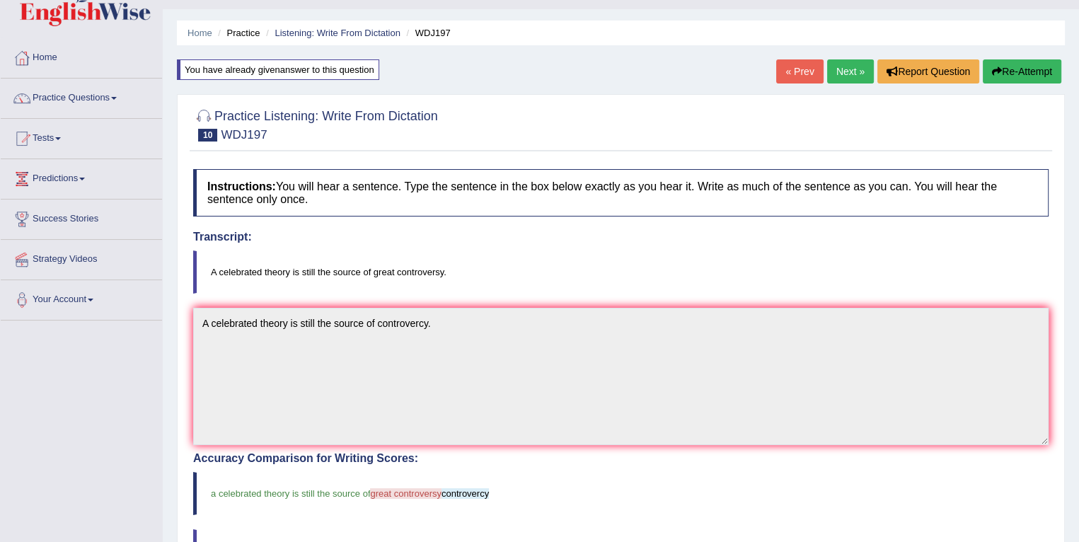
click at [1002, 74] on button "Re-Attempt" at bounding box center [1022, 71] width 79 height 24
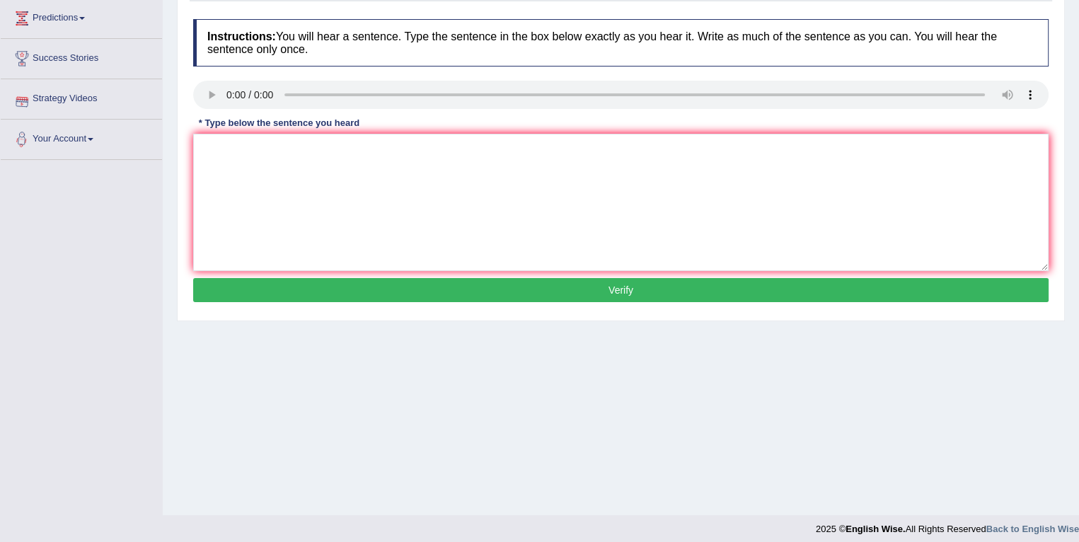
scroll to position [195, 0]
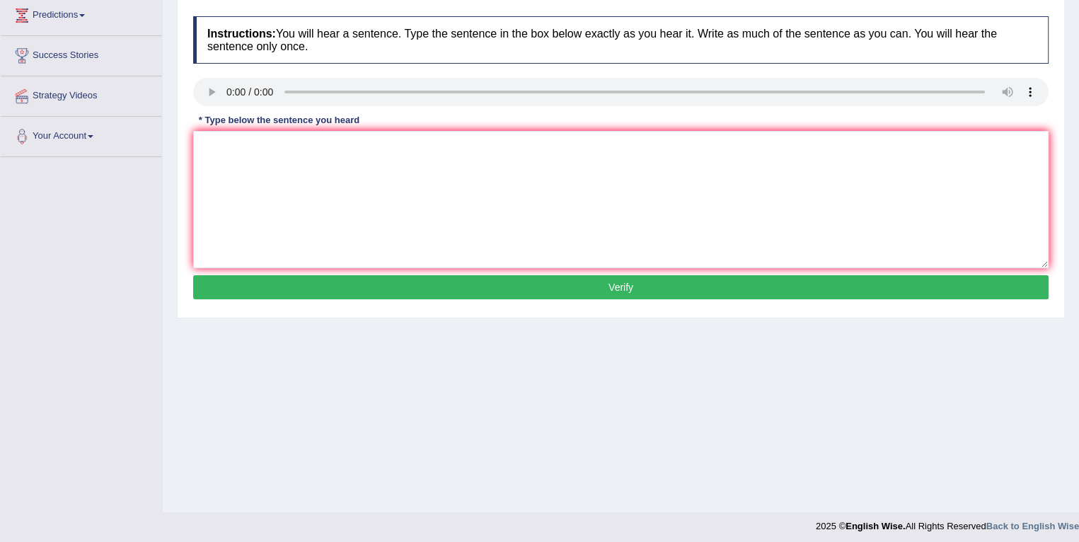
click at [286, 165] on div "Instructions: You will hear a sentence. Type the sentence in the box below exac…" at bounding box center [621, 159] width 863 height 301
click at [286, 165] on textarea at bounding box center [620, 199] width 855 height 137
click at [297, 171] on textarea at bounding box center [620, 199] width 855 height 137
type textarea "t"
click at [253, 146] on textarea "The ce" at bounding box center [620, 199] width 855 height 137
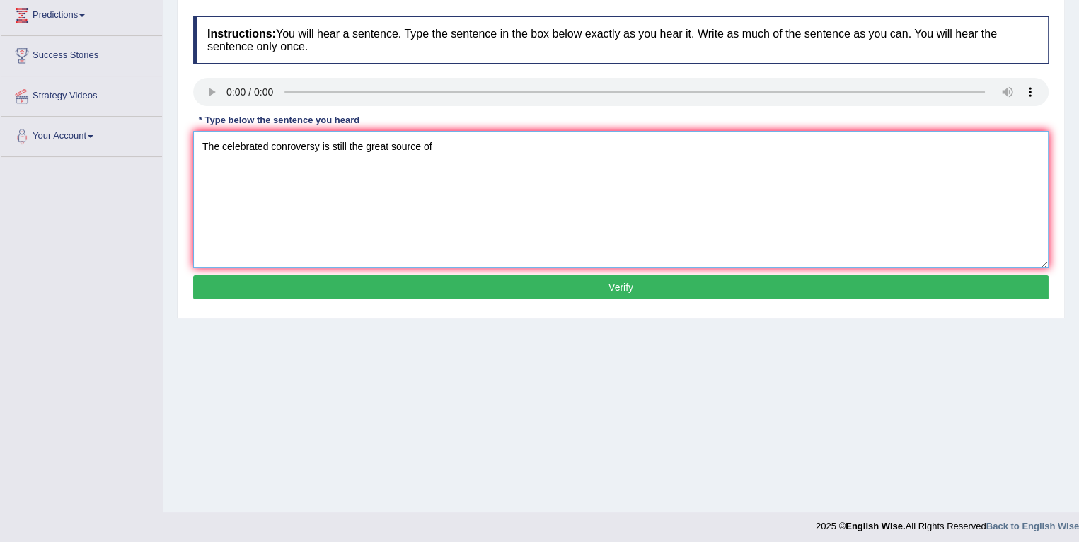
click at [289, 148] on textarea "The celebrated conroversy is still the great source of" at bounding box center [620, 199] width 855 height 137
click at [273, 149] on textarea "The celebrated controversy is still the great source of" at bounding box center [620, 199] width 855 height 137
click at [271, 144] on textarea "The celebrated controversy is still the great source of" at bounding box center [620, 199] width 855 height 137
click at [300, 148] on textarea "The celebrated theory controversy is still the great source of" at bounding box center [620, 199] width 855 height 137
click at [660, 153] on textarea "The celebrated theory is still the source of great controversy is still the gre…" at bounding box center [620, 199] width 855 height 137
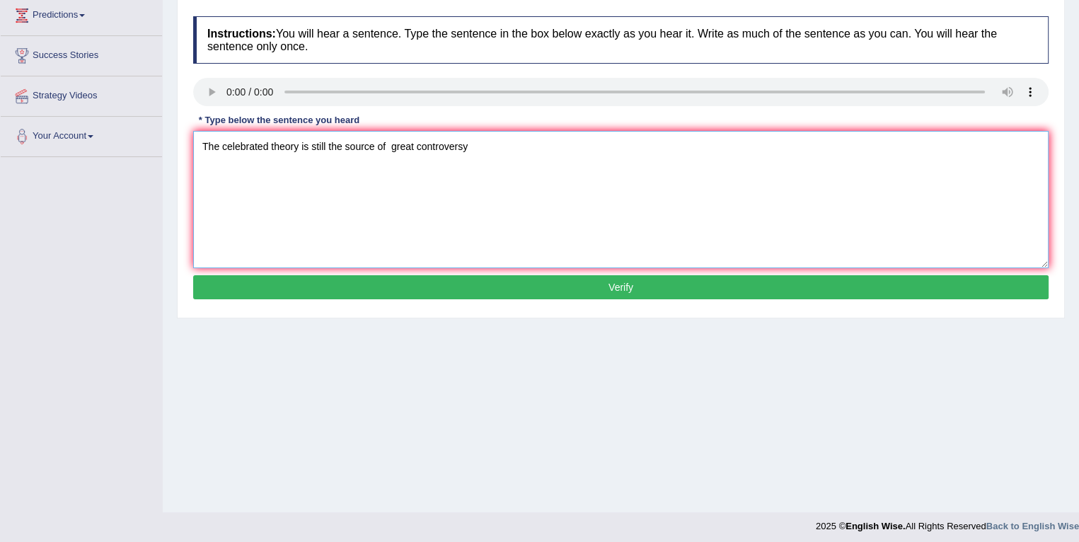
click at [660, 153] on textarea "The celebrated theory is still the source of great controversy" at bounding box center [620, 199] width 855 height 137
type textarea "The celebrated theory is still the source of great controversy."
click at [505, 291] on button "Verify" at bounding box center [620, 287] width 855 height 24
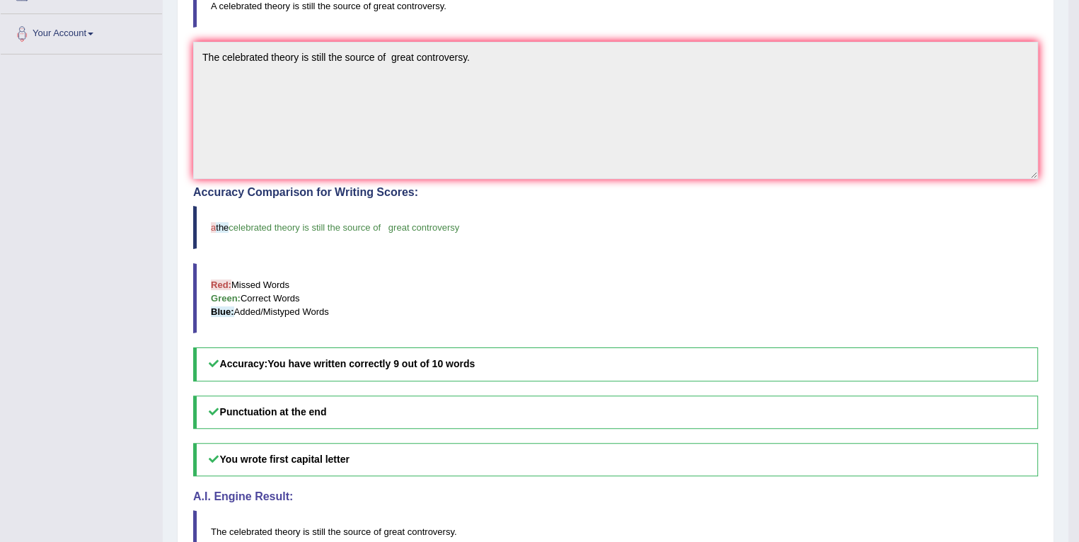
scroll to position [297, 0]
click at [582, 284] on blockquote "Red: Missed Words Green: Correct Words Blue: Added/Mistyped Words" at bounding box center [615, 299] width 845 height 70
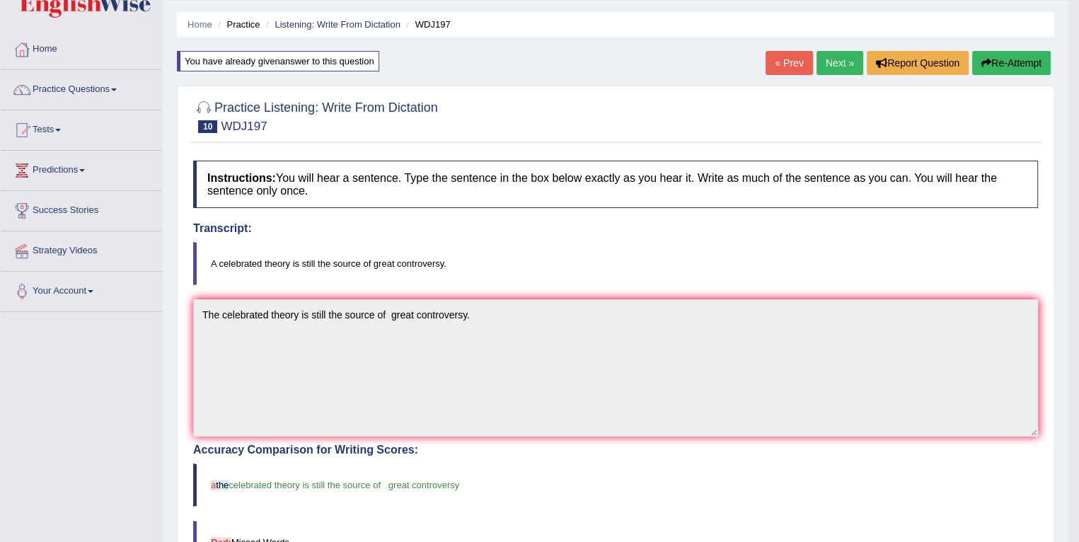
scroll to position [38, 0]
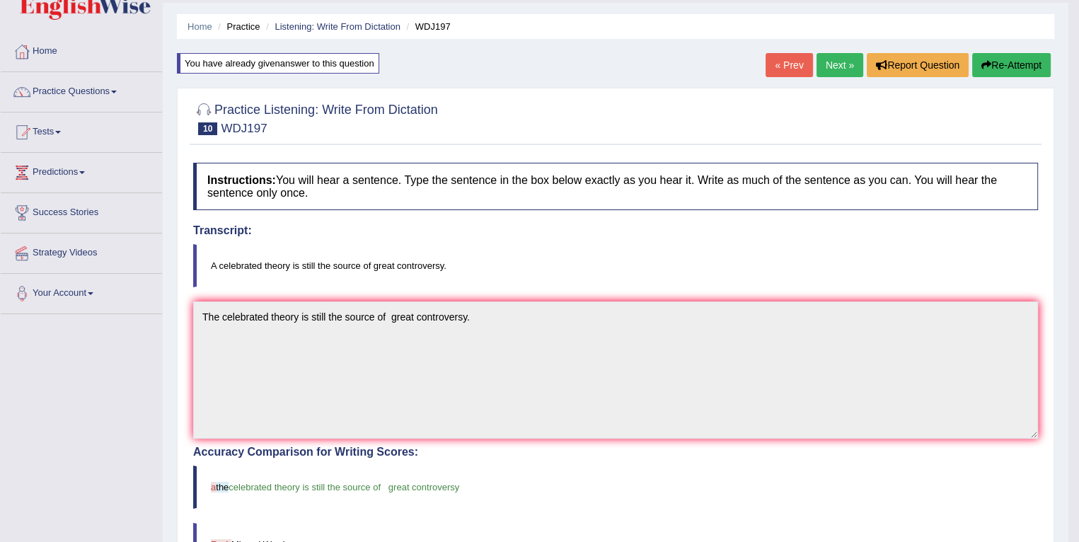
click at [832, 66] on link "Next »" at bounding box center [840, 65] width 47 height 24
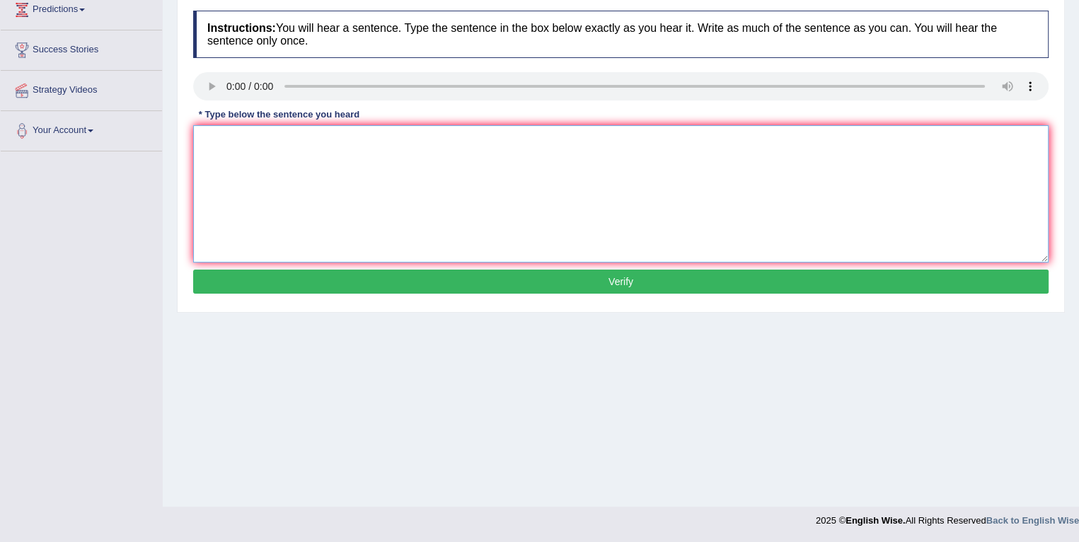
click at [478, 186] on textarea at bounding box center [620, 193] width 855 height 137
click at [282, 185] on textarea at bounding box center [620, 193] width 855 height 137
click at [481, 141] on textarea "Marie enviromnmnets are unsustainable and" at bounding box center [620, 193] width 855 height 137
click at [263, 139] on textarea "Marie enviromnmnets are unsustainable and" at bounding box center [620, 193] width 855 height 137
type textarea "Marie environmnets are unsustainable and"
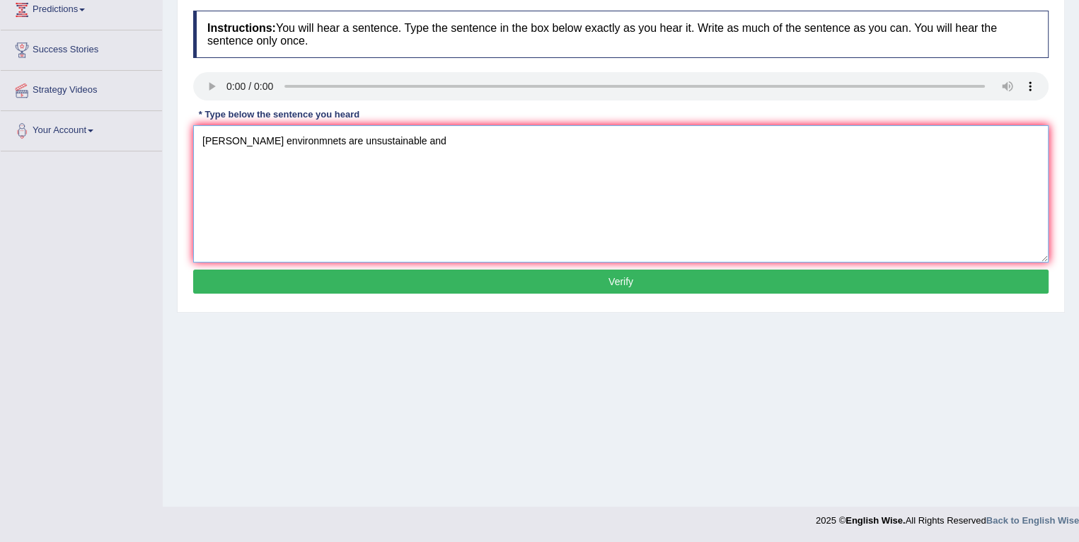
click at [277, 142] on textarea "Marie environmnets are unsustainable and" at bounding box center [620, 193] width 855 height 137
click at [289, 142] on textarea "Marie environmnets are unsustainable and" at bounding box center [620, 193] width 855 height 137
click at [430, 154] on textarea "Marie environments are unsustainable and" at bounding box center [620, 193] width 855 height 137
click at [306, 142] on textarea "Marie environments are unsustainable and" at bounding box center [620, 193] width 855 height 137
click at [405, 145] on textarea "Marie environments have been destroyed and unsustainable and" at bounding box center [620, 193] width 855 height 137
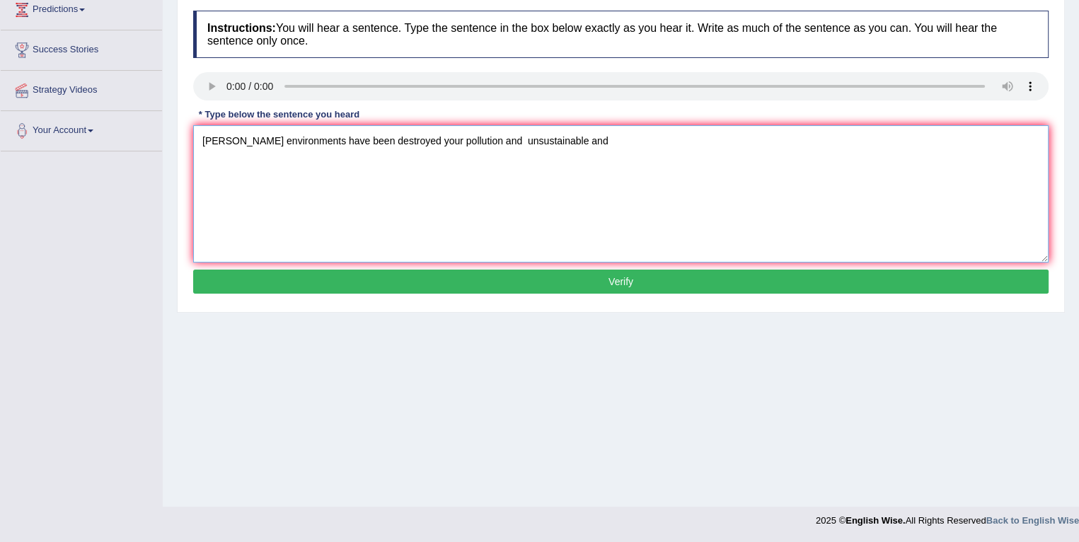
click at [596, 151] on textarea "Marie environments have been destroyed your pollution and unsustainable and" at bounding box center [620, 193] width 855 height 137
type textarea "Marie environments have been destroyed your pollution and unsustainable develop…"
click at [466, 288] on button "Verify" at bounding box center [620, 282] width 855 height 24
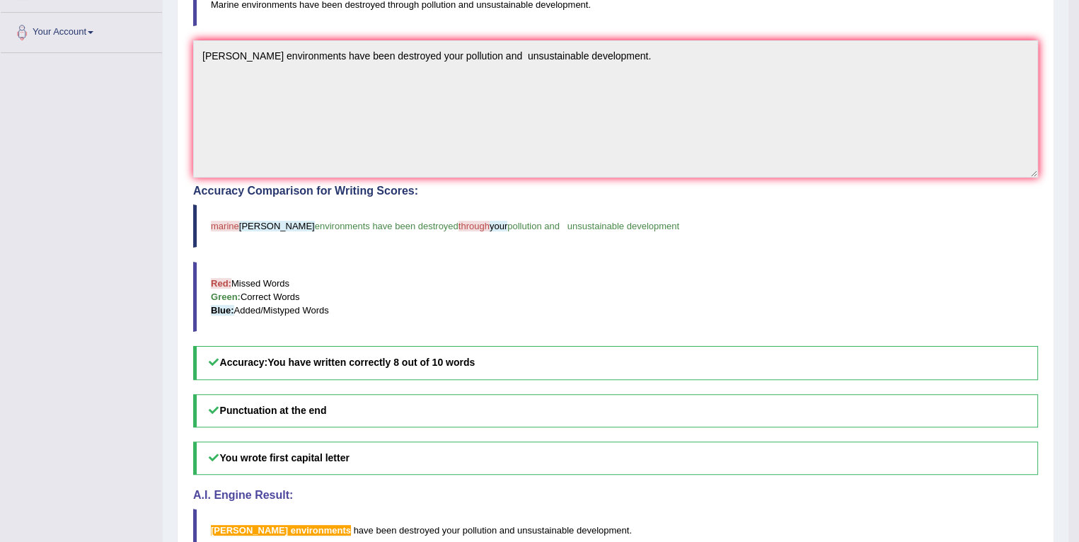
scroll to position [300, 0]
click at [659, 294] on blockquote "Red: Missed Words Green: Correct Words Blue: Added/Mistyped Words" at bounding box center [615, 296] width 845 height 70
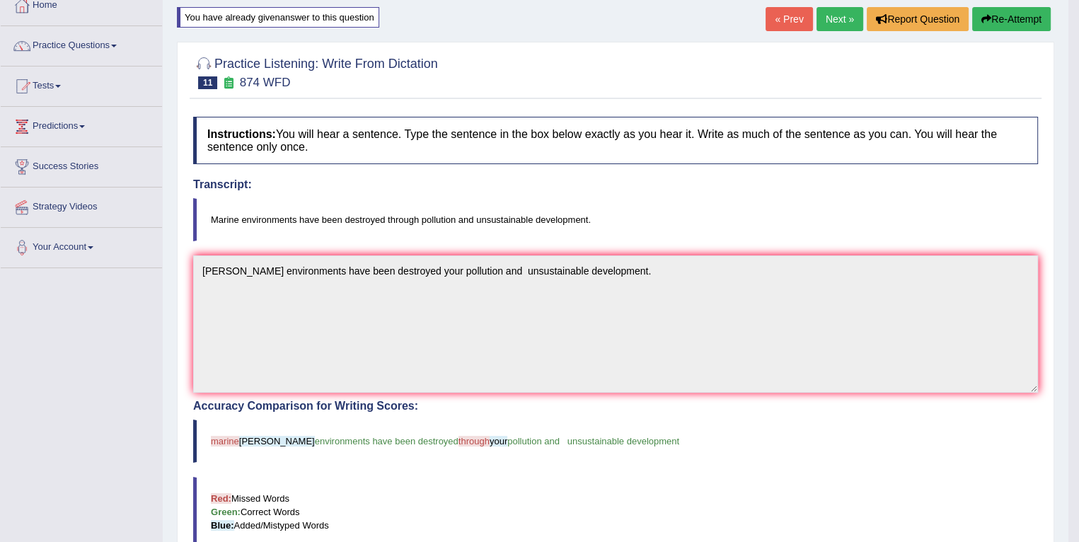
scroll to position [83, 0]
click at [1010, 8] on button "Re-Attempt" at bounding box center [1011, 20] width 79 height 24
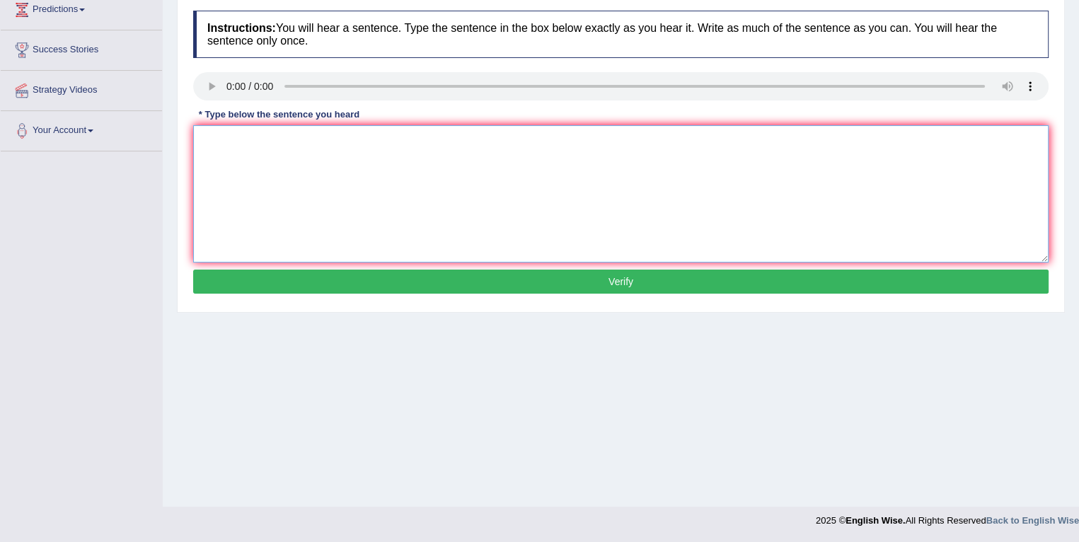
click at [506, 216] on textarea at bounding box center [620, 193] width 855 height 137
click at [266, 144] on textarea "marine" at bounding box center [620, 193] width 855 height 137
click at [444, 155] on textarea "marine environments have been" at bounding box center [620, 193] width 855 height 137
type textarea "marine environments have been destroyed your pollution and unsustainable develo…"
click at [371, 278] on button "Verify" at bounding box center [620, 282] width 855 height 24
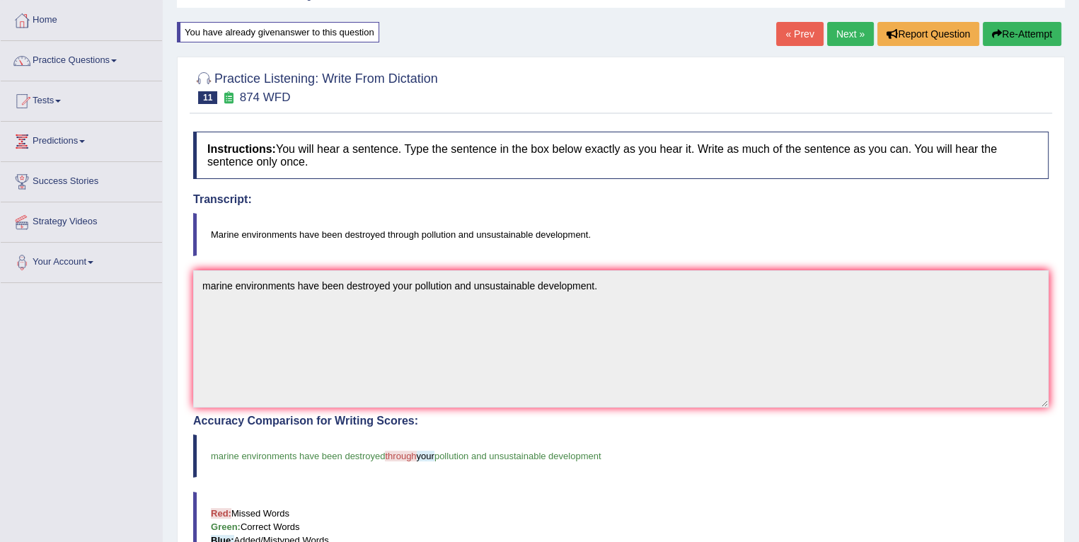
scroll to position [68, 0]
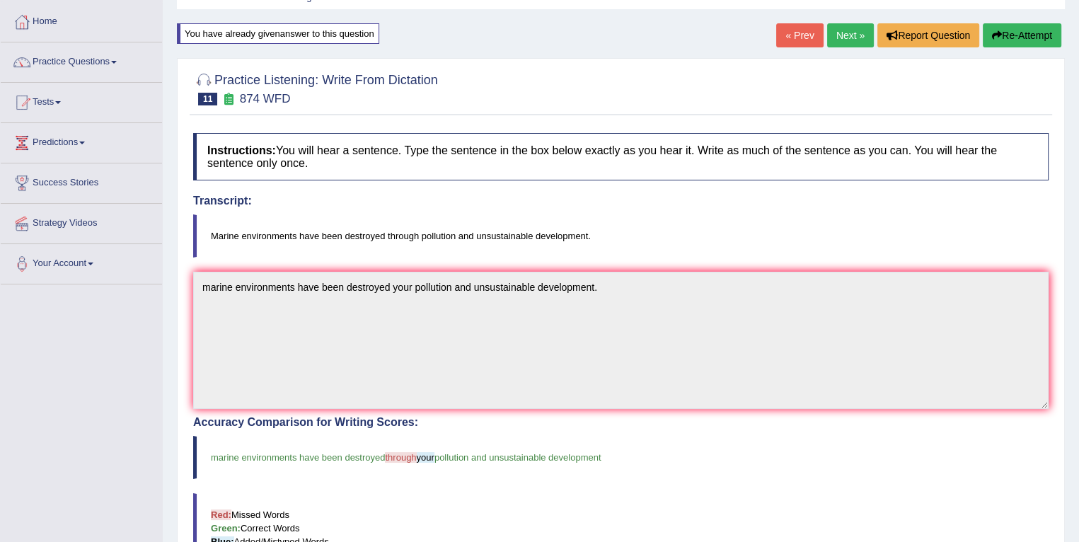
click at [988, 26] on button "Re-Attempt" at bounding box center [1022, 35] width 79 height 24
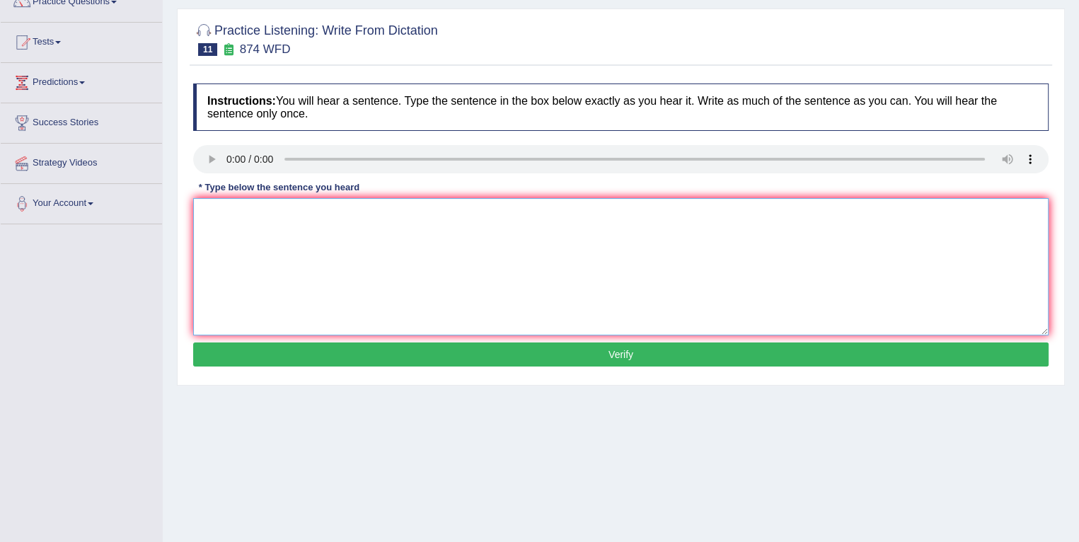
click at [523, 267] on textarea at bounding box center [620, 266] width 855 height 137
click at [277, 224] on textarea "Marine" at bounding box center [620, 266] width 855 height 137
click at [438, 214] on textarea "Marine environments have been destroyed and" at bounding box center [620, 266] width 855 height 137
click at [444, 225] on textarea "Marine environments have been destroyed through" at bounding box center [620, 266] width 855 height 137
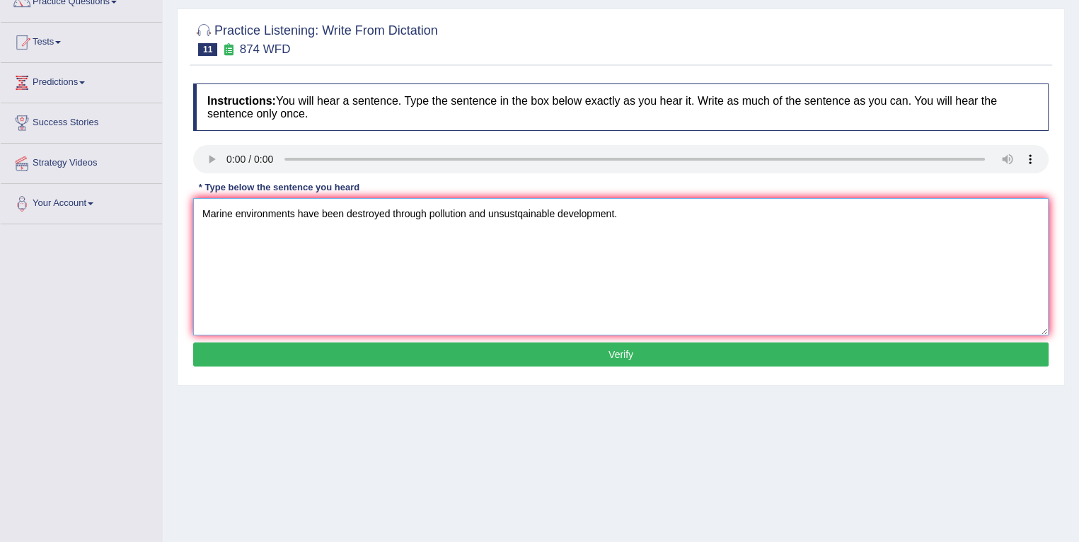
type textarea "Marine environments have been destroyed through pollution and unsustqainable de…"
click at [446, 344] on button "Verify" at bounding box center [620, 354] width 855 height 24
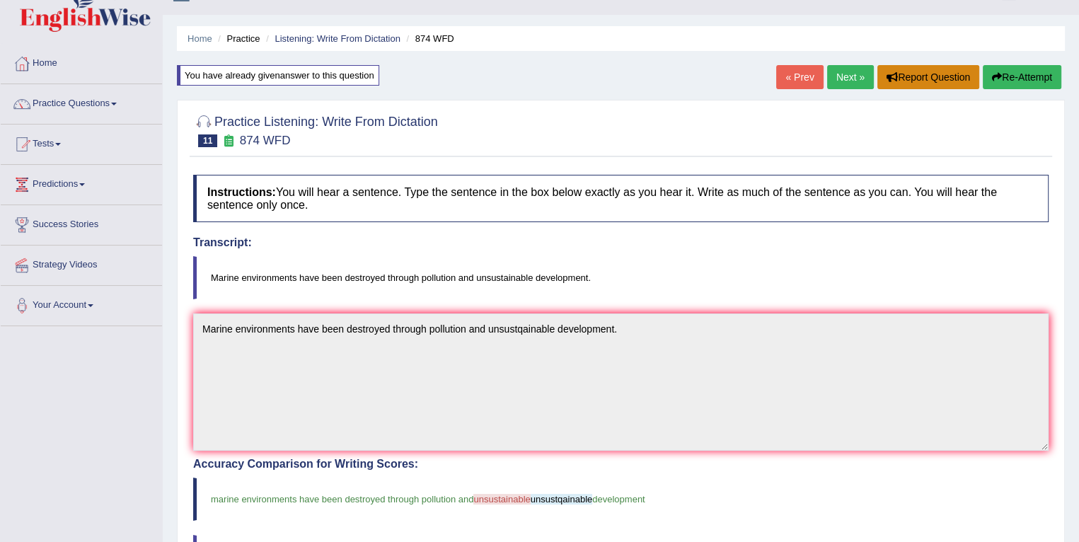
scroll to position [25, 0]
click at [841, 72] on link "Next »" at bounding box center [850, 78] width 47 height 24
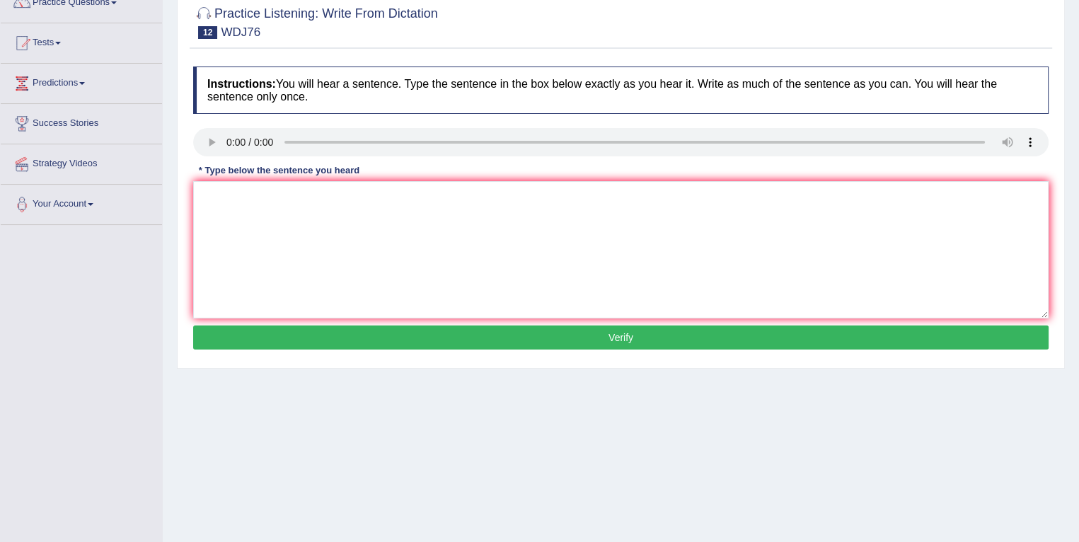
click at [633, 389] on div "Home Practice Listening: Write From Dictation WDJ76 « Prev Next » Report Questi…" at bounding box center [621, 227] width 916 height 708
click at [293, 232] on textarea at bounding box center [620, 249] width 855 height 137
click at [304, 193] on textarea at bounding box center [620, 249] width 855 height 137
type textarea "Studentgs are recommended to read new book books by profesor [PERSON_NAME]."
click at [328, 329] on button "Verify" at bounding box center [620, 337] width 855 height 24
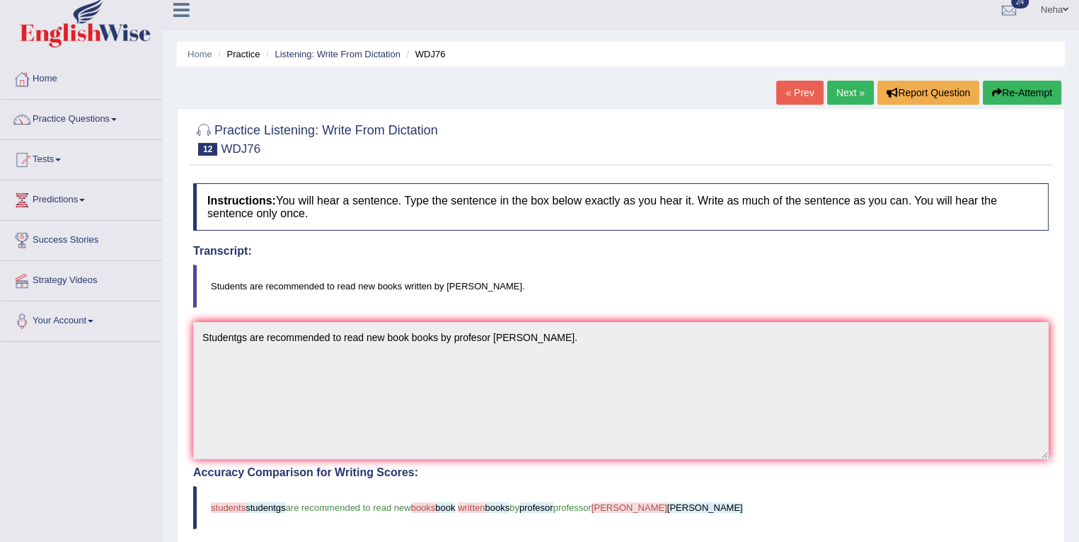
scroll to position [8, 0]
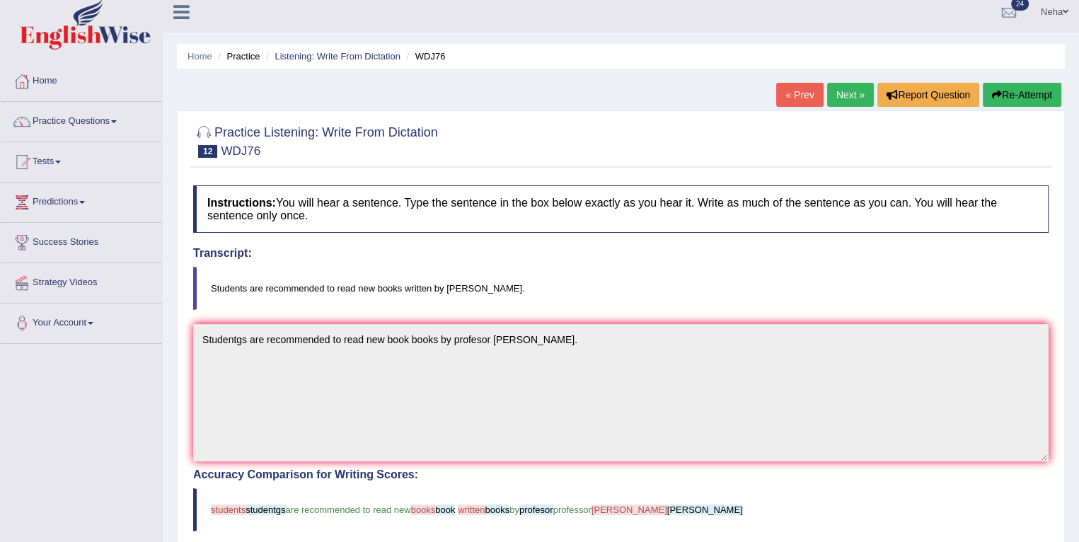
click at [1019, 88] on button "Re-Attempt" at bounding box center [1022, 95] width 79 height 24
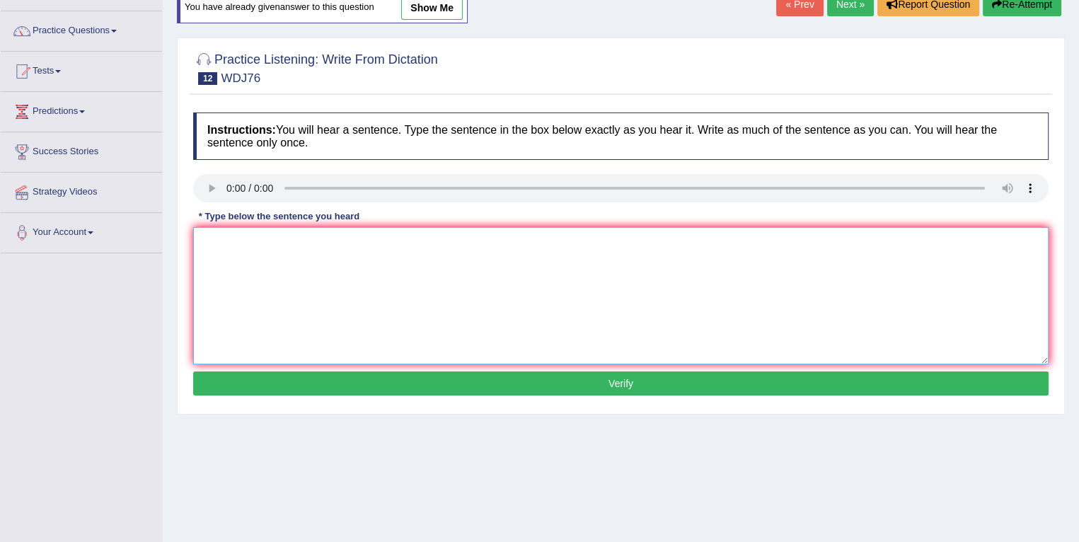
click at [229, 250] on textarea at bounding box center [620, 295] width 855 height 137
click at [303, 243] on textarea "Students are recommneded to" at bounding box center [620, 295] width 855 height 137
click at [376, 244] on textarea "Students are recommeded to" at bounding box center [620, 295] width 855 height 137
type textarea "Students are recommeded to read new books written by [PERSON_NAME]."
click at [425, 378] on button "Verify" at bounding box center [620, 383] width 855 height 24
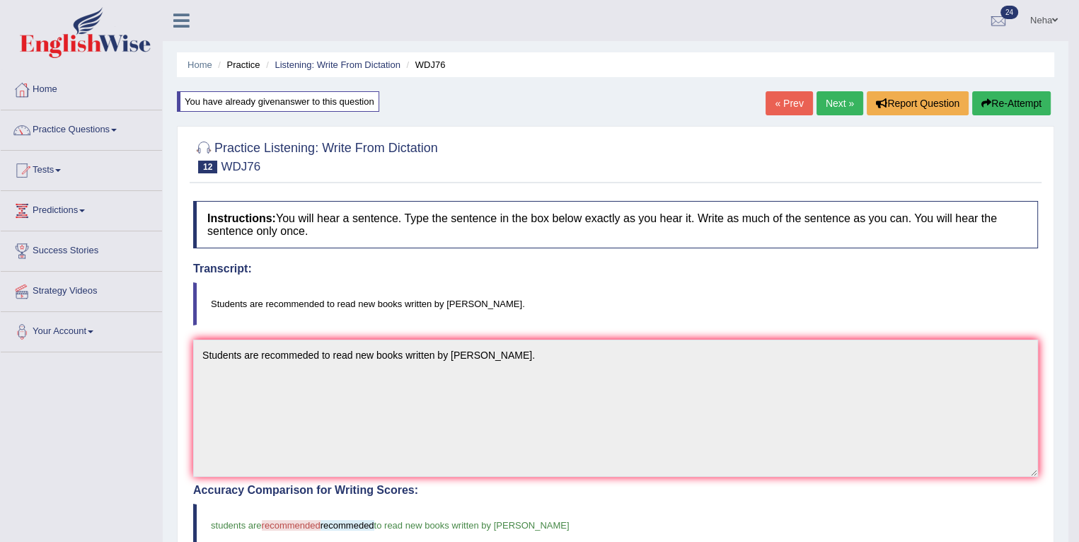
click at [989, 111] on button "Re-Attempt" at bounding box center [1011, 103] width 79 height 24
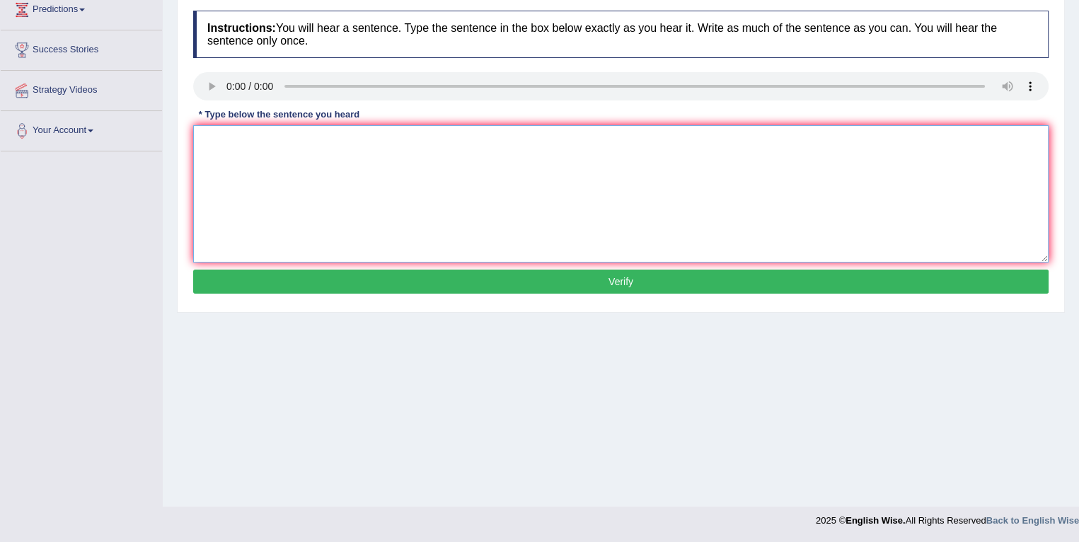
click at [538, 253] on textarea at bounding box center [620, 193] width 855 height 137
click at [261, 141] on textarea "Stud" at bounding box center [620, 193] width 855 height 137
type textarea "Students are recommended to read new books written by [PERSON_NAME]."
click at [306, 284] on button "Verify" at bounding box center [620, 282] width 855 height 24
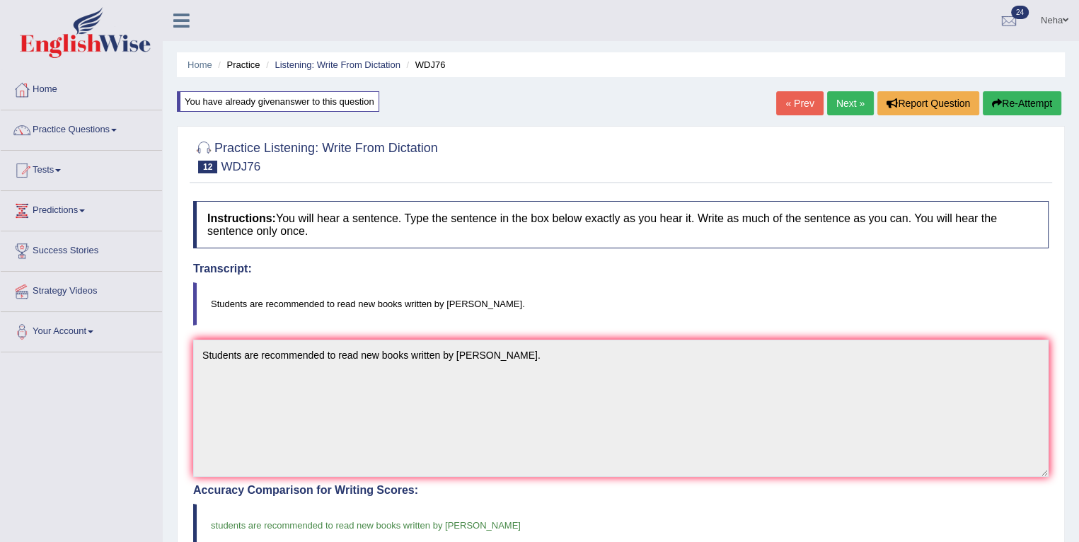
click at [840, 109] on link "Next »" at bounding box center [850, 103] width 47 height 24
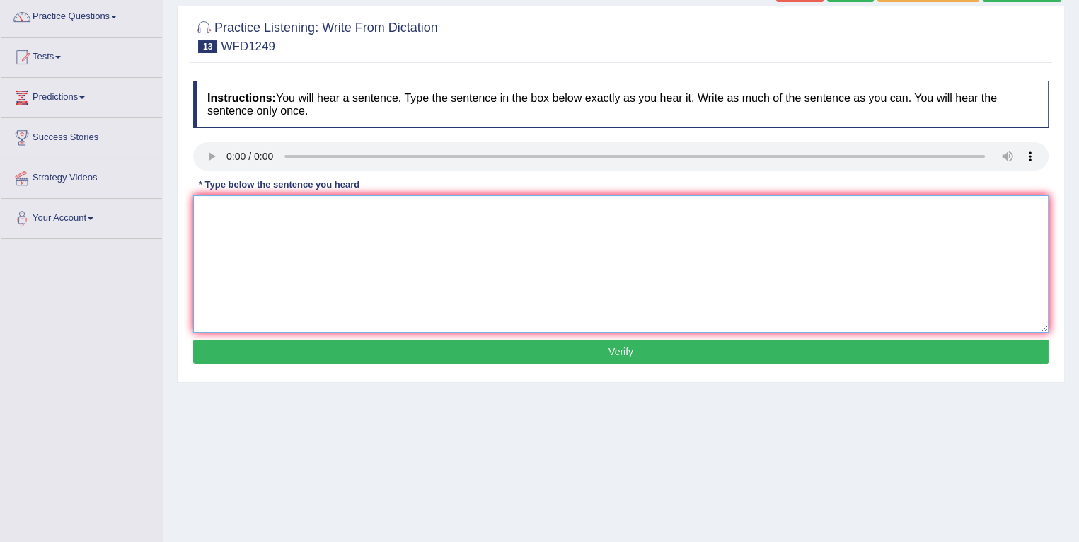
click at [437, 289] on textarea at bounding box center [620, 263] width 855 height 137
click at [260, 272] on textarea at bounding box center [620, 263] width 855 height 137
click at [342, 220] on textarea "Urbanization provide the" at bounding box center [620, 263] width 855 height 137
click at [446, 243] on textarea "Urbanization provide the provides the" at bounding box center [620, 263] width 855 height 137
click at [528, 212] on textarea "Urbanization provide the provides the an emphasizes the" at bounding box center [620, 263] width 855 height 137
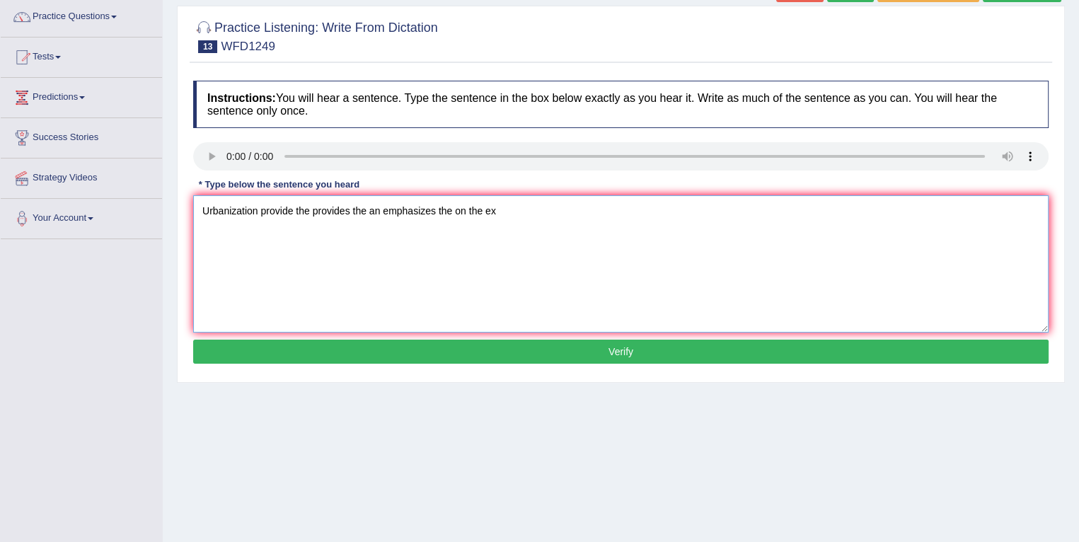
click at [526, 226] on textarea "Urbanization provide the provides the an emphasizes the on the ex" at bounding box center [620, 263] width 855 height 137
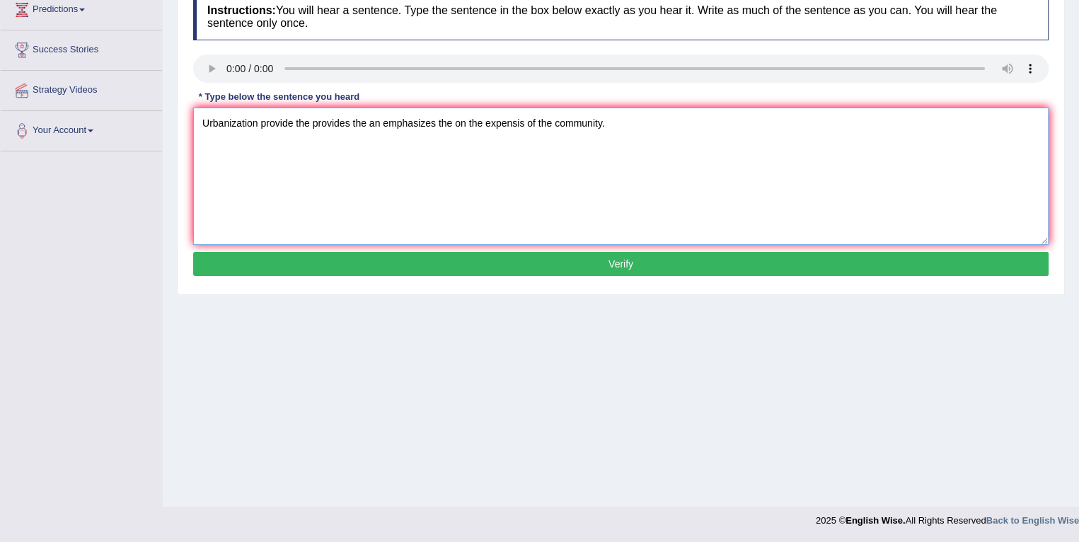
type textarea "Urbanization provide the provides the an emphasizes the on the expensis of the …"
click at [474, 260] on button "Verify" at bounding box center [620, 264] width 855 height 24
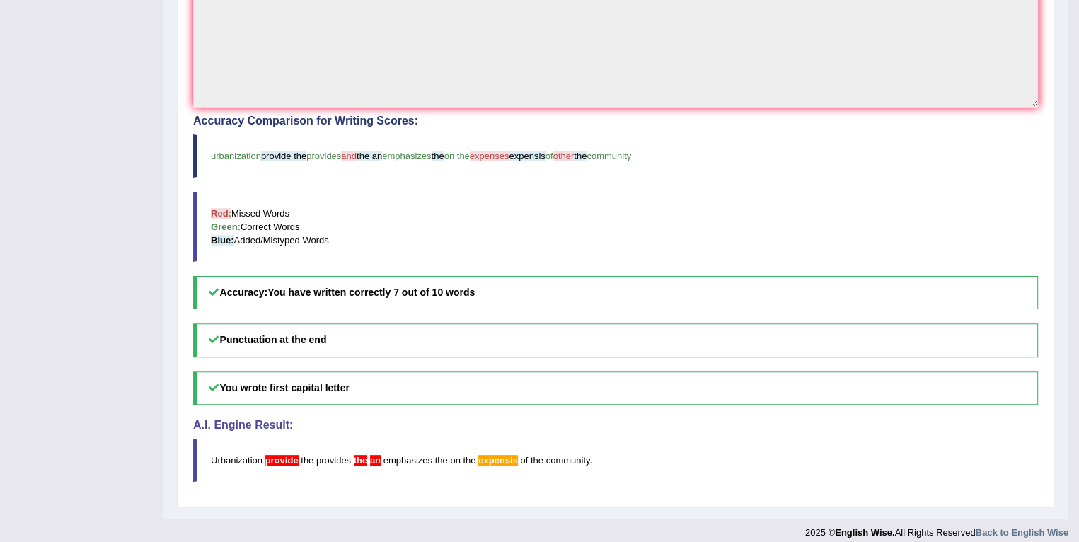
scroll to position [364, 0]
